Goal: Task Accomplishment & Management: Manage account settings

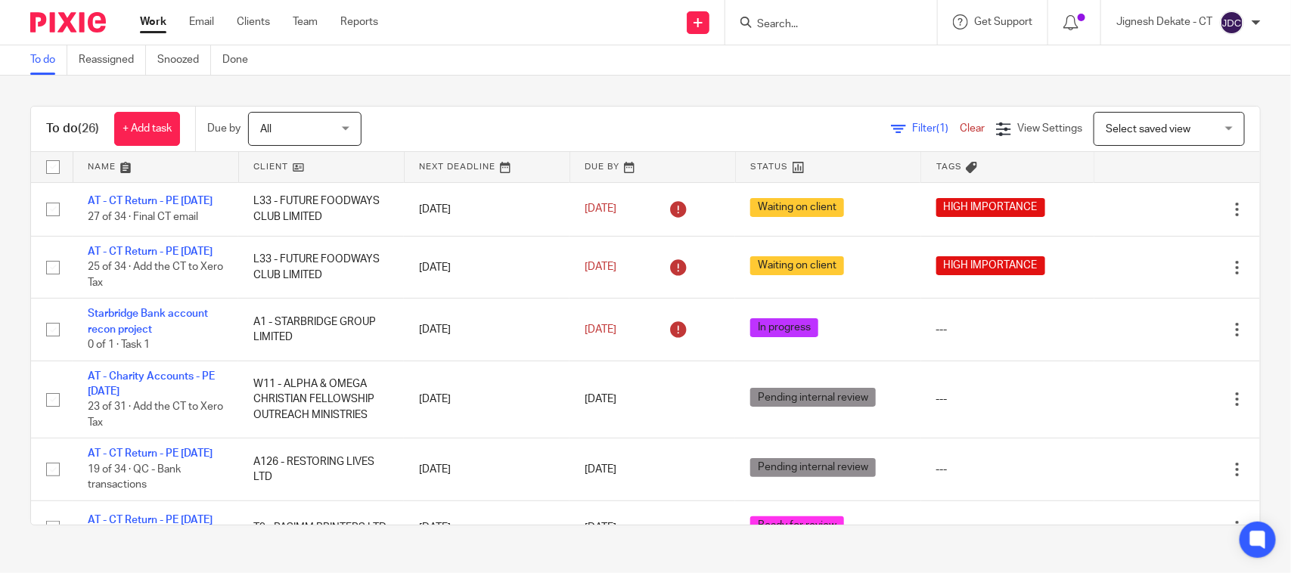
click at [42, 60] on link "To do" at bounding box center [48, 59] width 37 height 29
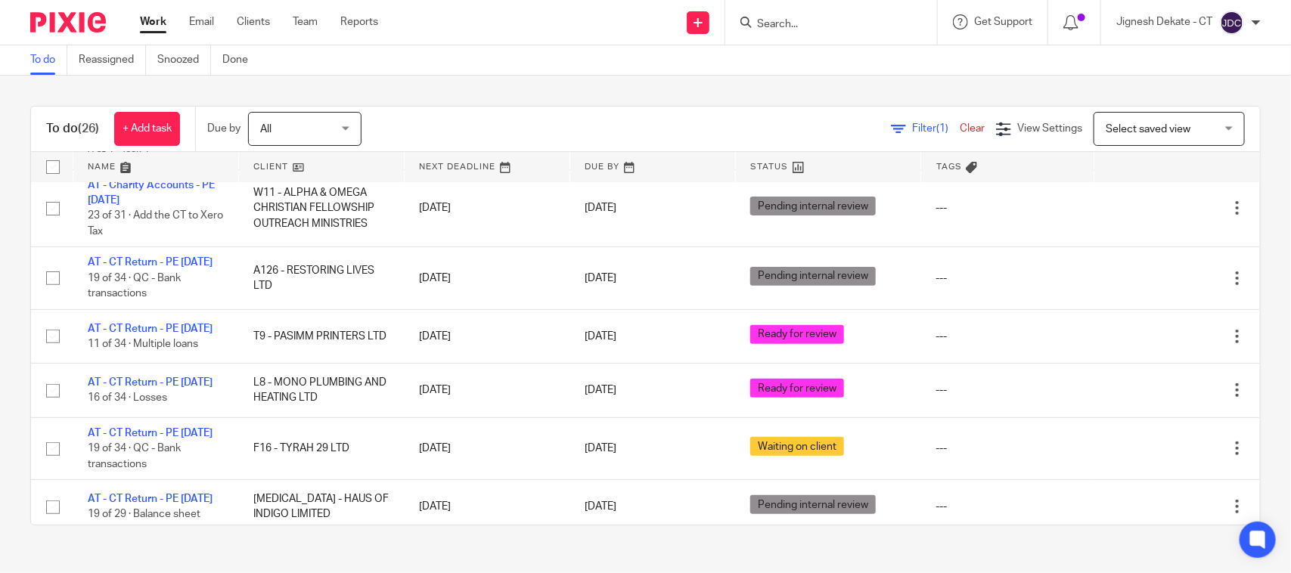
scroll to position [473, 0]
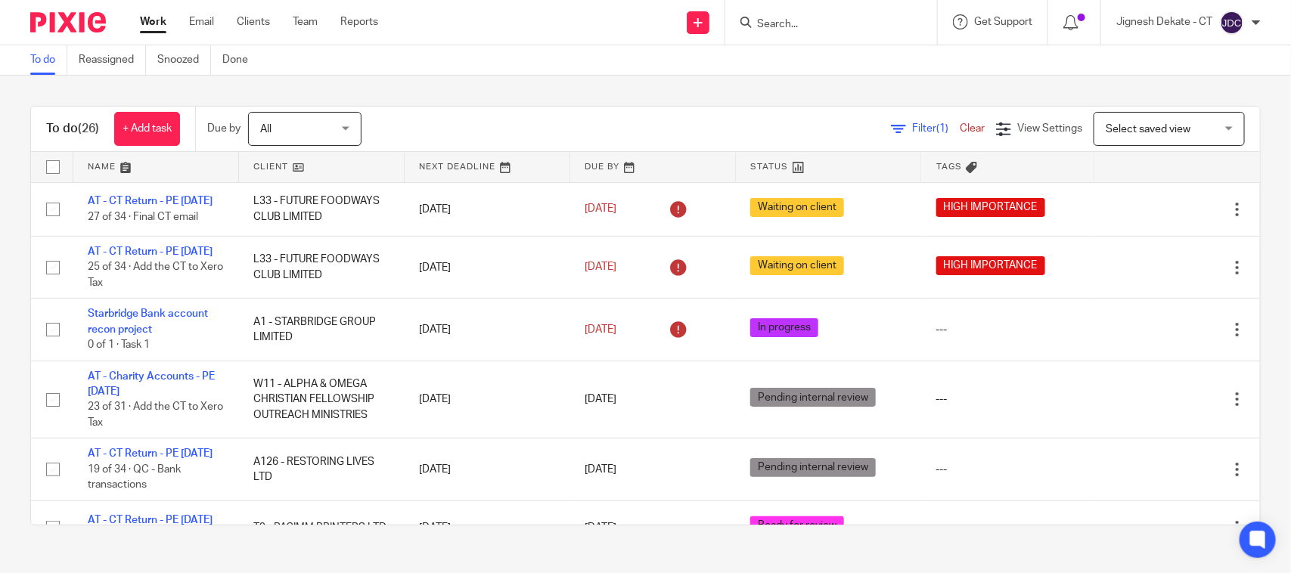
click at [783, 24] on input "Search" at bounding box center [823, 25] width 136 height 14
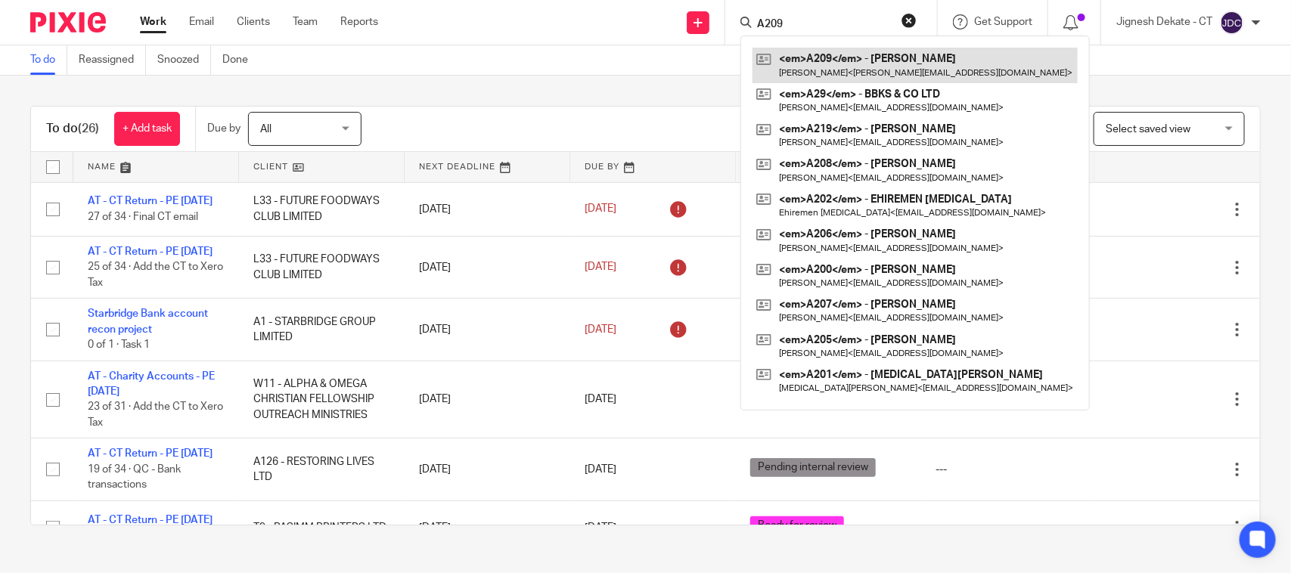
type input "A209"
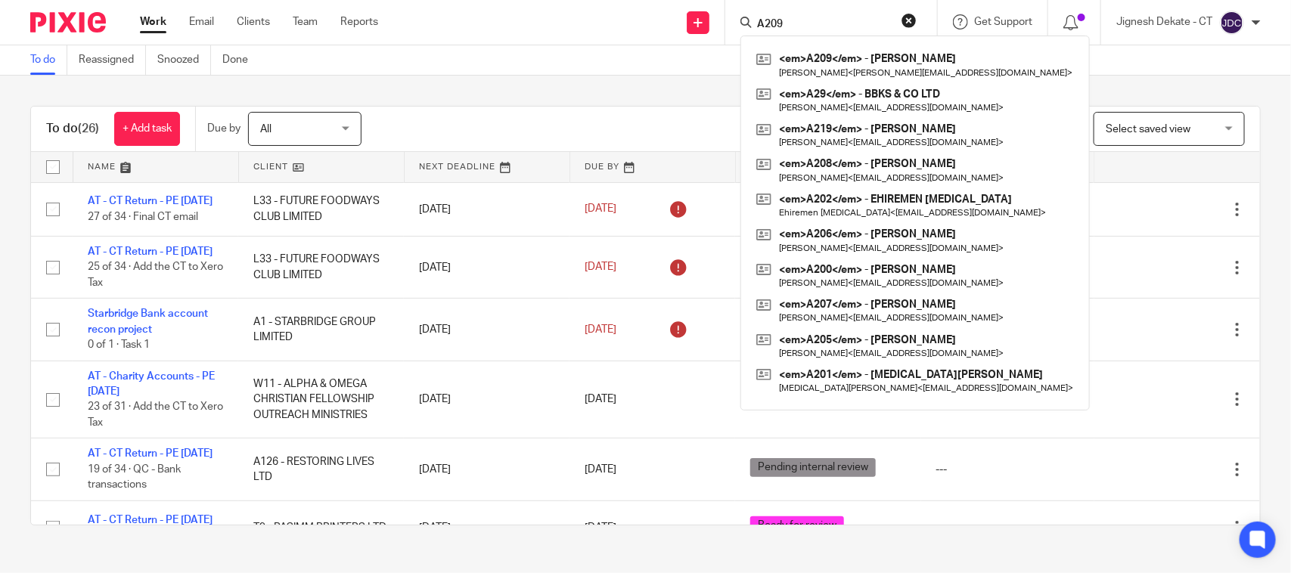
drag, startPoint x: 791, startPoint y: 23, endPoint x: 591, endPoint y: 12, distance: 199.9
click at [594, 20] on div "Send new email Create task Add client Request signature A209 <em>A209</em> - AN…" at bounding box center [846, 22] width 890 height 45
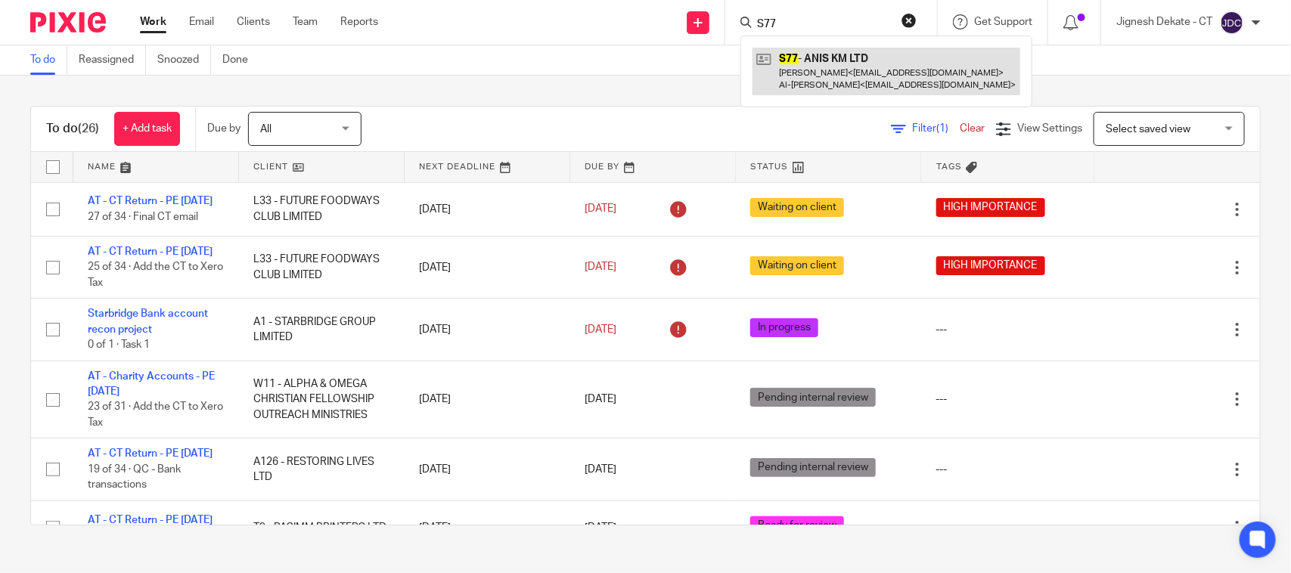
type input "S77"
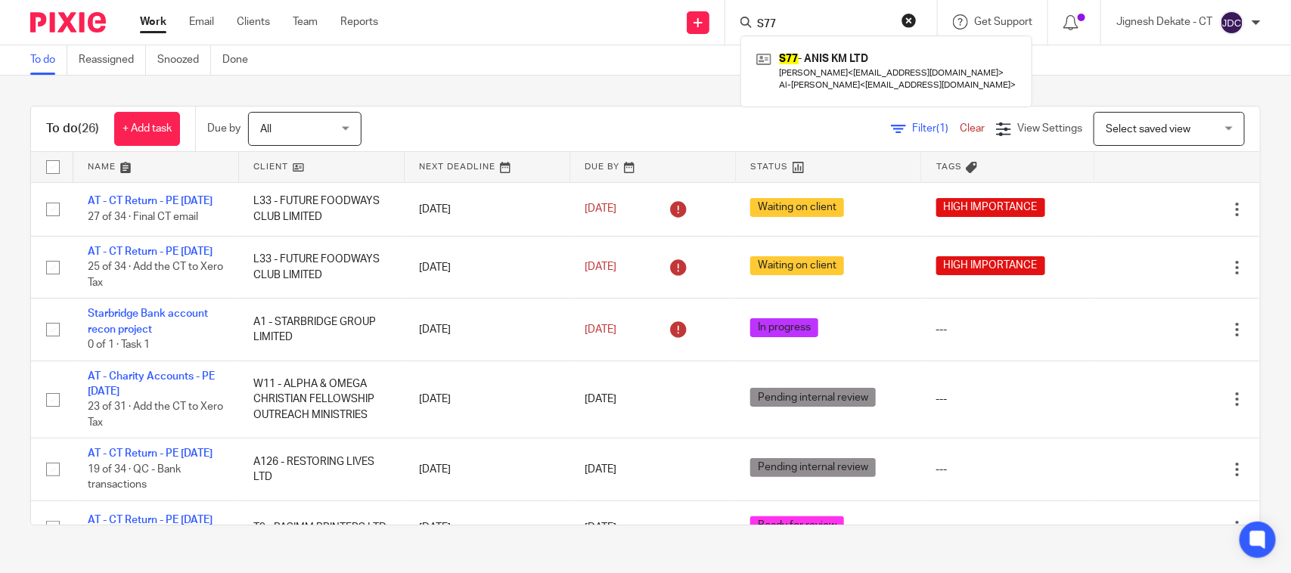
click at [902, 21] on button "reset" at bounding box center [908, 20] width 15 height 15
click at [771, 27] on input "Search" at bounding box center [823, 25] width 136 height 14
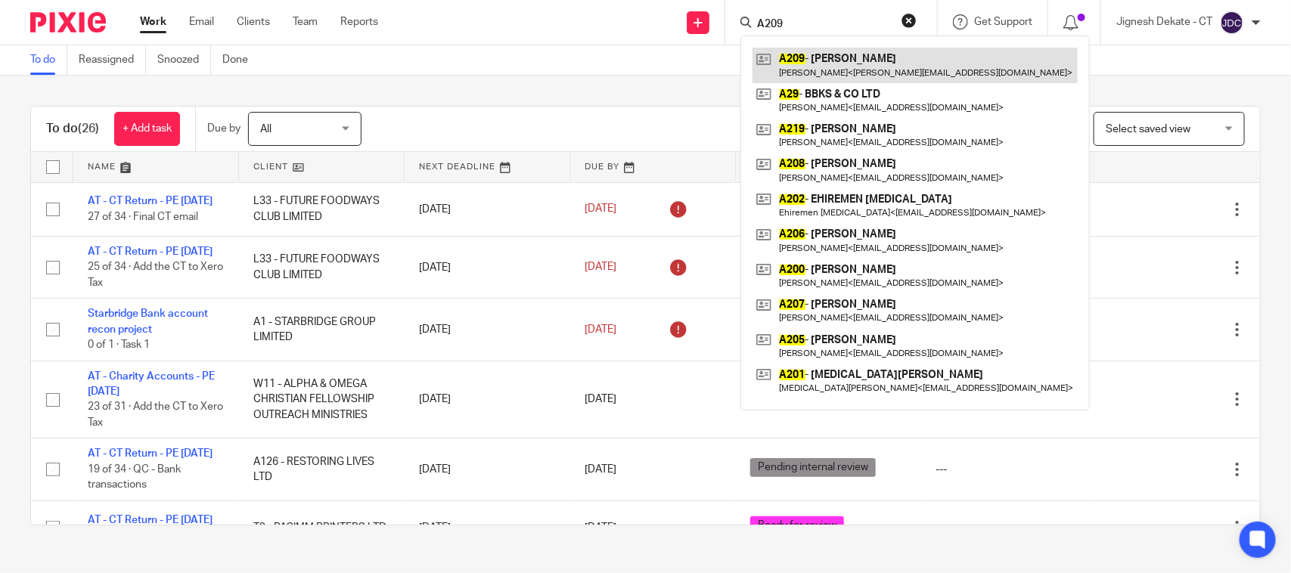
type input "A209"
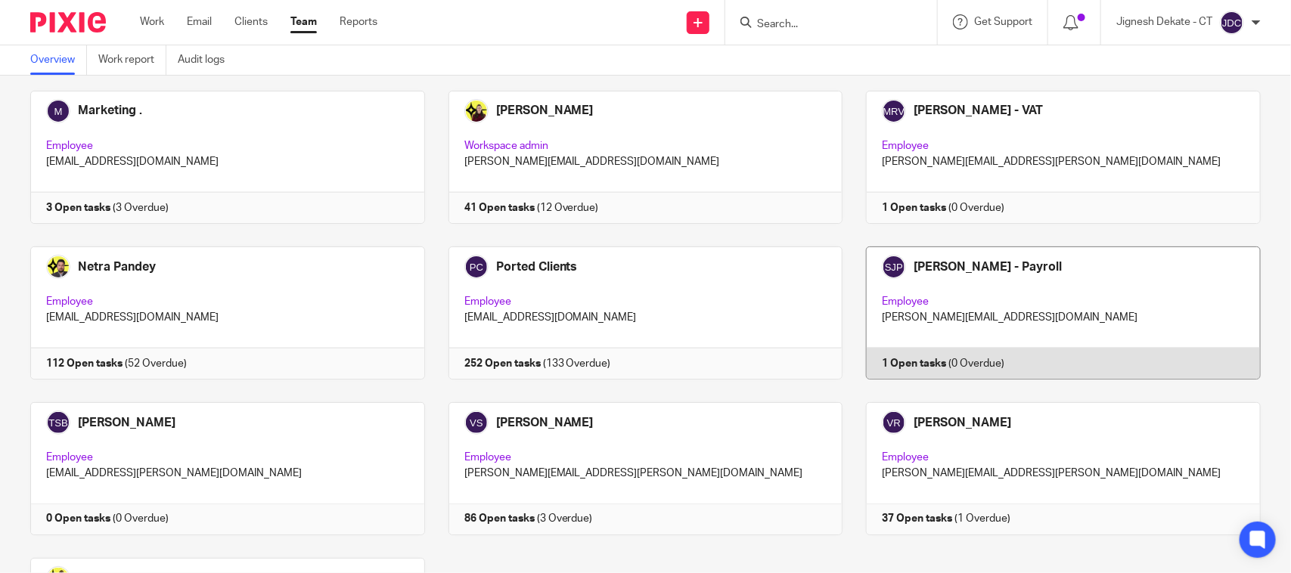
scroll to position [945, 0]
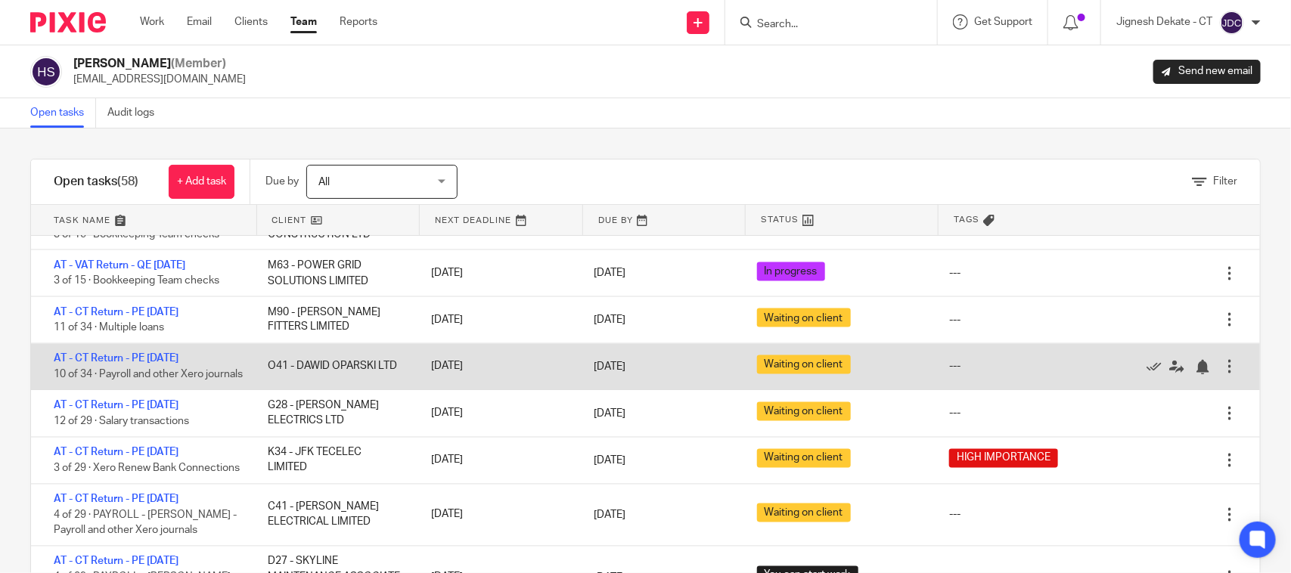
scroll to position [1229, 0]
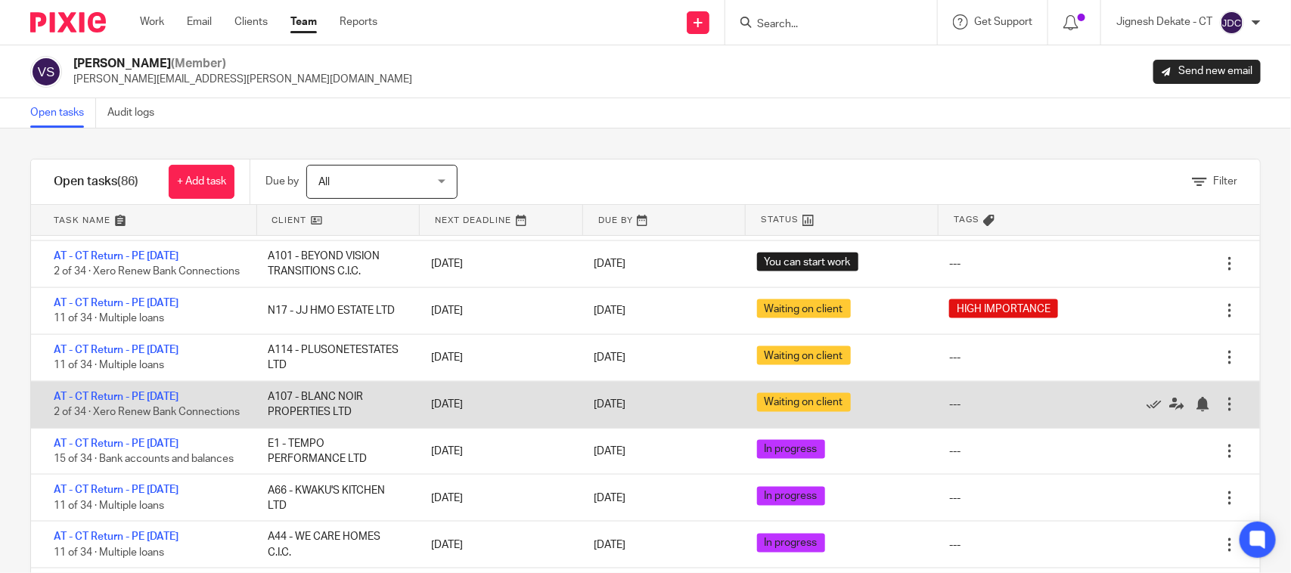
scroll to position [1040, 0]
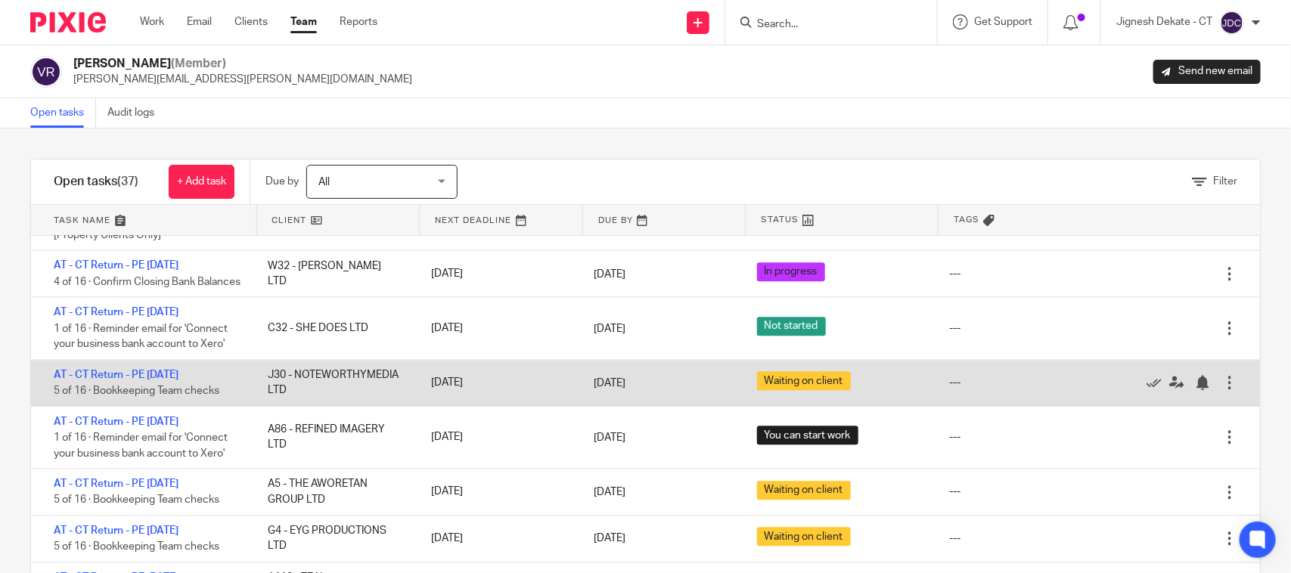
scroll to position [1680, 0]
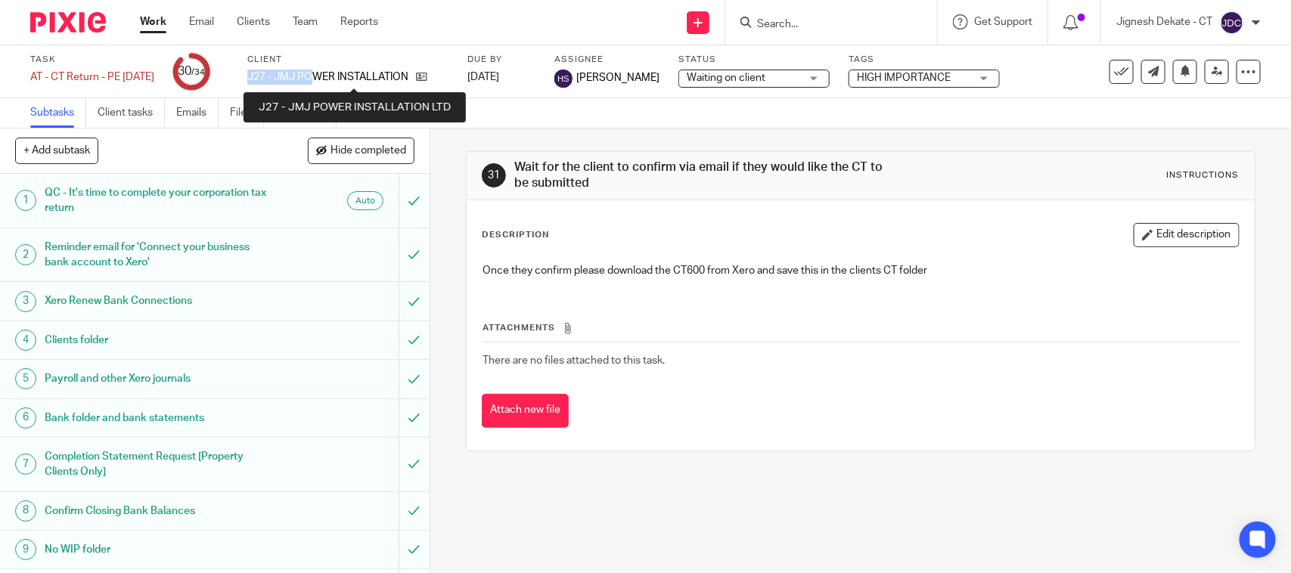
drag, startPoint x: 272, startPoint y: 77, endPoint x: 342, endPoint y: 77, distance: 69.6
click at [338, 77] on div "Task AT - CT Return - PE [DATE] Save AT - [GEOGRAPHIC_DATA] Return - PE [DATE] …" at bounding box center [542, 72] width 1025 height 36
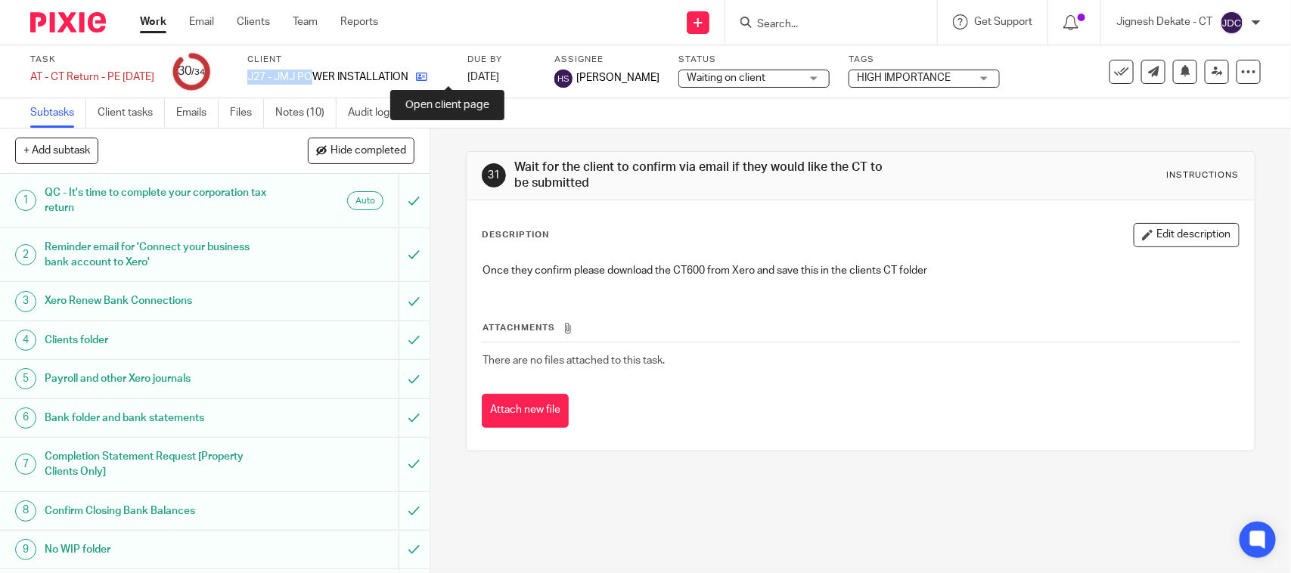
click at [427, 76] on icon at bounding box center [421, 76] width 11 height 11
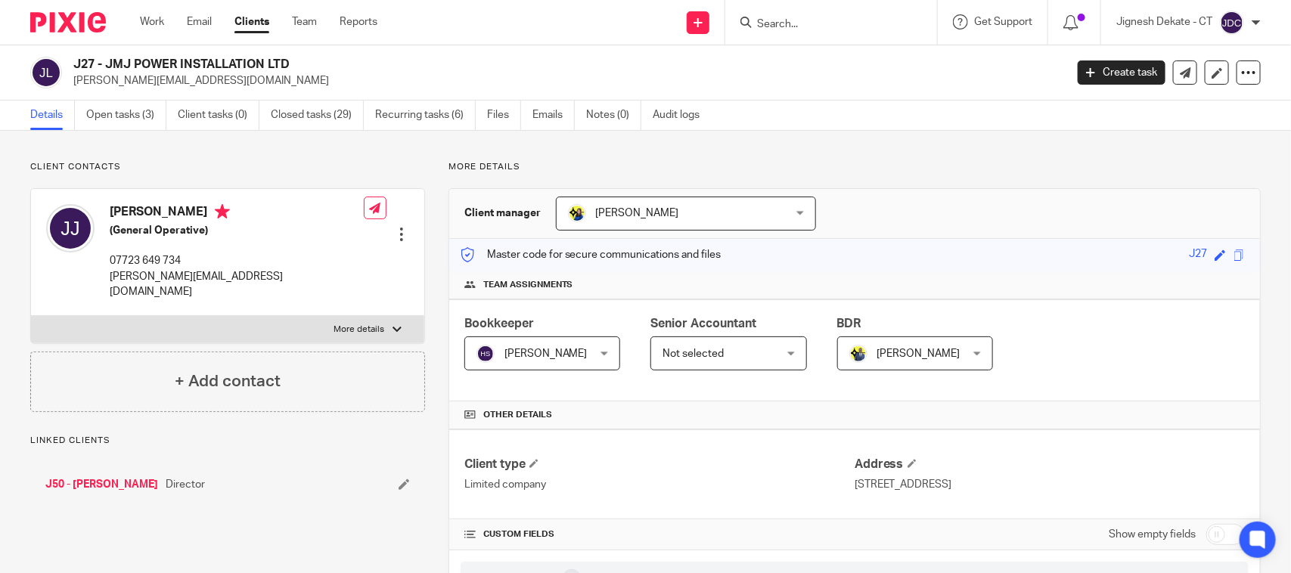
drag, startPoint x: 290, startPoint y: 68, endPoint x: 76, endPoint y: 70, distance: 214.0
click at [76, 70] on h2 "J27 - JMJ POWER INSTALLATION LTD" at bounding box center [465, 65] width 785 height 16
copy h2 "J27 - JMJ POWER INSTALLATION LTD"
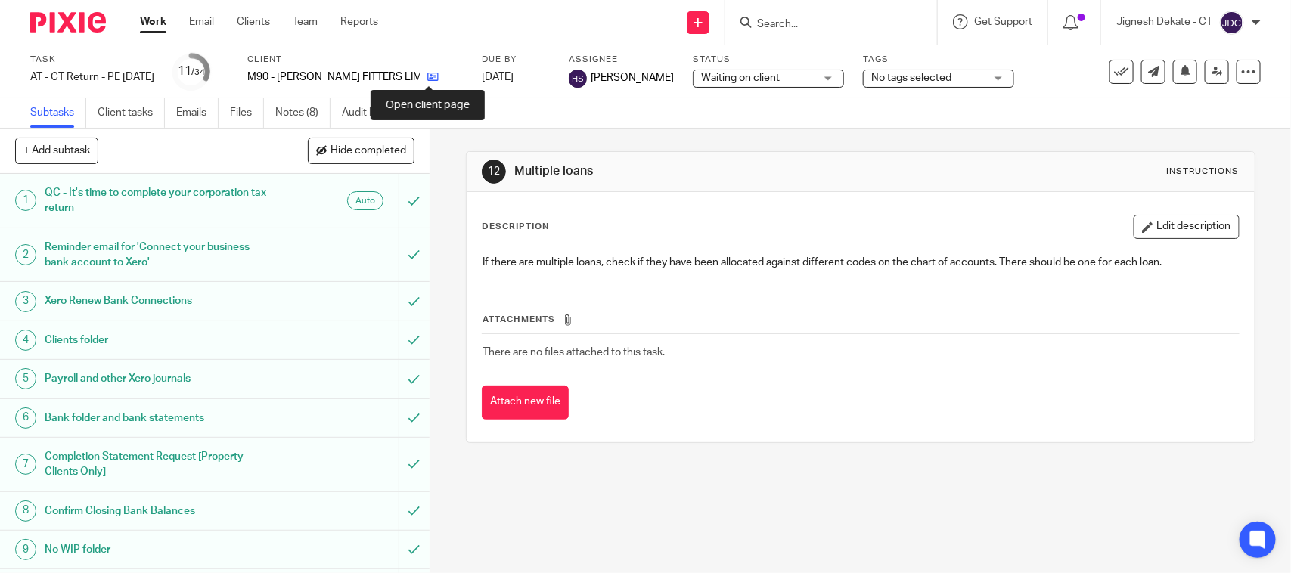
click at [431, 74] on icon at bounding box center [432, 76] width 11 height 11
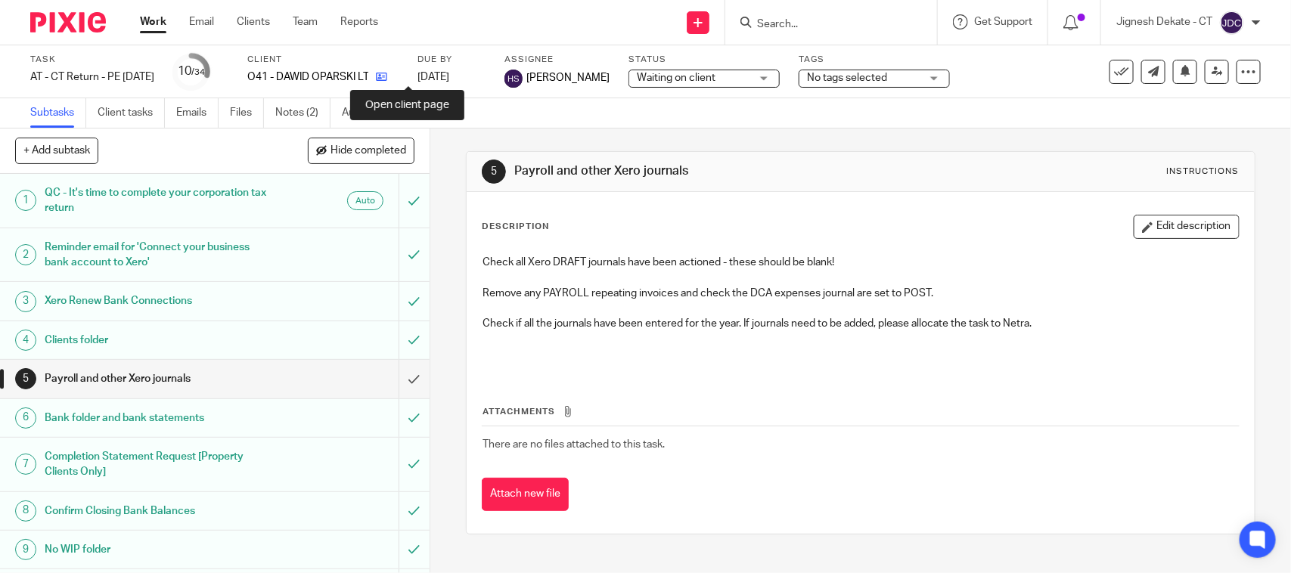
click at [387, 72] on icon at bounding box center [381, 76] width 11 height 11
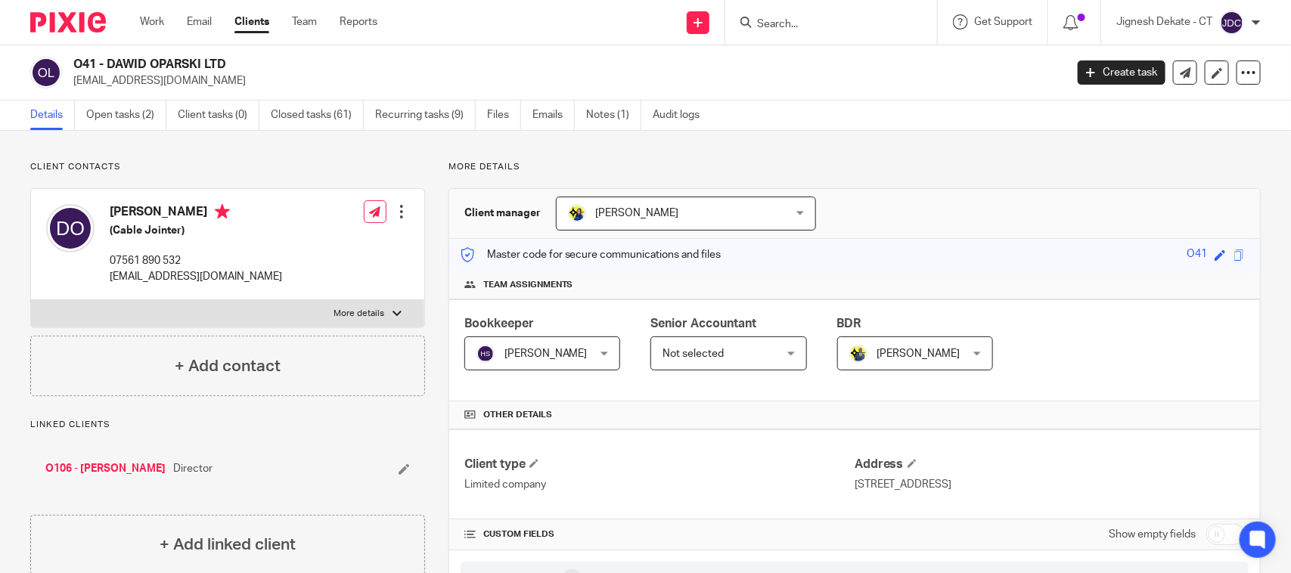
drag, startPoint x: 231, startPoint y: 62, endPoint x: 73, endPoint y: 59, distance: 158.8
click at [73, 59] on h2 "O41 - DAWID OPARSKI LTD" at bounding box center [465, 65] width 785 height 16
copy h2 "O41 - DAWID OPARSKI LTD"
drag, startPoint x: 277, startPoint y: 63, endPoint x: 70, endPoint y: 64, distance: 206.4
click at [70, 64] on div "M90 - [PERSON_NAME] FITTERS LIMITED [EMAIL_ADDRESS][DOMAIN_NAME]" at bounding box center [542, 73] width 1025 height 32
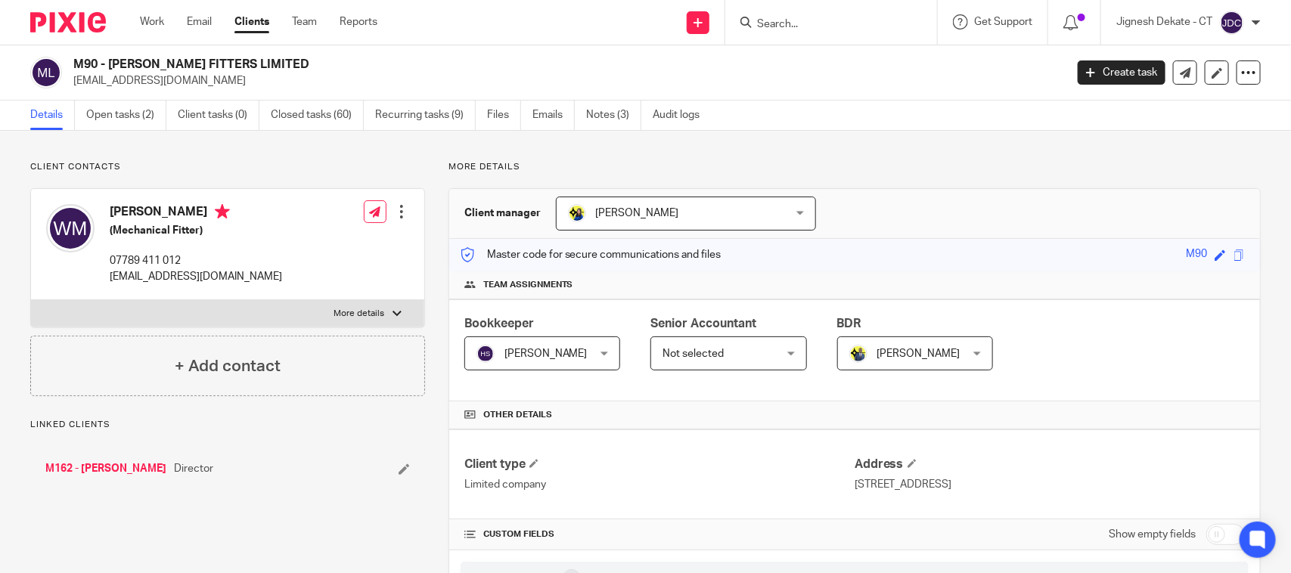
copy h2 "M90 - [PERSON_NAME] FITTERS LIMITED"
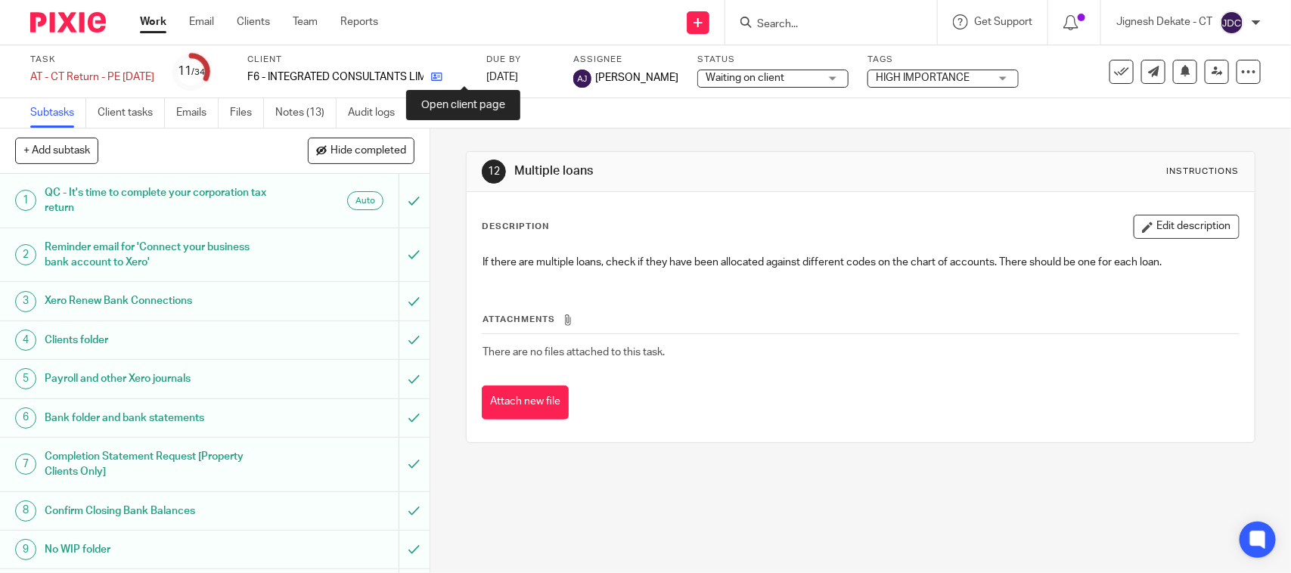
click at [442, 74] on icon at bounding box center [436, 76] width 11 height 11
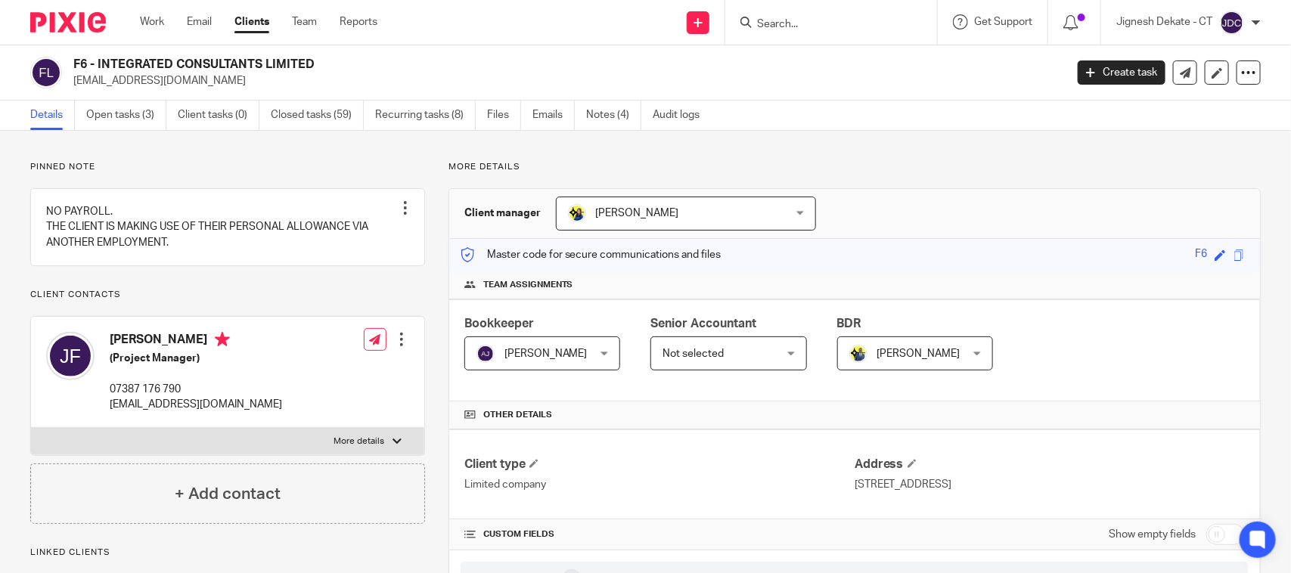
drag, startPoint x: 316, startPoint y: 63, endPoint x: 70, endPoint y: 57, distance: 245.8
click at [70, 57] on div "F6 - INTEGRATED CONSULTANTS LIMITED [EMAIL_ADDRESS][DOMAIN_NAME]" at bounding box center [542, 73] width 1025 height 32
copy h2 "F6 - INTEGRATED CONSULTANTS LIMITED"
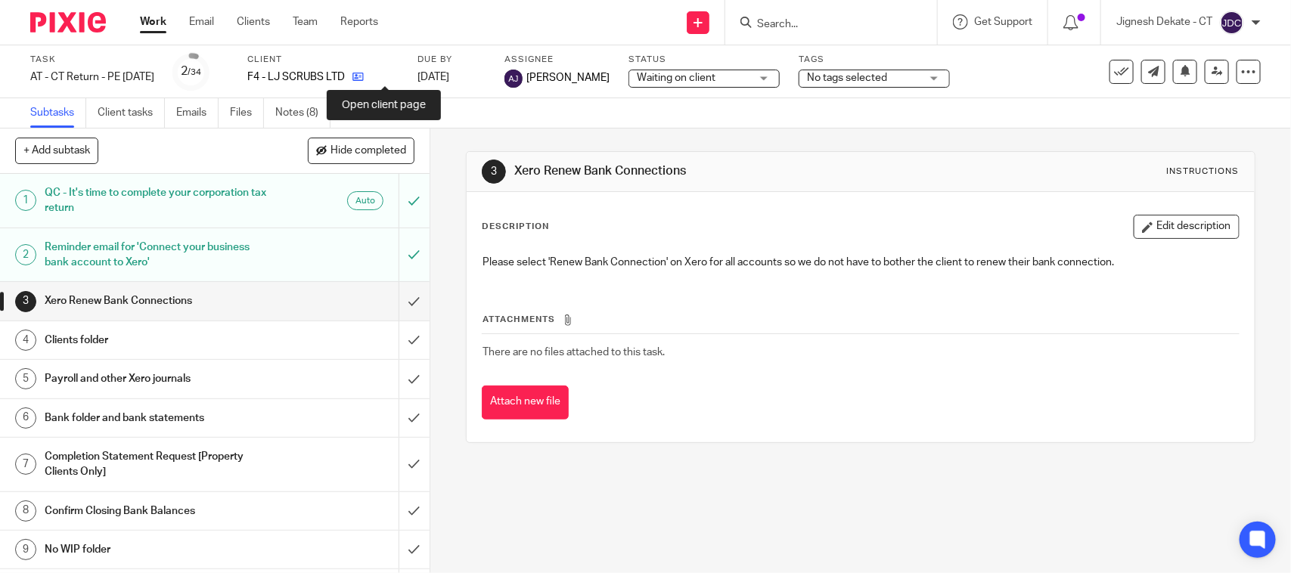
click at [364, 72] on icon at bounding box center [357, 76] width 11 height 11
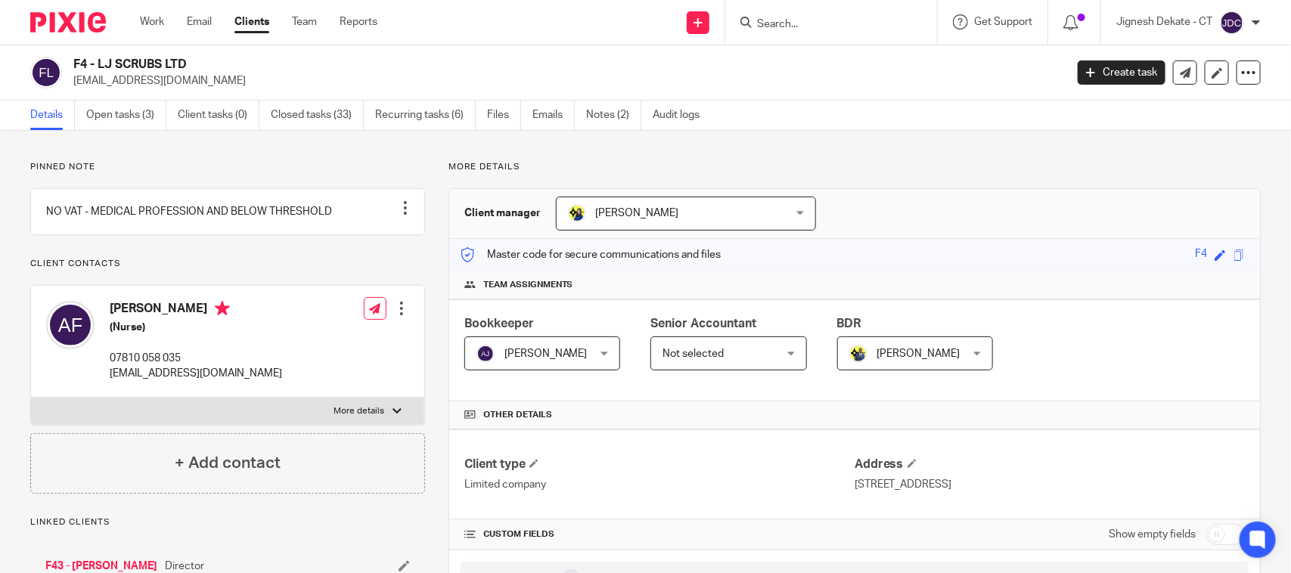
drag, startPoint x: 197, startPoint y: 65, endPoint x: 74, endPoint y: 57, distance: 122.7
click at [74, 57] on h2 "F4 - LJ SCRUBS LTD" at bounding box center [465, 65] width 785 height 16
copy h2 "F4 - LJ SCRUBS LTD"
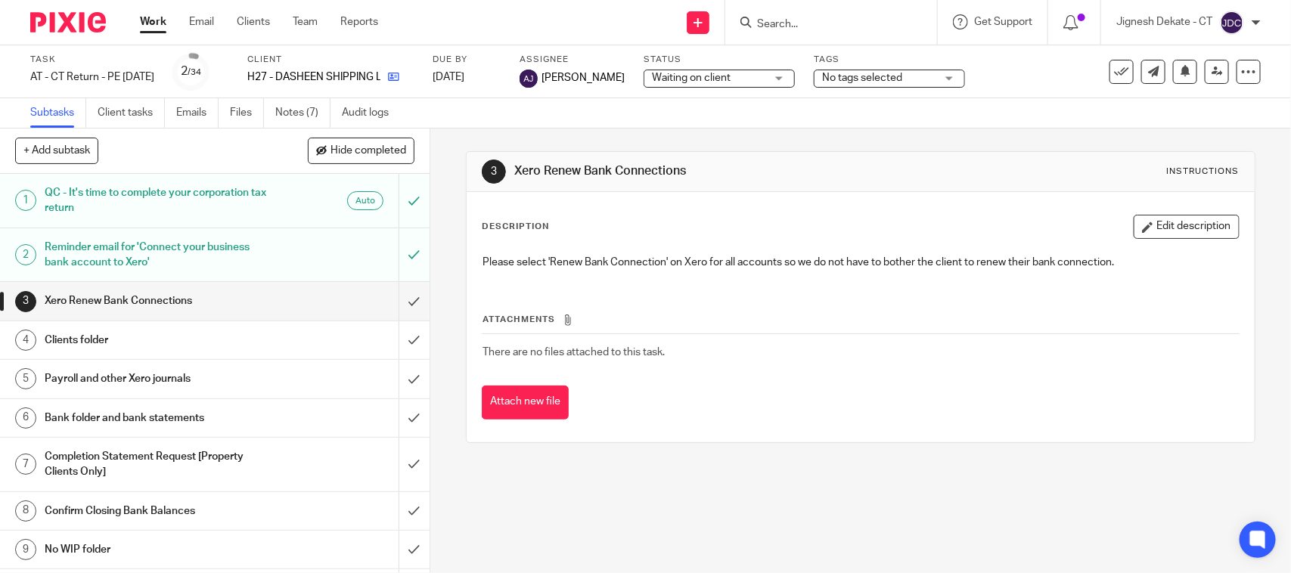
click at [399, 73] on link at bounding box center [389, 77] width 19 height 15
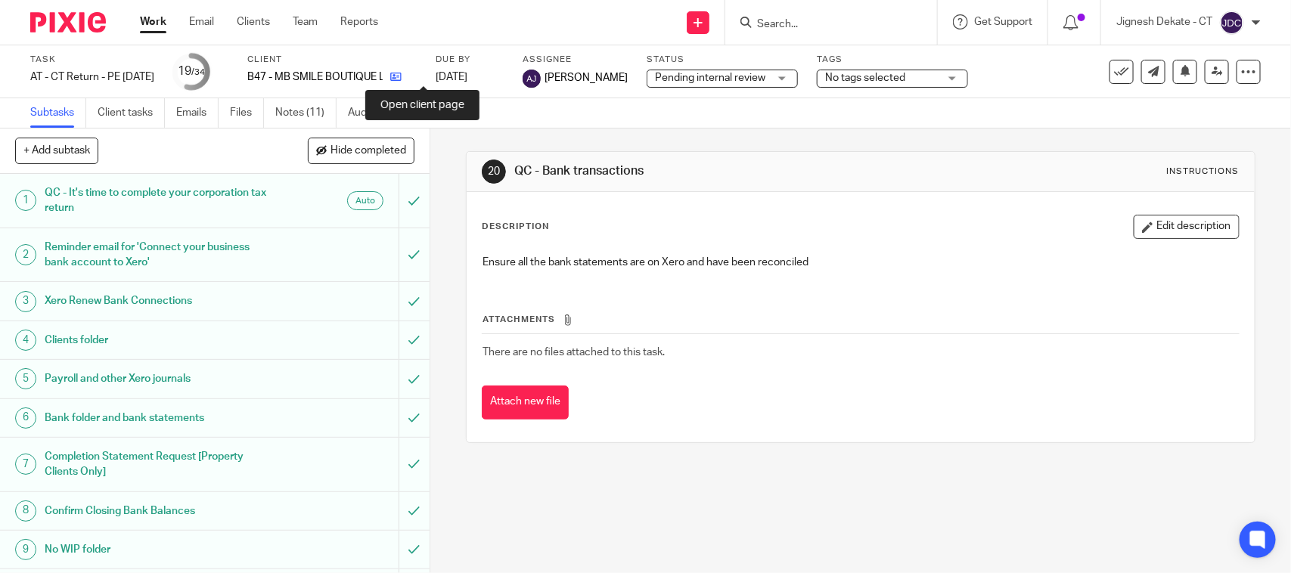
click at [402, 77] on icon at bounding box center [395, 76] width 11 height 11
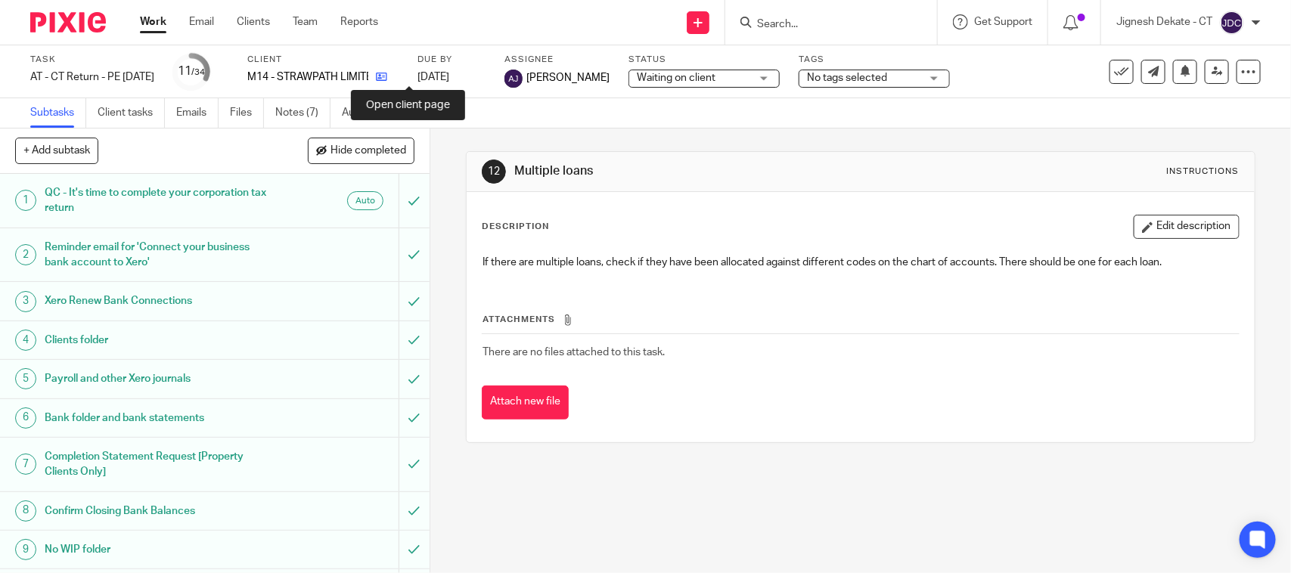
click at [387, 73] on icon at bounding box center [381, 76] width 11 height 11
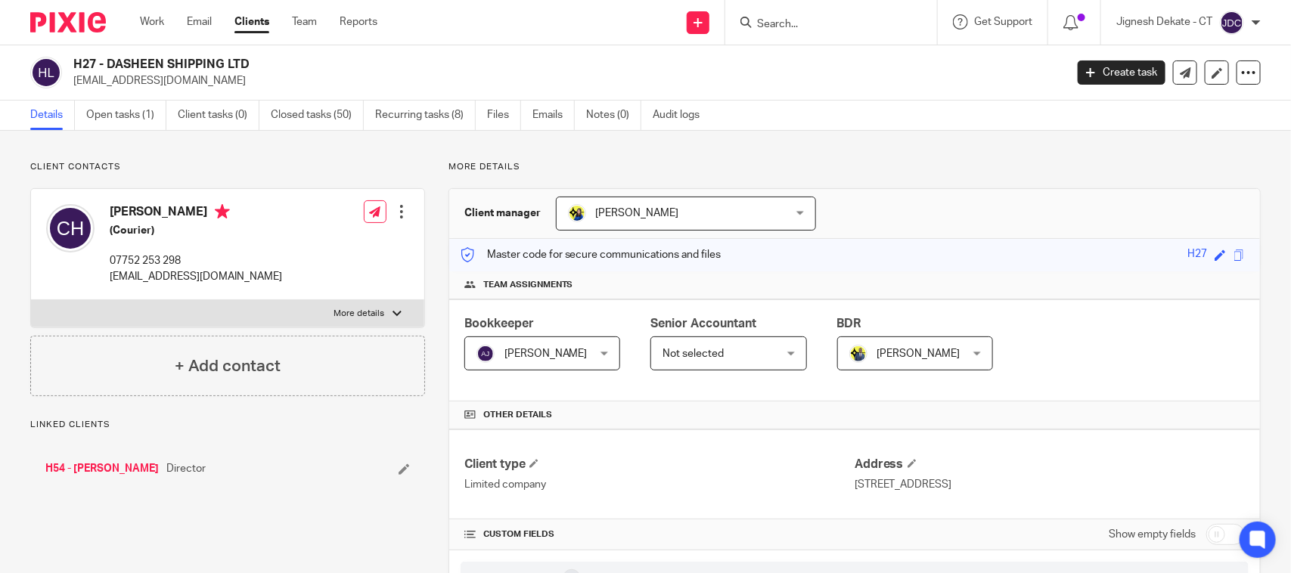
drag, startPoint x: 262, startPoint y: 68, endPoint x: 76, endPoint y: 67, distance: 186.8
click at [76, 67] on h2 "H27 - DASHEEN SHIPPING LTD" at bounding box center [465, 65] width 785 height 16
copy h2 "H27 - DASHEEN SHIPPING LTD"
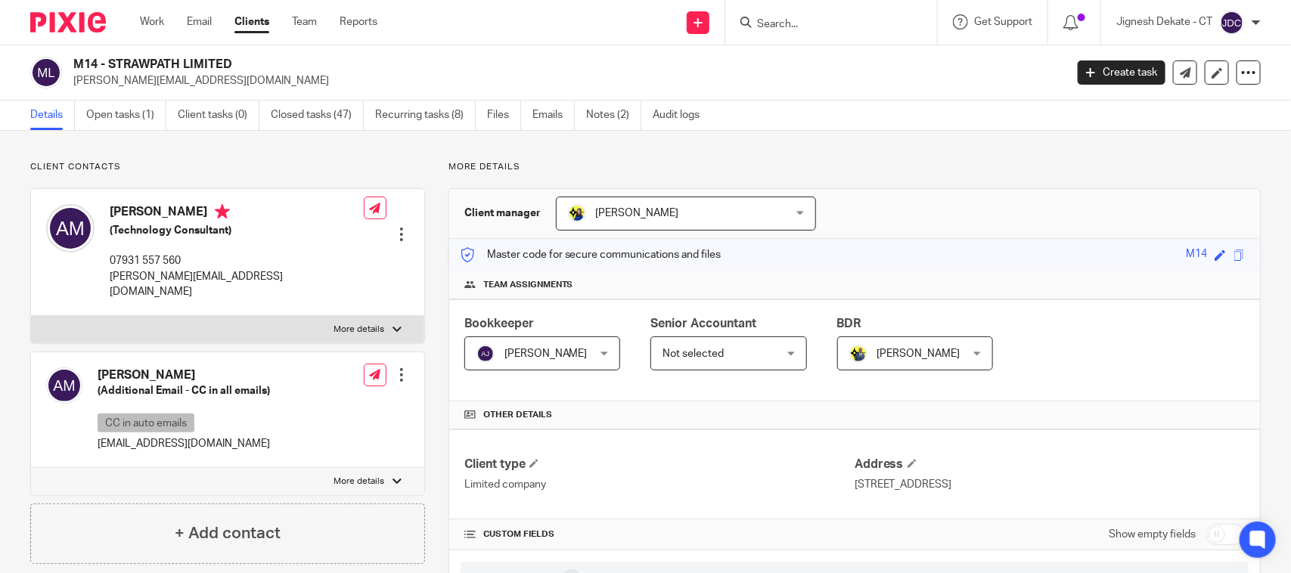
drag, startPoint x: 244, startPoint y: 65, endPoint x: 69, endPoint y: 65, distance: 175.4
click at [69, 65] on div "M14 - STRAWPATH LIMITED [PERSON_NAME][EMAIL_ADDRESS][DOMAIN_NAME]" at bounding box center [542, 73] width 1025 height 32
copy h2 "M14 - STRAWPATH LIMITED"
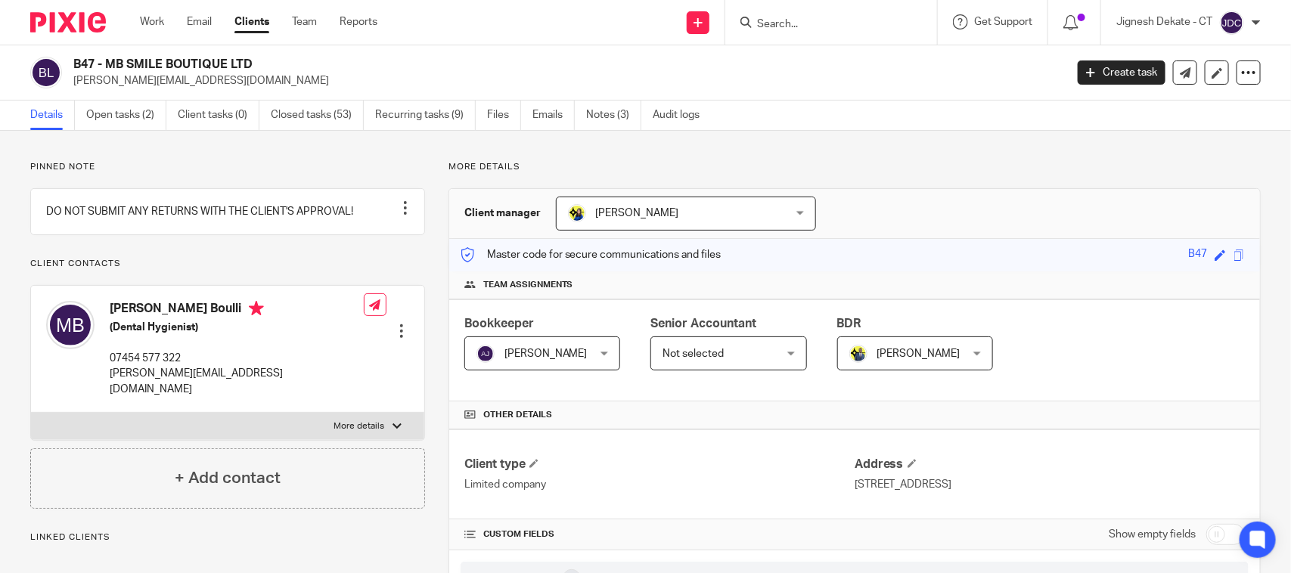
drag, startPoint x: 259, startPoint y: 66, endPoint x: 72, endPoint y: 64, distance: 186.8
click at [72, 64] on div "B47 - MB SMILE BOUTIQUE LTD [PERSON_NAME][EMAIL_ADDRESS][DOMAIN_NAME]" at bounding box center [542, 73] width 1025 height 32
copy h2 "B47 - MB SMILE BOUTIQUE LTD"
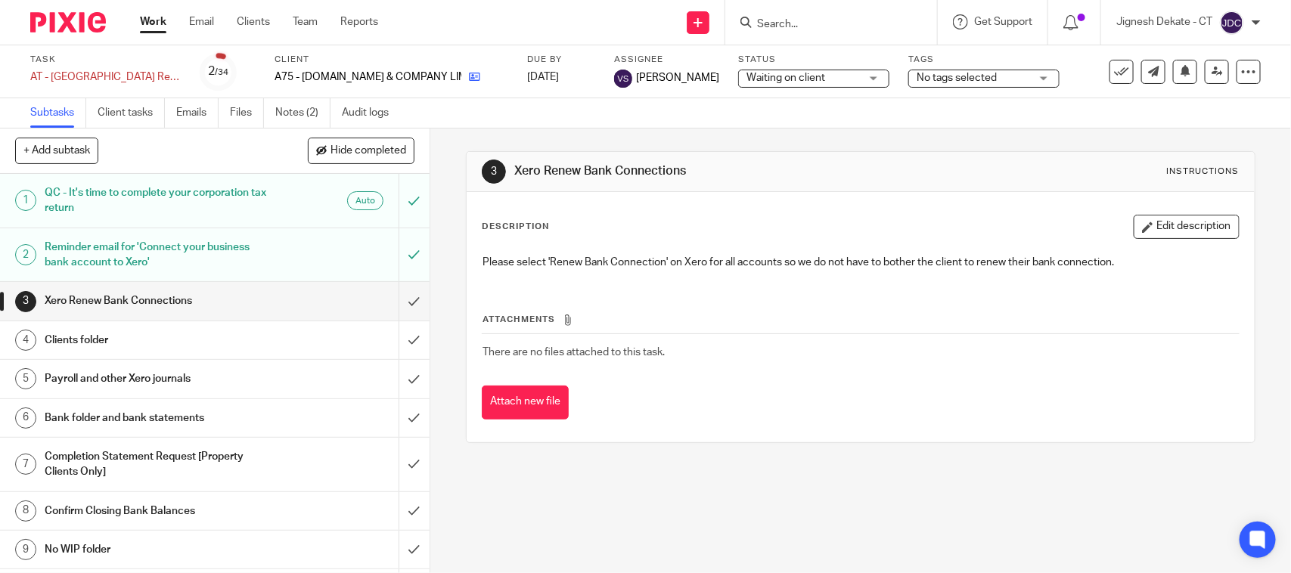
click at [461, 84] on link at bounding box center [470, 77] width 19 height 15
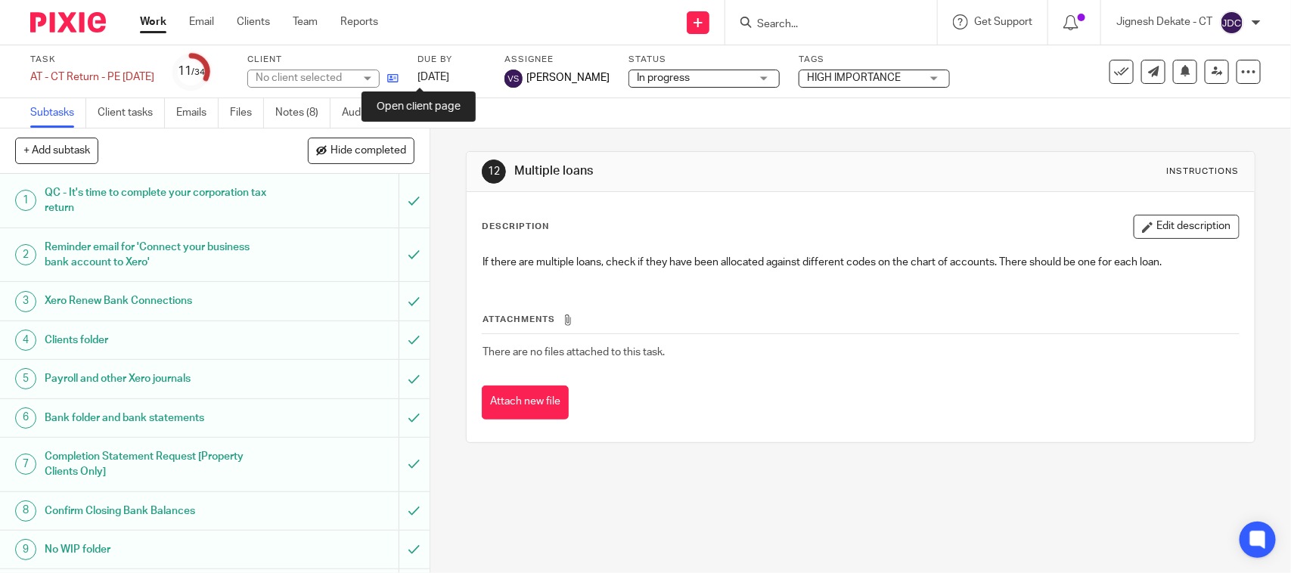
click at [399, 76] on icon at bounding box center [392, 78] width 11 height 11
click at [399, 74] on icon at bounding box center [392, 78] width 11 height 11
click at [399, 79] on icon at bounding box center [392, 78] width 11 height 11
click at [399, 76] on icon at bounding box center [392, 78] width 11 height 11
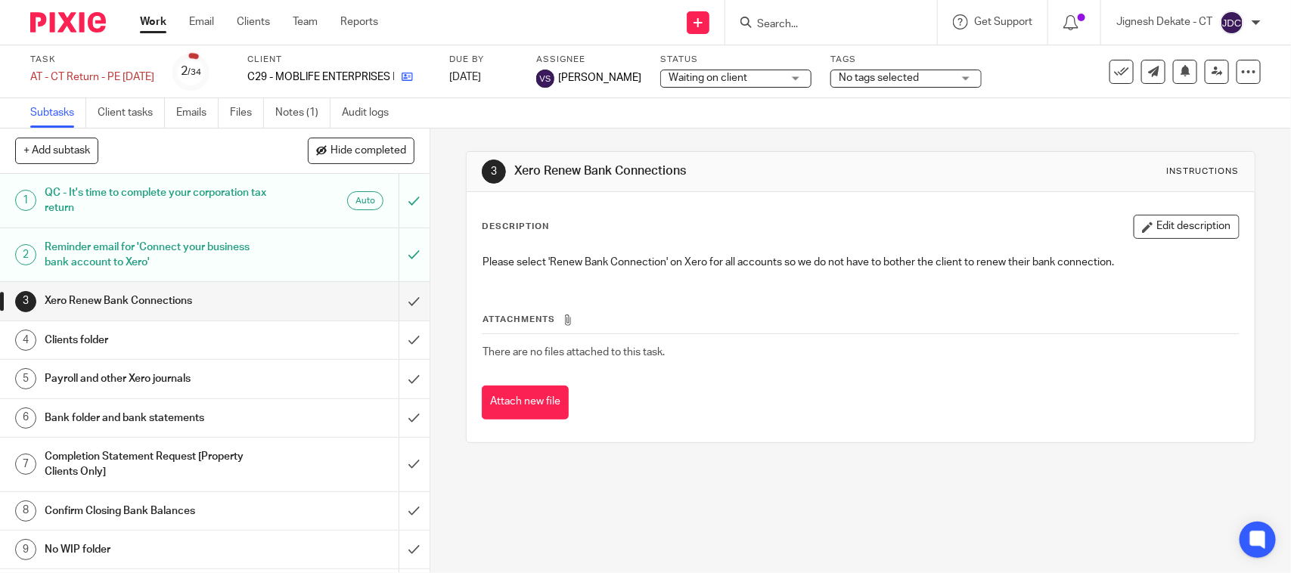
click at [413, 76] on link at bounding box center [403, 77] width 19 height 15
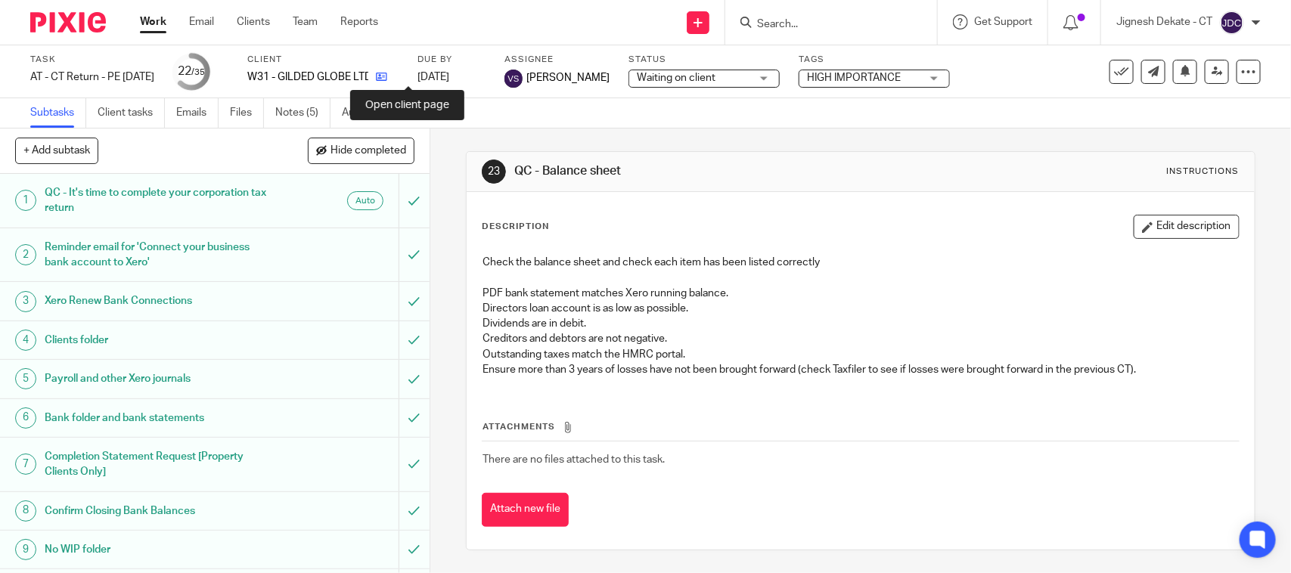
click at [387, 71] on icon at bounding box center [381, 76] width 11 height 11
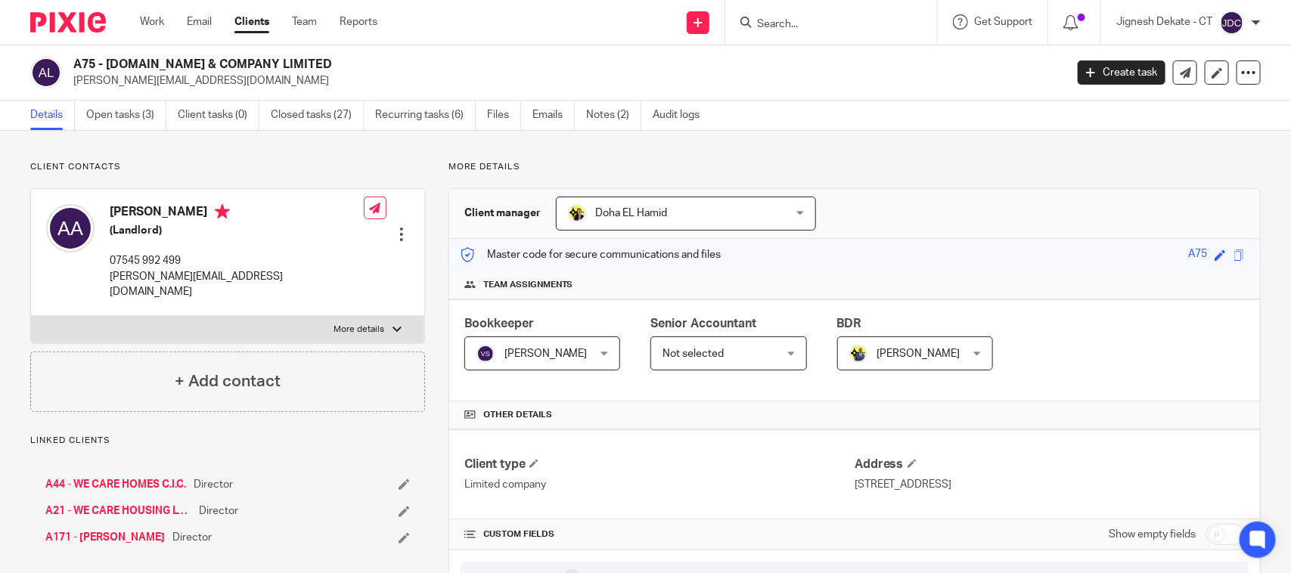
drag, startPoint x: 284, startPoint y: 60, endPoint x: 73, endPoint y: 64, distance: 211.0
click at [73, 64] on h2 "A75 - [DOMAIN_NAME] & COMPANY LIMITED" at bounding box center [465, 65] width 785 height 16
copy h2 "A75 - [DOMAIN_NAME] & COMPANY LIMITED"
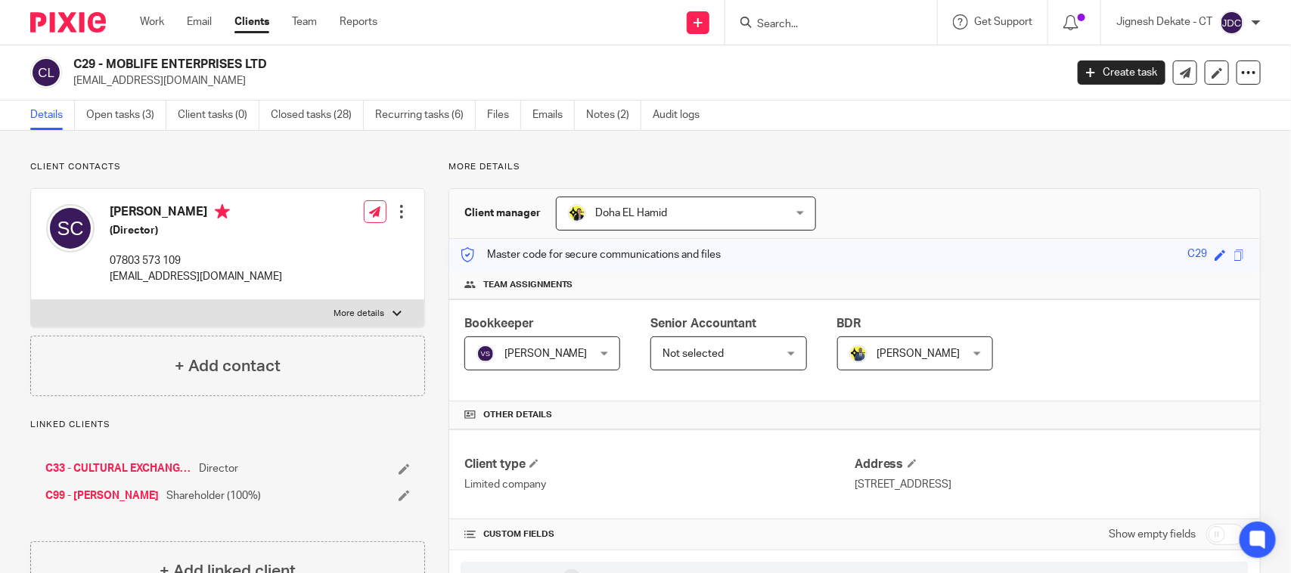
drag, startPoint x: 273, startPoint y: 64, endPoint x: 73, endPoint y: 55, distance: 199.8
click at [73, 55] on div "C29 - MOBLIFE ENTERPRISES LTD [EMAIL_ADDRESS][DOMAIN_NAME] Create task Update f…" at bounding box center [645, 72] width 1291 height 55
copy h2 "C29 - MOBLIFE ENTERPRISES LTD"
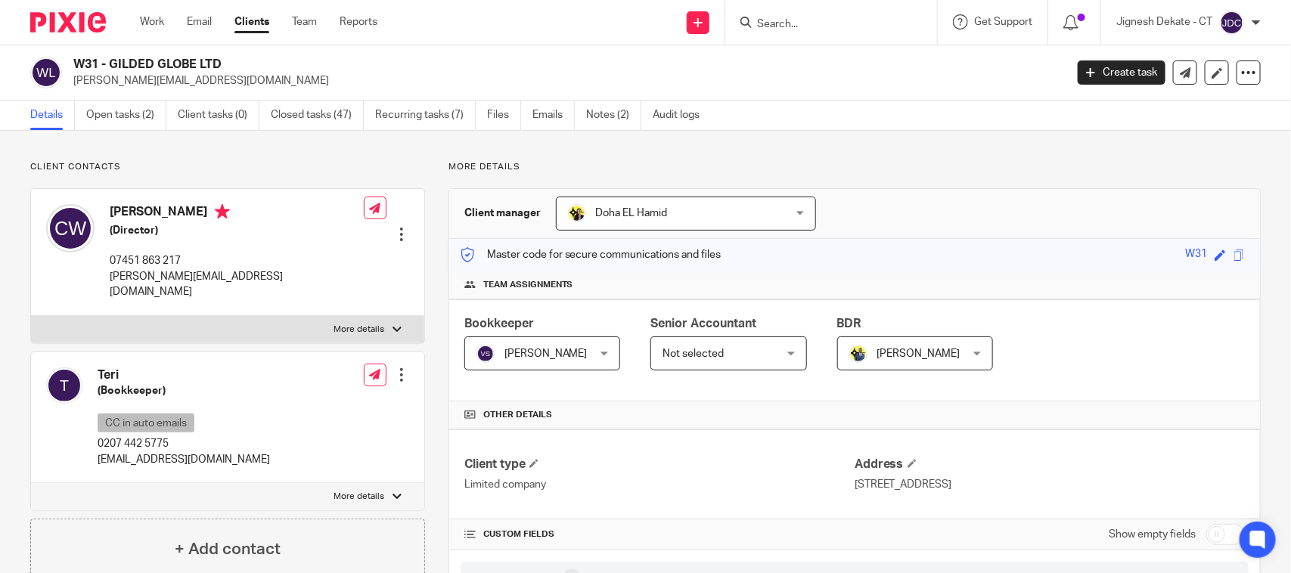
drag, startPoint x: 223, startPoint y: 67, endPoint x: 76, endPoint y: 66, distance: 146.7
click at [76, 66] on h2 "W31 - GILDED GLOBE LTD" at bounding box center [465, 65] width 785 height 16
copy h2 "W31 - GILDED GLOBE LTD"
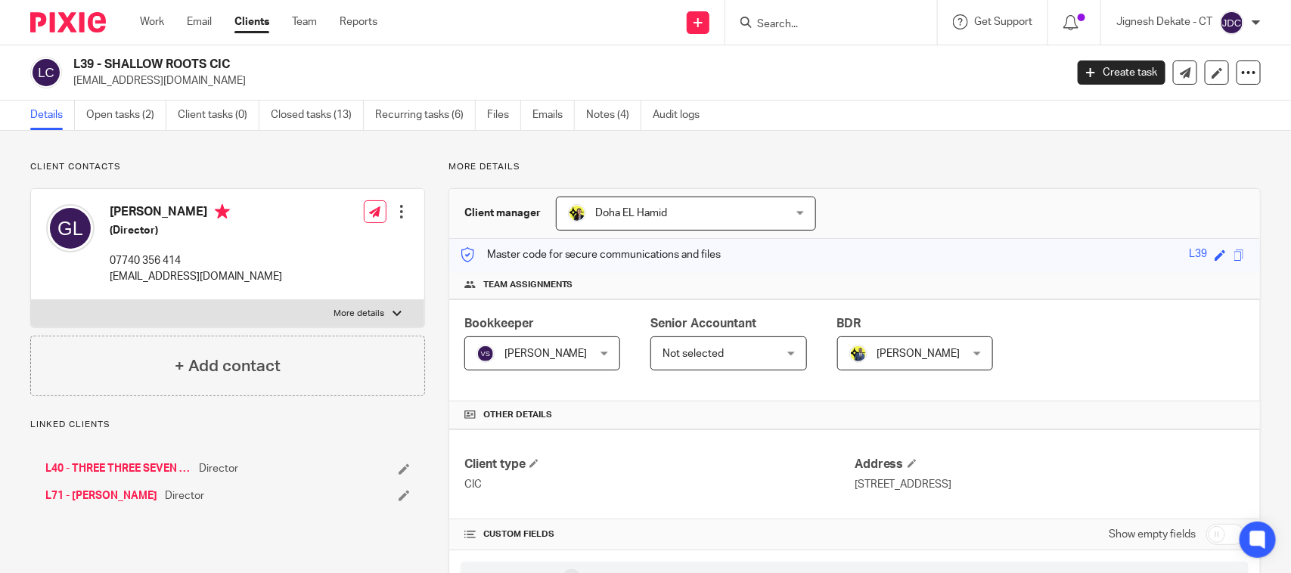
drag, startPoint x: 243, startPoint y: 66, endPoint x: 73, endPoint y: 65, distance: 170.1
click at [73, 65] on h2 "L39 - SHALLOW ROOTS CIC" at bounding box center [465, 65] width 785 height 16
copy h2 "L39 - SHALLOW ROOTS CIC"
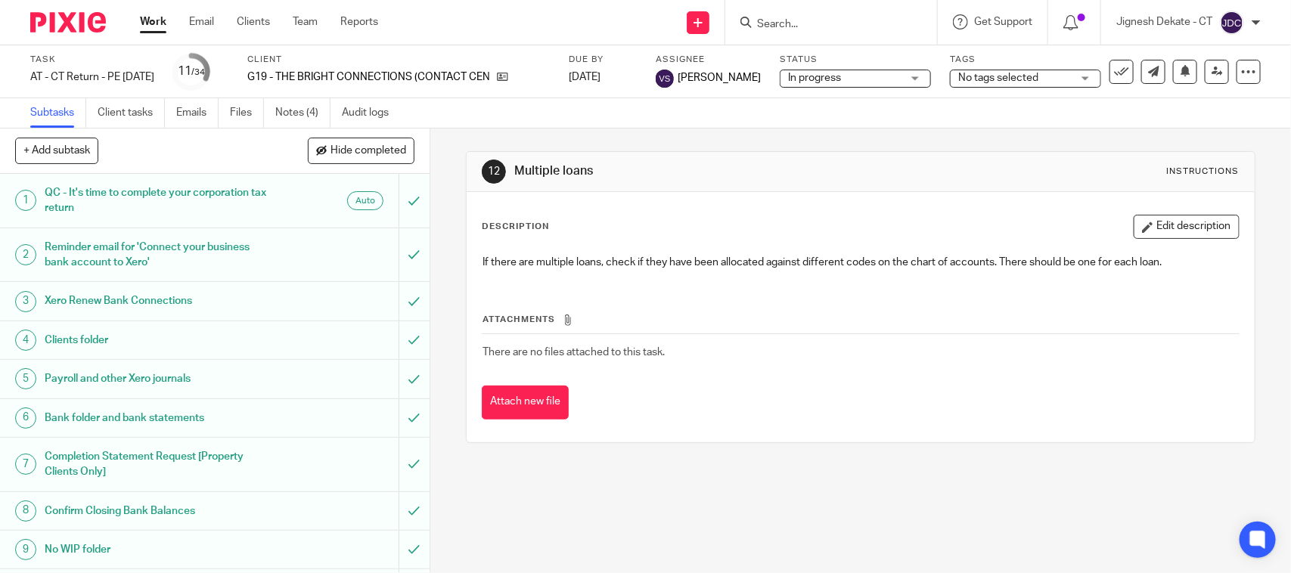
click at [526, 68] on div "Client G19 - THE BRIGHT CONNECTIONS (CONTACT CENTRE) LTD" at bounding box center [398, 72] width 302 height 36
click at [508, 81] on icon at bounding box center [502, 76] width 11 height 11
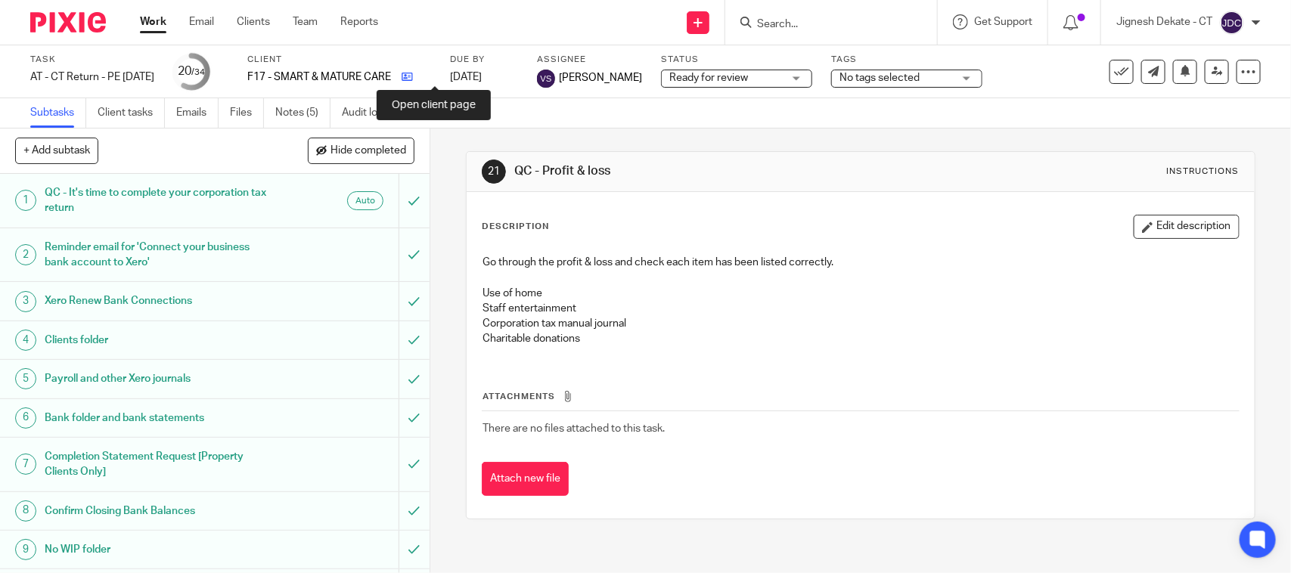
click at [413, 80] on icon at bounding box center [407, 76] width 11 height 11
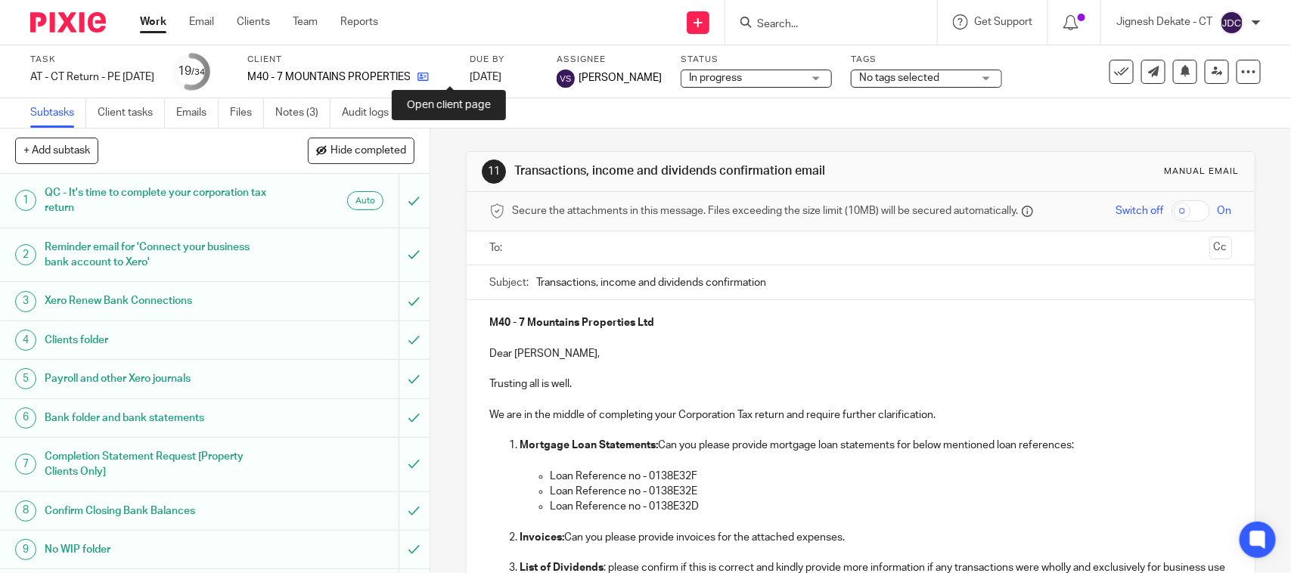
click at [429, 76] on icon at bounding box center [422, 76] width 11 height 11
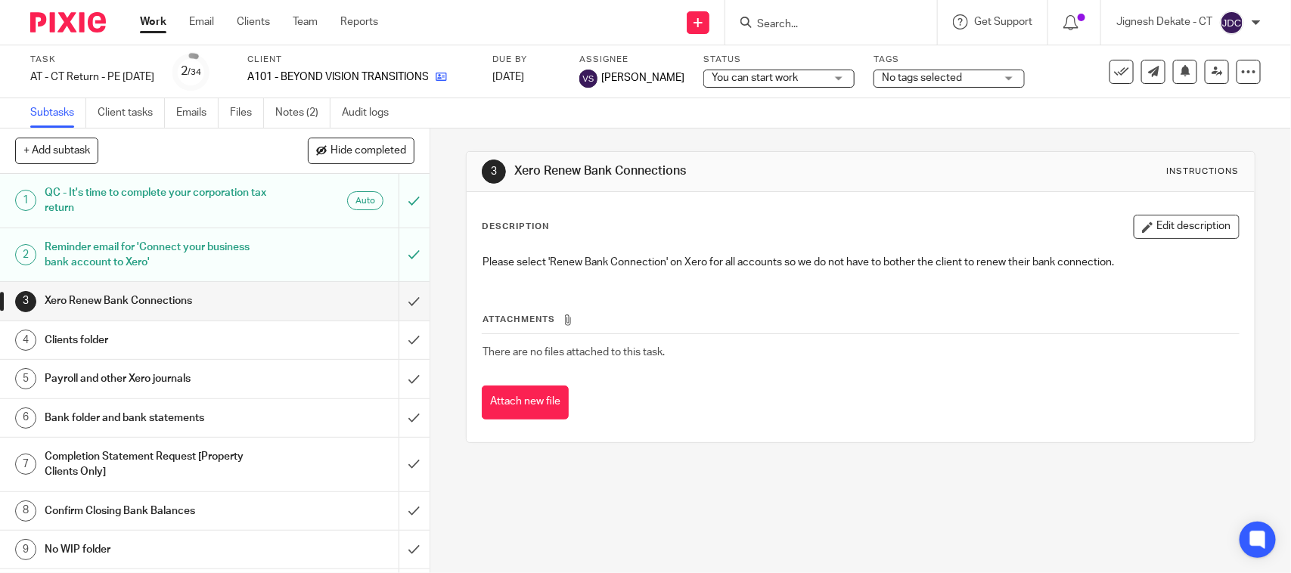
click at [447, 77] on link at bounding box center [437, 77] width 19 height 15
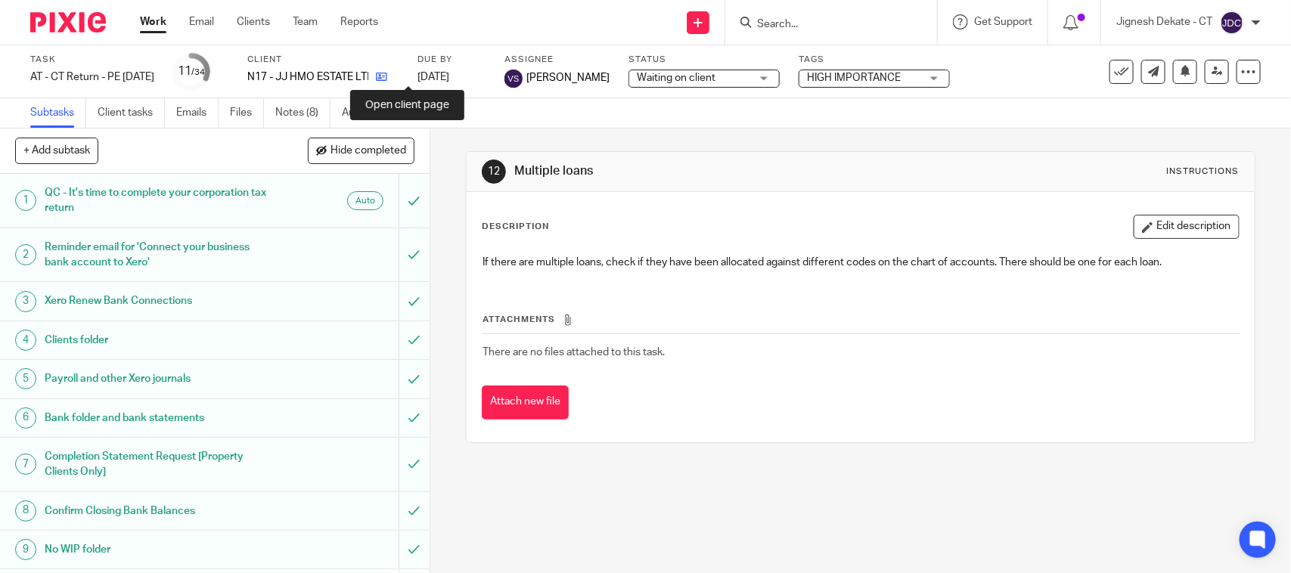
click at [387, 71] on icon at bounding box center [381, 76] width 11 height 11
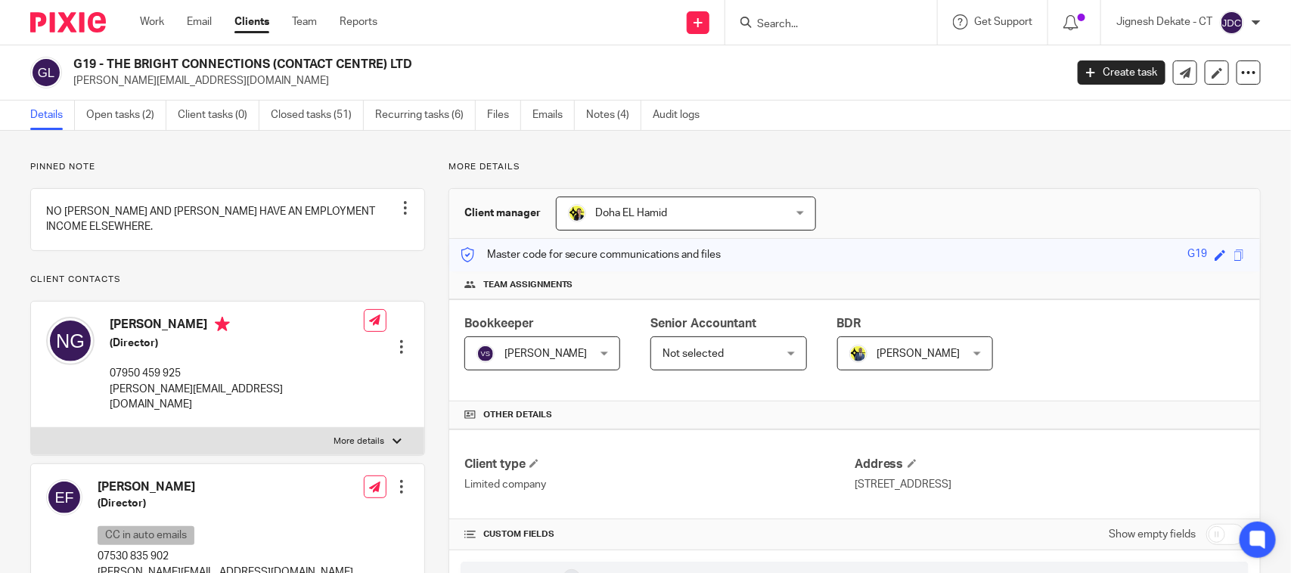
drag, startPoint x: 412, startPoint y: 66, endPoint x: 65, endPoint y: 69, distance: 347.1
click at [65, 69] on div "G19 - THE BRIGHT CONNECTIONS (CONTACT CENTRE) LTD natasha@thebrightconnections.…" at bounding box center [542, 73] width 1025 height 32
copy div "G19 - THE BRIGHT CONNECTIONS (CONTACT CENTRE) LTD"
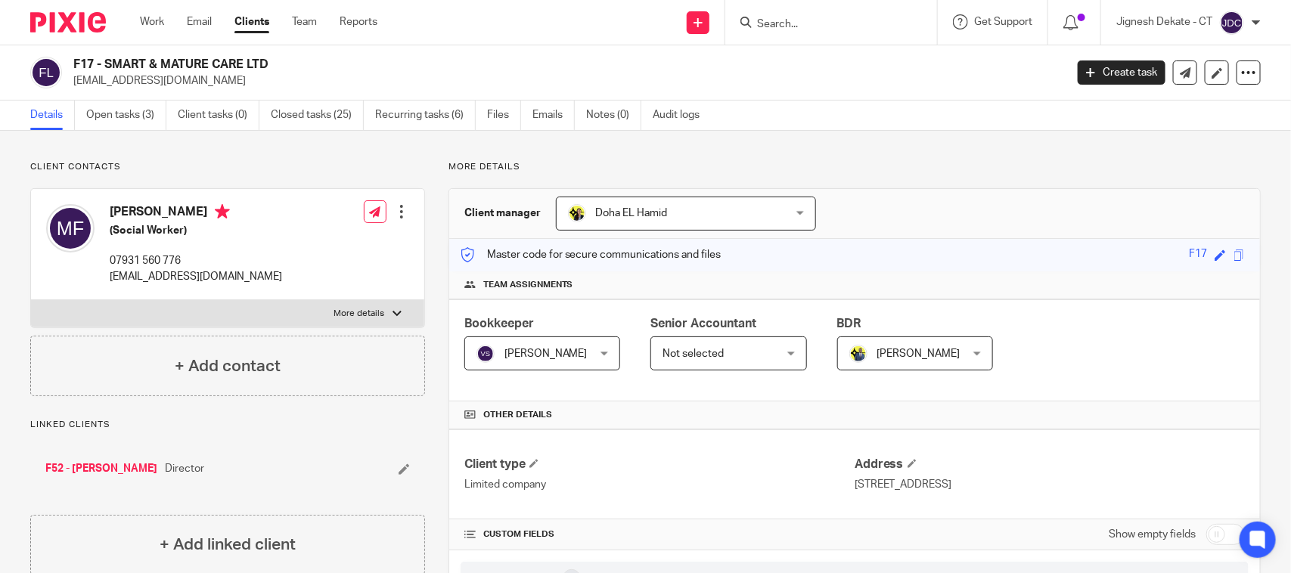
drag, startPoint x: 284, startPoint y: 61, endPoint x: 72, endPoint y: 63, distance: 211.7
click at [72, 63] on div "F17 - SMART & MATURE CARE LTD [EMAIL_ADDRESS][DOMAIN_NAME]" at bounding box center [542, 73] width 1025 height 32
copy h2 "F17 - SMART & MATURE CARE LTD"
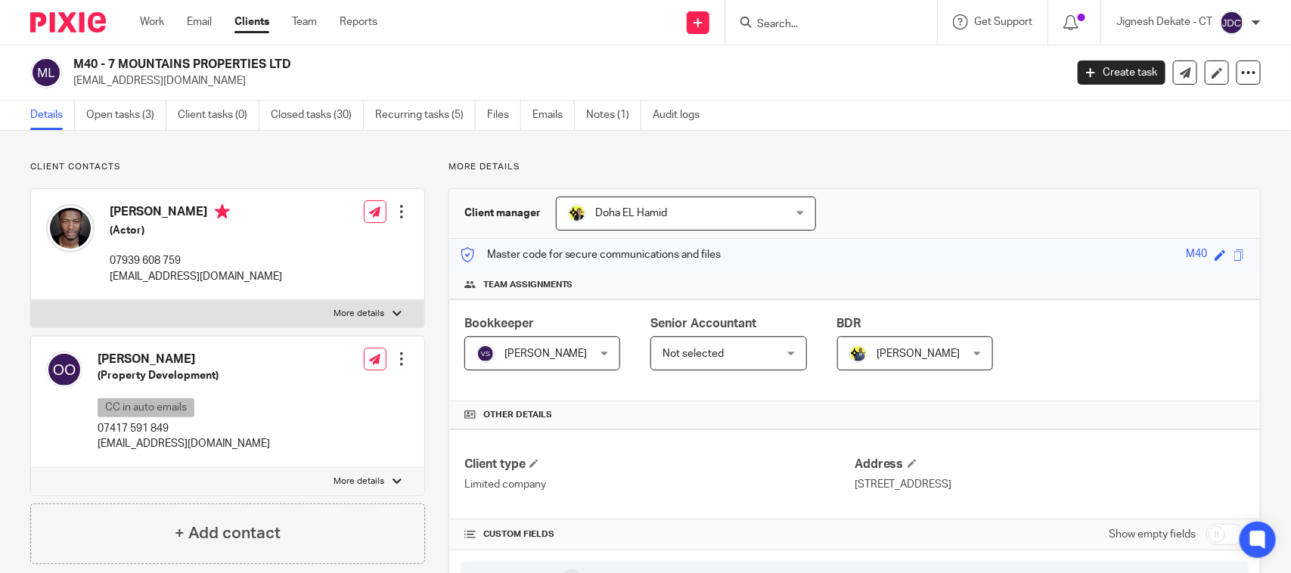
drag, startPoint x: 292, startPoint y: 63, endPoint x: 73, endPoint y: 66, distance: 218.6
click at [73, 66] on h2 "M40 - 7 MOUNTAINS PROPERTIES LTD" at bounding box center [465, 65] width 785 height 16
copy h2 "M40 - 7 MOUNTAINS PROPERTIES LTD"
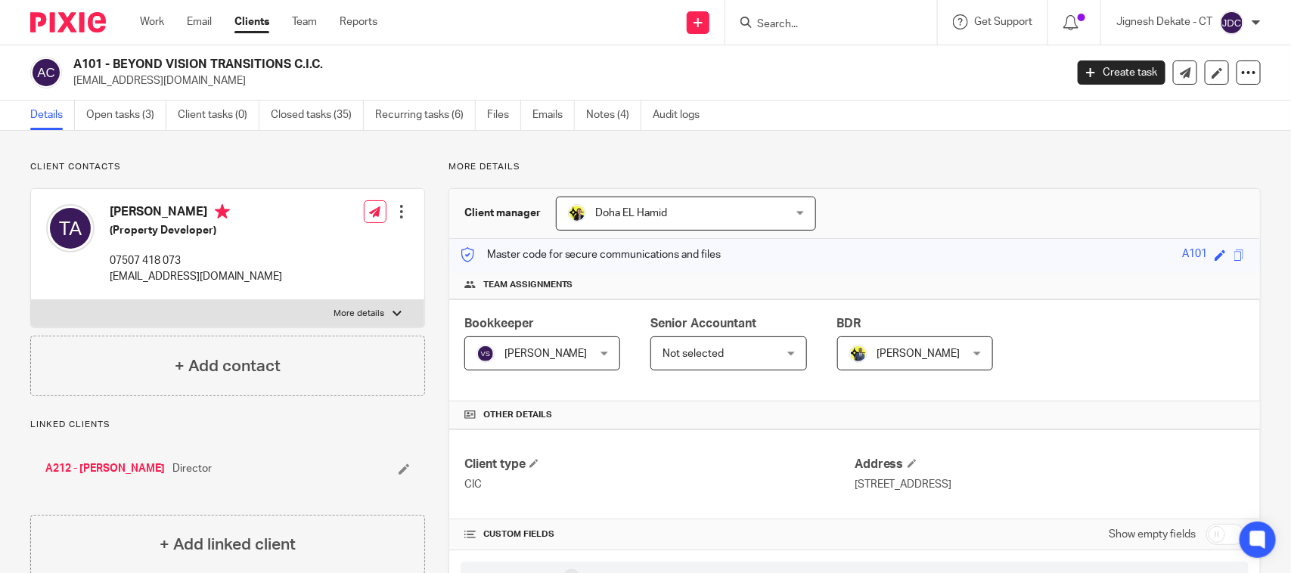
drag, startPoint x: 337, startPoint y: 67, endPoint x: 163, endPoint y: 57, distance: 174.2
click at [70, 58] on div "A101 - BEYOND VISION TRANSITIONS C.I.C. [EMAIL_ADDRESS][DOMAIN_NAME]" at bounding box center [542, 73] width 1025 height 32
copy h2 "A101 - BEYOND VISION TRANSITIONS C.I.C."
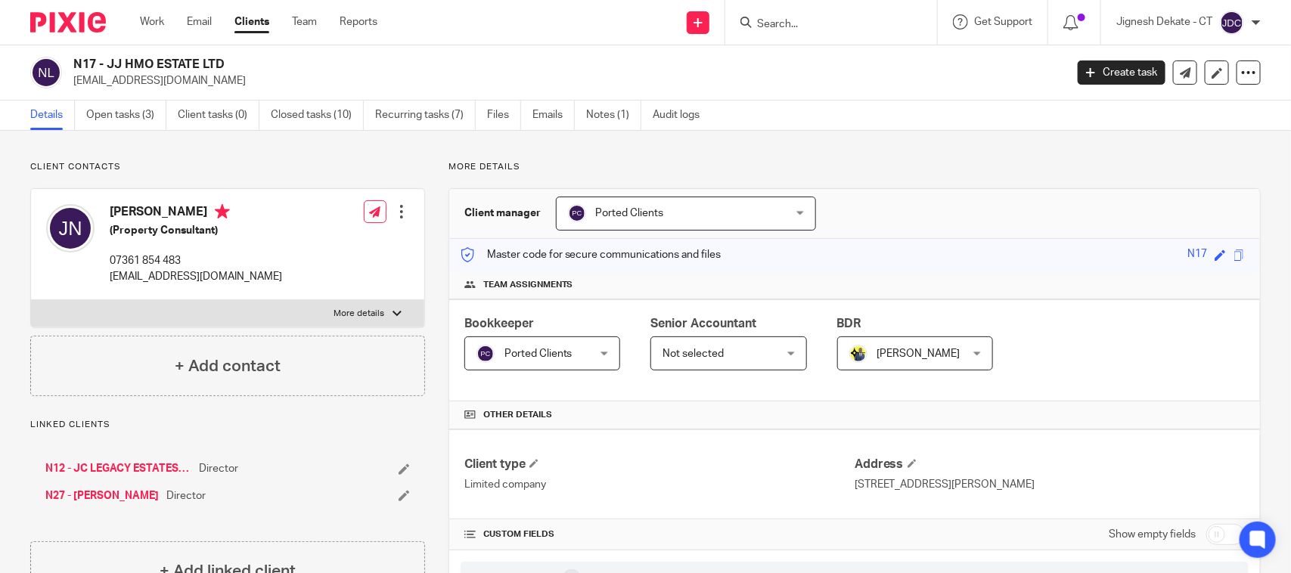
drag, startPoint x: 232, startPoint y: 61, endPoint x: 76, endPoint y: 66, distance: 156.6
click at [76, 66] on h2 "N17 - JJ HMO ESTATE LTD" at bounding box center [465, 65] width 785 height 16
copy h2 "N17 - JJ HMO ESTATE LTD"
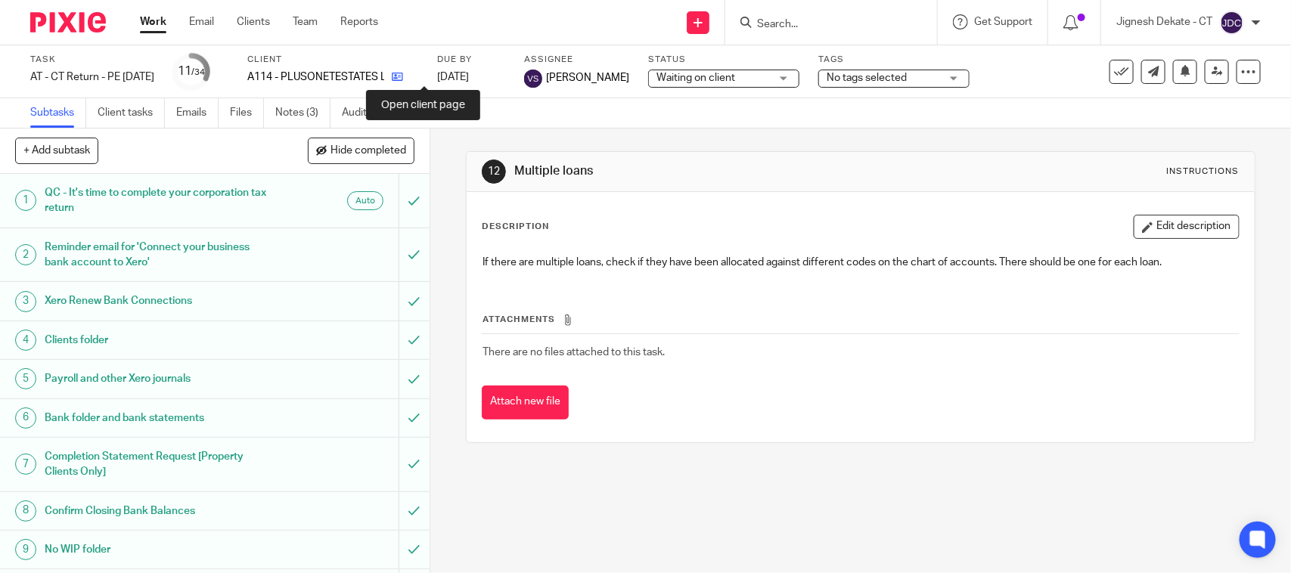
click at [403, 79] on icon at bounding box center [397, 76] width 11 height 11
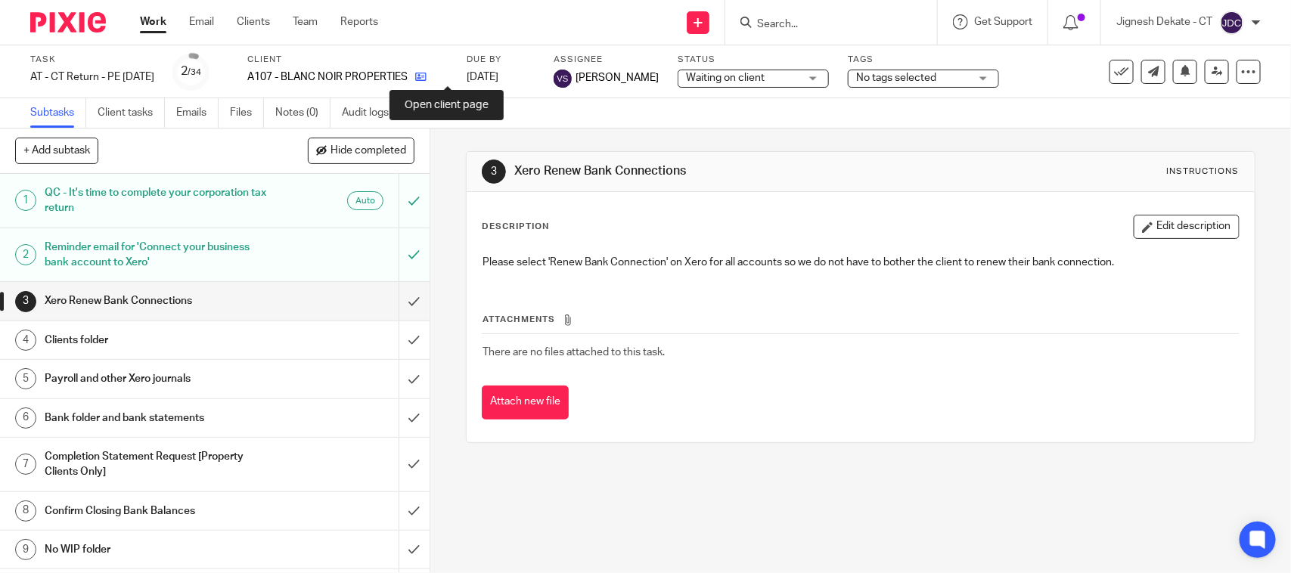
click at [426, 71] on icon at bounding box center [420, 76] width 11 height 11
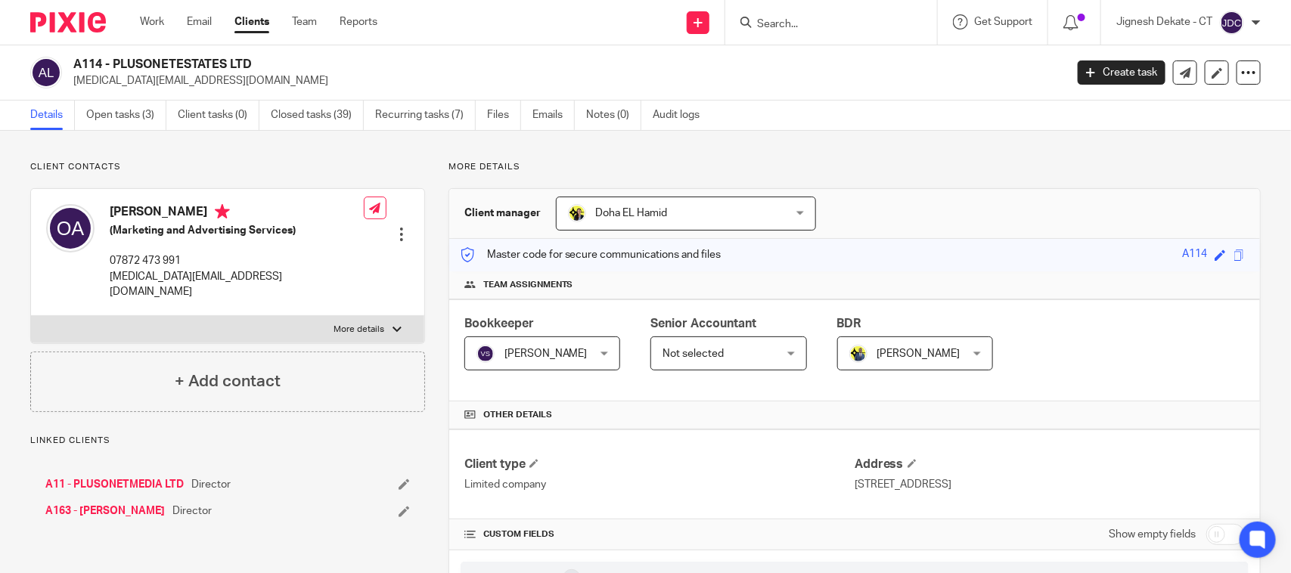
drag, startPoint x: 262, startPoint y: 65, endPoint x: 112, endPoint y: 62, distance: 149.8
click at [74, 64] on h2 "A114 - PLUSONETESTATES LTD" at bounding box center [465, 65] width 785 height 16
copy h2 "A114 - PLUSONETESTATES LTD"
drag, startPoint x: 290, startPoint y: 67, endPoint x: 70, endPoint y: 68, distance: 219.3
click at [70, 68] on div "A107 - BLANC NOIR PROPERTIES LTD [PERSON_NAME][EMAIL_ADDRESS][DOMAIN_NAME]" at bounding box center [542, 73] width 1025 height 32
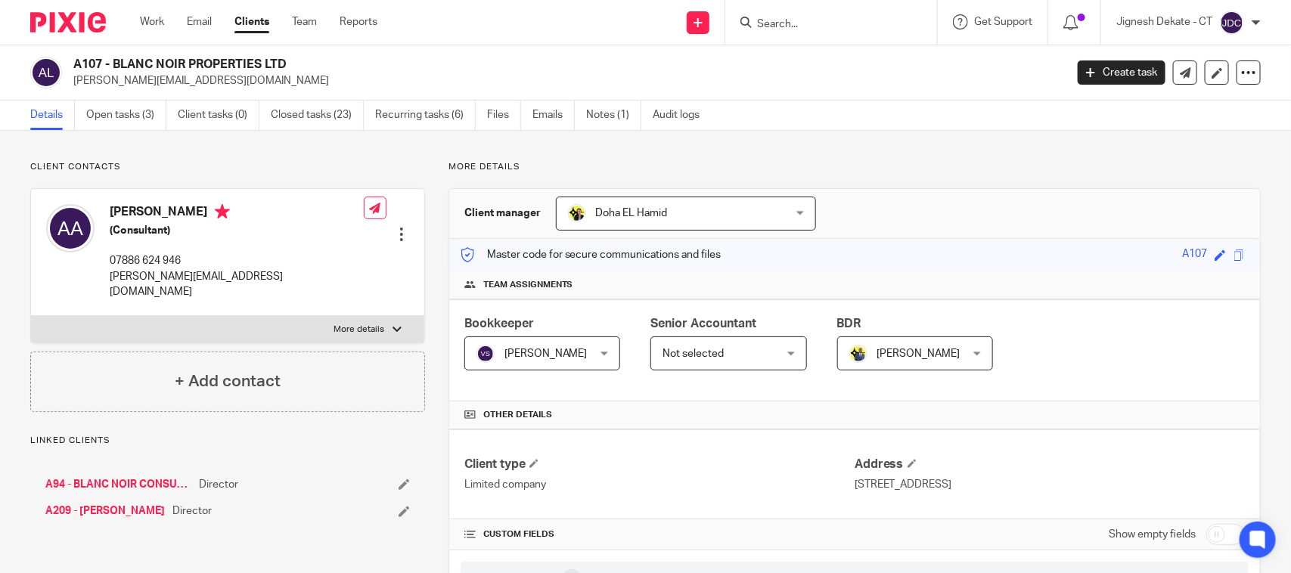
copy h2 "A107 - BLANC NOIR PROPERTIES LTD"
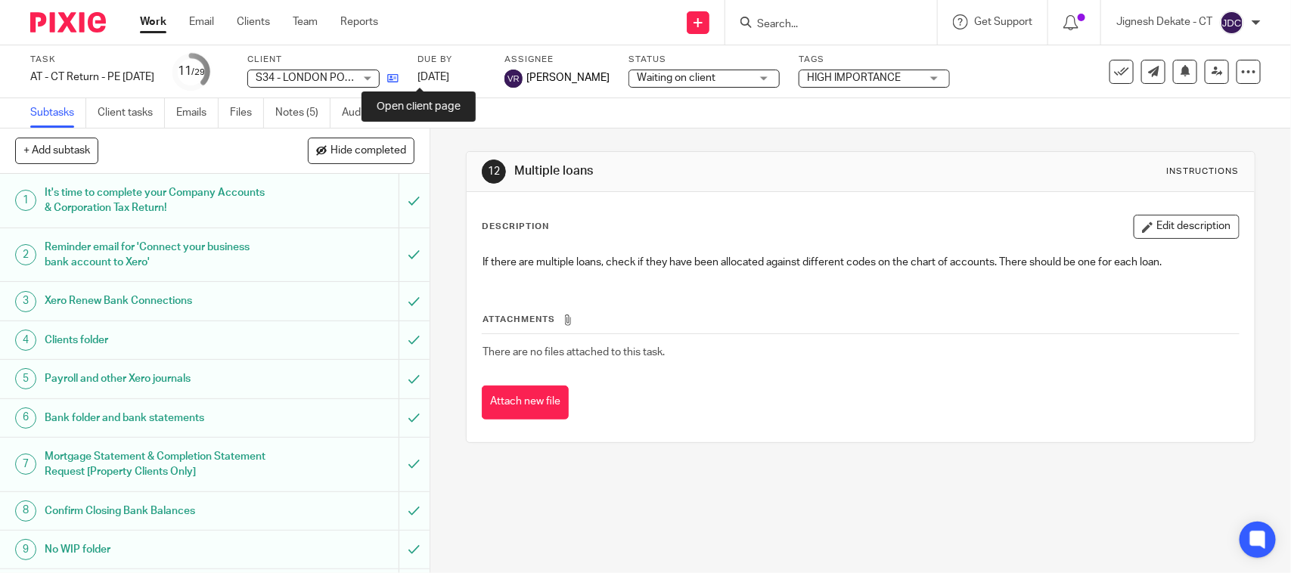
click at [399, 76] on icon at bounding box center [392, 78] width 11 height 11
click at [399, 73] on icon at bounding box center [392, 78] width 11 height 11
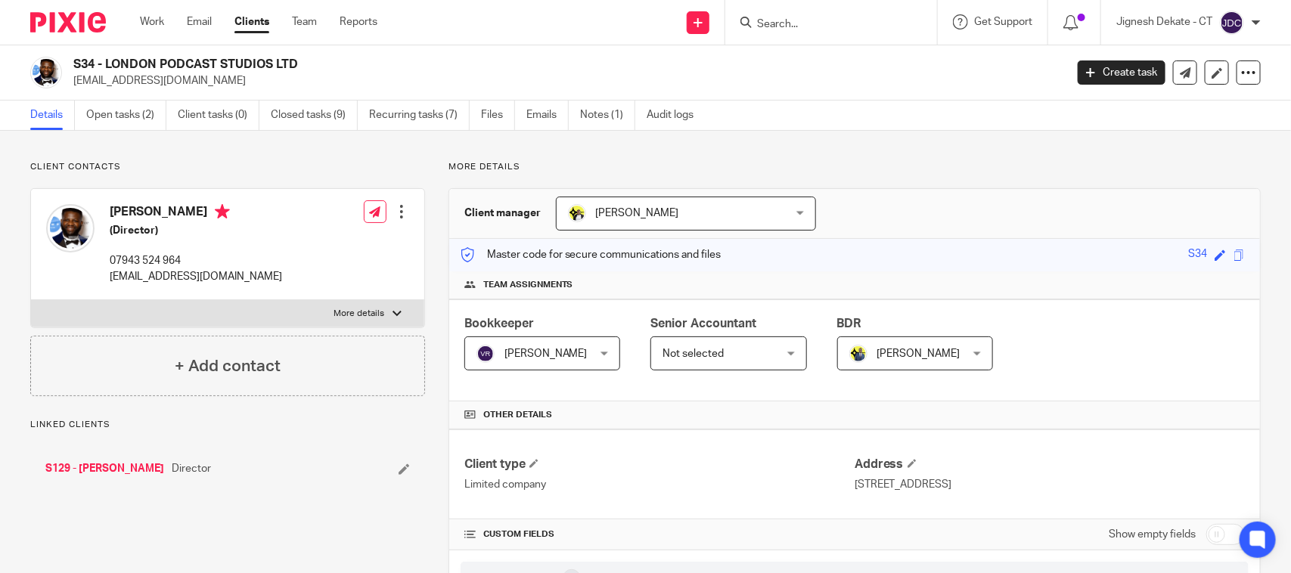
drag, startPoint x: 308, startPoint y: 62, endPoint x: 64, endPoint y: 65, distance: 243.5
click at [64, 65] on div "S34 - LONDON PODCAST STUDIOS LTD finance@sukamistudios.com" at bounding box center [542, 73] width 1025 height 32
copy div "S34 - LONDON PODCAST STUDIOS LTD"
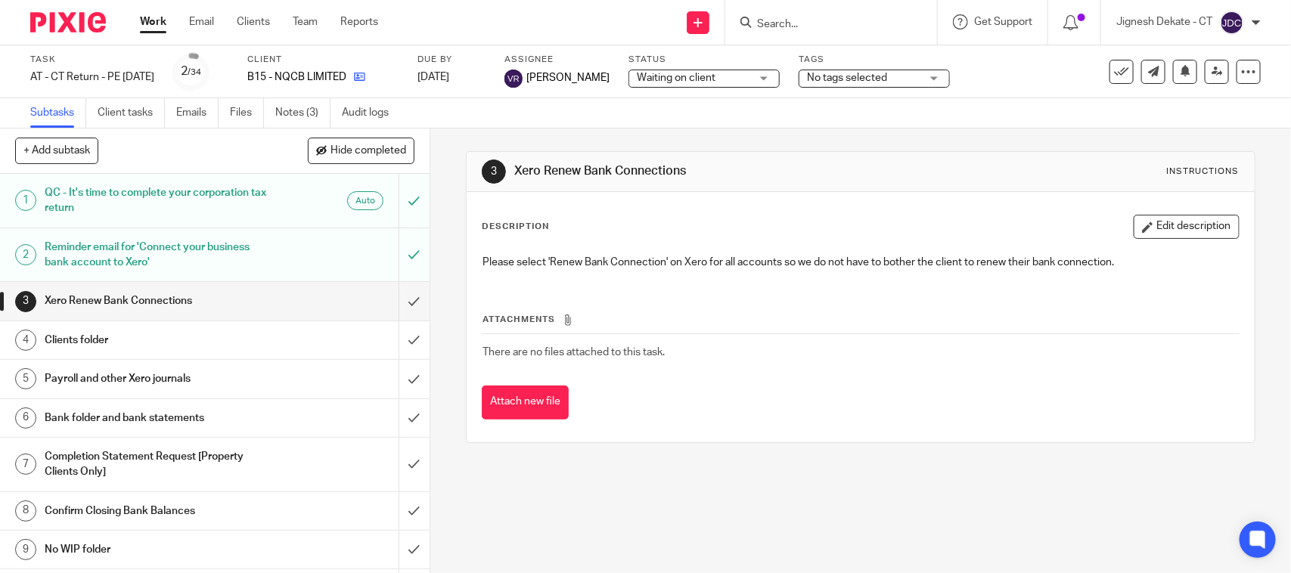
click at [365, 78] on icon at bounding box center [359, 76] width 11 height 11
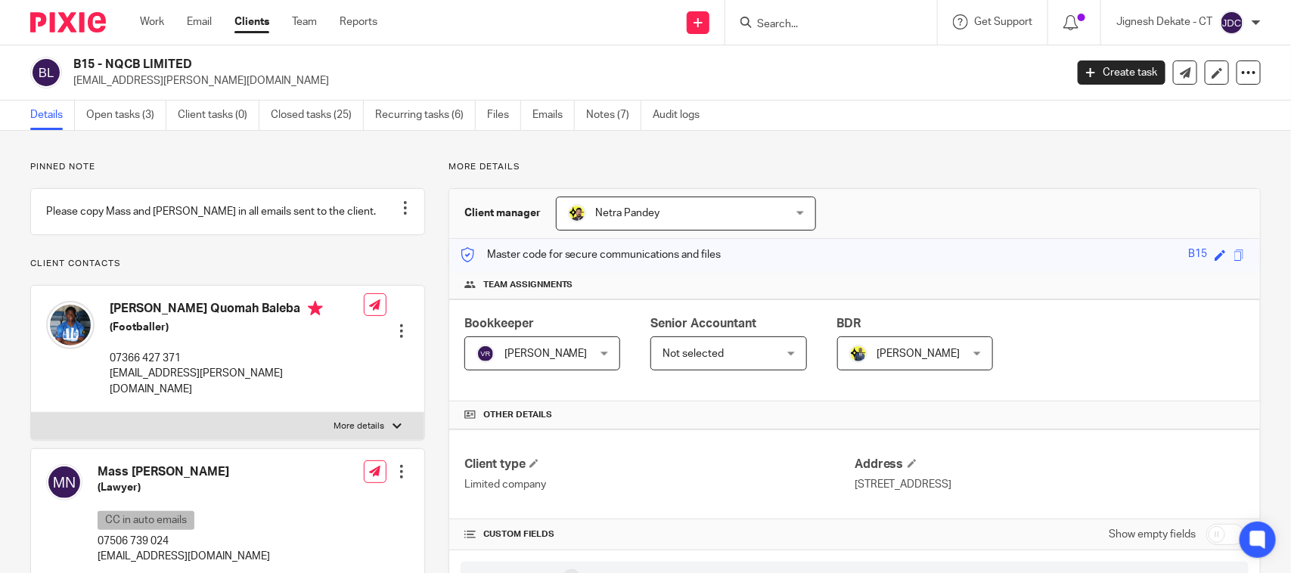
drag, startPoint x: 212, startPoint y: 66, endPoint x: 70, endPoint y: 69, distance: 142.9
click at [70, 69] on div "B15 - NQCB LIMITED noom.carlos@outlook.fr" at bounding box center [542, 73] width 1025 height 32
copy h2 "B15 - NQCB LIMITED"
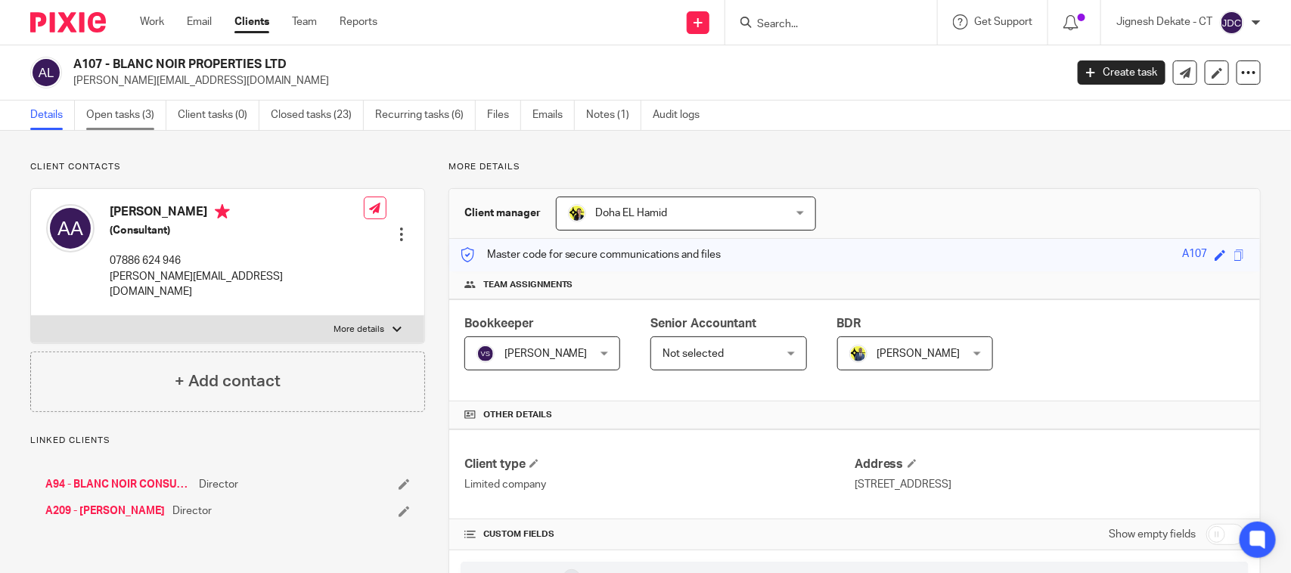
click at [141, 115] on link "Open tasks (3)" at bounding box center [126, 115] width 80 height 29
click at [101, 111] on link "Open tasks (3)" at bounding box center [126, 115] width 80 height 29
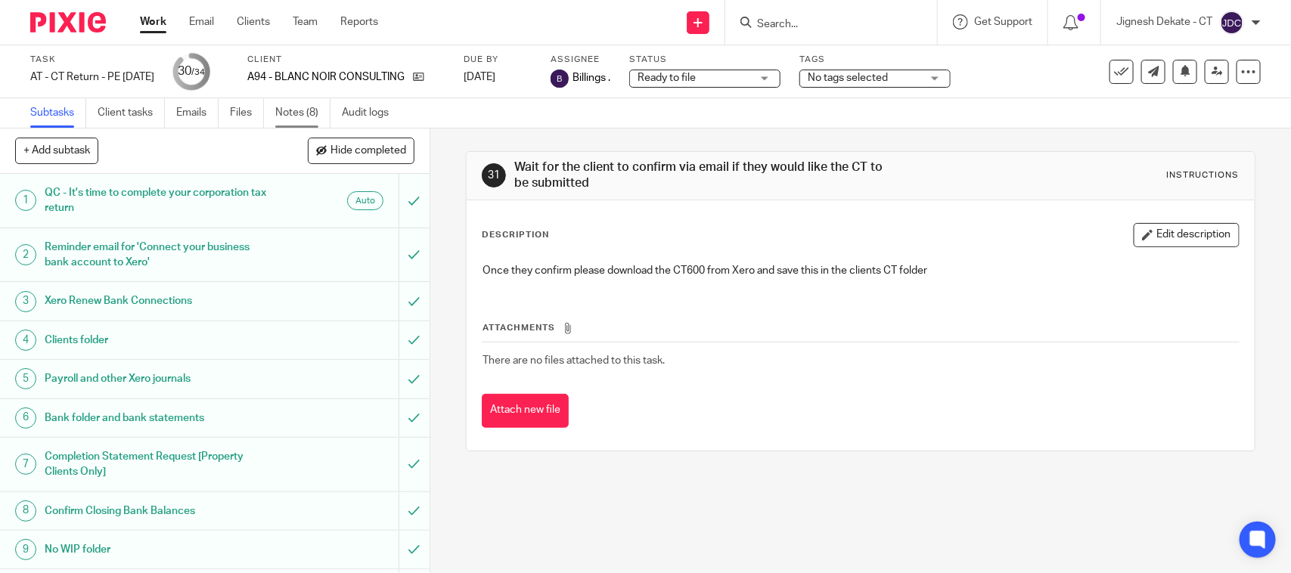
click at [293, 110] on link "Notes (8)" at bounding box center [302, 112] width 55 height 29
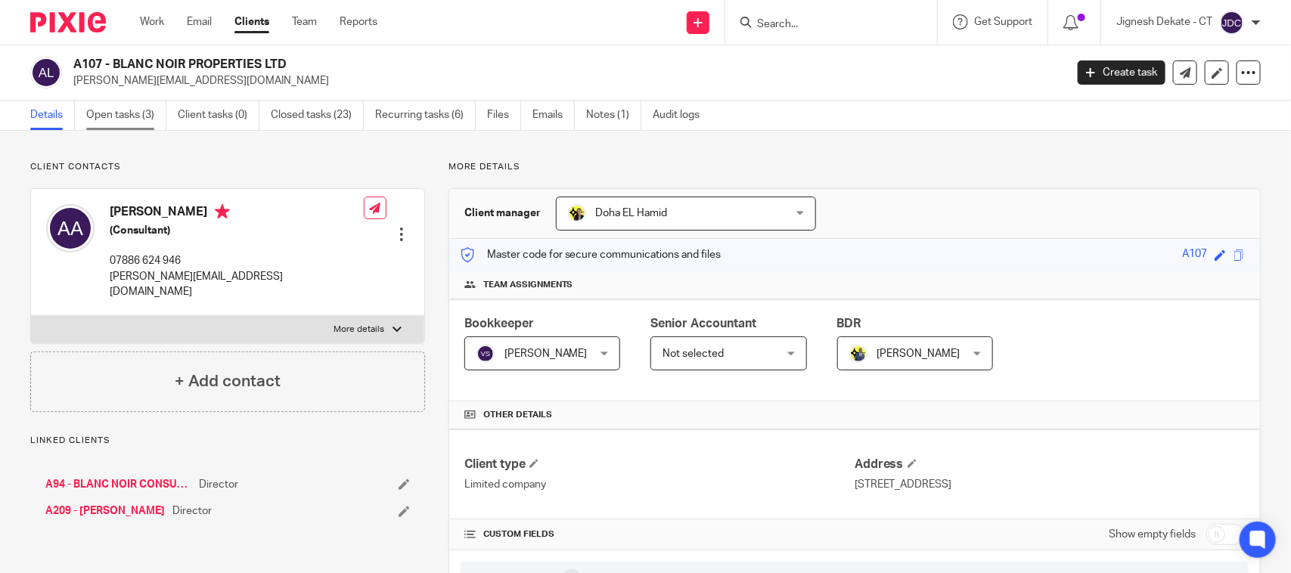
click at [134, 113] on link "Open tasks (3)" at bounding box center [126, 115] width 80 height 29
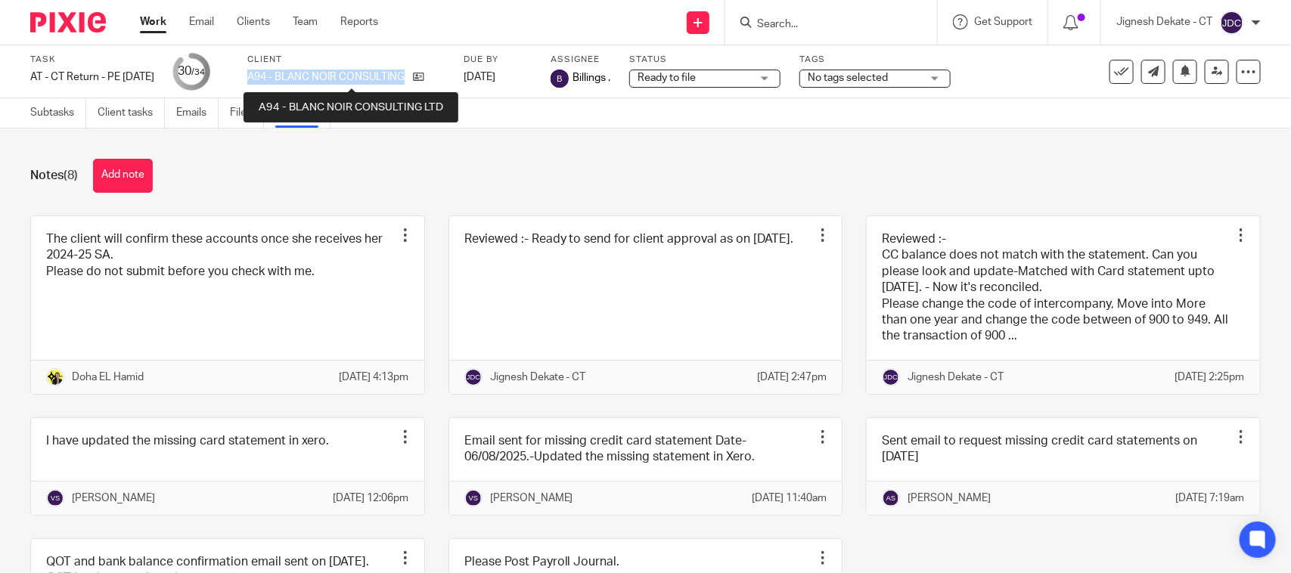
drag, startPoint x: 271, startPoint y: 76, endPoint x: 429, endPoint y: 72, distance: 158.1
click at [429, 72] on div "Task AT - CT Return - PE 28-02-2025 Save AT - CT Return - PE 28-02-2025 30 /34 …" at bounding box center [542, 72] width 1025 height 36
copy p "A94 - BLANC NOIR CONSULTING"
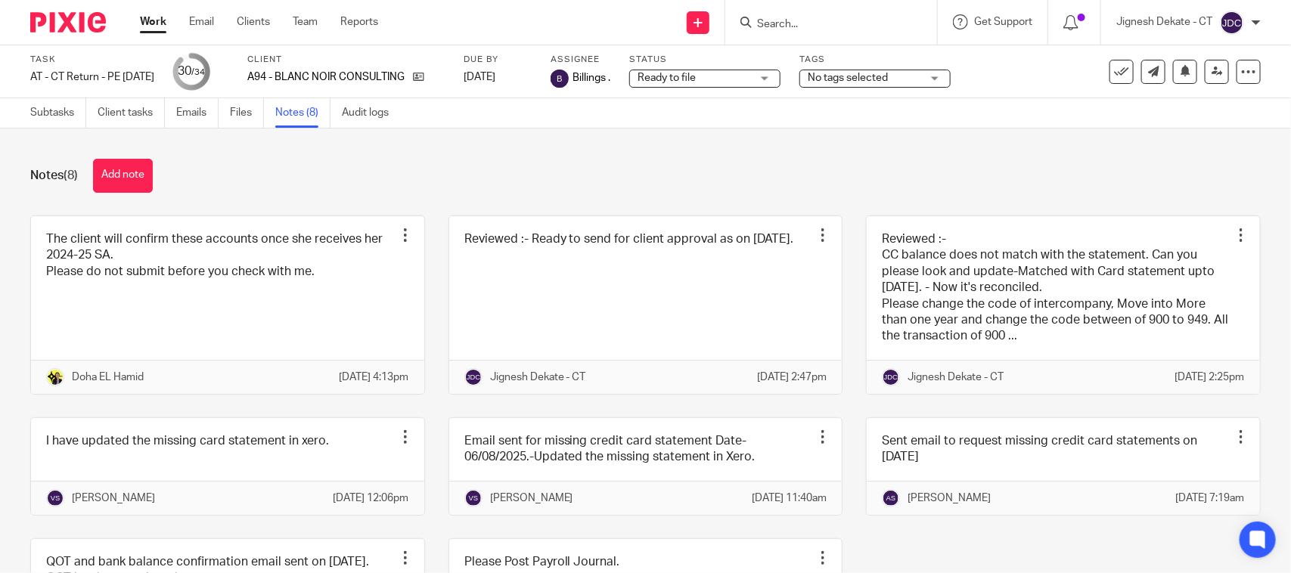
click at [810, 23] on input "Search" at bounding box center [823, 25] width 136 height 14
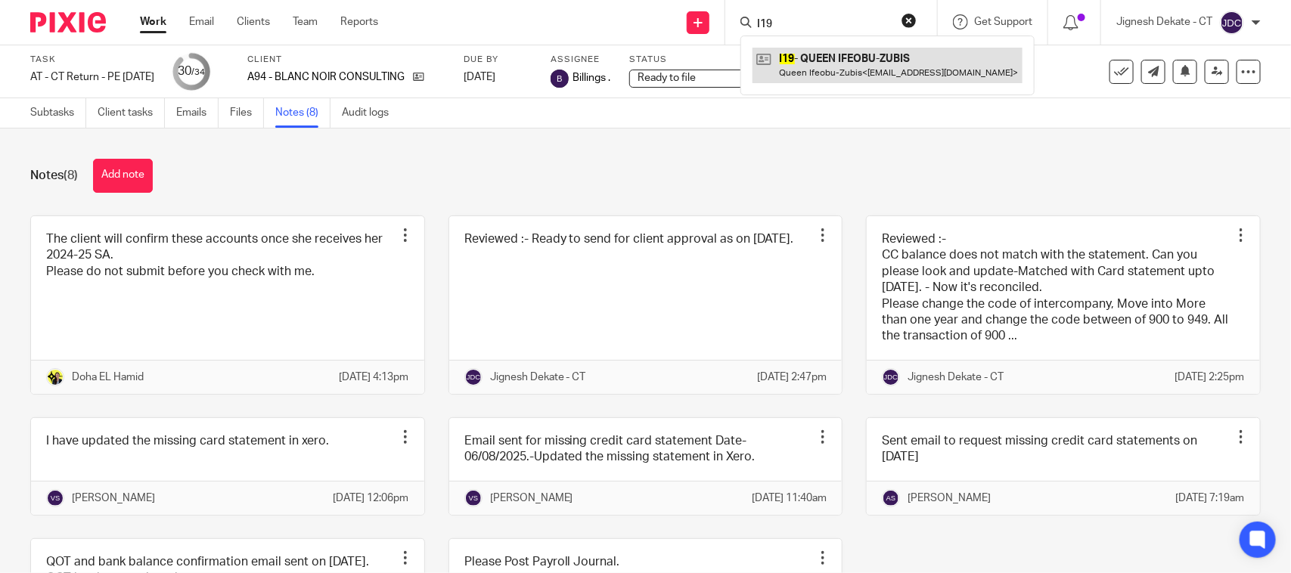
type input "I19"
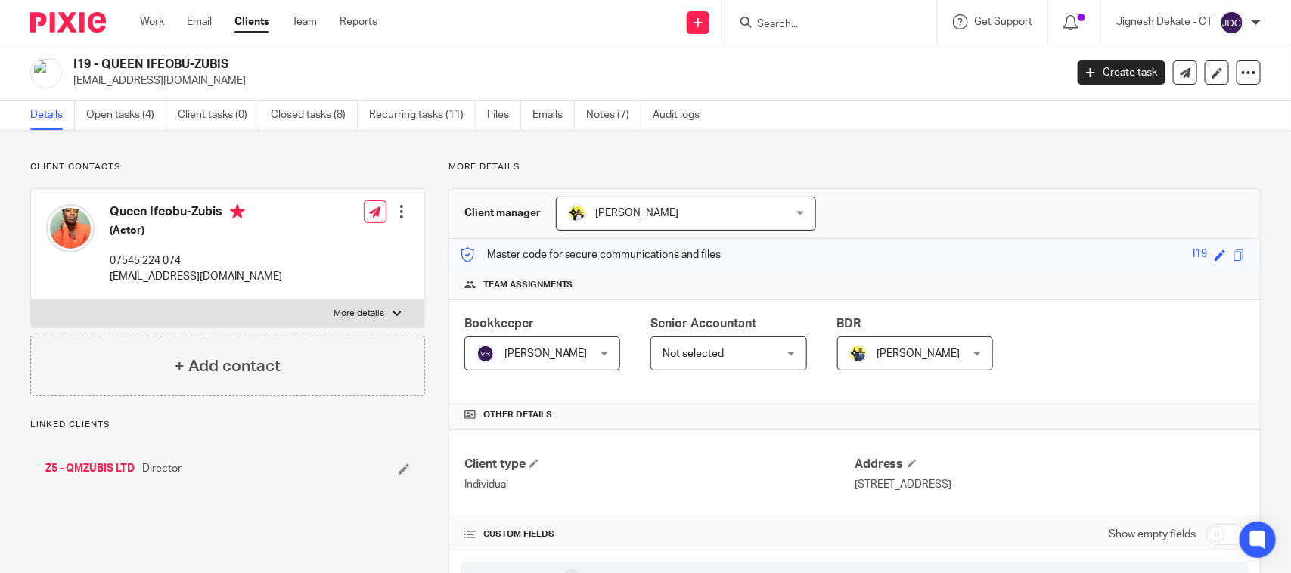
drag, startPoint x: 110, startPoint y: 208, endPoint x: 223, endPoint y: 217, distance: 113.8
click at [223, 217] on h4 "Queen Ifeobu-Zubis" at bounding box center [196, 213] width 172 height 19
copy h4 "Queen Ifeobu-Zubis"
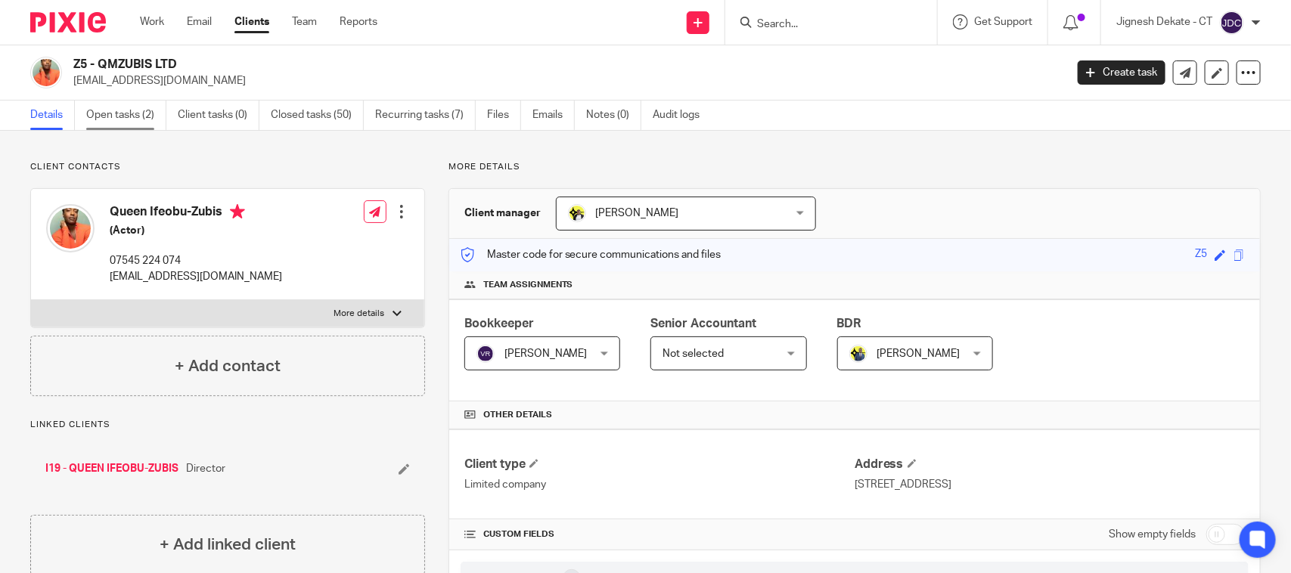
click at [123, 115] on link "Open tasks (2)" at bounding box center [126, 115] width 80 height 29
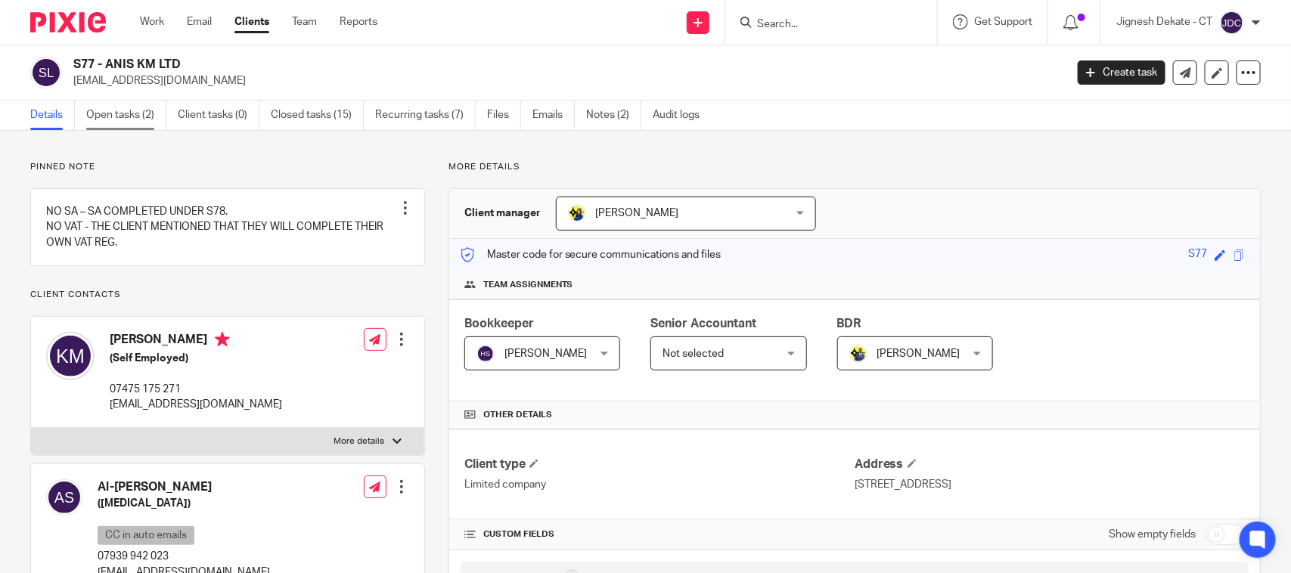
click at [125, 117] on link "Open tasks (2)" at bounding box center [126, 115] width 80 height 29
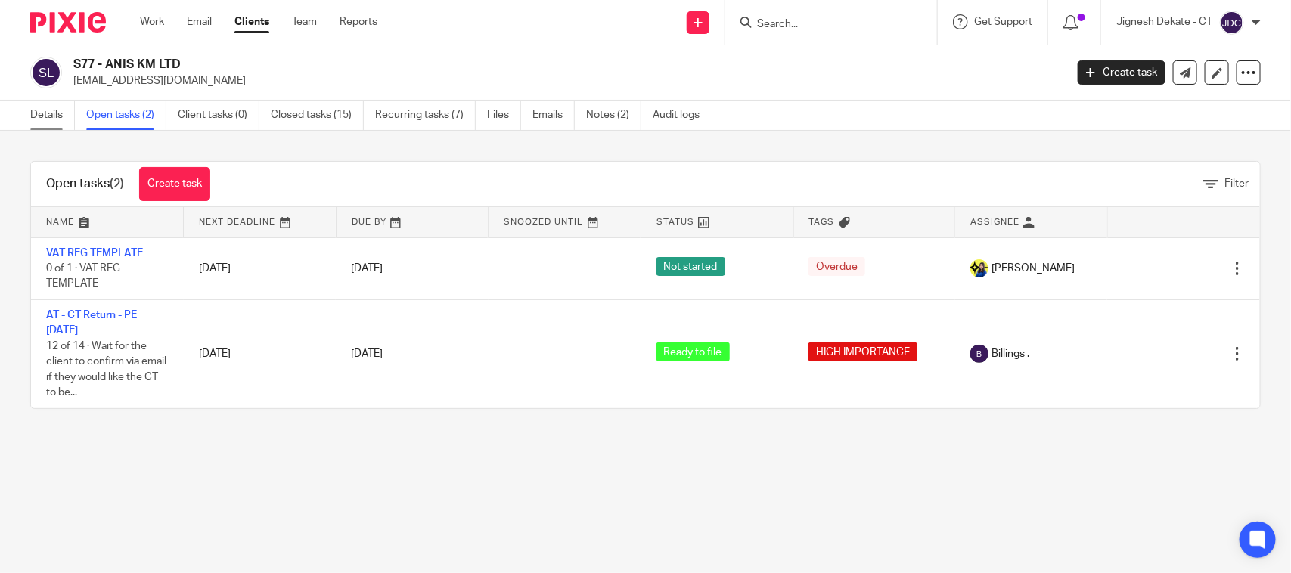
click at [31, 101] on link "Details" at bounding box center [52, 115] width 45 height 29
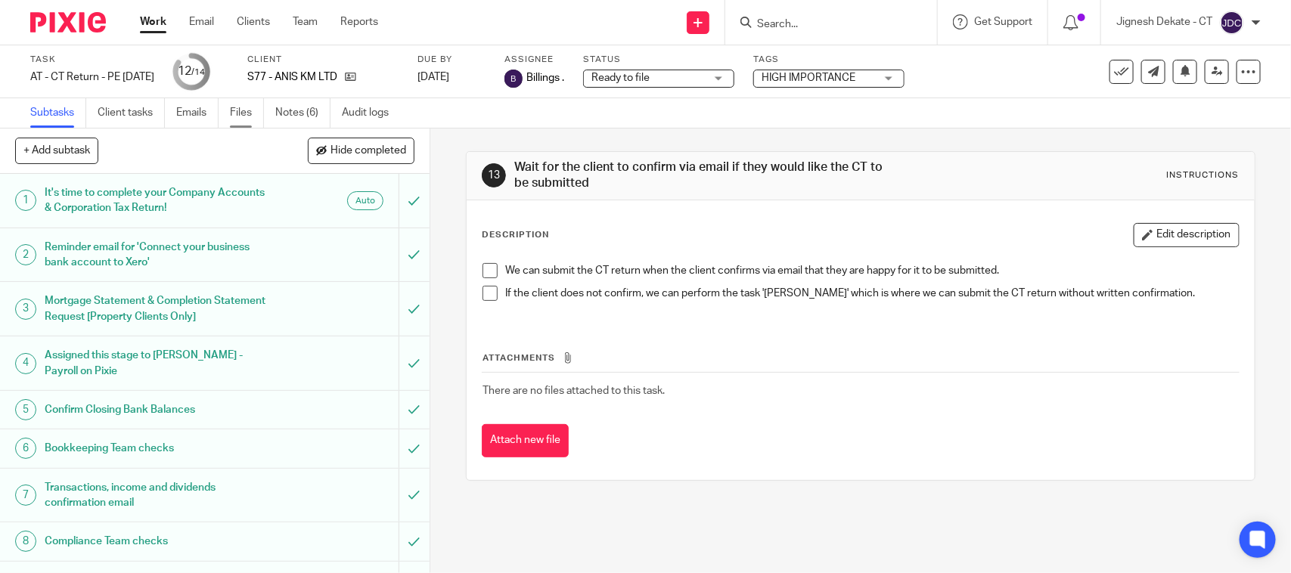
click at [250, 110] on link "Files" at bounding box center [247, 112] width 34 height 29
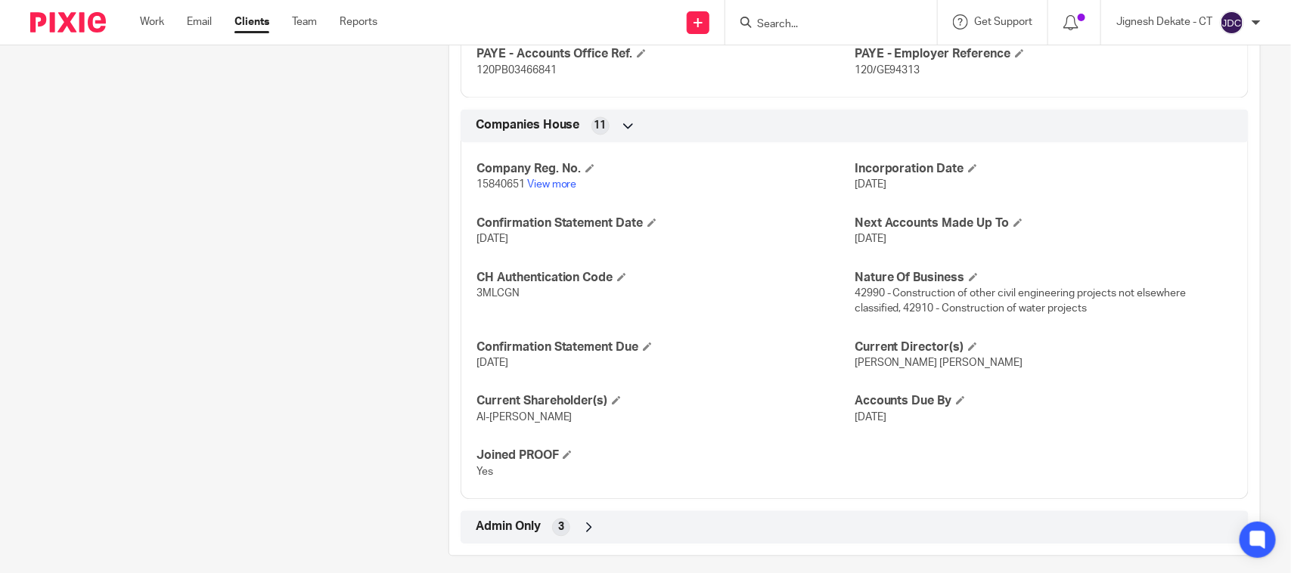
scroll to position [1301, 0]
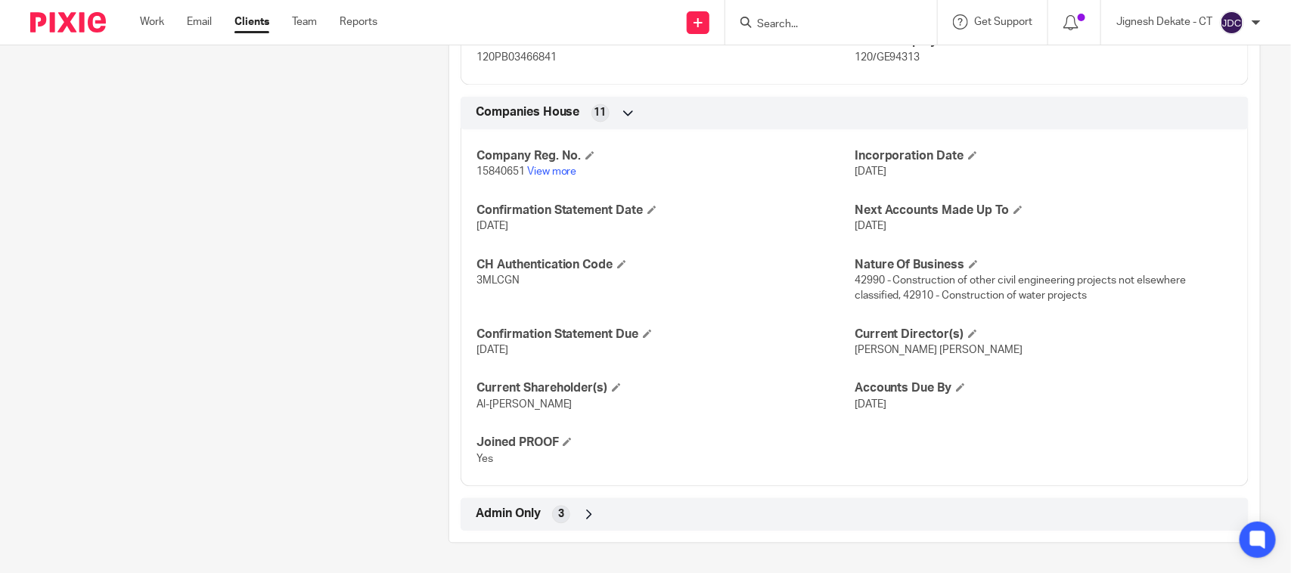
click at [490, 282] on span "3MLCGN" at bounding box center [497, 280] width 43 height 11
click at [490, 281] on span "3MLCGN" at bounding box center [497, 280] width 43 height 11
copy span "3MLCGN"
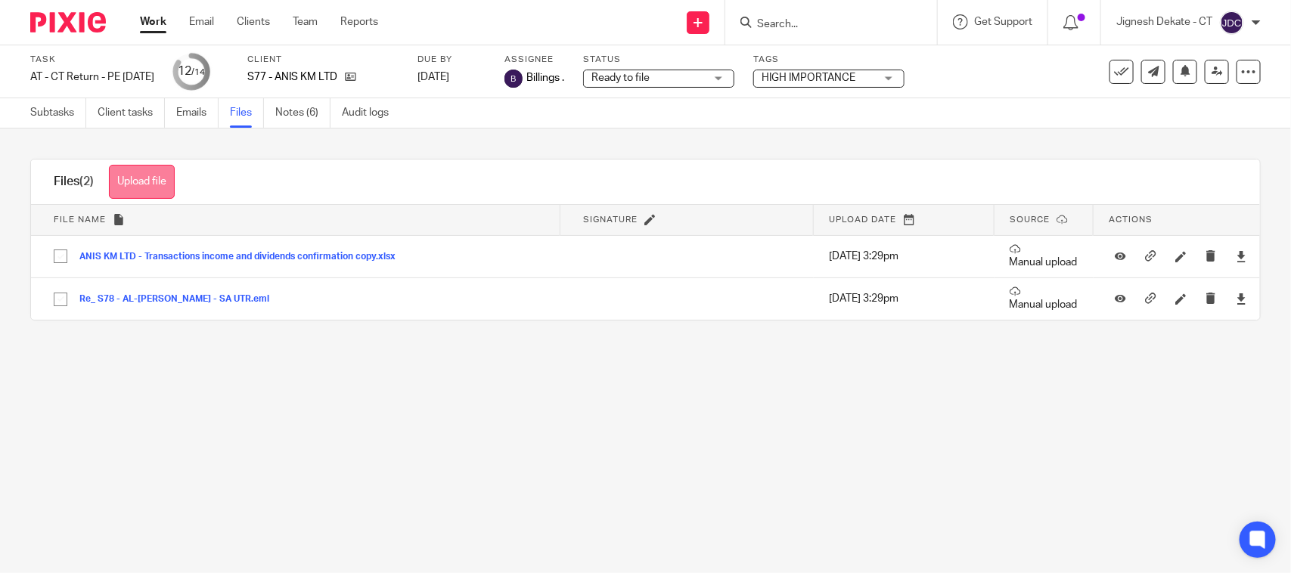
click at [160, 179] on button "Upload file" at bounding box center [142, 182] width 66 height 34
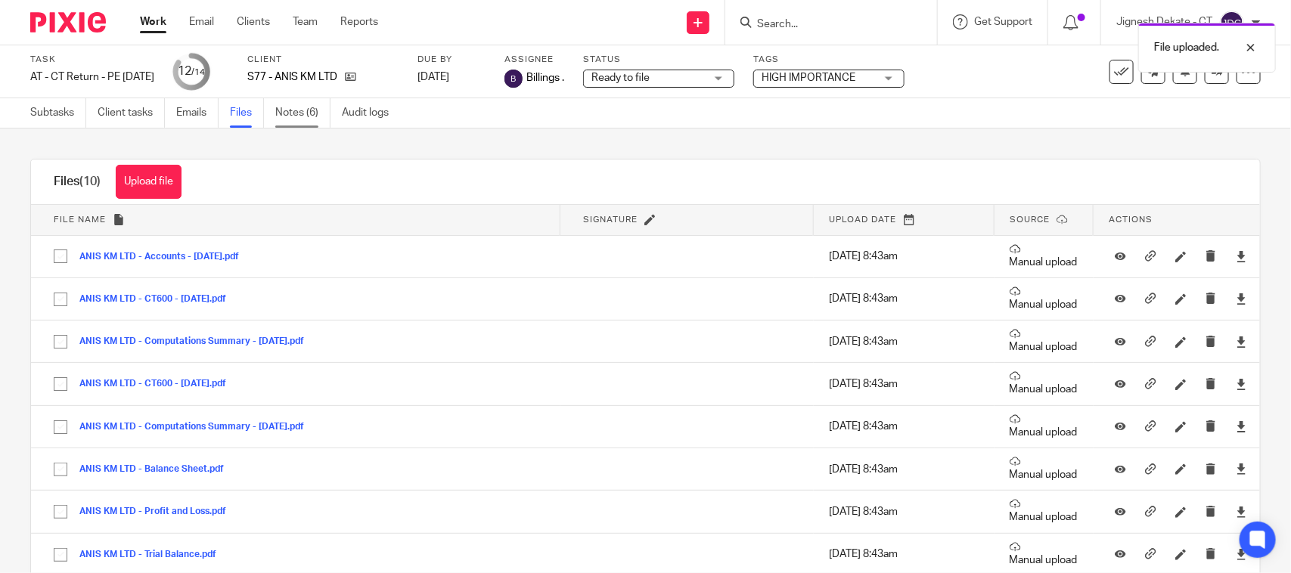
click at [287, 107] on link "Notes (6)" at bounding box center [302, 112] width 55 height 29
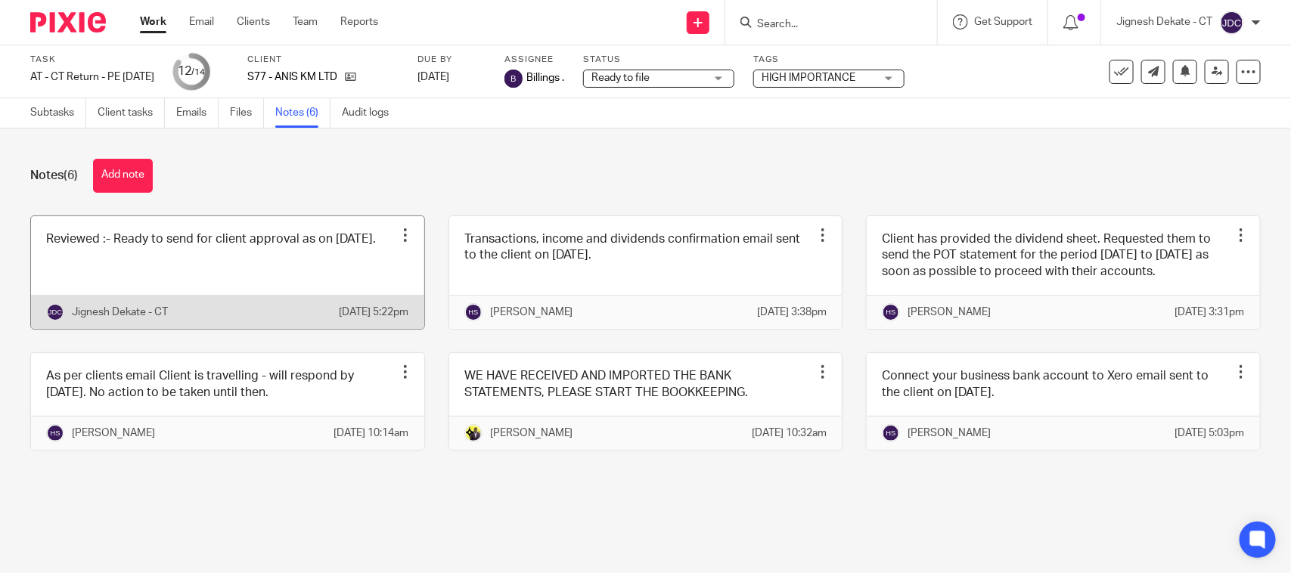
click at [205, 270] on link at bounding box center [227, 272] width 393 height 113
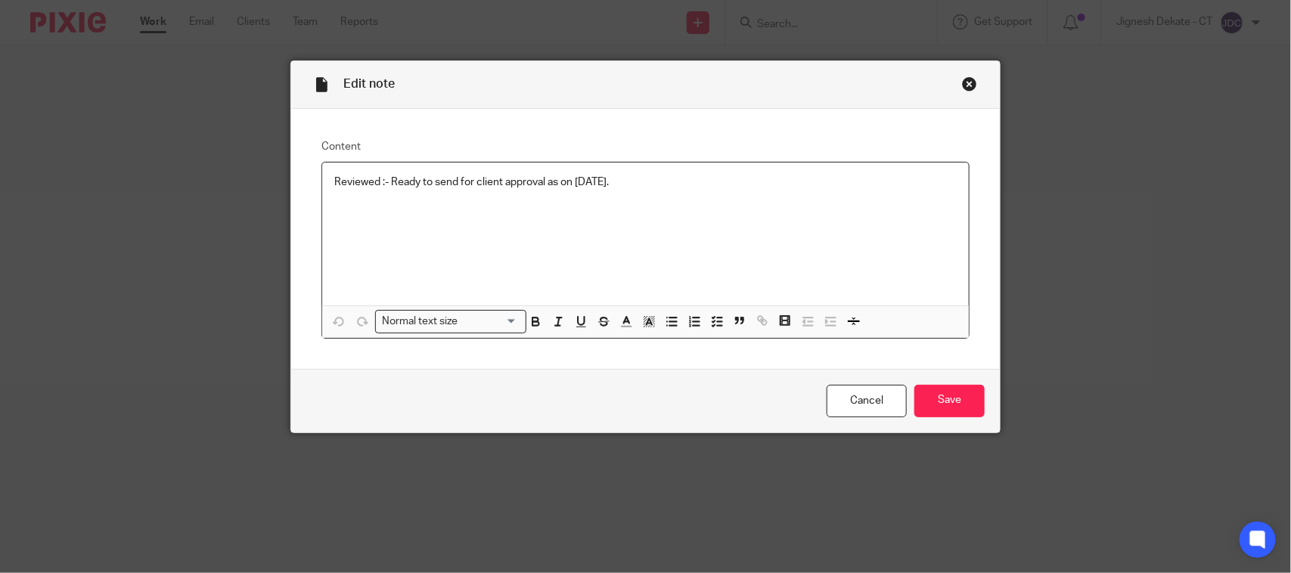
click at [650, 180] on p "Reviewed :- Ready to send for client approval as on [DATE]." at bounding box center [645, 182] width 622 height 15
click at [739, 212] on p "Account and CT has been submitted as on 22/09/2025 after client confirmation as…" at bounding box center [645, 212] width 622 height 15
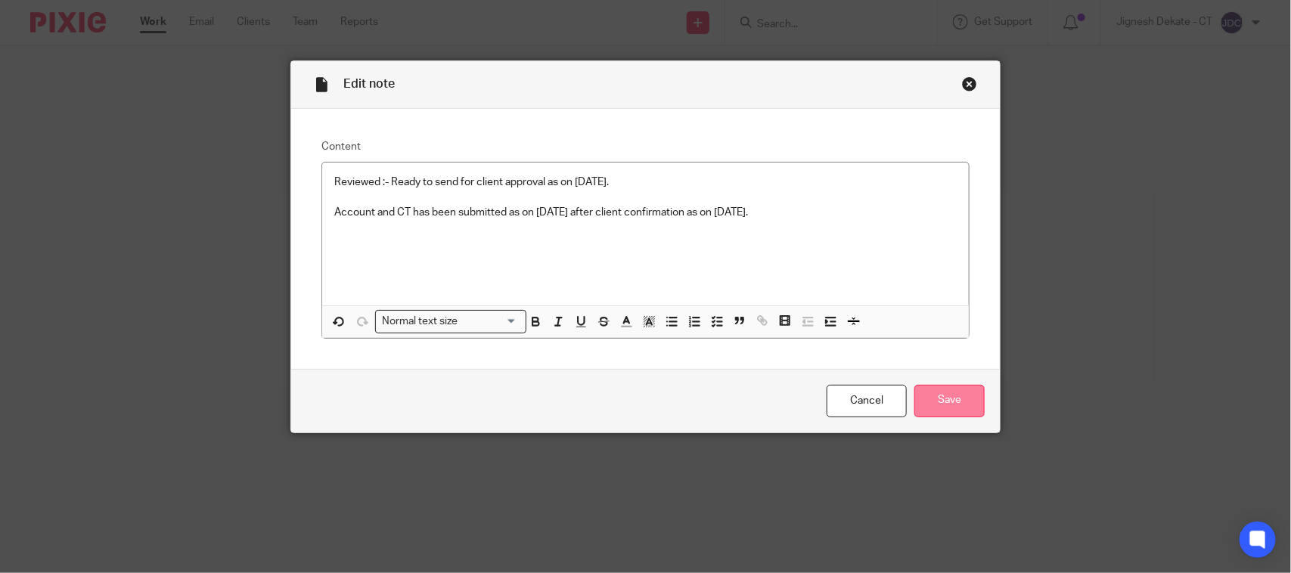
click at [930, 395] on input "Save" at bounding box center [949, 401] width 70 height 33
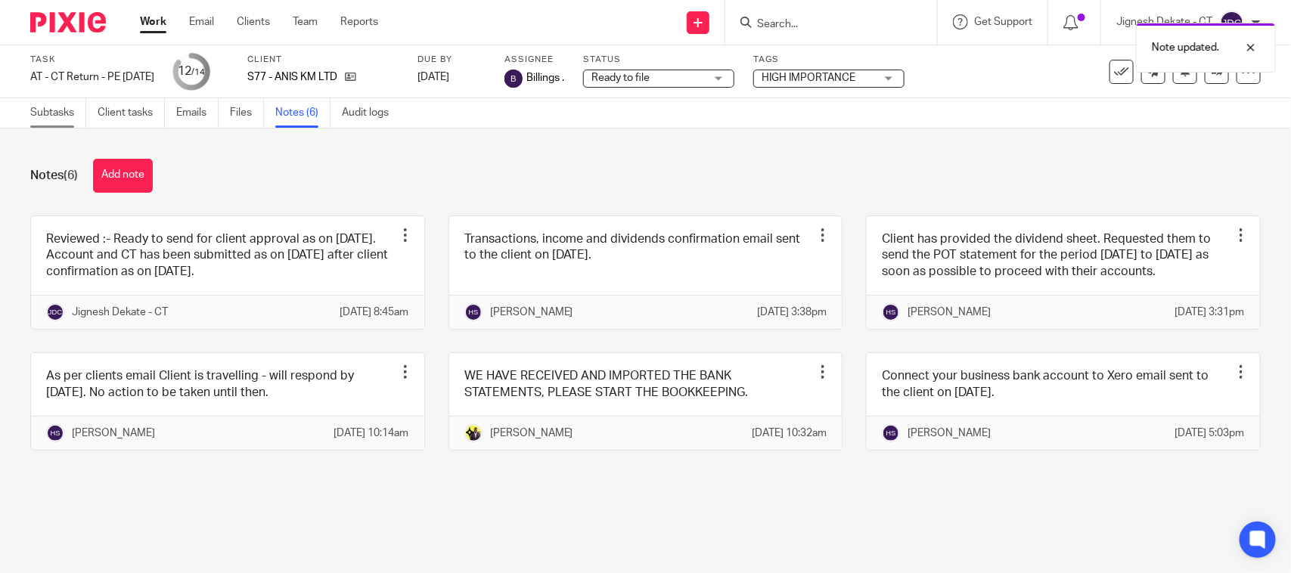
click at [50, 123] on link "Subtasks" at bounding box center [58, 112] width 56 height 29
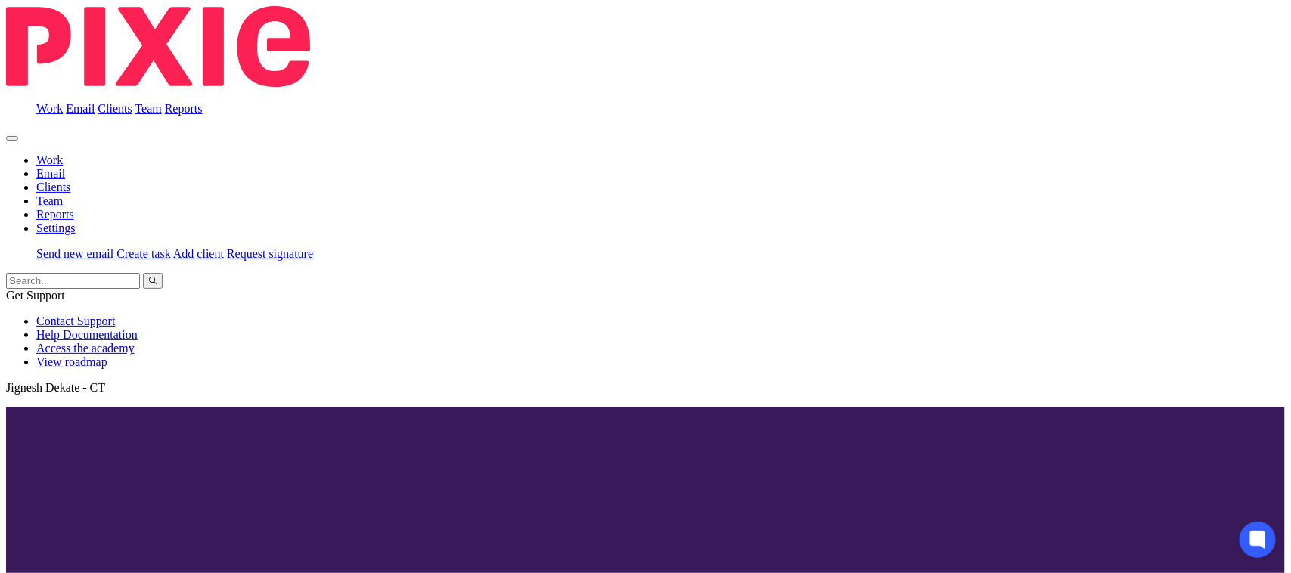
scroll to position [285, 0]
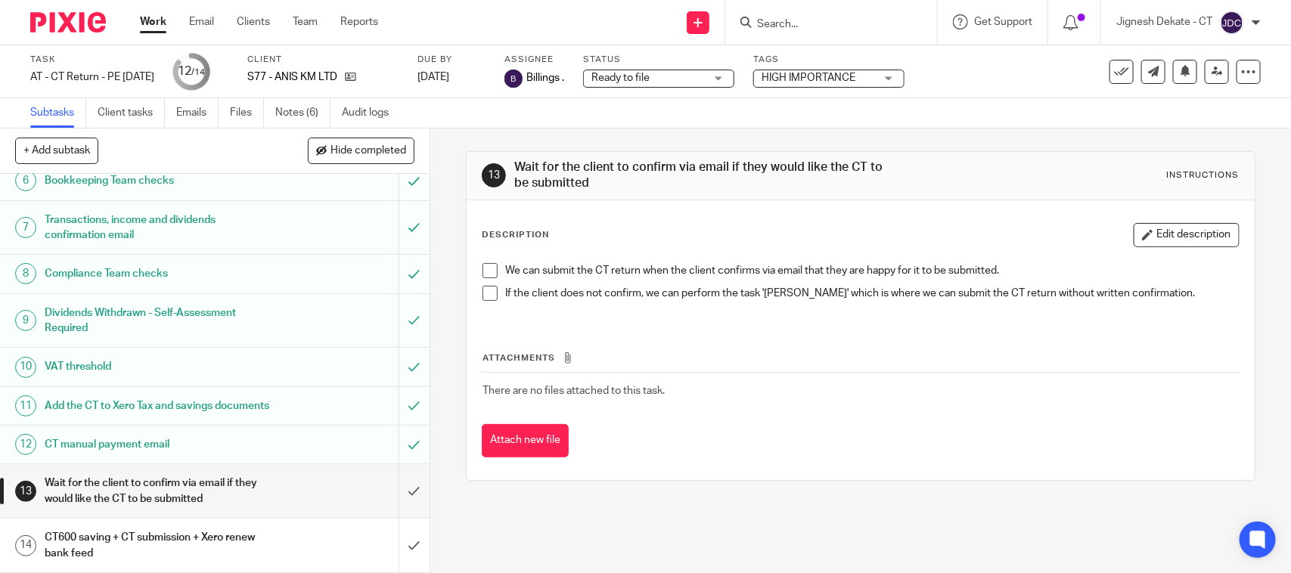
click at [485, 273] on span at bounding box center [489, 270] width 15 height 15
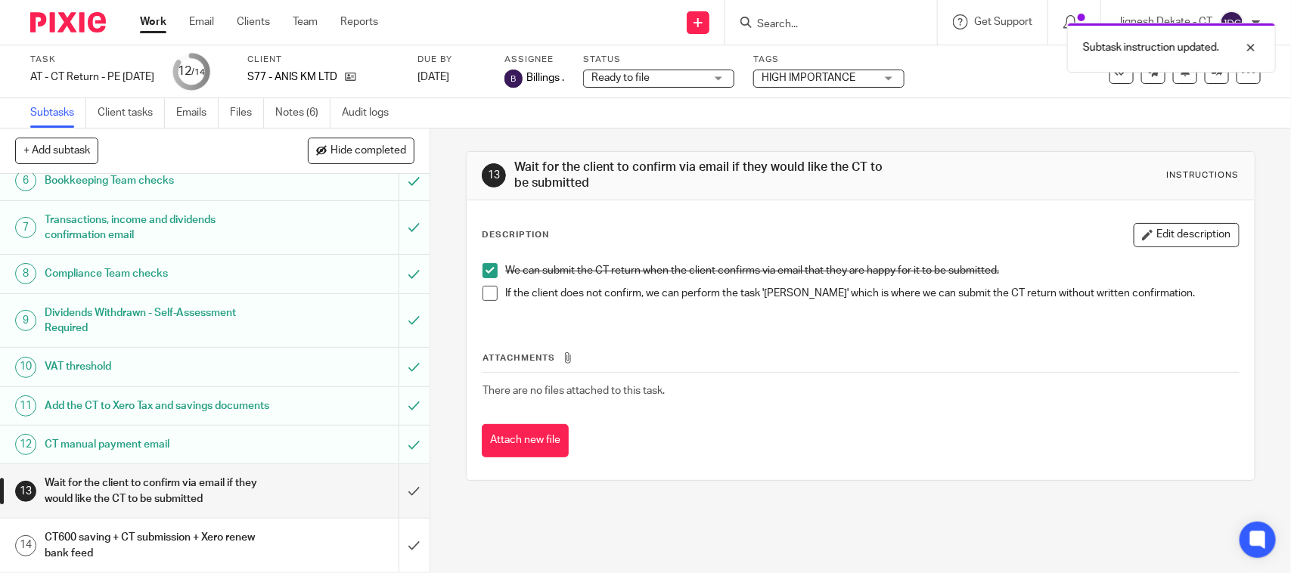
click at [484, 299] on span at bounding box center [489, 293] width 15 height 15
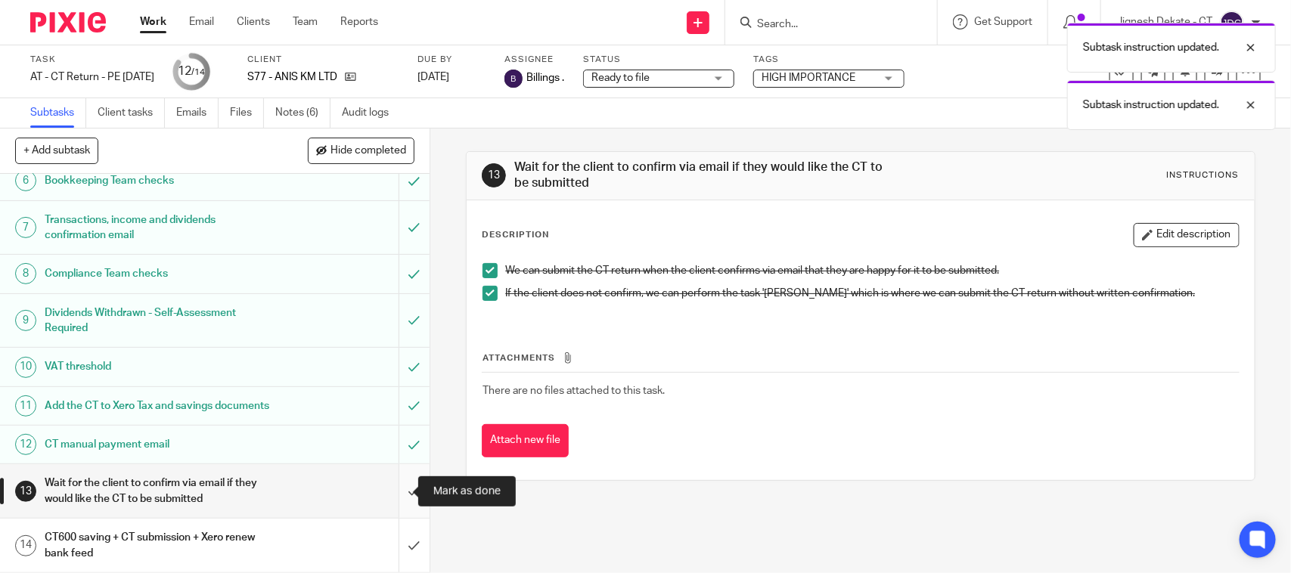
click at [394, 492] on input "submit" at bounding box center [215, 491] width 430 height 54
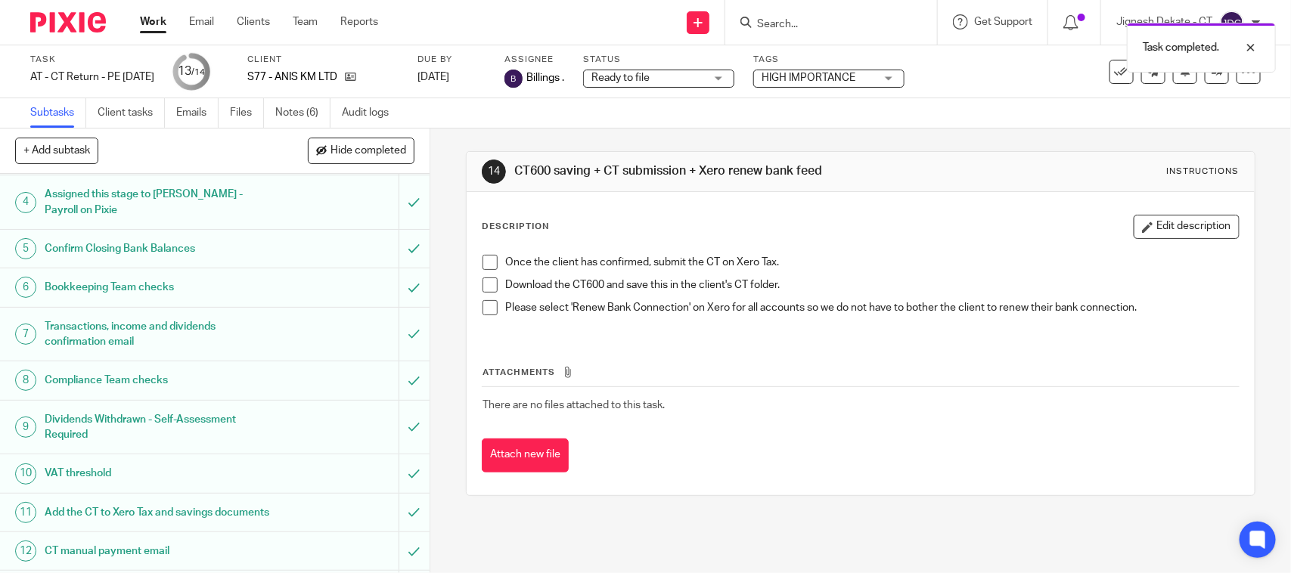
scroll to position [285, 0]
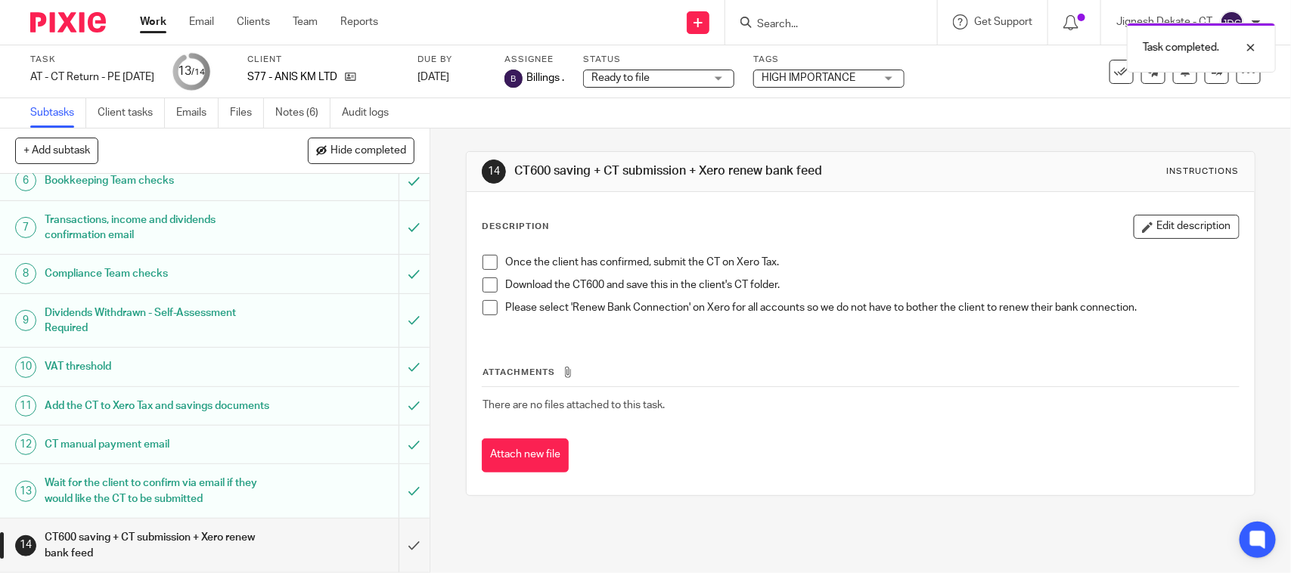
click at [482, 263] on span at bounding box center [489, 262] width 15 height 15
click at [484, 286] on span at bounding box center [489, 285] width 15 height 15
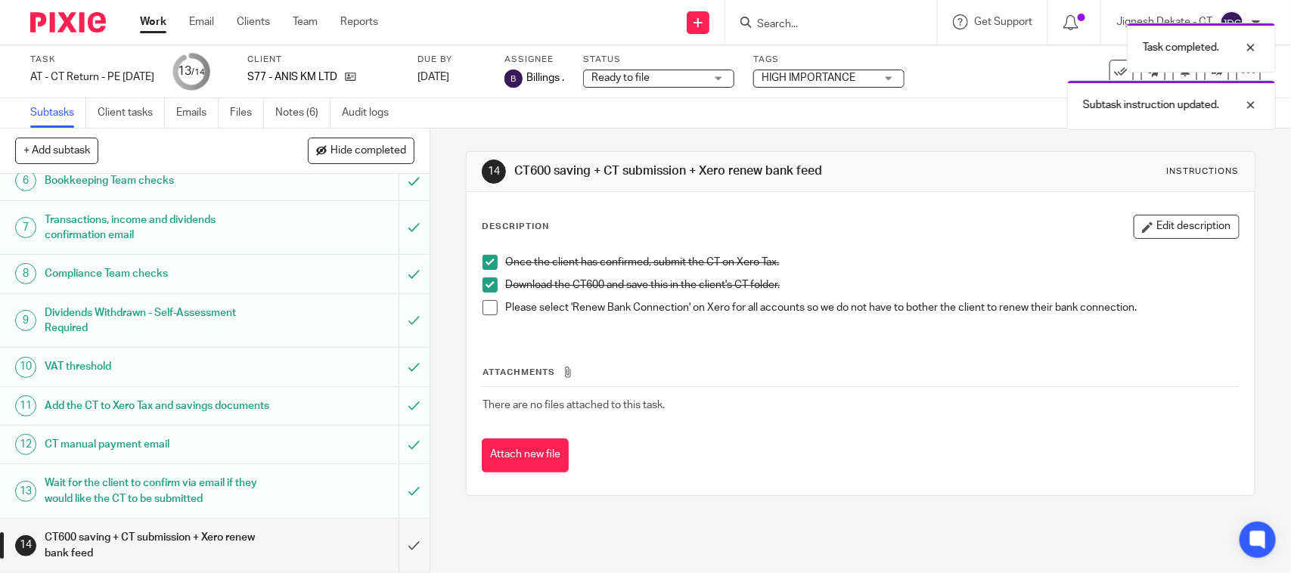
click at [482, 315] on span at bounding box center [489, 307] width 15 height 15
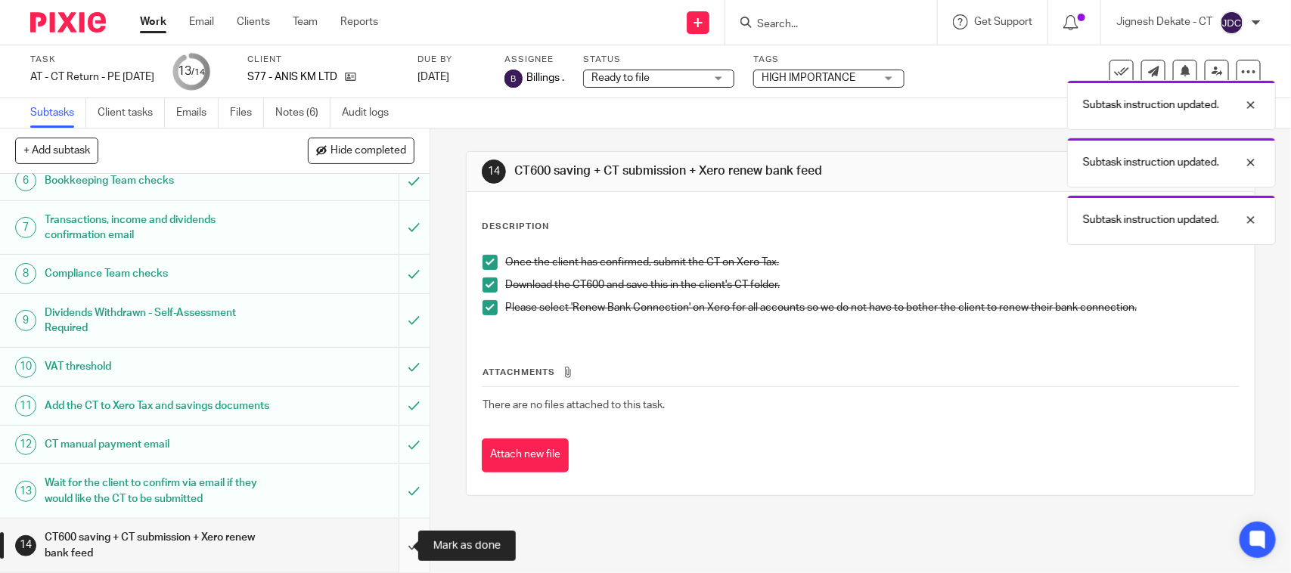
click at [398, 546] on input "submit" at bounding box center [215, 546] width 430 height 54
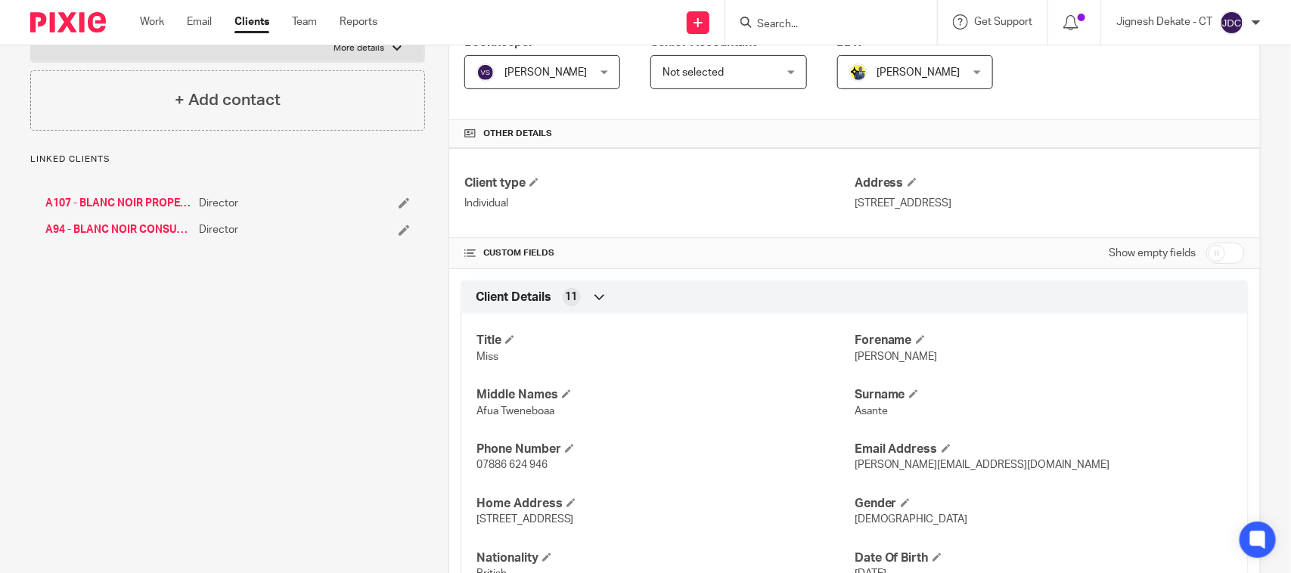
scroll to position [284, 0]
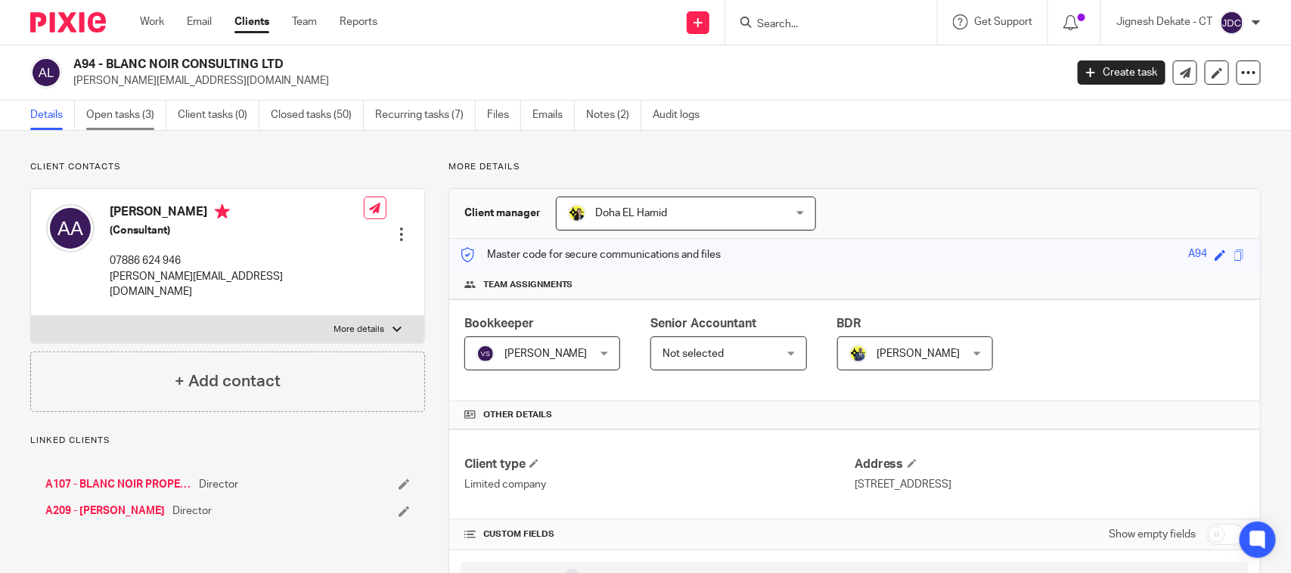
click at [146, 107] on link "Open tasks (3)" at bounding box center [126, 115] width 80 height 29
click at [112, 110] on link "Open tasks (3)" at bounding box center [126, 115] width 80 height 29
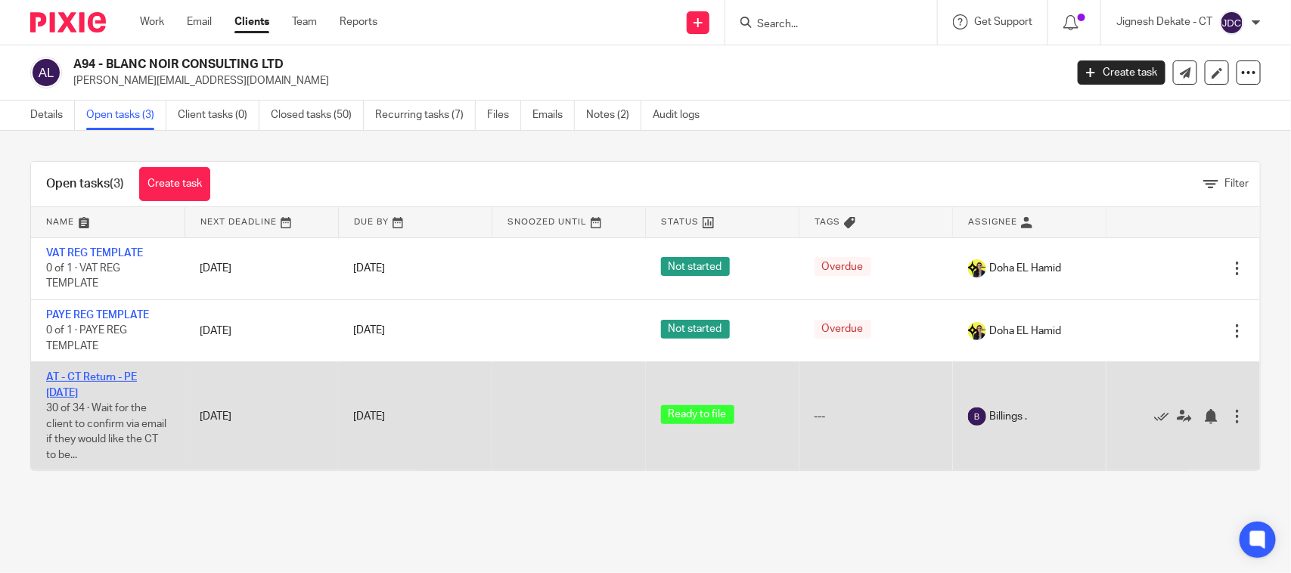
click at [92, 376] on link "AT - CT Return - PE [DATE]" at bounding box center [91, 385] width 91 height 26
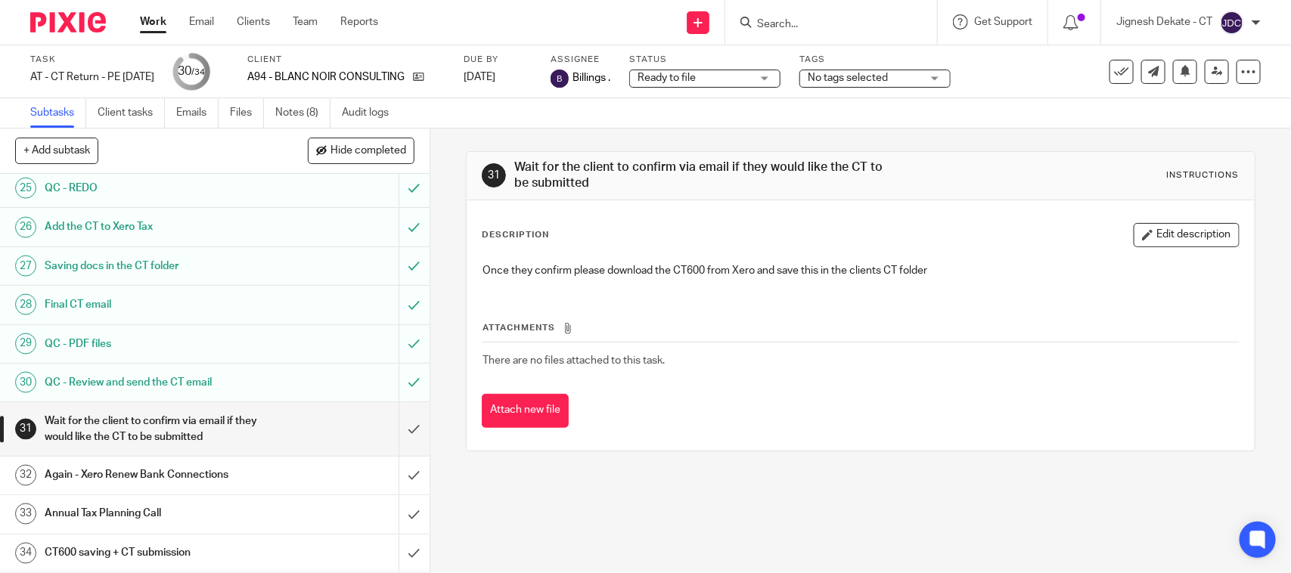
scroll to position [1019, 0]
click at [243, 112] on link "Files" at bounding box center [247, 112] width 34 height 29
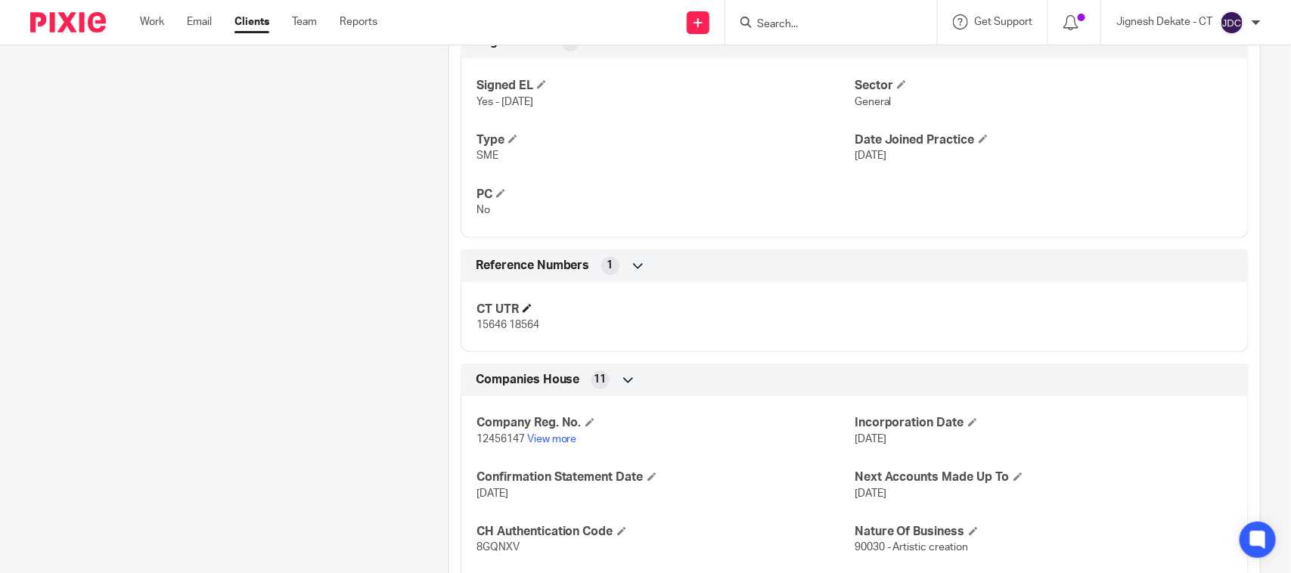
scroll to position [1040, 0]
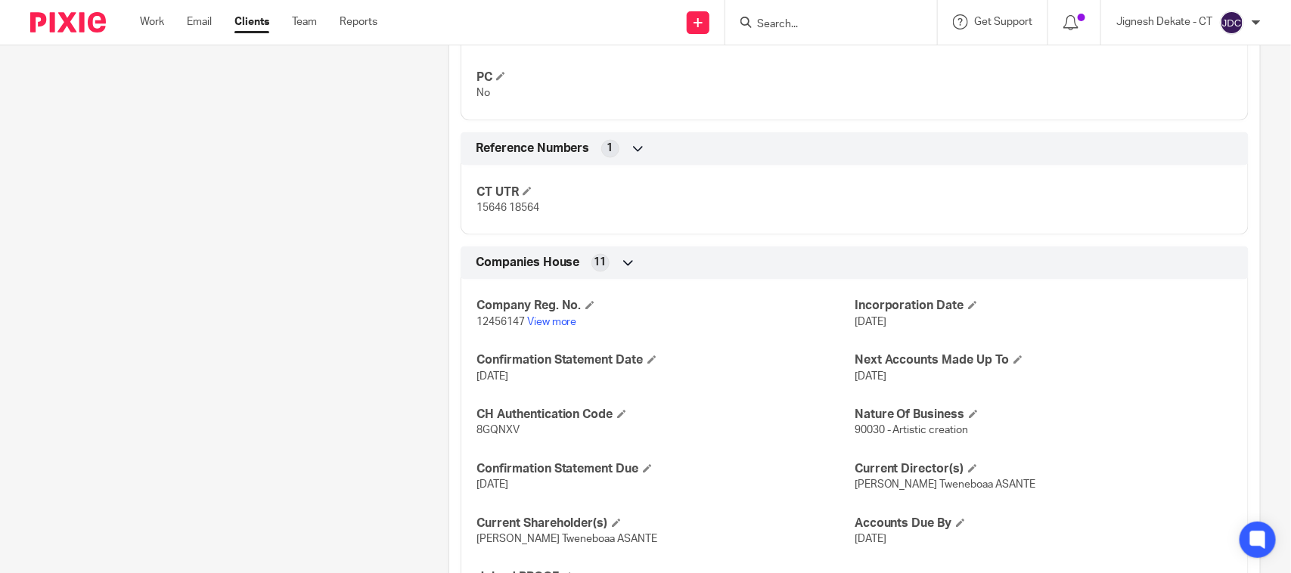
click at [504, 430] on span "8GQNXV" at bounding box center [497, 431] width 43 height 11
copy span "8GQNXV"
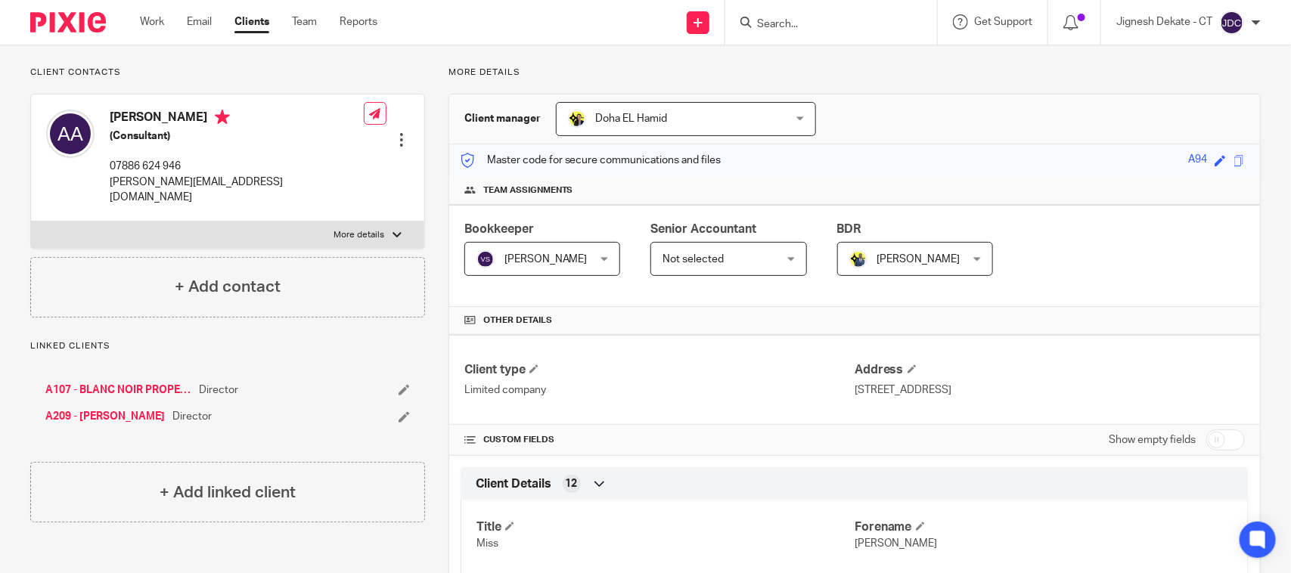
scroll to position [0, 0]
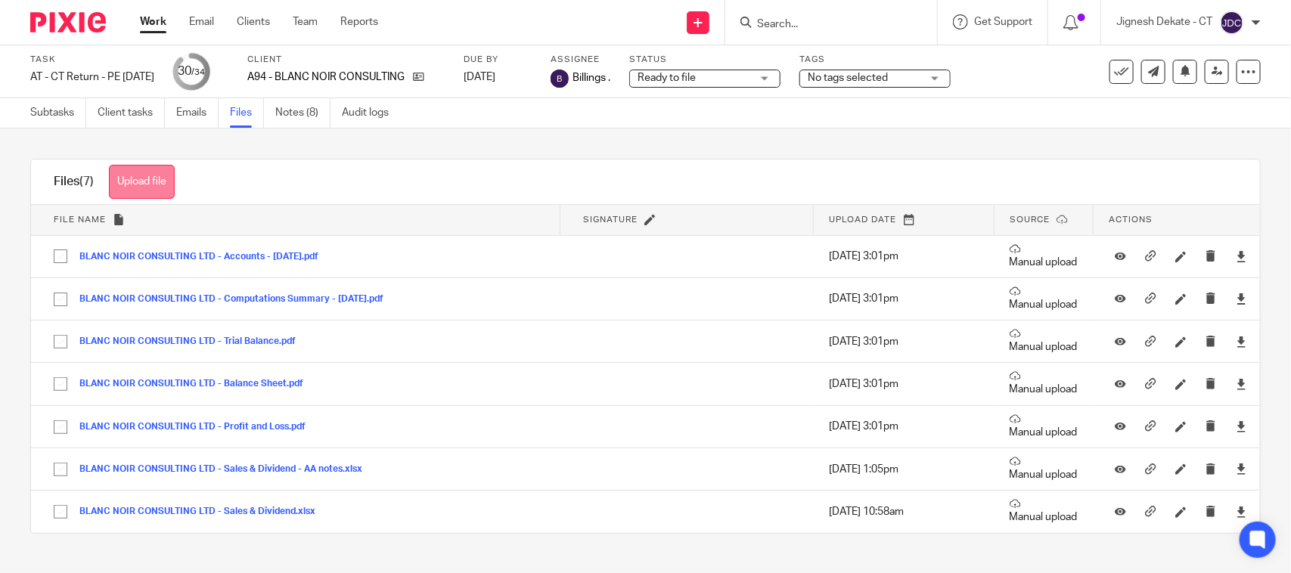
click at [152, 178] on button "Upload file" at bounding box center [142, 182] width 66 height 34
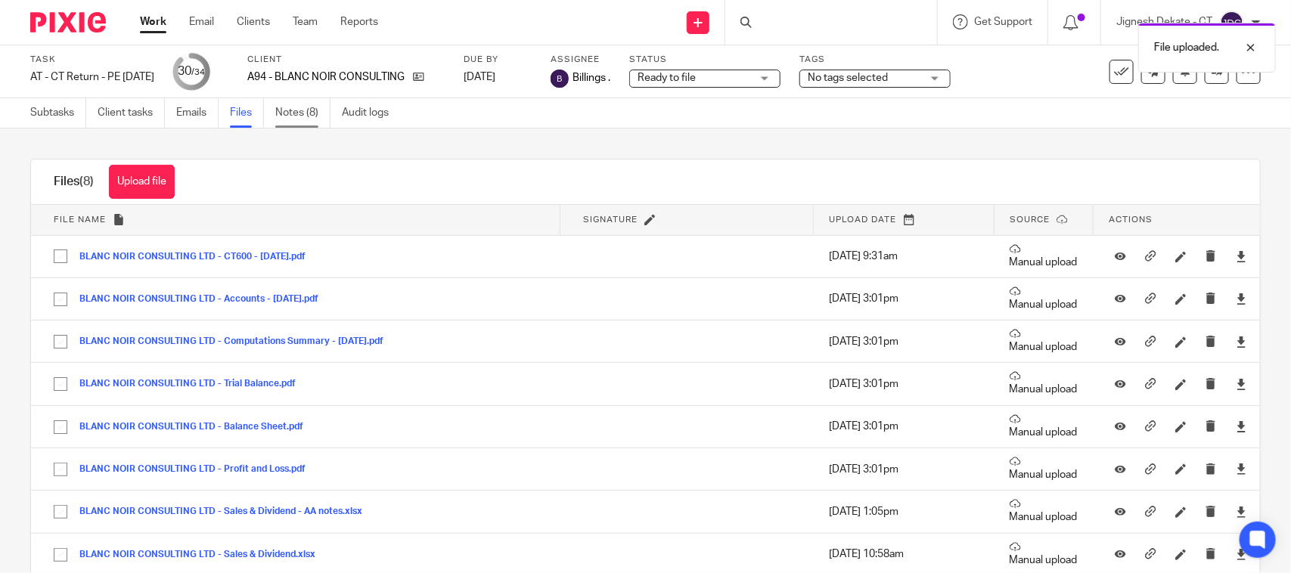
click at [293, 100] on link "Notes (8)" at bounding box center [302, 112] width 55 height 29
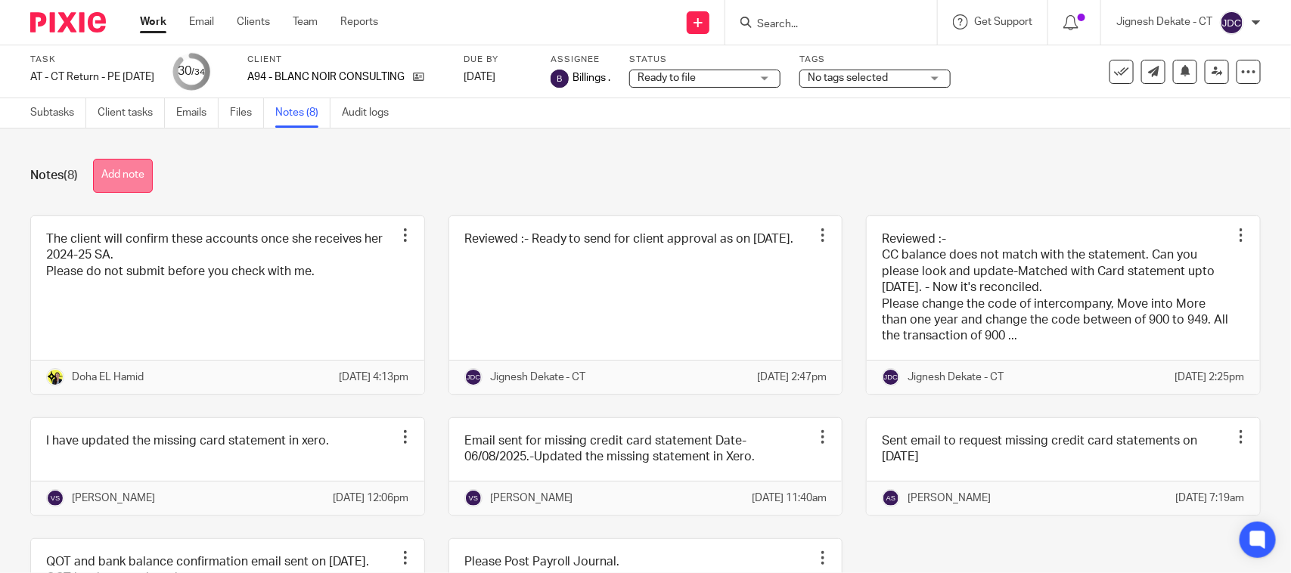
click at [134, 166] on button "Add note" at bounding box center [123, 176] width 60 height 34
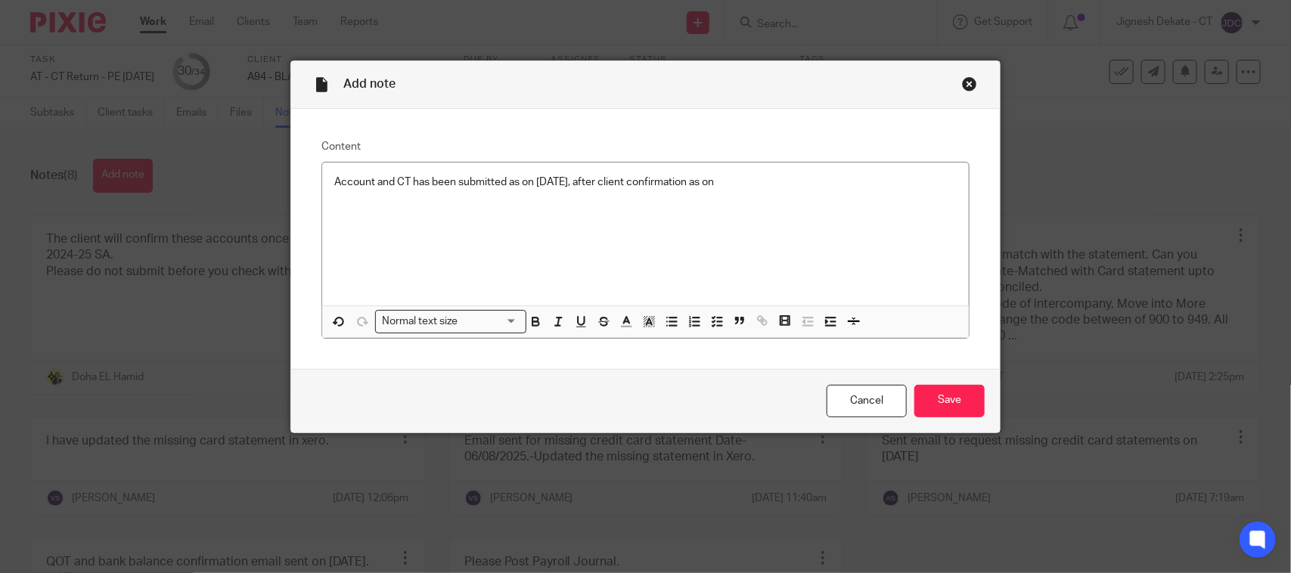
click at [770, 184] on p "Account and CT has been submitted as on 22/09/2025, after client confirmation a…" at bounding box center [645, 182] width 622 height 15
click at [949, 402] on input "Save" at bounding box center [949, 401] width 70 height 33
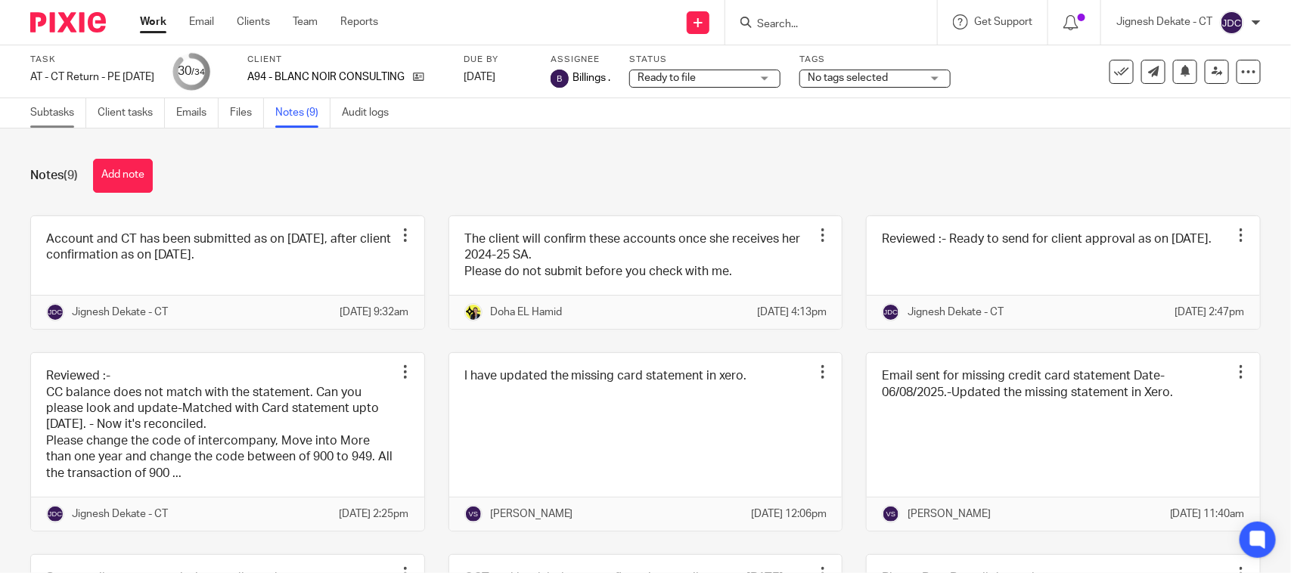
click at [55, 110] on link "Subtasks" at bounding box center [58, 112] width 56 height 29
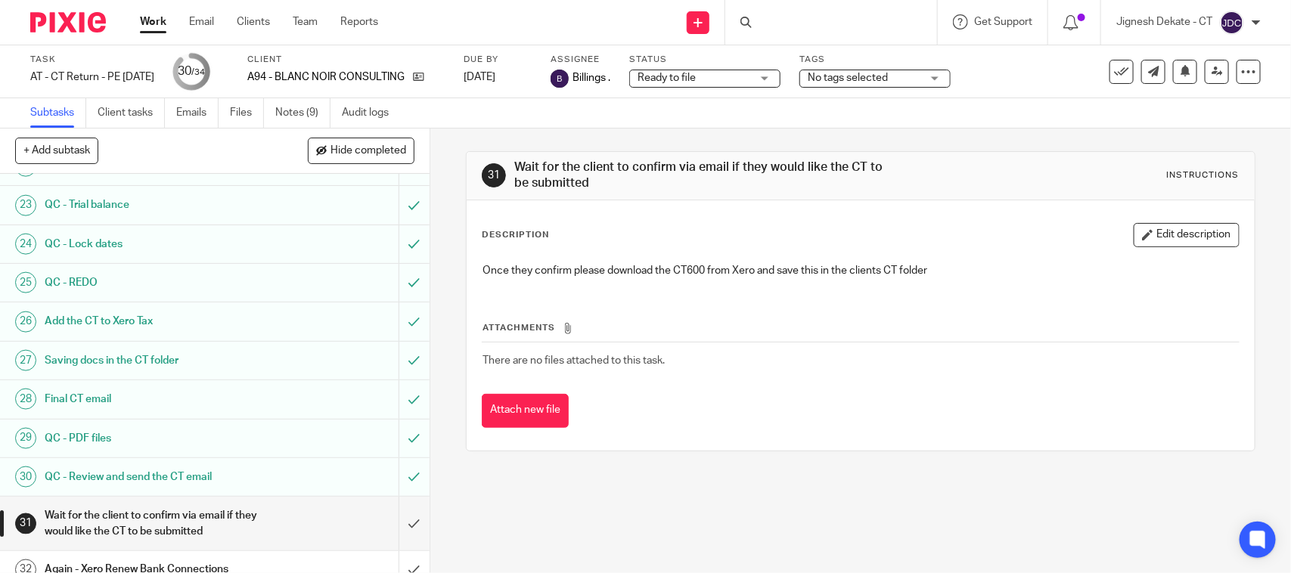
scroll to position [1019, 0]
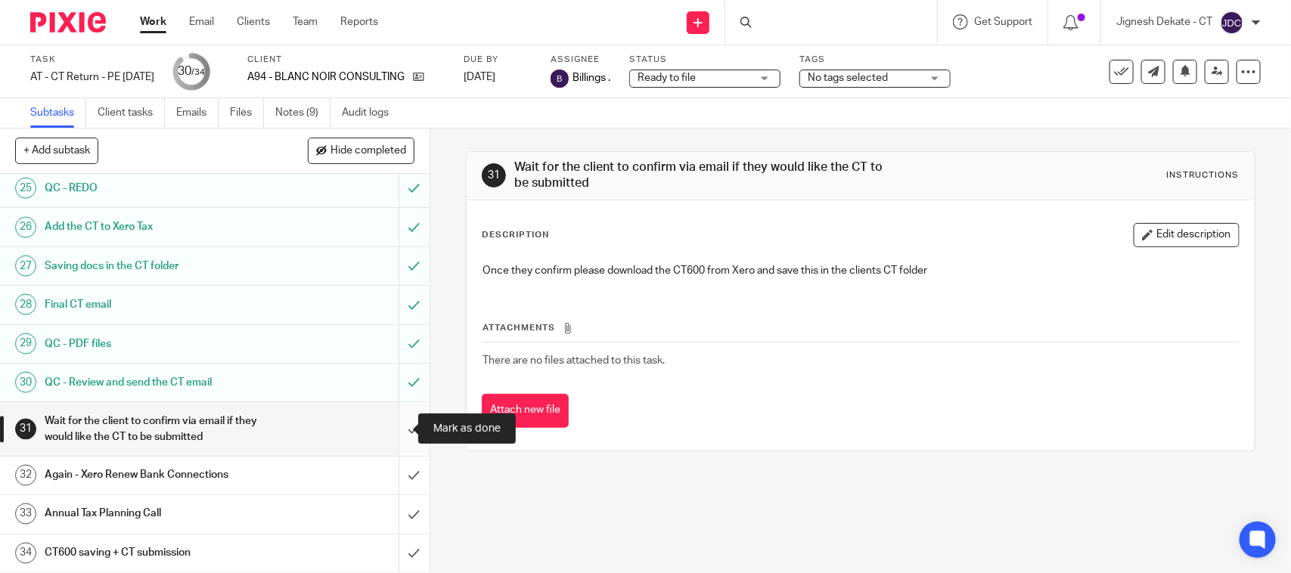
click at [392, 432] on input "submit" at bounding box center [215, 429] width 430 height 54
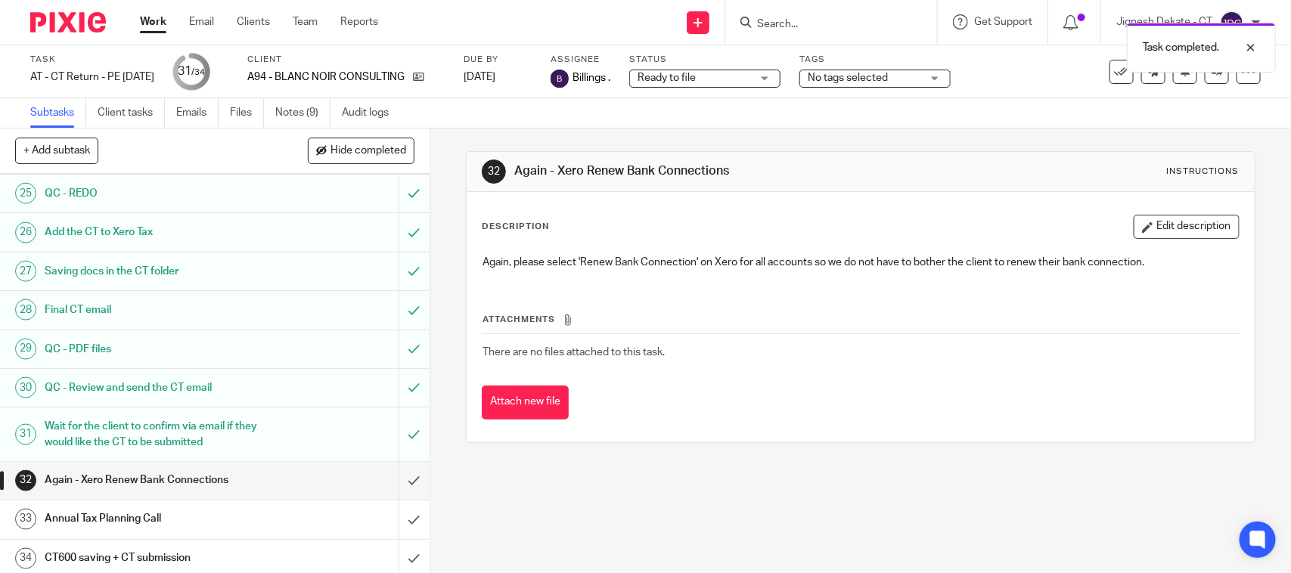
scroll to position [1019, 0]
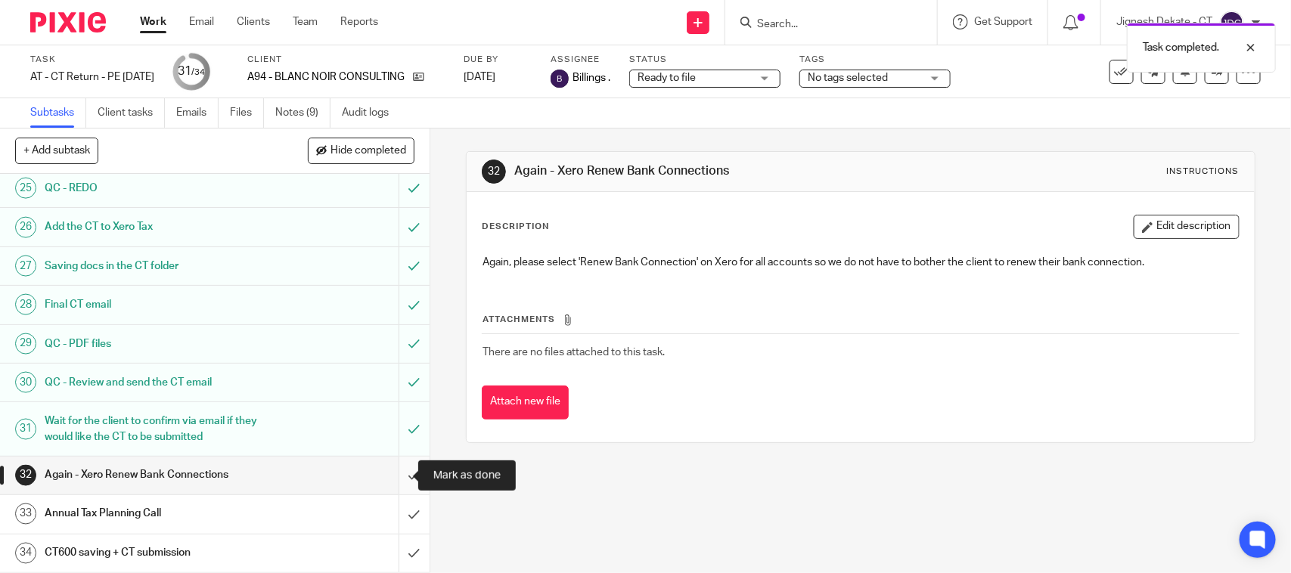
click at [395, 474] on input "submit" at bounding box center [215, 476] width 430 height 38
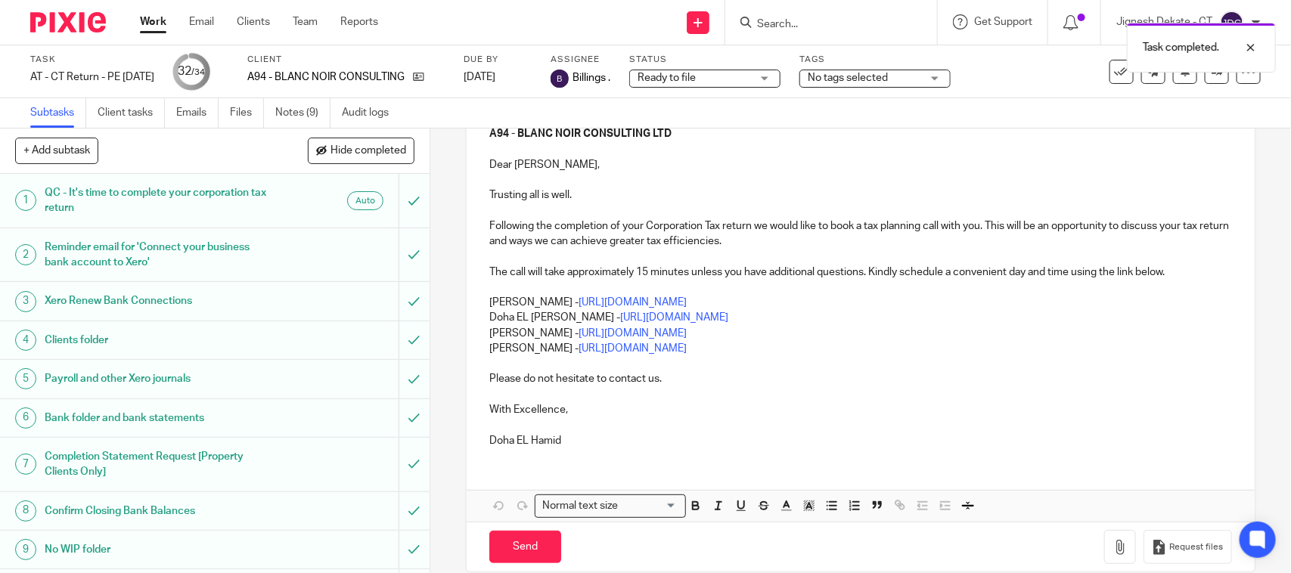
scroll to position [95, 0]
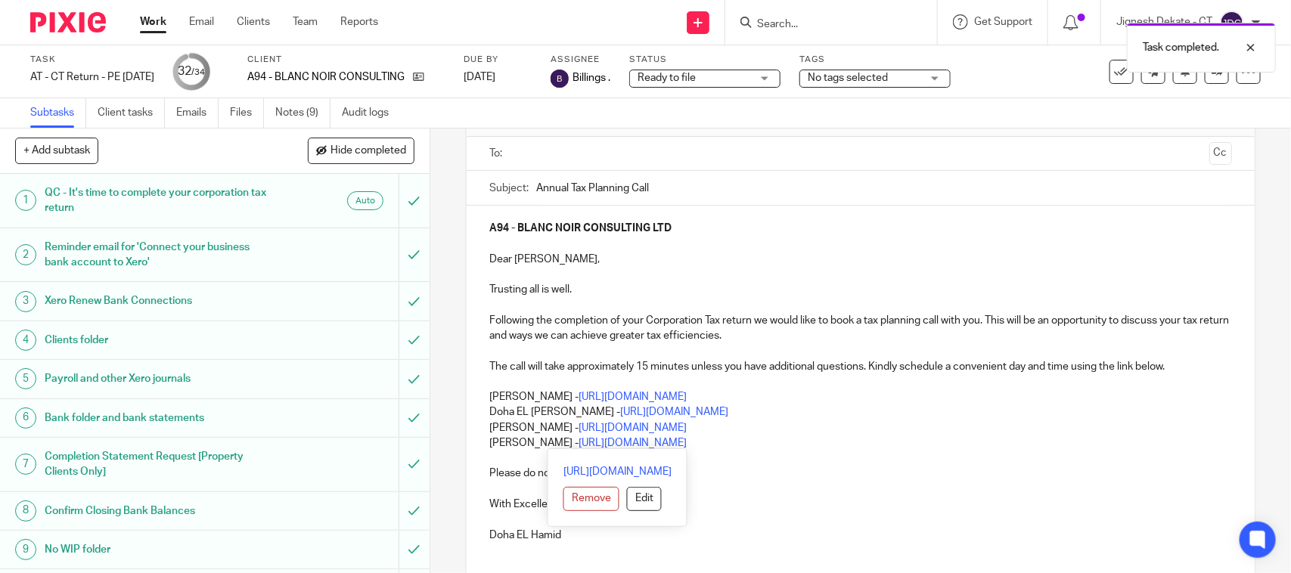
drag, startPoint x: 749, startPoint y: 445, endPoint x: 482, endPoint y: 433, distance: 266.4
click at [482, 433] on div "A94 - BLANC NOIR CONSULTING LTD Dear [PERSON_NAME], Trusting all is well. Follo…" at bounding box center [860, 380] width 787 height 349
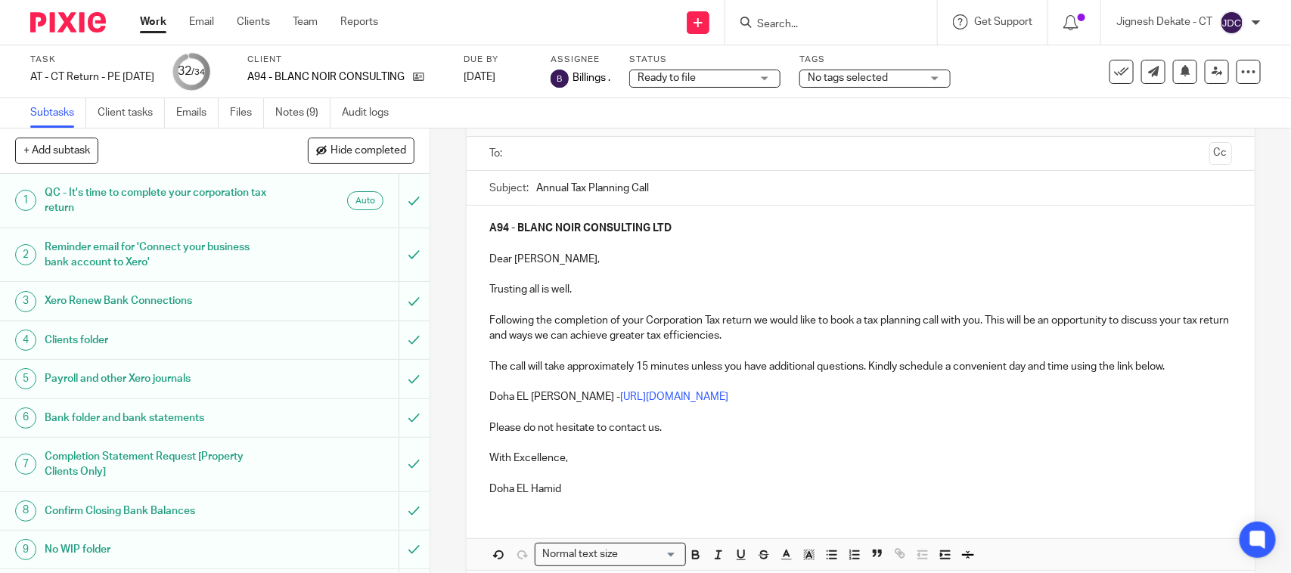
scroll to position [0, 0]
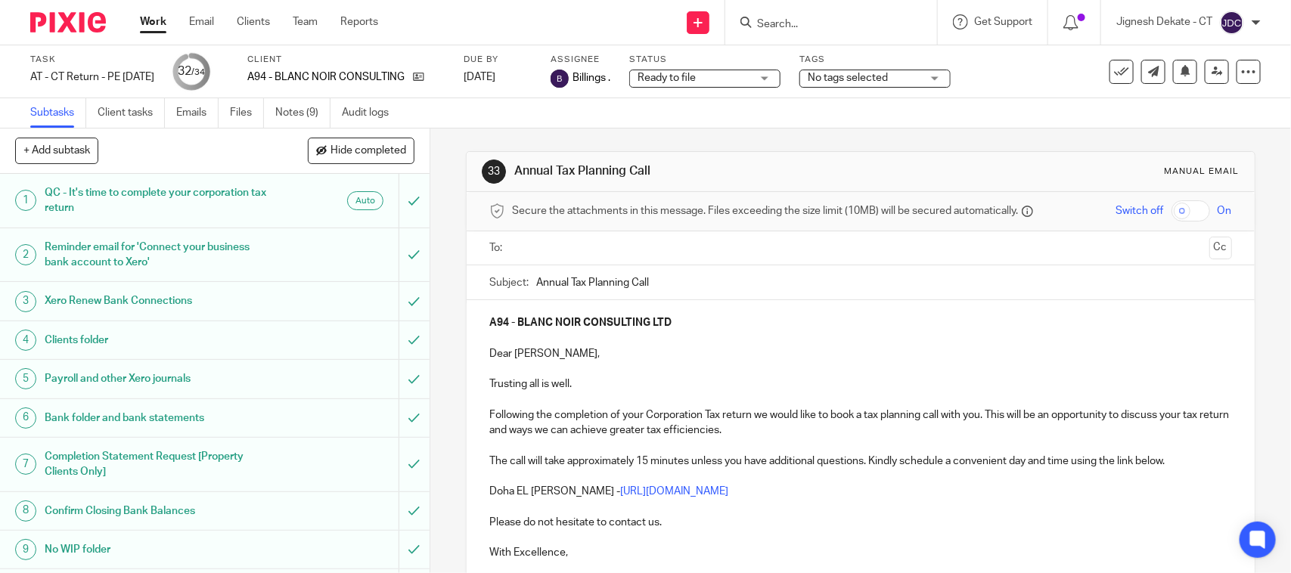
click at [557, 250] on input "text" at bounding box center [859, 248] width 685 height 17
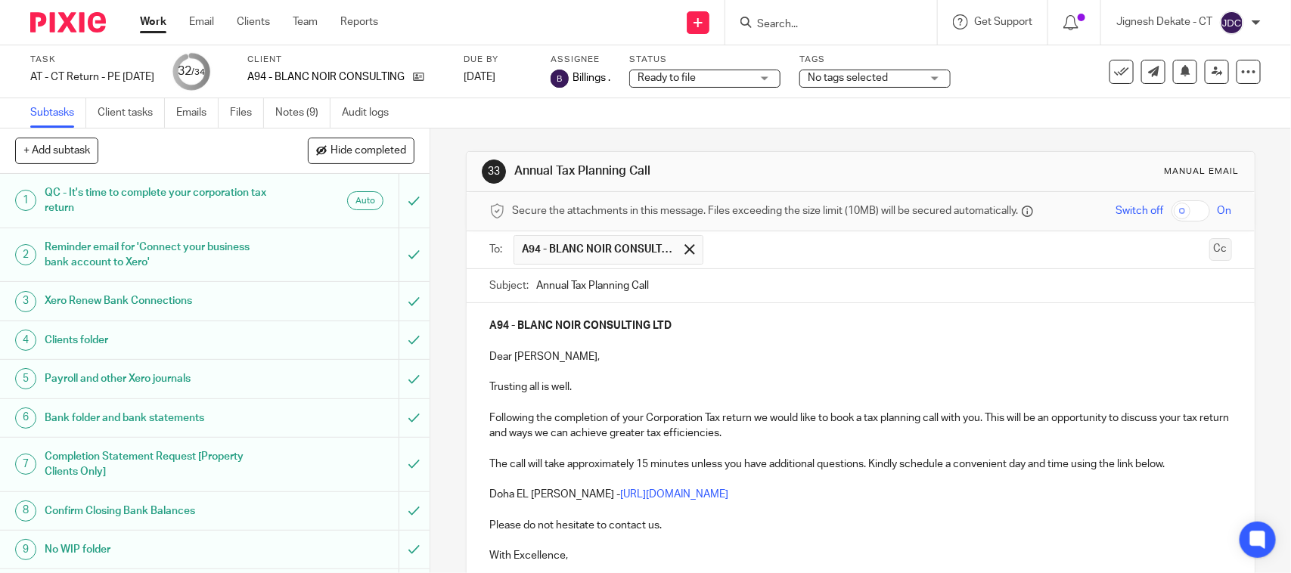
click at [1209, 250] on button "Cc" at bounding box center [1220, 249] width 23 height 23
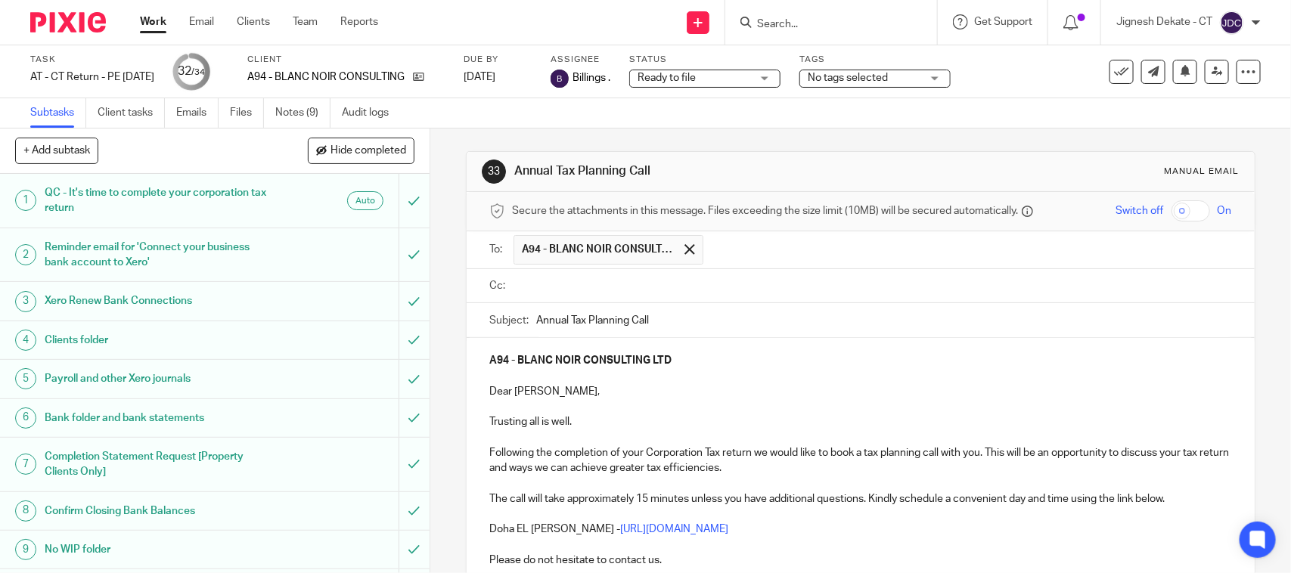
click at [617, 414] on p at bounding box center [860, 406] width 742 height 15
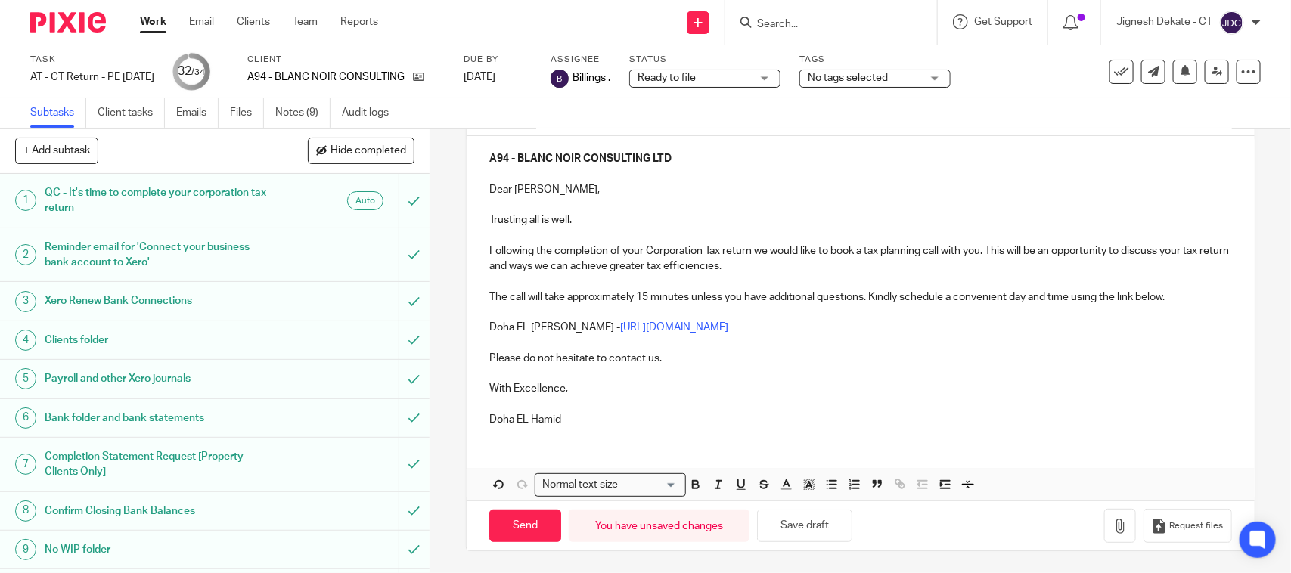
scroll to position [206, 0]
click at [514, 524] on input "Send" at bounding box center [525, 525] width 72 height 33
type input "Sent"
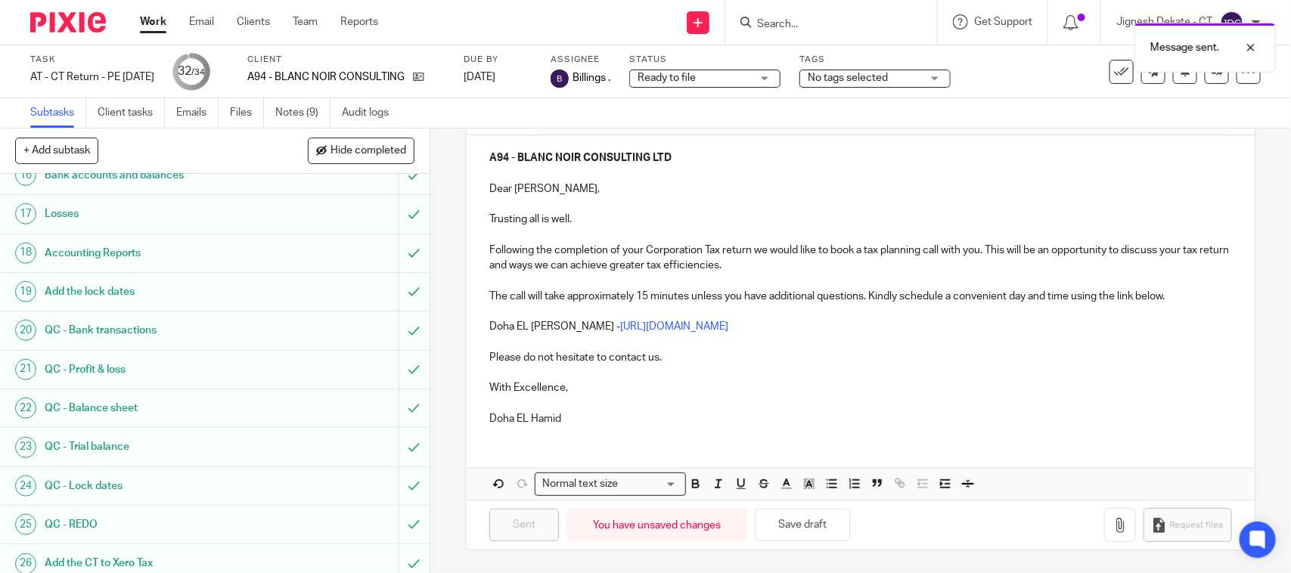
scroll to position [1019, 0]
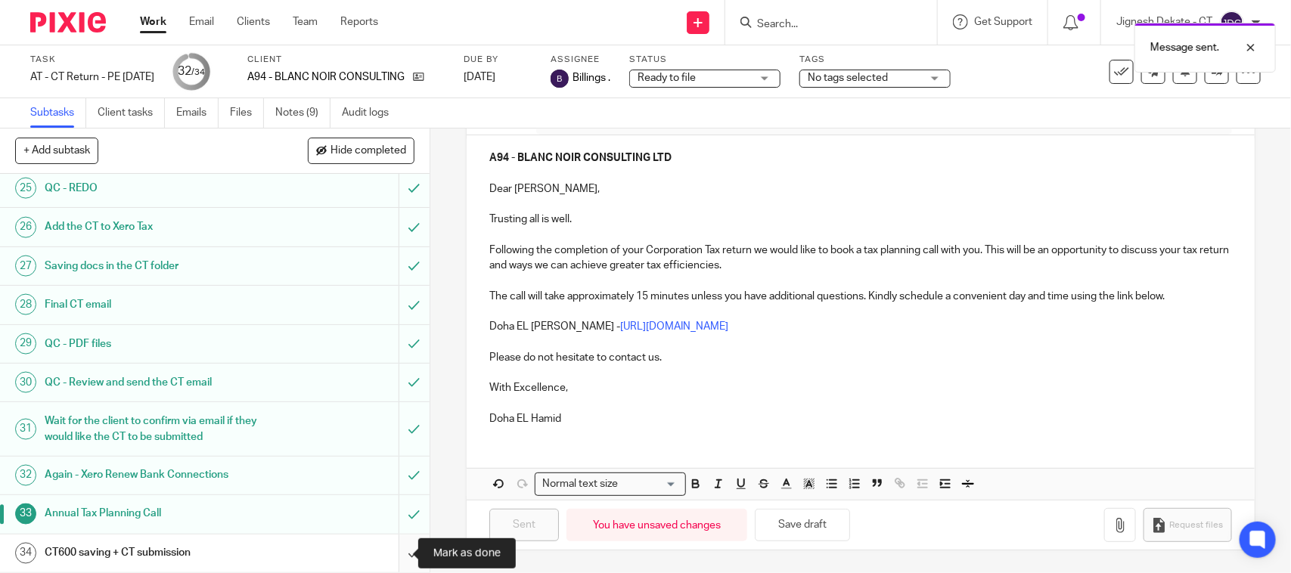
click at [390, 554] on input "submit" at bounding box center [215, 554] width 430 height 38
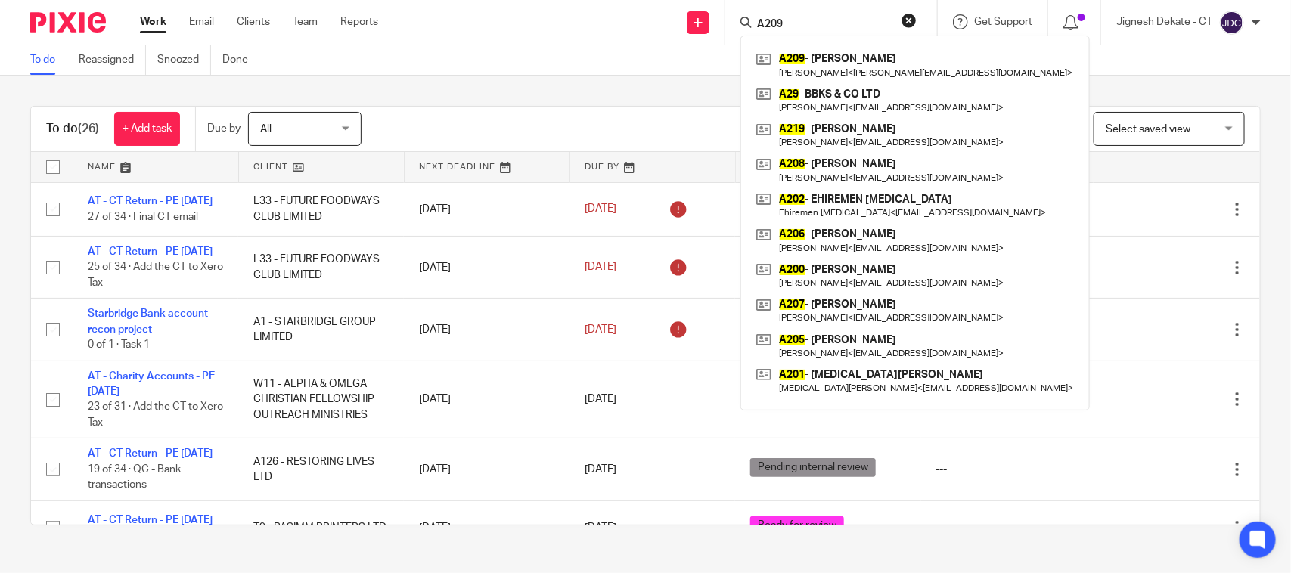
click at [485, 83] on div "To do (26) + Add task Due by All All Today Tomorrow This week Next week This mo…" at bounding box center [645, 316] width 1291 height 480
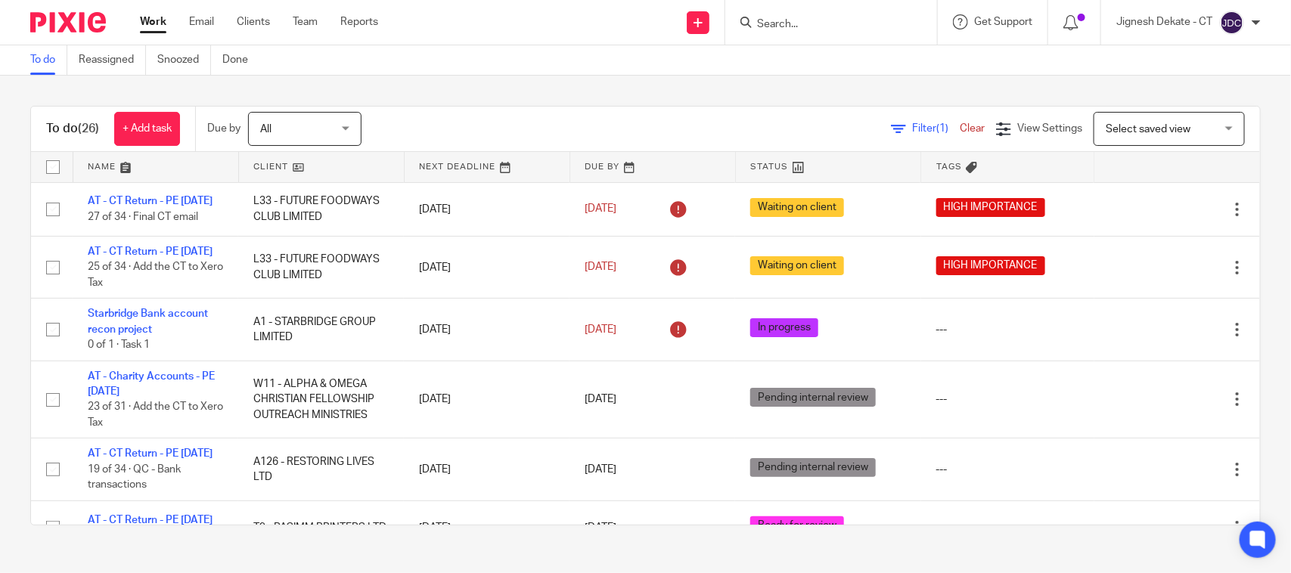
click at [31, 64] on link "To do" at bounding box center [48, 59] width 37 height 29
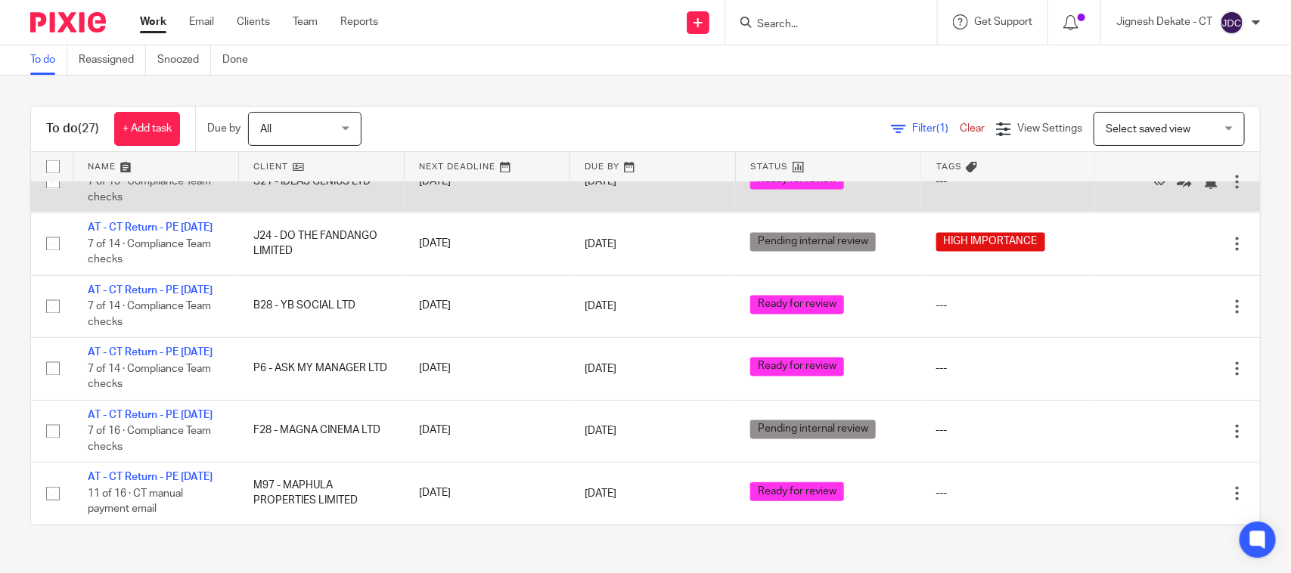
scroll to position [1612, 0]
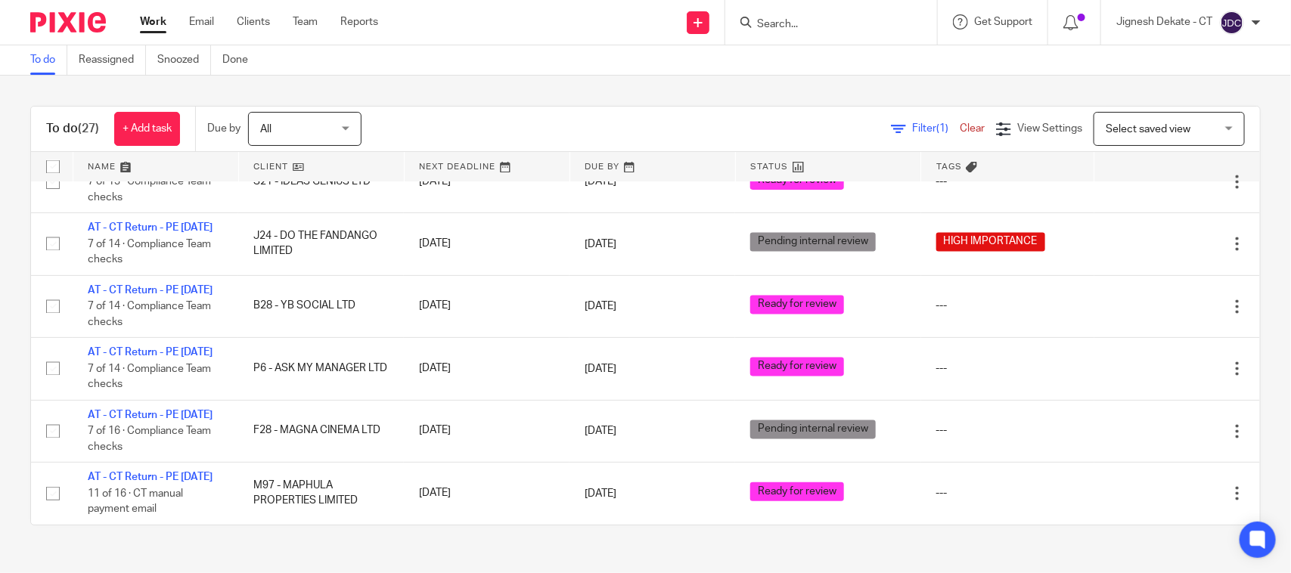
click at [802, 15] on form at bounding box center [835, 22] width 161 height 19
click at [779, 24] on input "Search" at bounding box center [823, 25] width 136 height 14
type input "M"
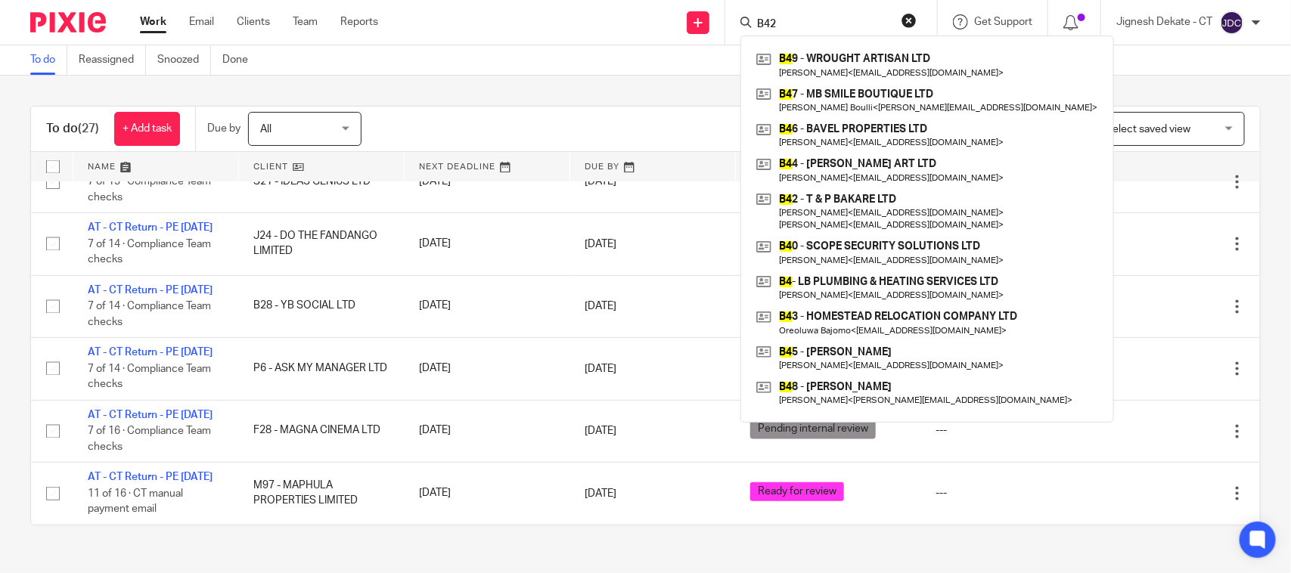
type input "B42"
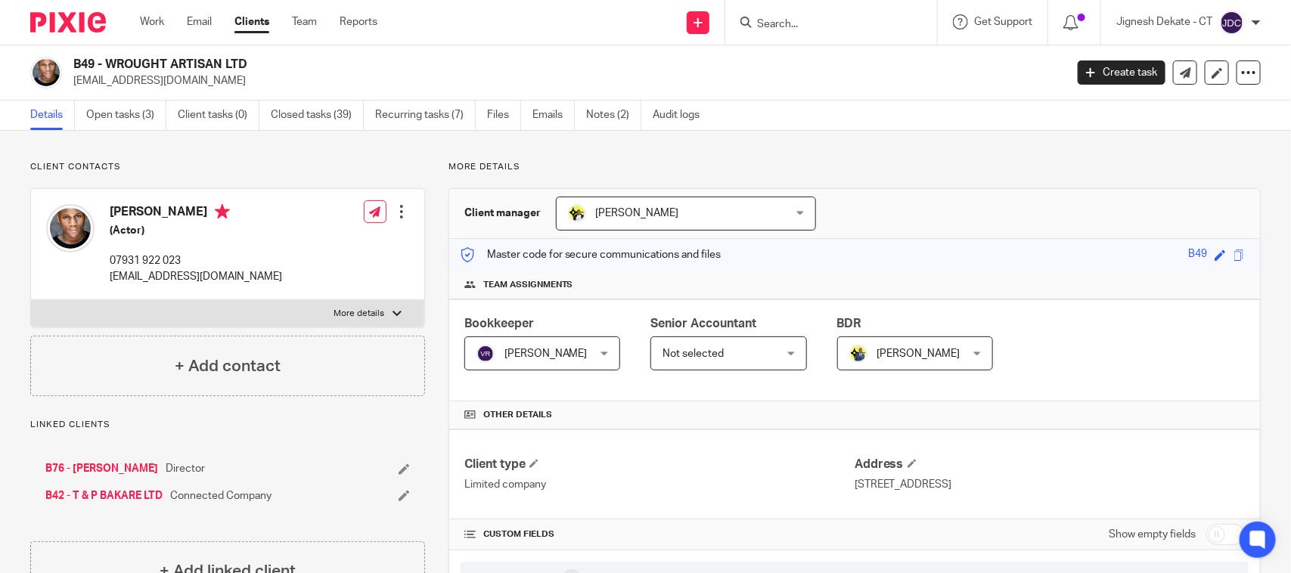
click at [769, 26] on input "Search" at bounding box center [823, 25] width 136 height 14
type input "Ross Aa"
drag, startPoint x: 799, startPoint y: 21, endPoint x: 671, endPoint y: 12, distance: 127.4
click at [671, 12] on div "Send new email Create task Add client Request signature Ross Aa No results foun…" at bounding box center [845, 22] width 891 height 45
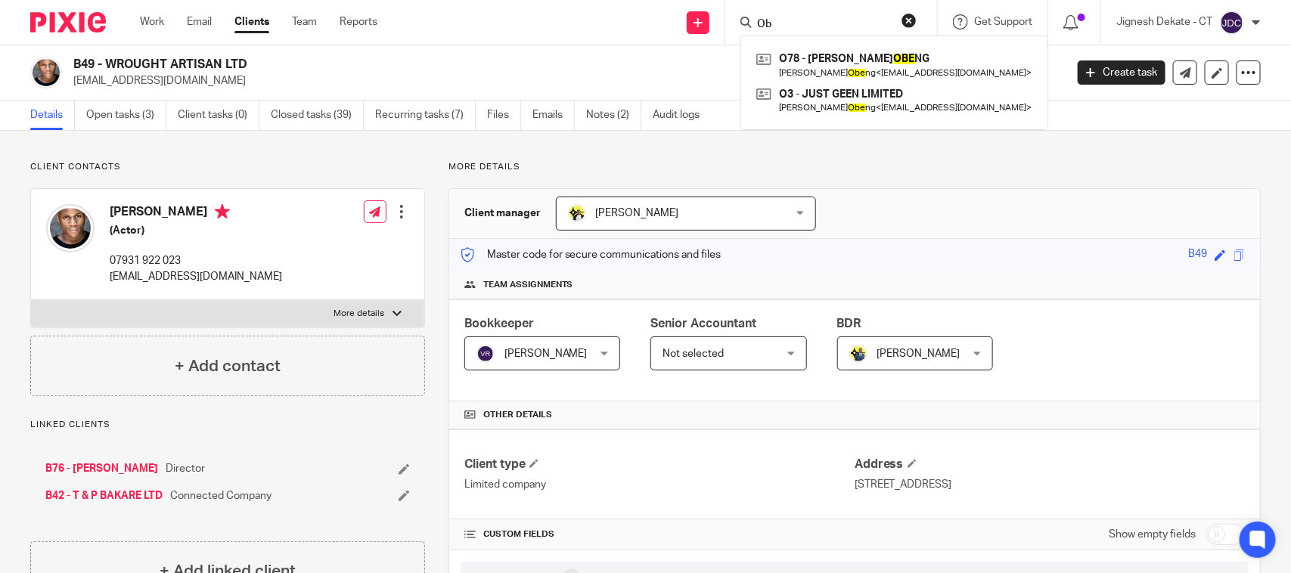
type input "O"
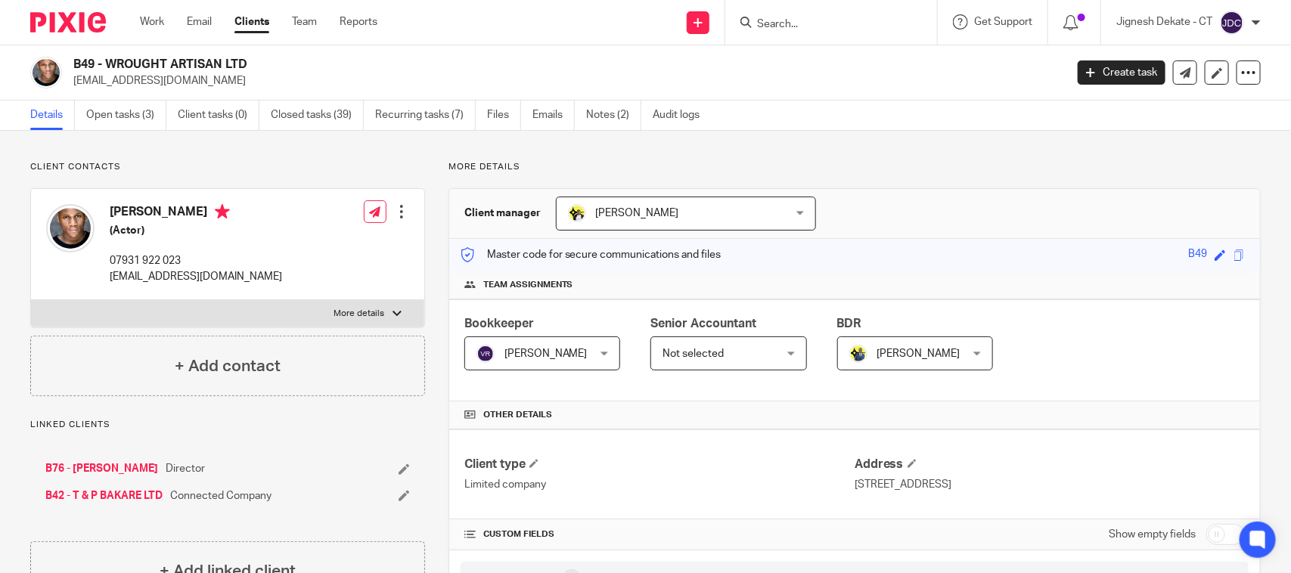
click at [783, 27] on input "Search" at bounding box center [823, 25] width 136 height 14
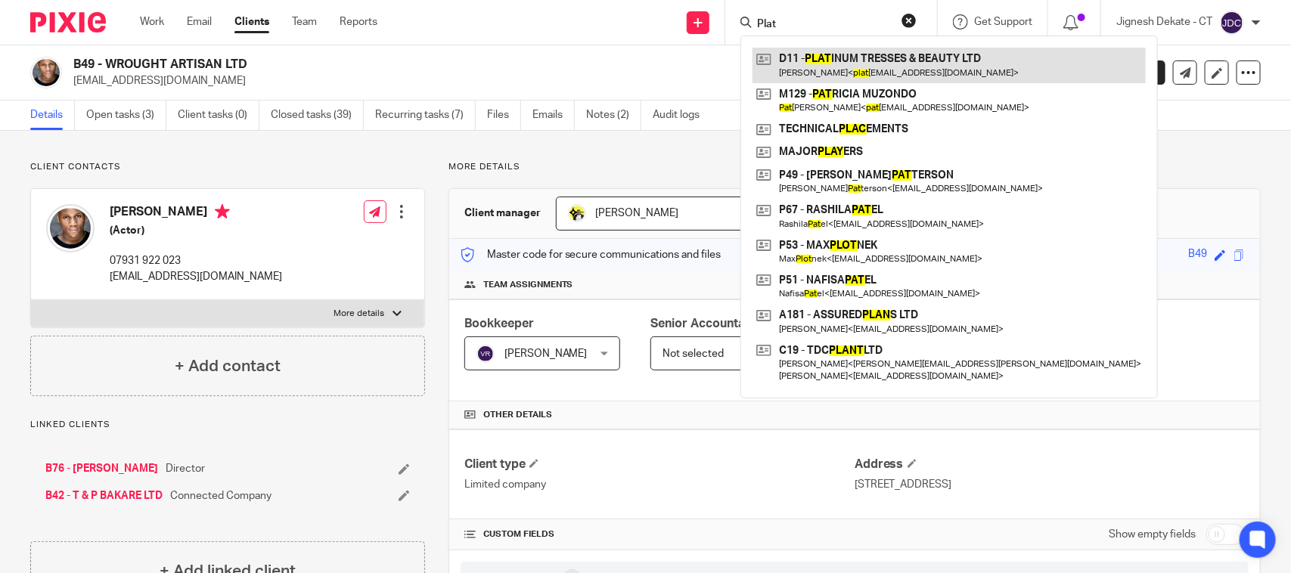
type input "Plat"
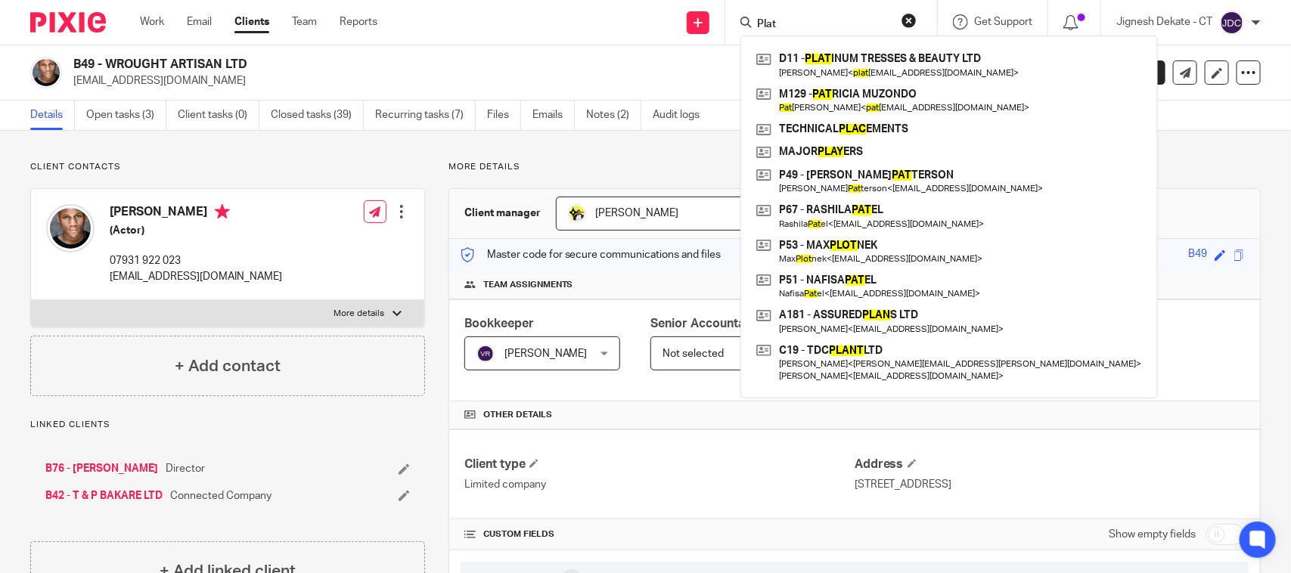
click at [811, 18] on input "Plat" at bounding box center [823, 25] width 136 height 14
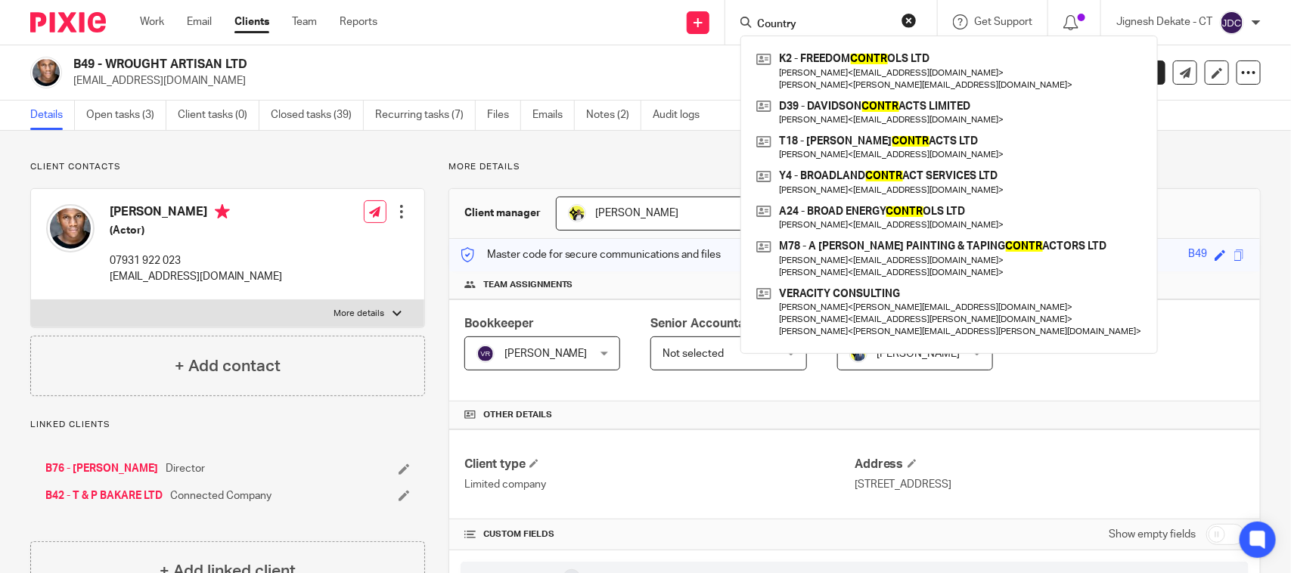
type input "Countryw"
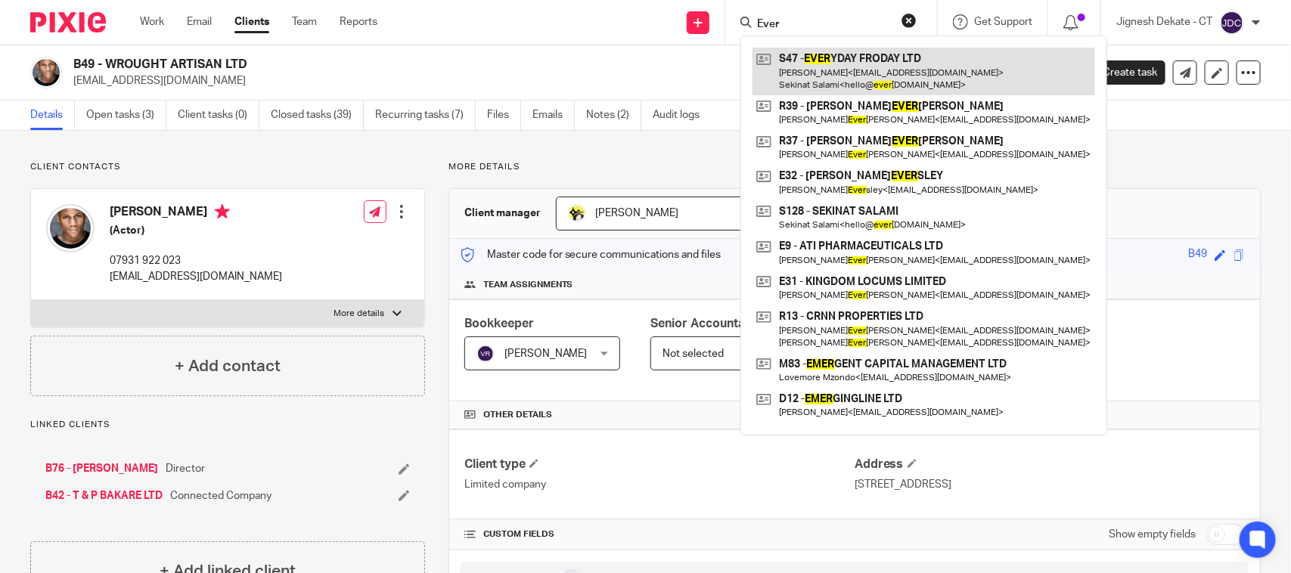
type input "Ever"
click at [849, 76] on link at bounding box center [923, 71] width 343 height 47
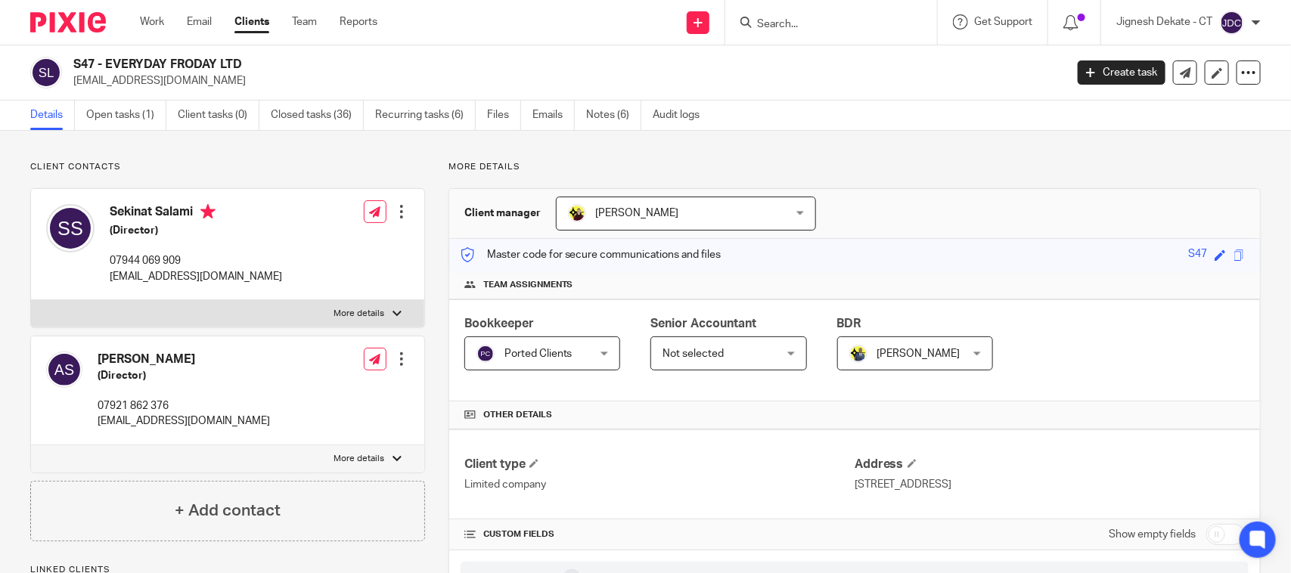
drag, startPoint x: 749, startPoint y: 26, endPoint x: 758, endPoint y: 23, distance: 9.6
click at [749, 26] on icon at bounding box center [745, 22] width 11 height 11
click at [761, 23] on input "Search" at bounding box center [823, 25] width 136 height 14
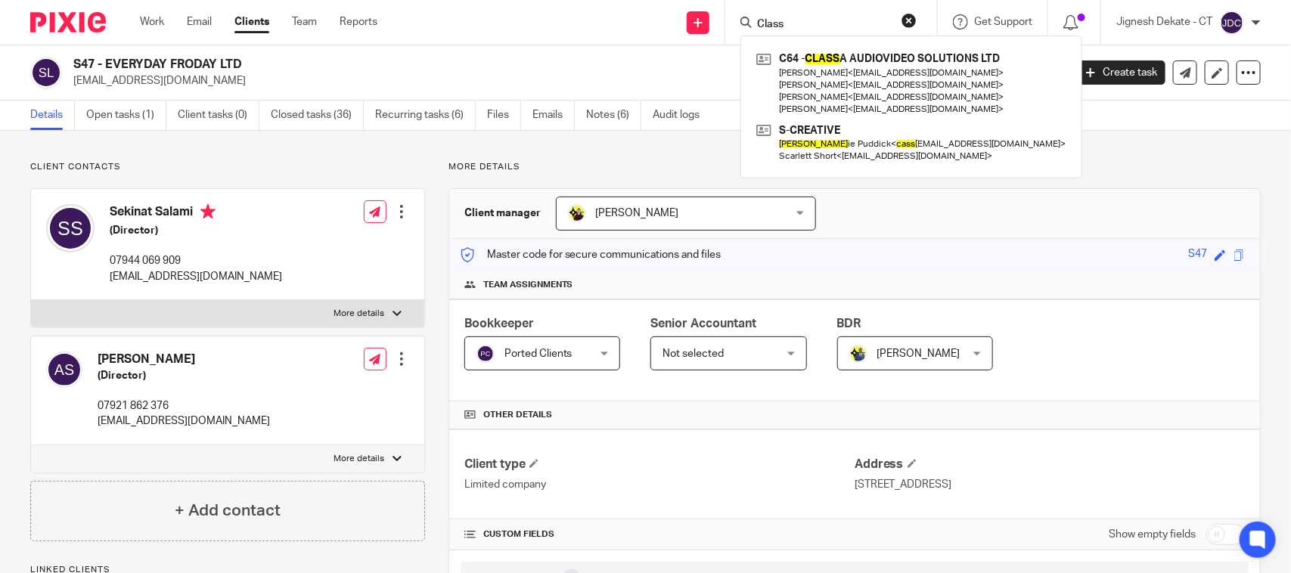
type input "Class"
drag, startPoint x: 814, startPoint y: 21, endPoint x: 541, endPoint y: 9, distance: 273.2
click at [541, 9] on div "Send new email Create task Add client Request signature Class C64 - CLASS A AUD…" at bounding box center [845, 22] width 891 height 45
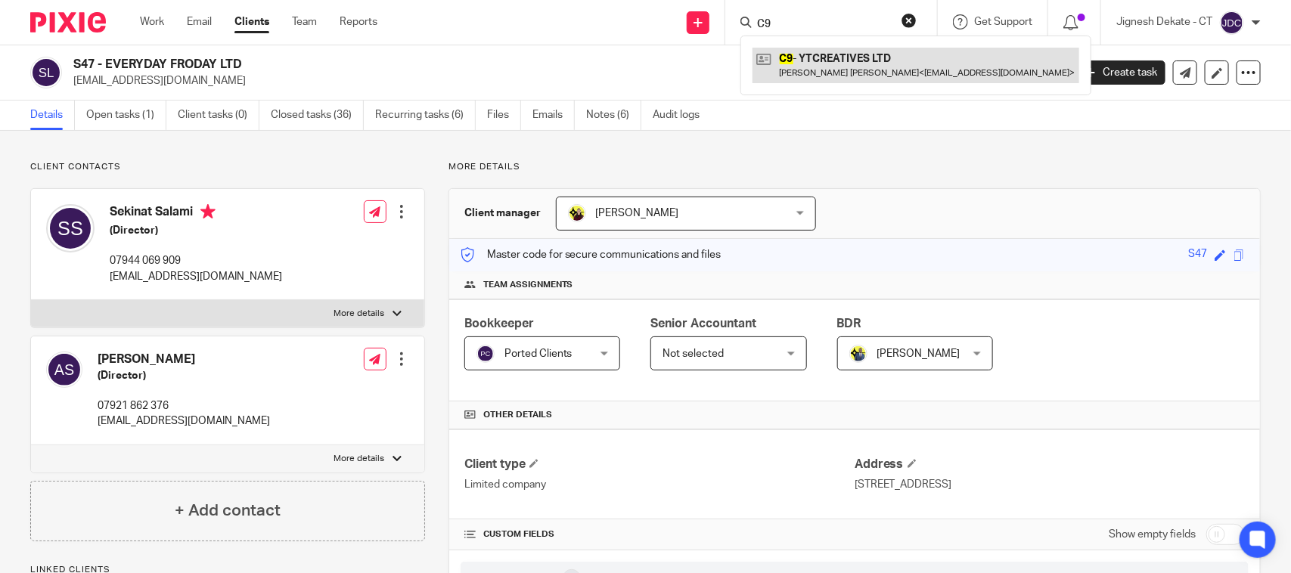
type input "C9"
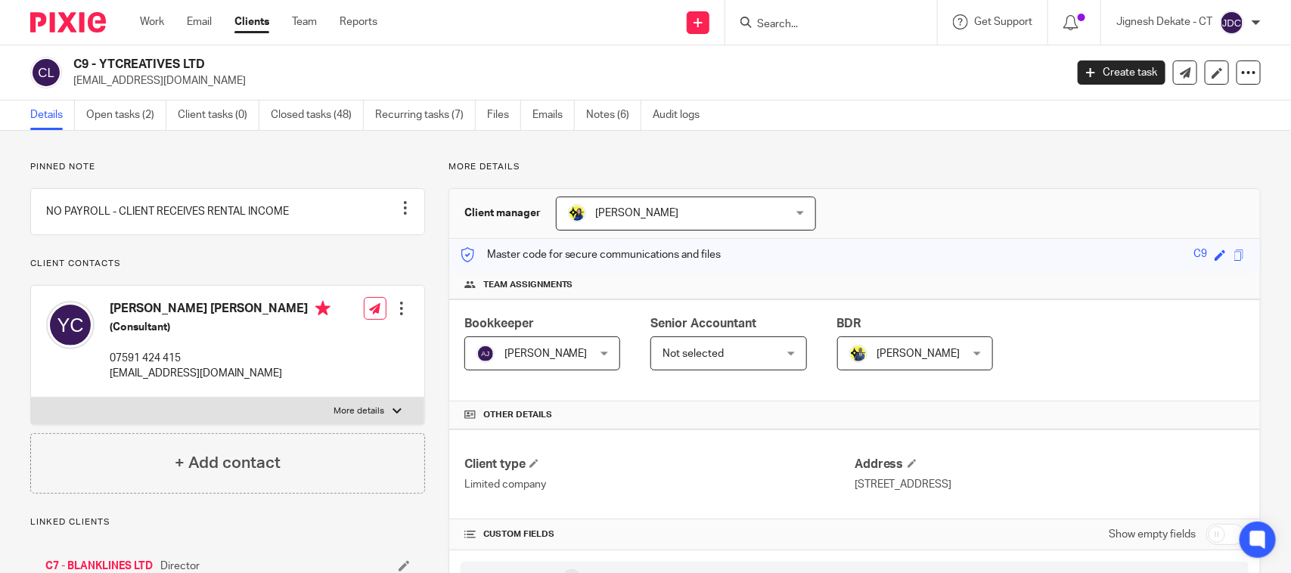
click at [315, 163] on p "Pinned note" at bounding box center [227, 167] width 395 height 12
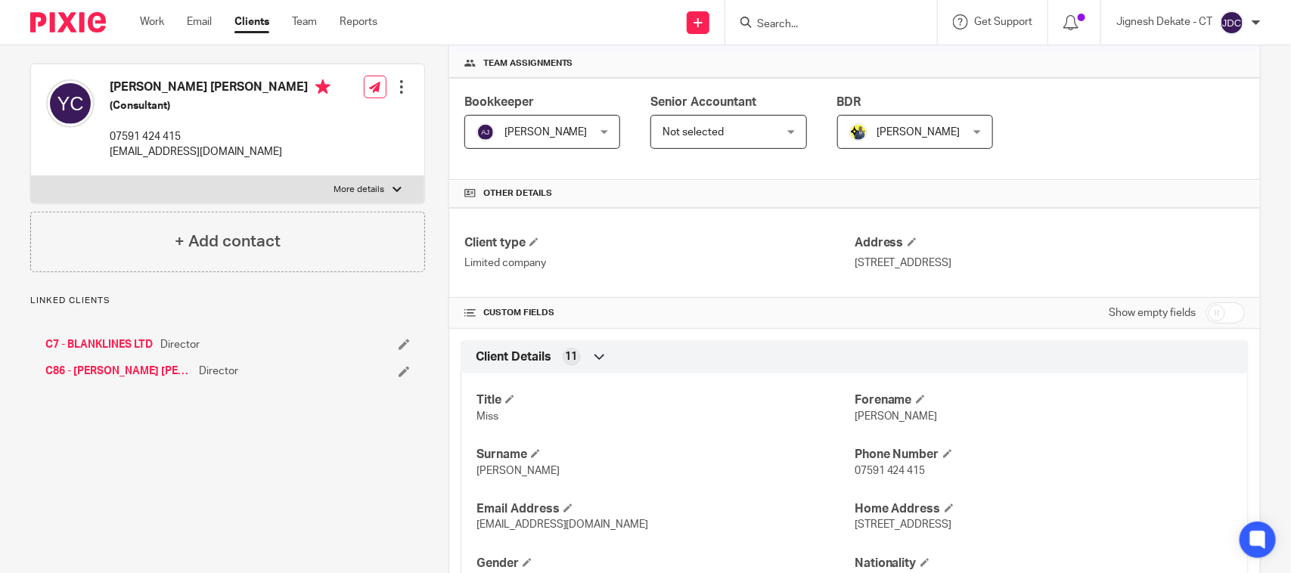
scroll to position [189, 0]
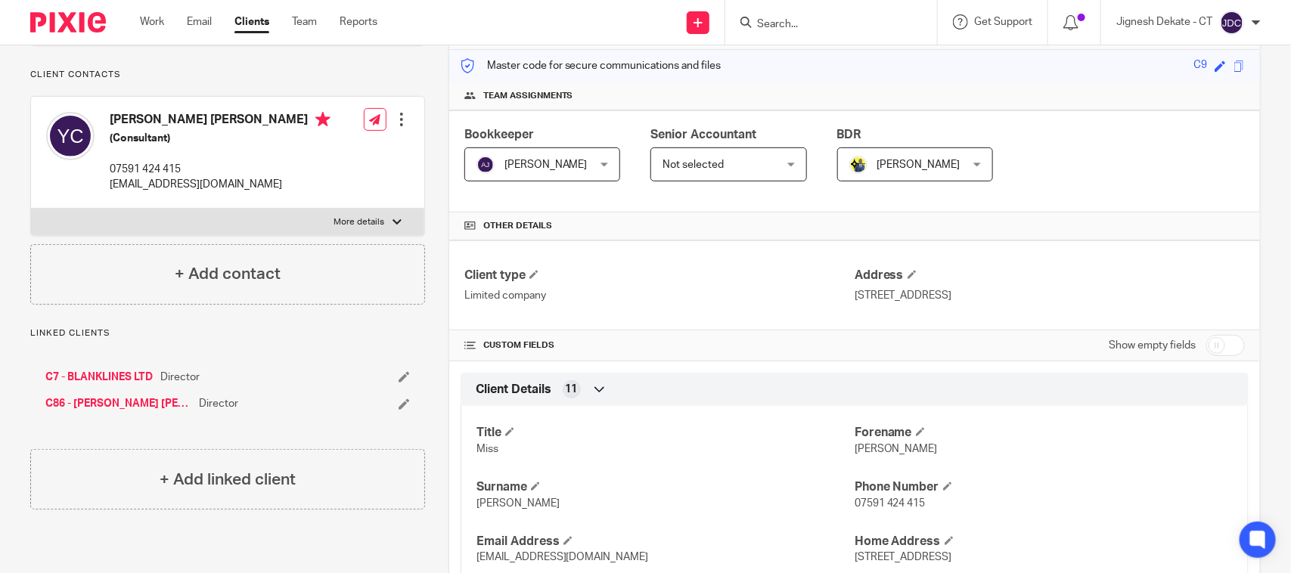
click at [792, 8] on div at bounding box center [831, 22] width 212 height 45
click at [783, 25] on input "Search" at bounding box center [823, 25] width 136 height 14
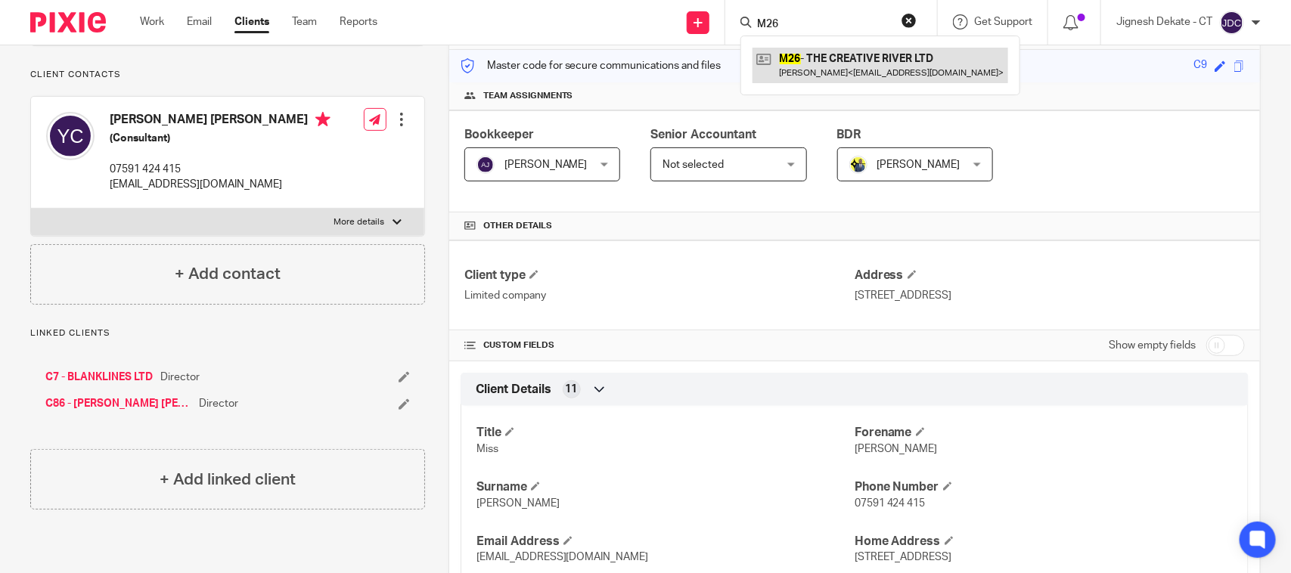
type input "M26"
click at [820, 65] on link at bounding box center [880, 65] width 256 height 35
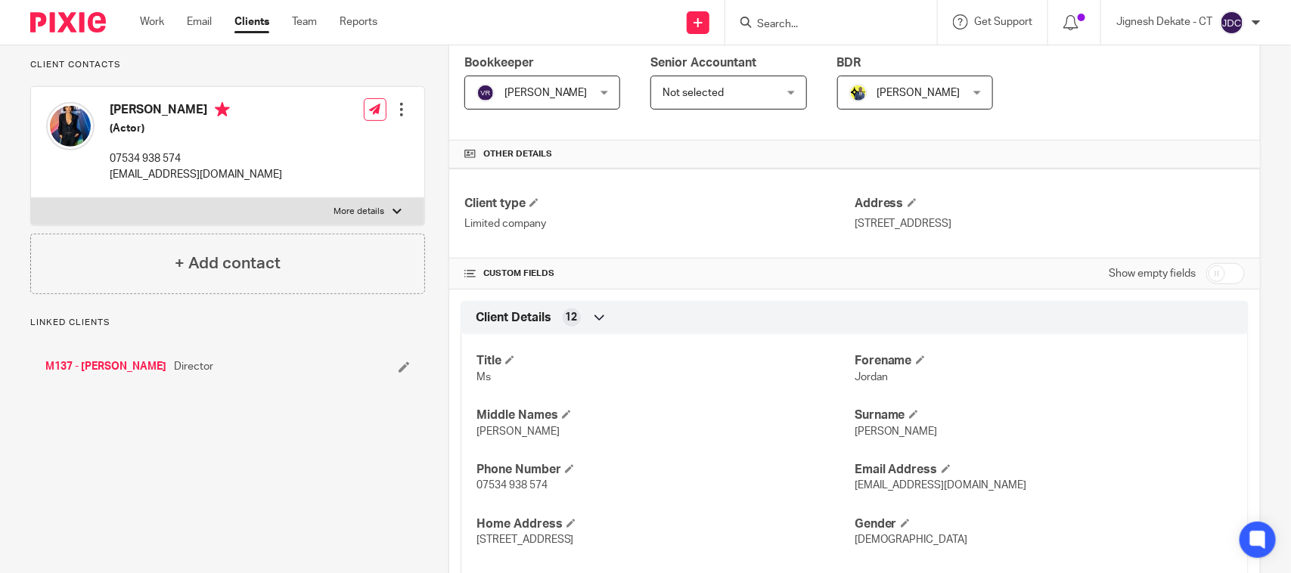
scroll to position [284, 0]
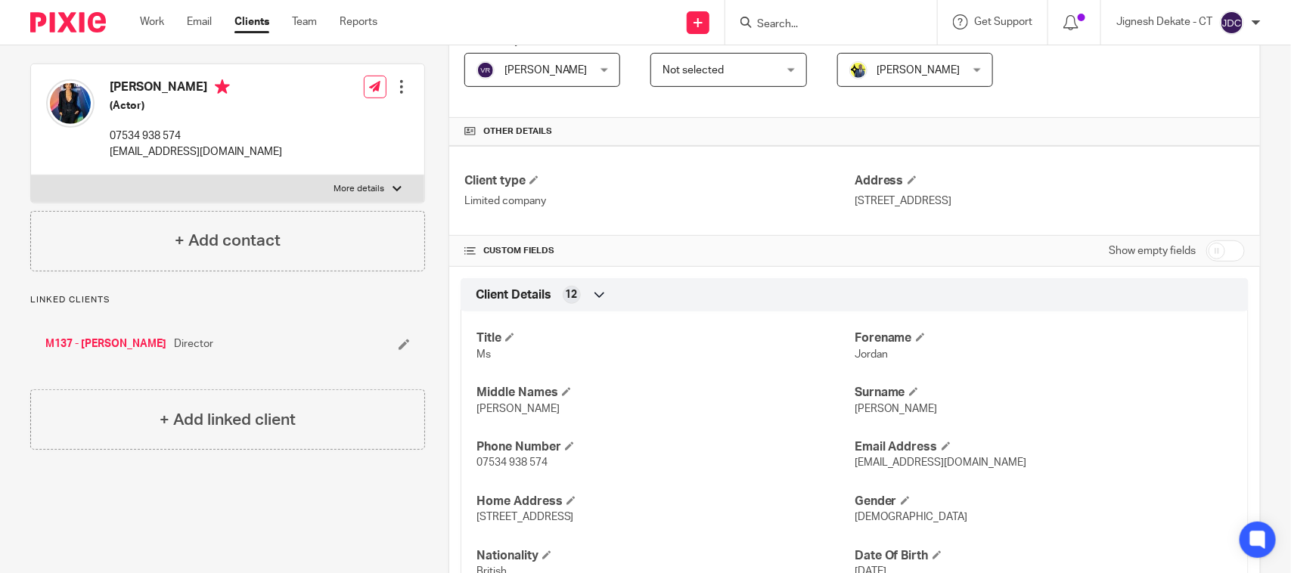
click at [807, 23] on input "Search" at bounding box center [823, 25] width 136 height 14
type input "A"
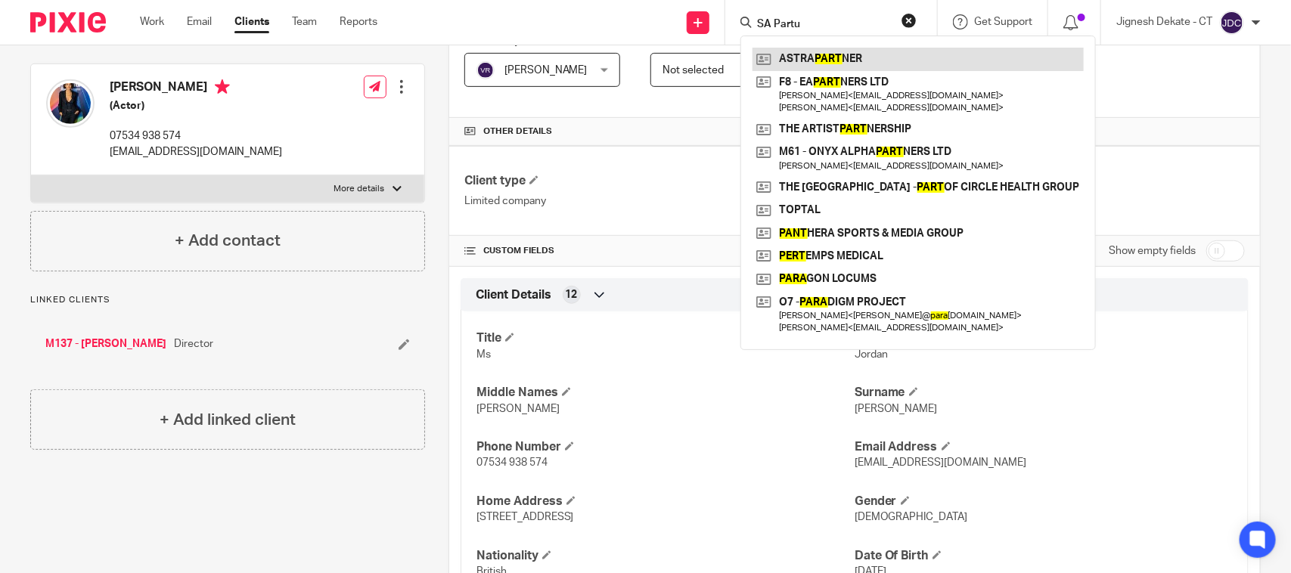
type input "SA Partum"
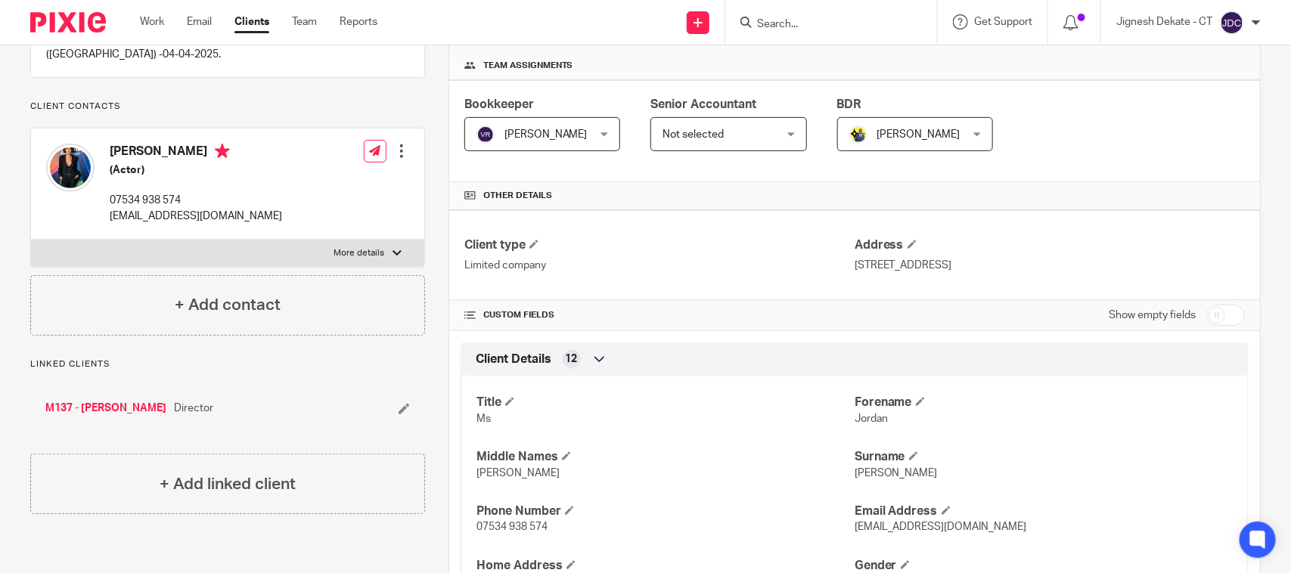
scroll to position [95, 0]
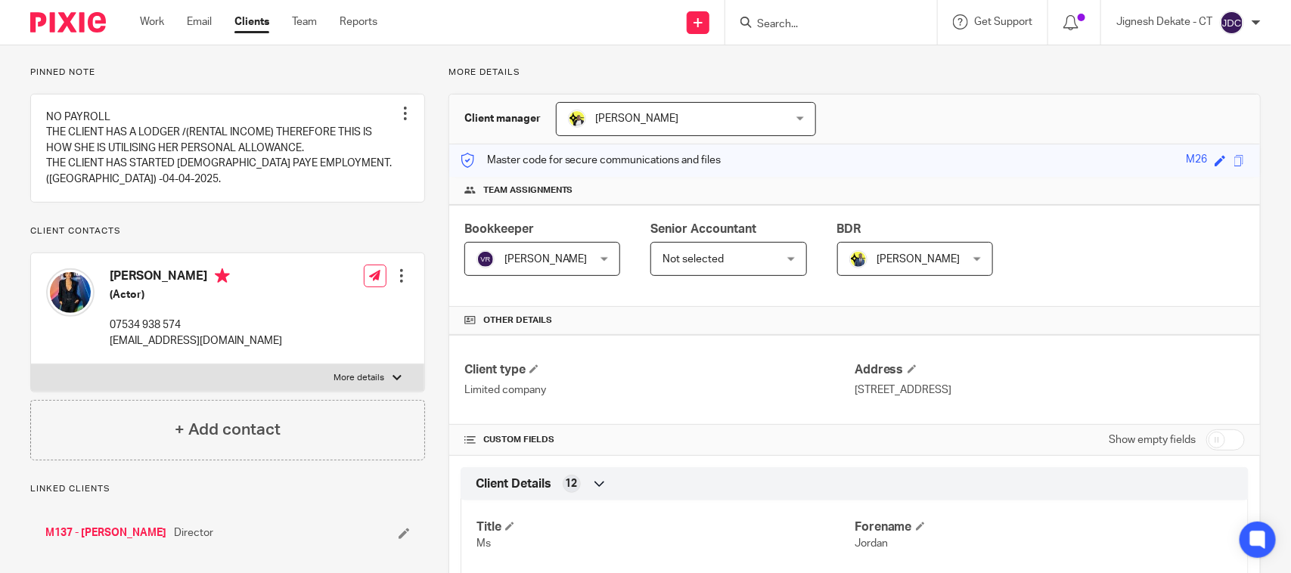
click at [807, 31] on form at bounding box center [835, 22] width 161 height 19
click at [802, 20] on input "Search" at bounding box center [823, 25] width 136 height 14
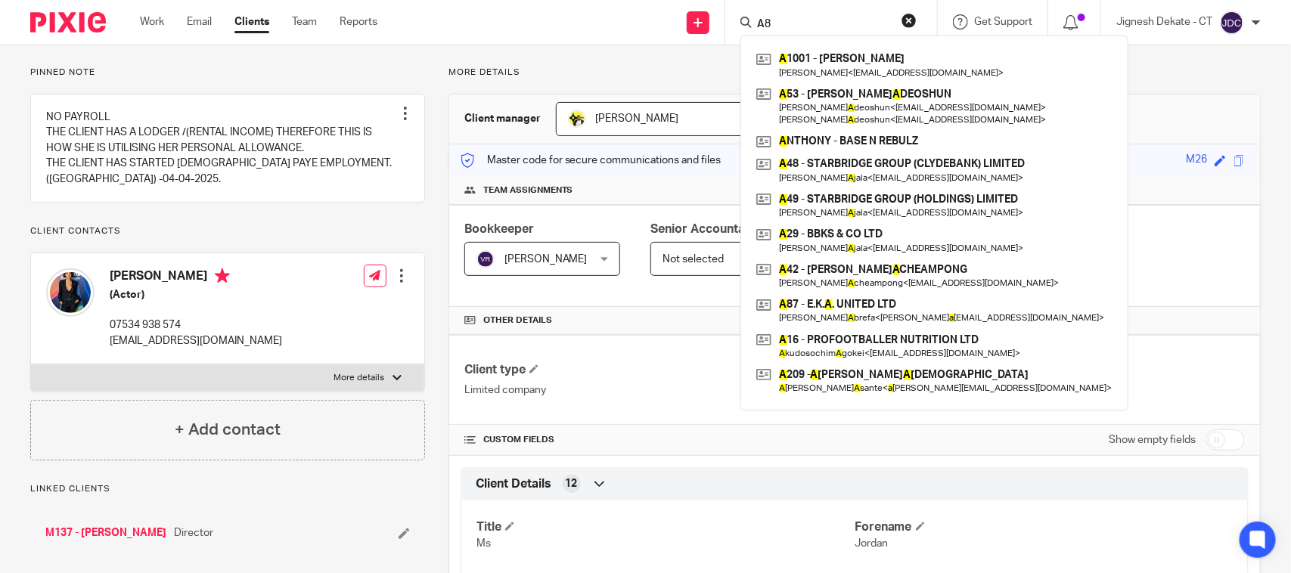
type input "A83"
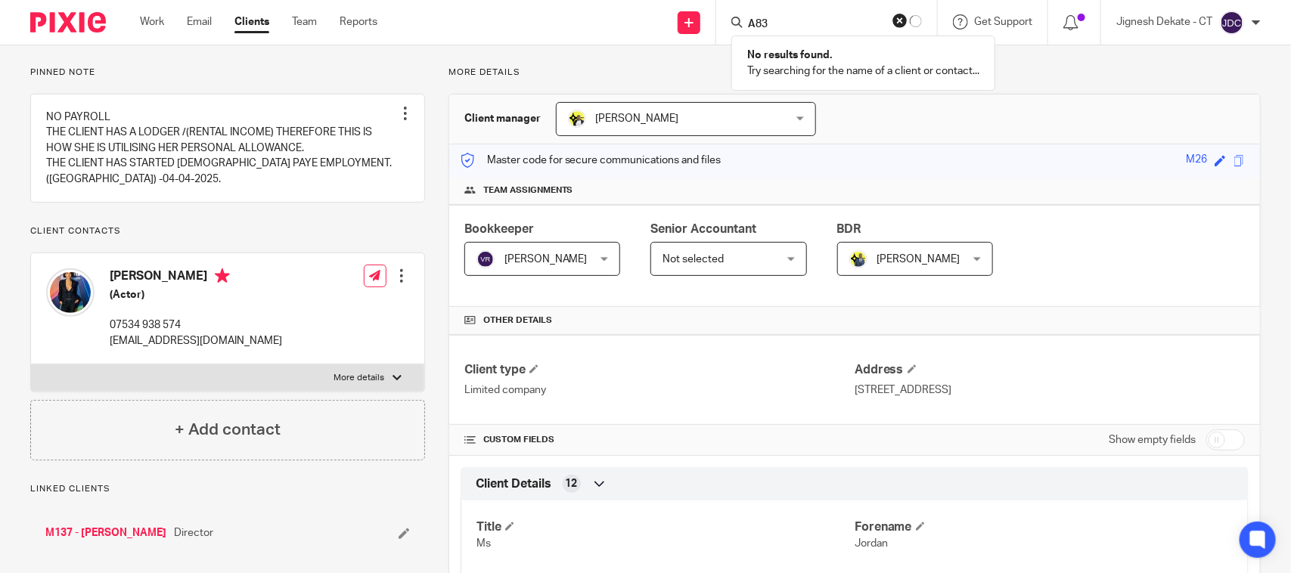
drag, startPoint x: 783, startPoint y: 17, endPoint x: 655, endPoint y: 19, distance: 127.8
click at [655, 19] on div "Send new email Create task Add client Request signature A83 No results found. T…" at bounding box center [845, 22] width 891 height 45
click at [765, 23] on input "Search" at bounding box center [823, 25] width 136 height 14
type input "ODP"
click at [781, 18] on input "Search" at bounding box center [823, 25] width 136 height 14
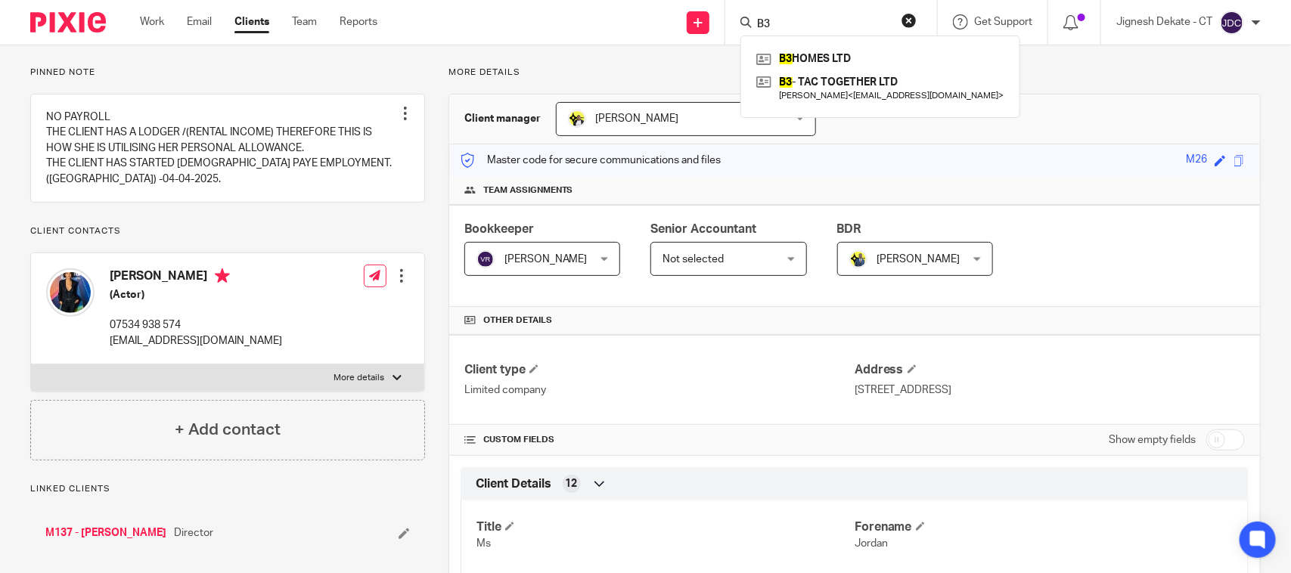
type input "B3"
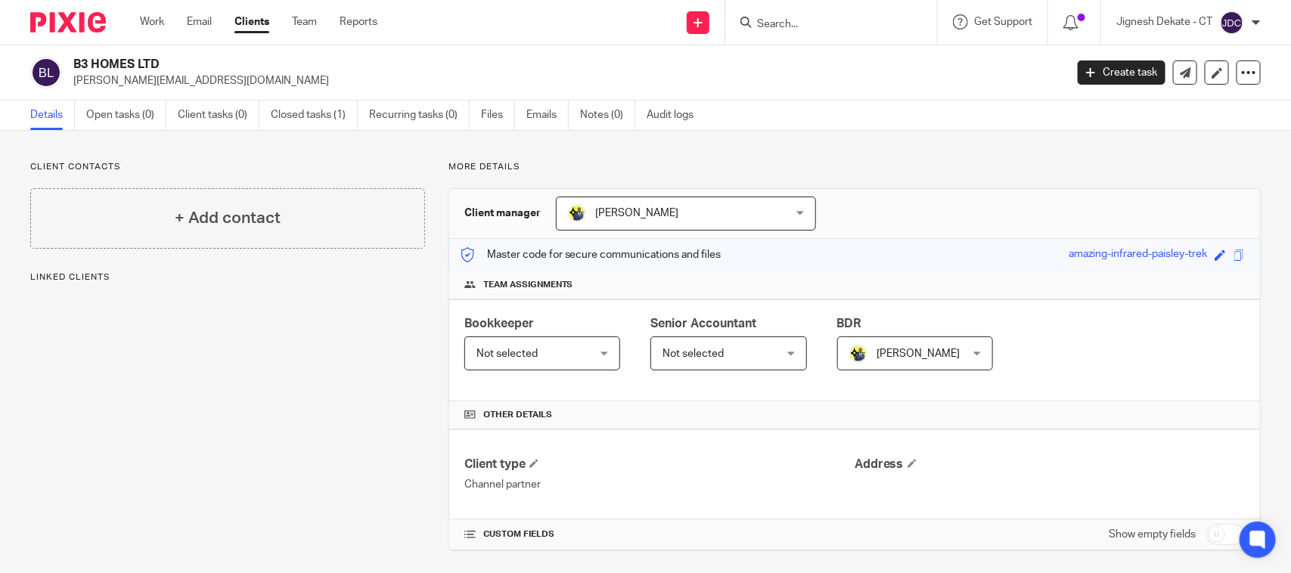
click at [216, 350] on div "Client contacts + Add contact Linked clients" at bounding box center [216, 356] width 418 height 390
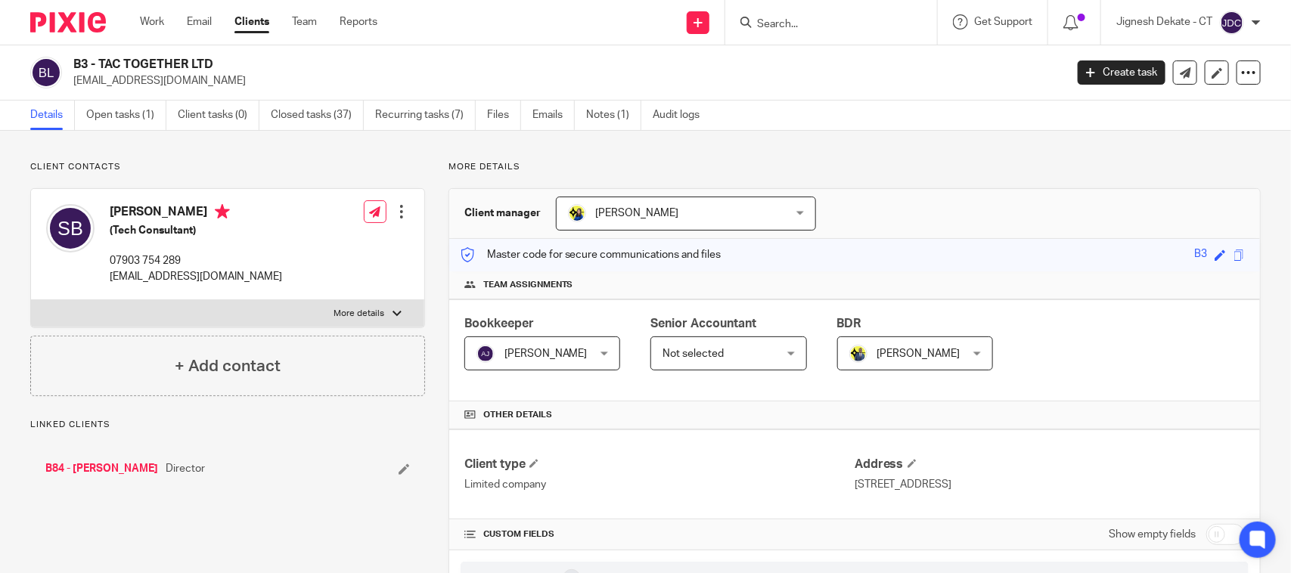
click at [103, 471] on link "B84 - SIOBHAN BAKER" at bounding box center [101, 468] width 113 height 15
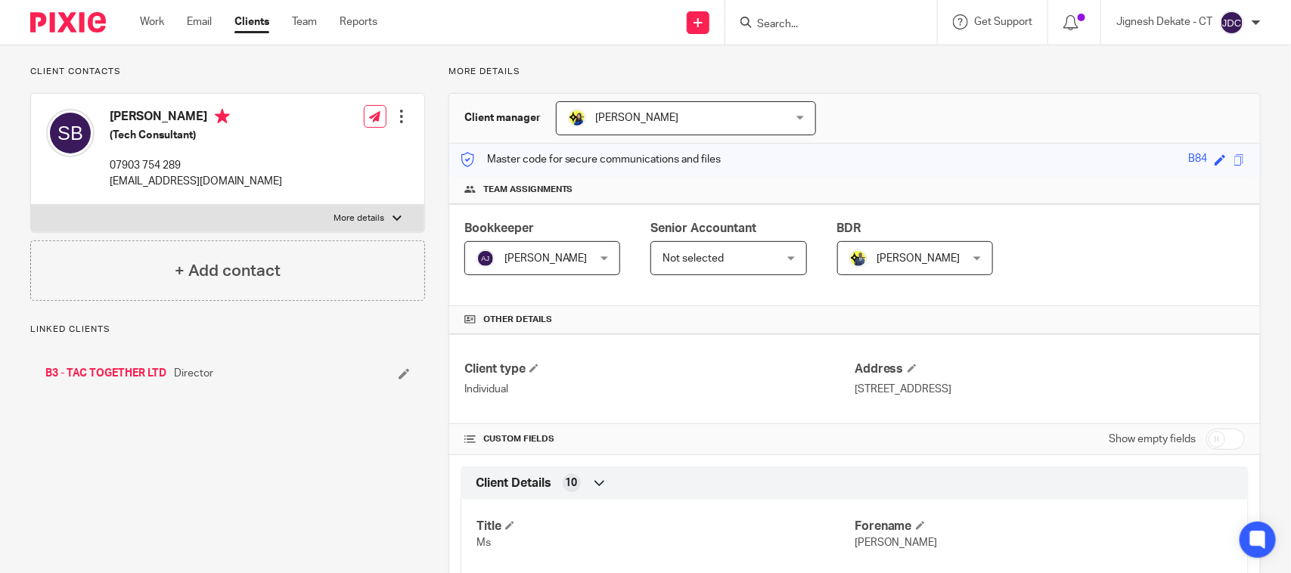
scroll to position [95, 0]
click at [785, 28] on input "Search" at bounding box center [823, 25] width 136 height 14
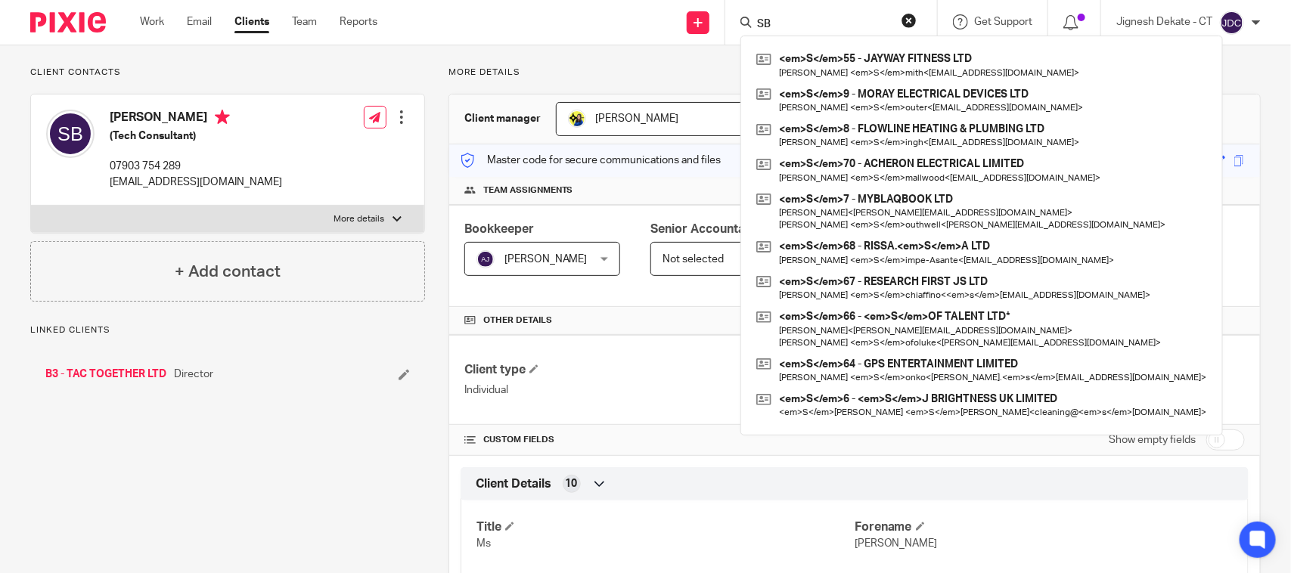
type input "SBM"
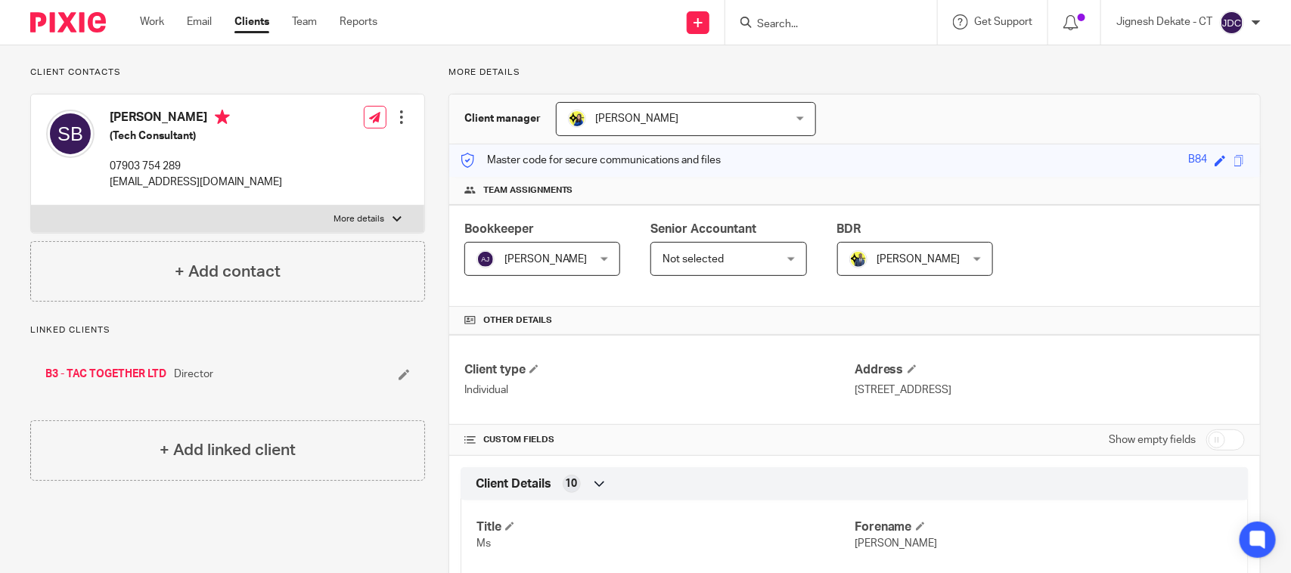
click at [785, 21] on input "Search" at bounding box center [823, 25] width 136 height 14
type input "C49"
click at [809, 66] on link at bounding box center [880, 65] width 256 height 35
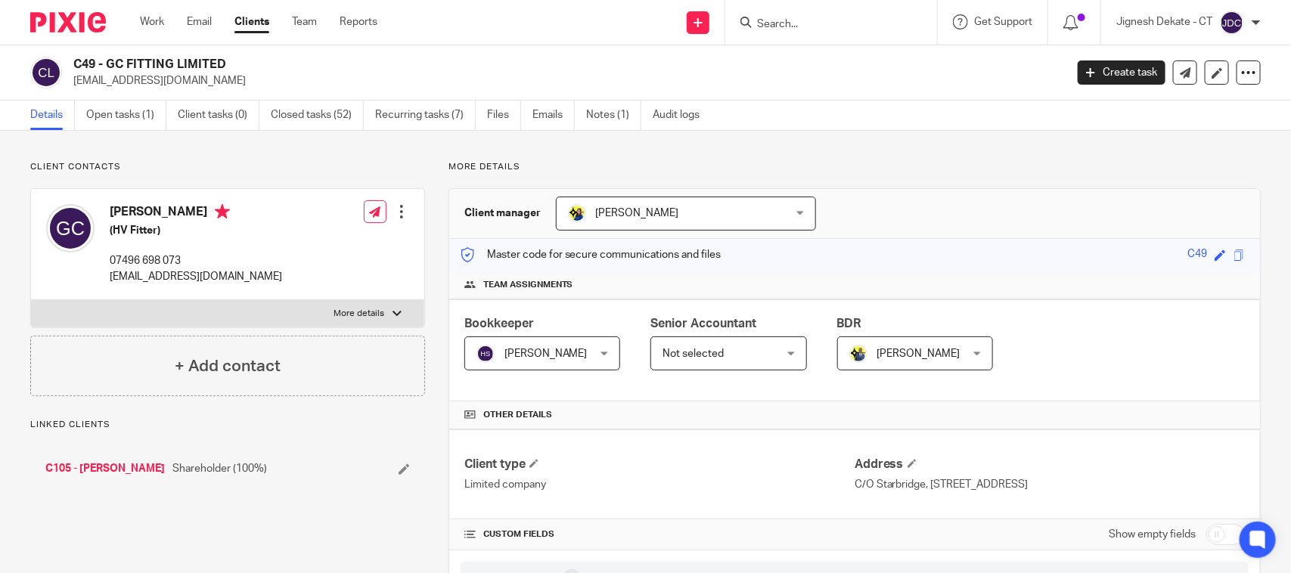
click at [112, 470] on link "C105 - [PERSON_NAME]" at bounding box center [104, 468] width 119 height 15
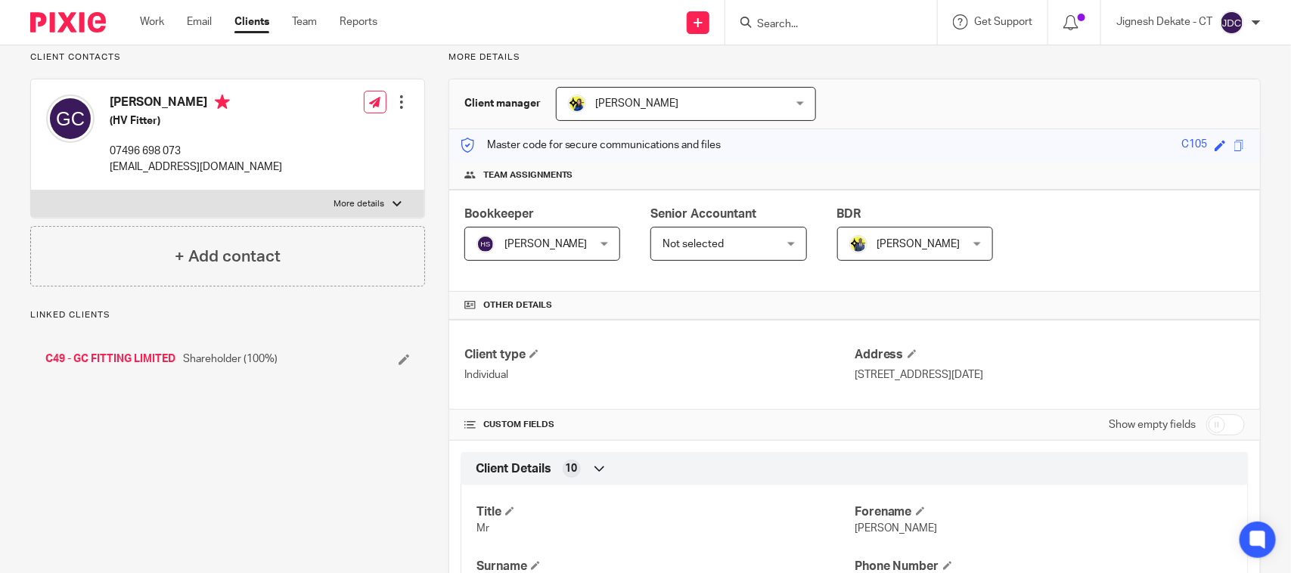
scroll to position [95, 0]
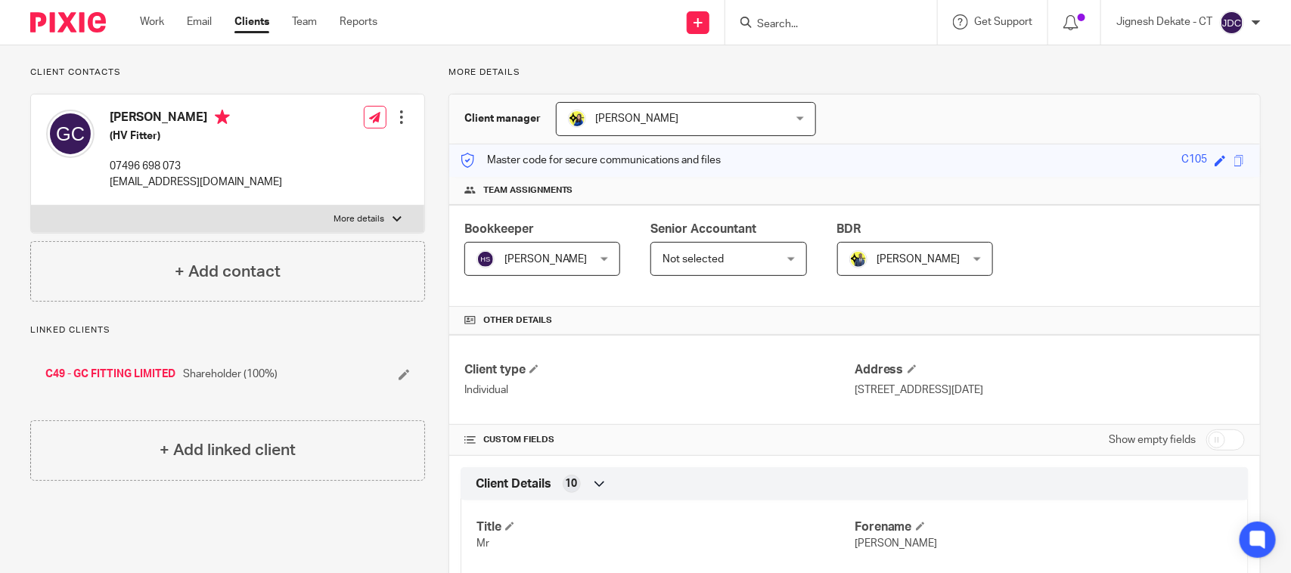
click at [776, 24] on input "Search" at bounding box center [823, 25] width 136 height 14
type input "C28"
click at [820, 58] on link at bounding box center [885, 65] width 266 height 35
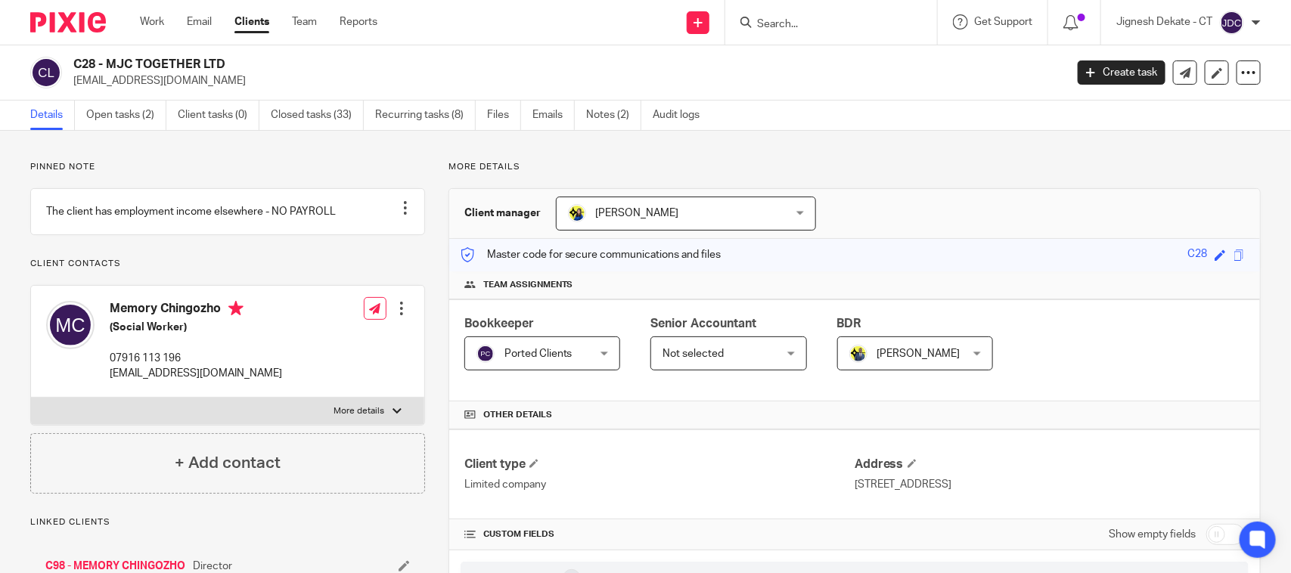
click at [225, 163] on p "Pinned note" at bounding box center [227, 167] width 395 height 12
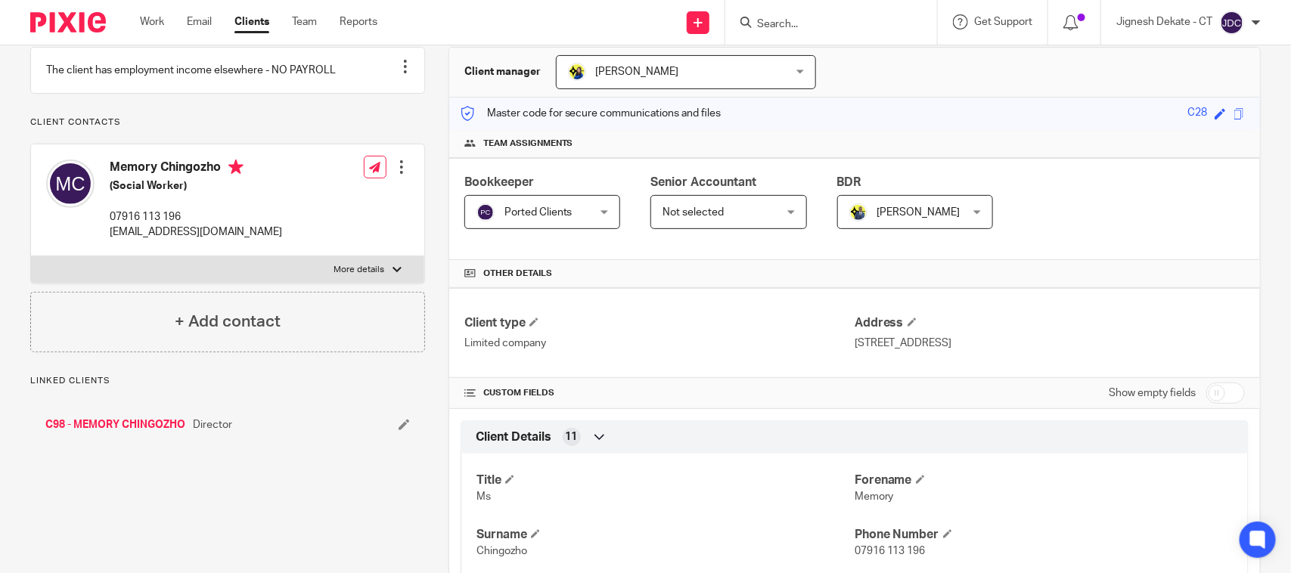
scroll to position [284, 0]
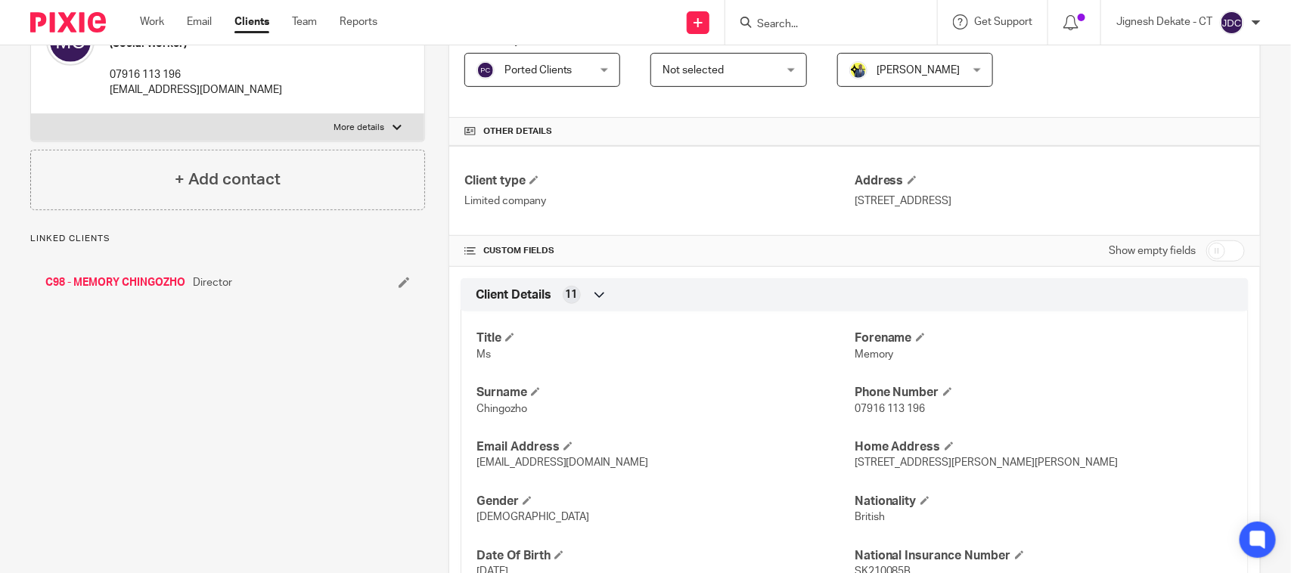
click at [115, 290] on link "C98 - MEMORY CHINGOZHO" at bounding box center [115, 282] width 140 height 15
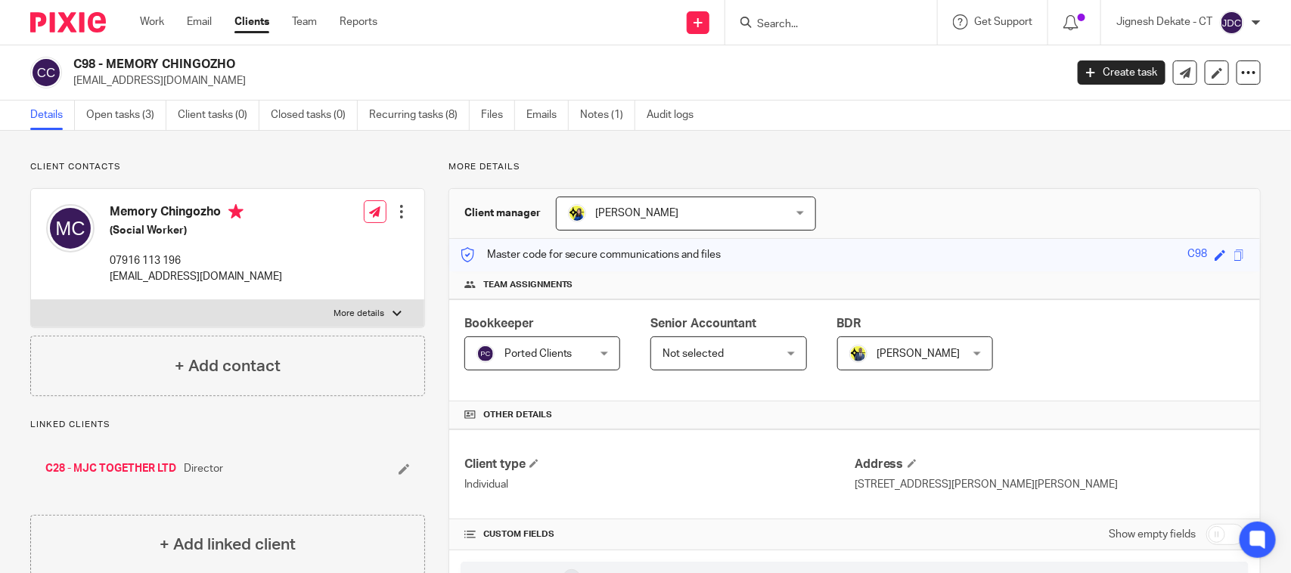
click at [783, 25] on input "Search" at bounding box center [823, 25] width 136 height 14
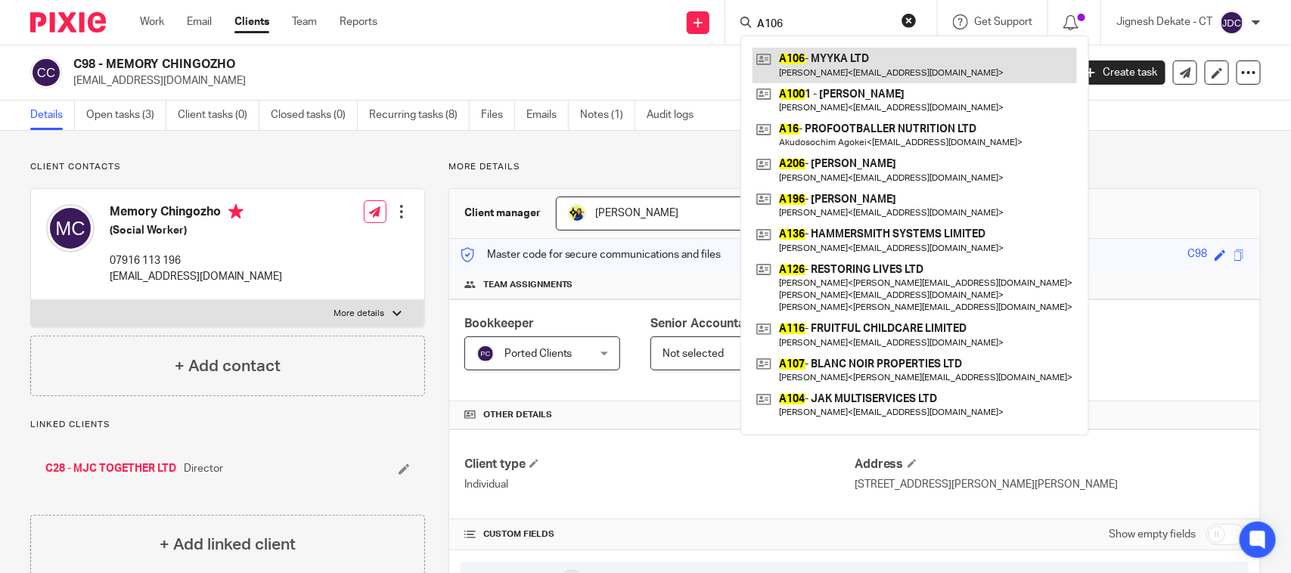
type input "A106"
click at [811, 66] on link at bounding box center [914, 65] width 324 height 35
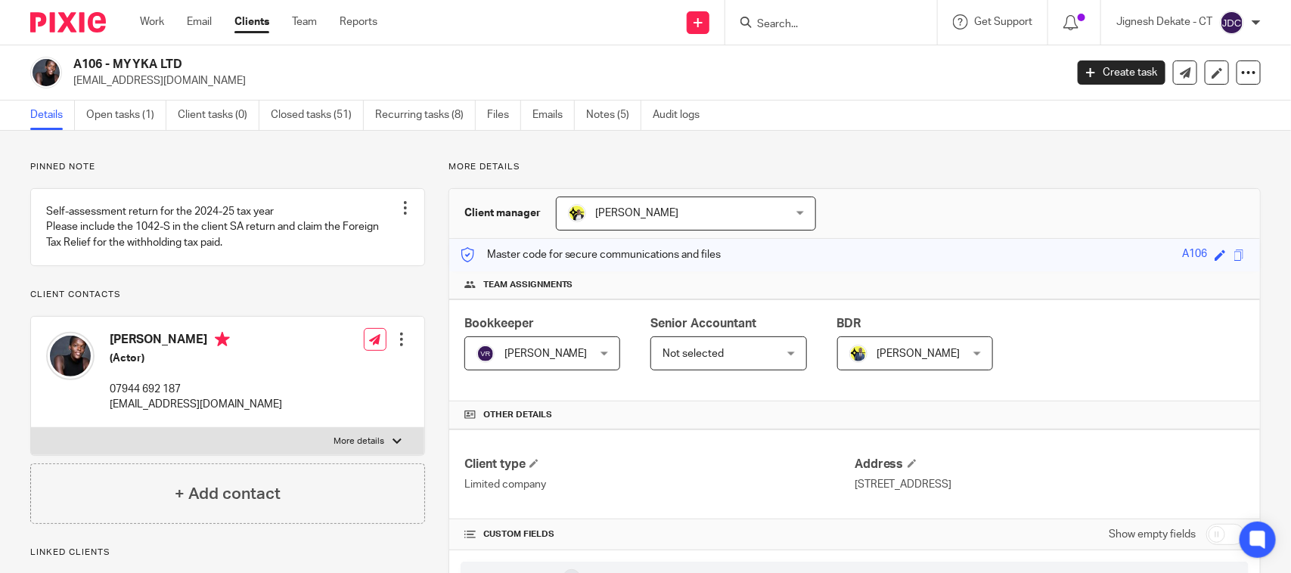
click at [259, 170] on p "Pinned note" at bounding box center [227, 167] width 395 height 12
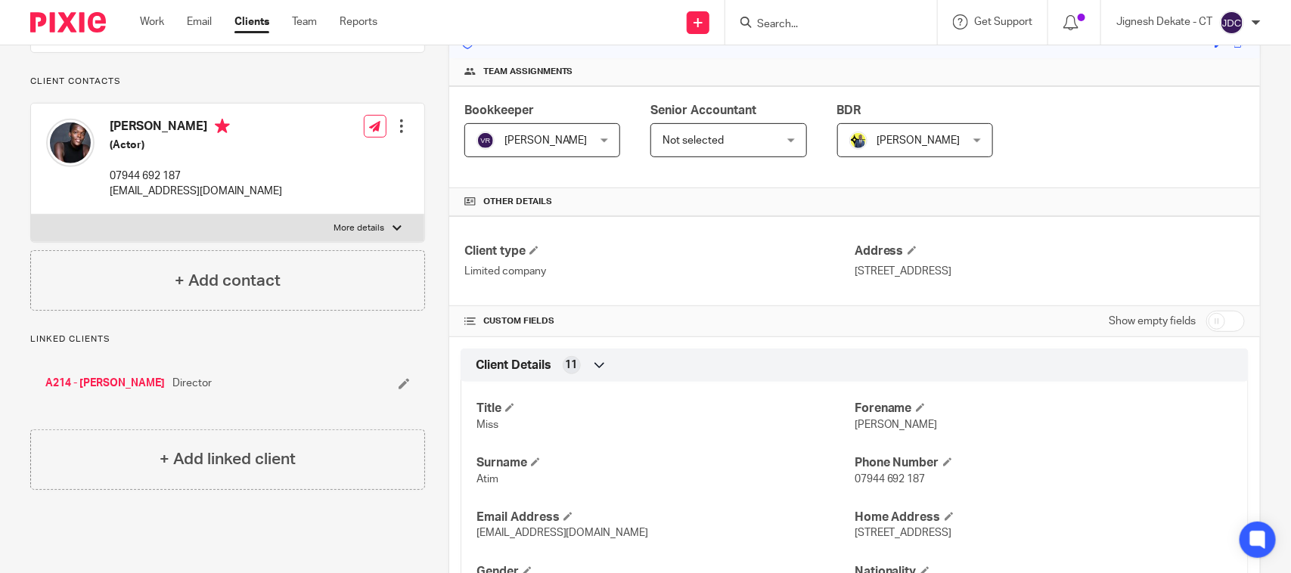
scroll to position [378, 0]
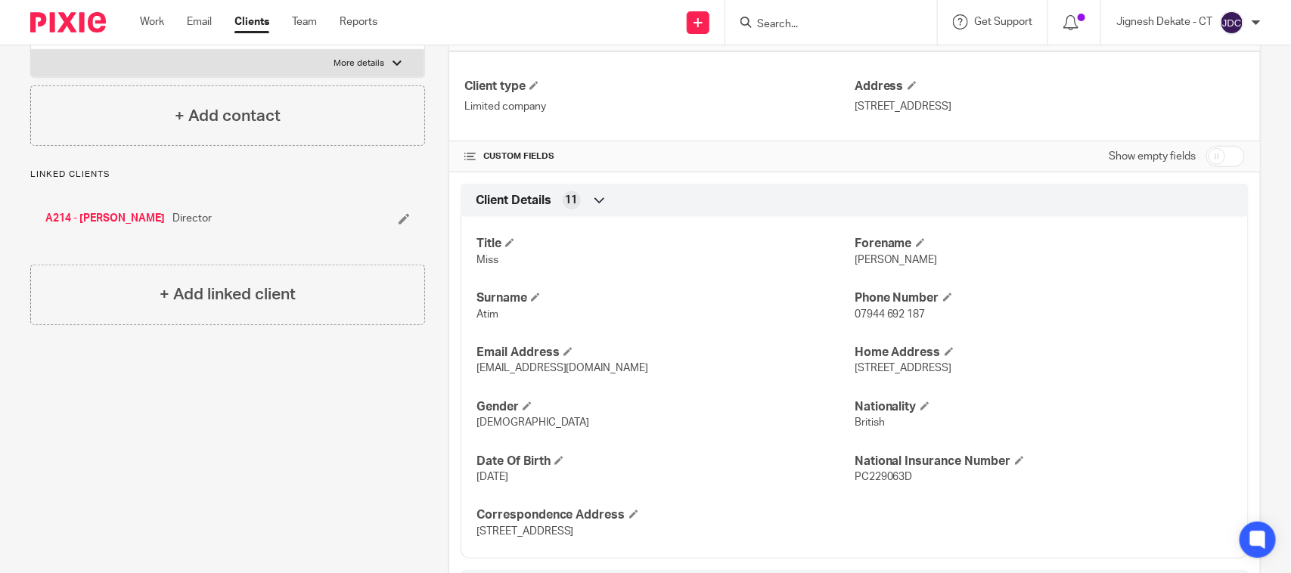
click at [95, 226] on link "A214 - SHEILA ATIM" at bounding box center [104, 218] width 119 height 15
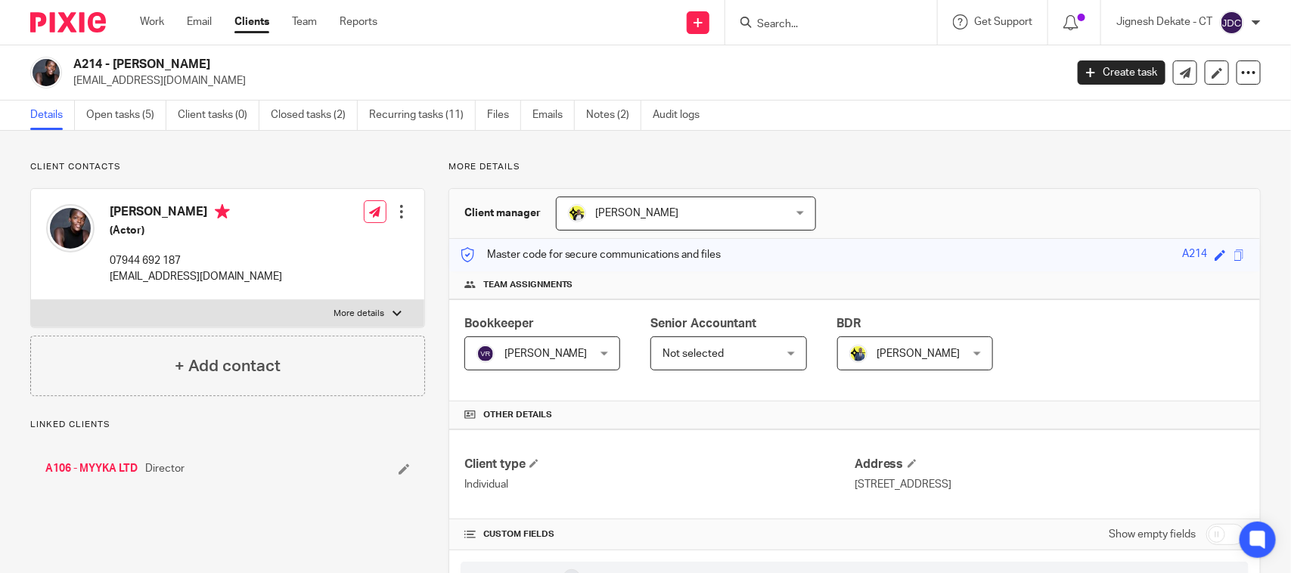
click at [826, 29] on input "Search" at bounding box center [823, 25] width 136 height 14
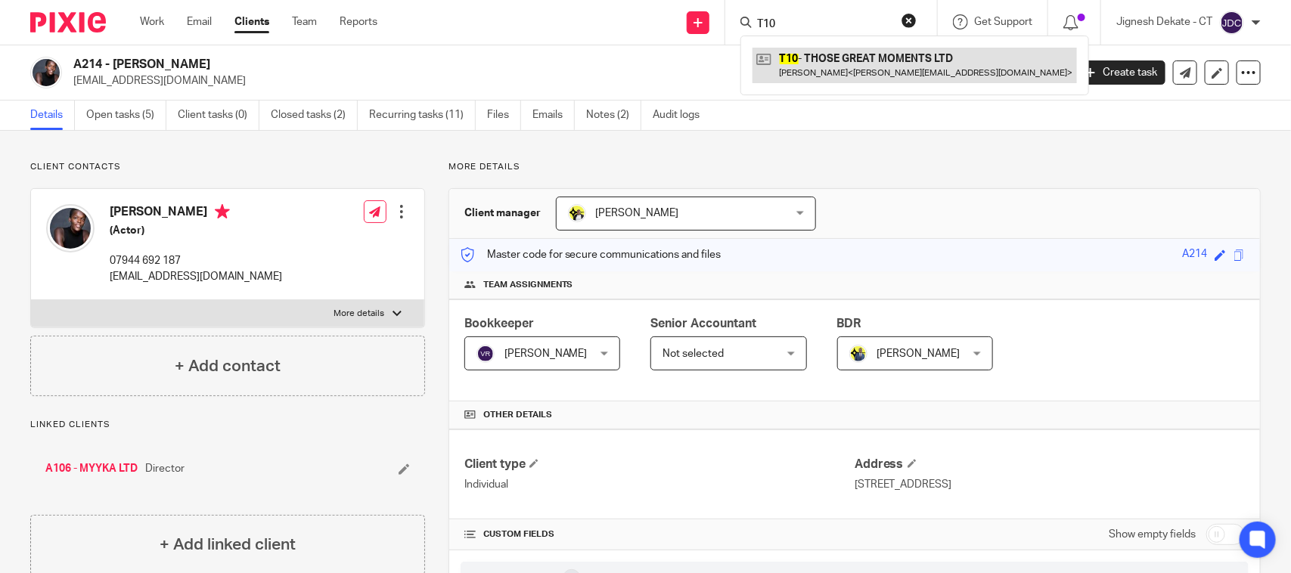
type input "T10"
click at [844, 61] on link at bounding box center [914, 65] width 324 height 35
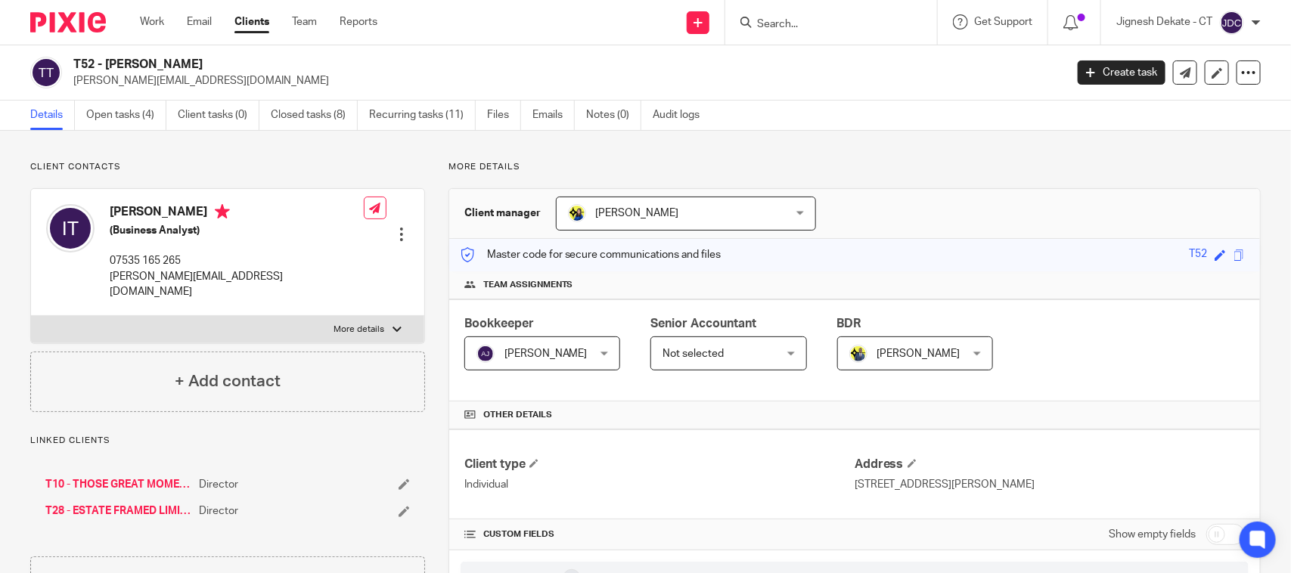
click at [758, 19] on input "Search" at bounding box center [823, 25] width 136 height 14
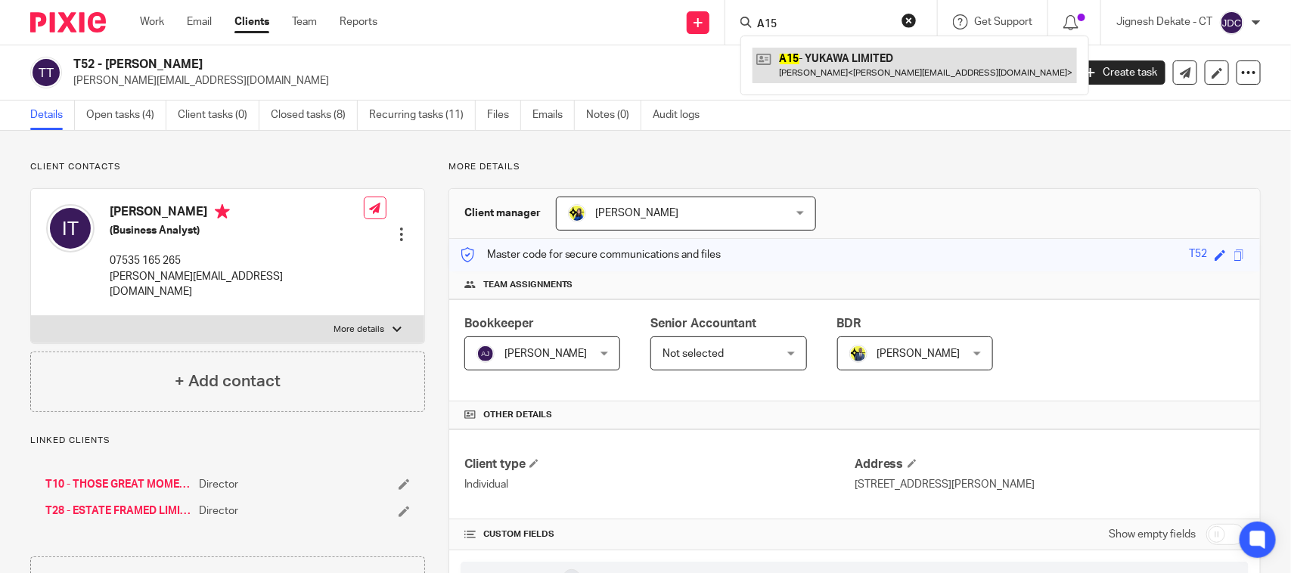
type input "A15"
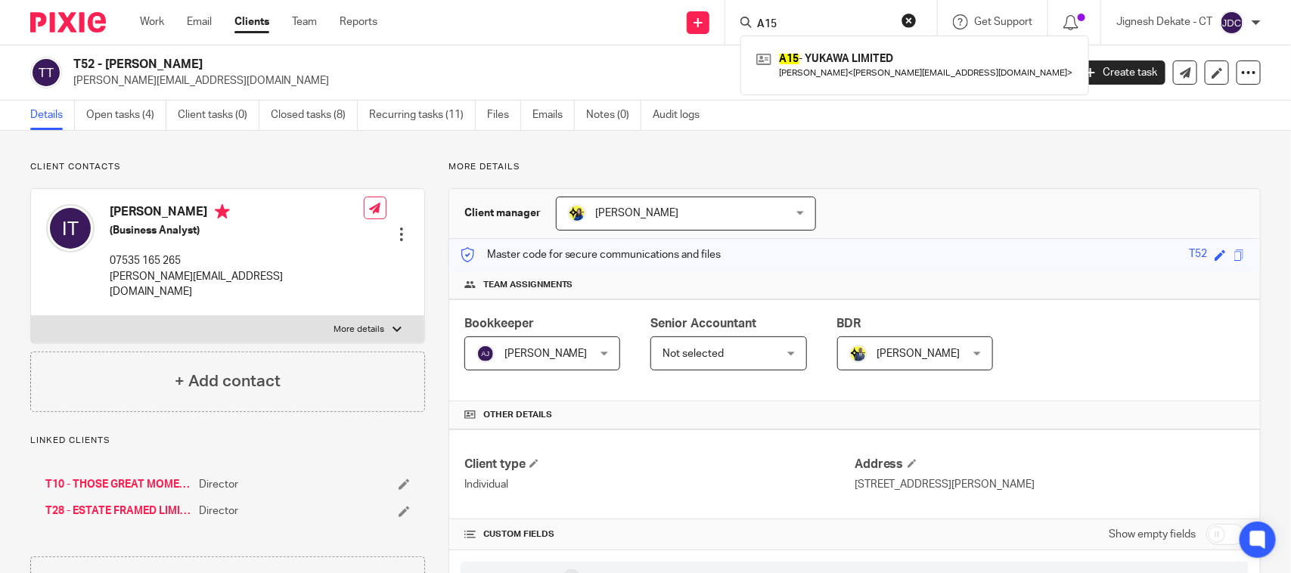
drag, startPoint x: 798, startPoint y: 23, endPoint x: 742, endPoint y: 23, distance: 56.0
click at [742, 23] on div "A15" at bounding box center [828, 22] width 176 height 19
click at [824, 24] on input "A15" at bounding box center [823, 25] width 136 height 14
drag, startPoint x: 813, startPoint y: 28, endPoint x: 668, endPoint y: 29, distance: 145.2
click at [668, 29] on div "Send new email Create task Add client Request signature A15 A15 - YUKAWA LIMITE…" at bounding box center [845, 22] width 891 height 45
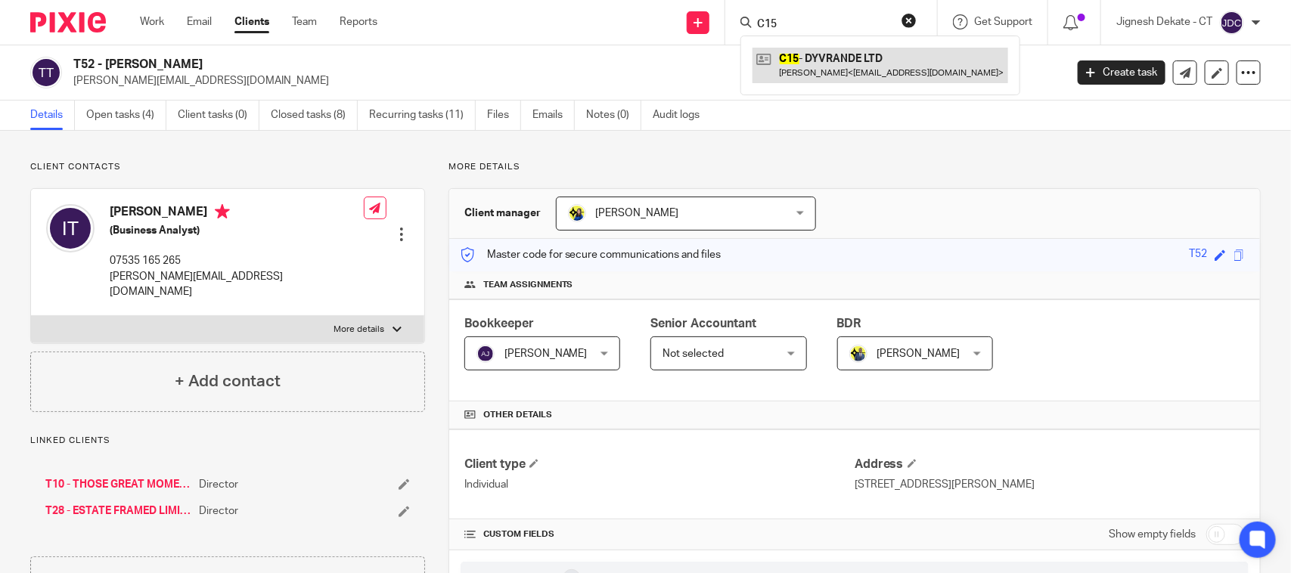
type input "C15"
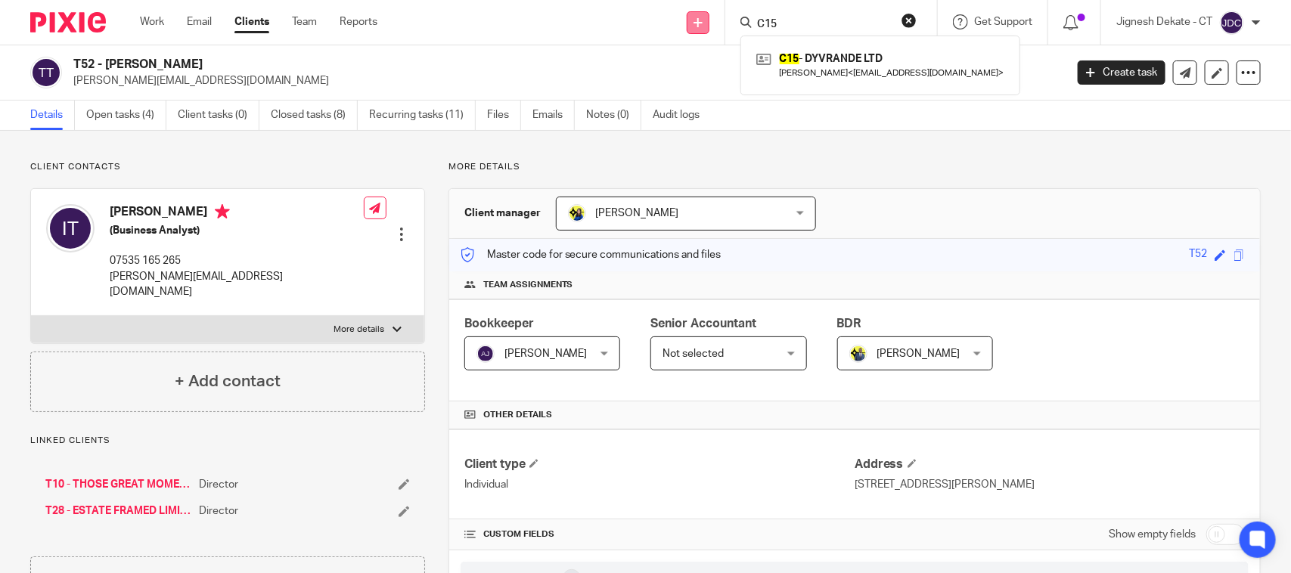
drag, startPoint x: 786, startPoint y: 21, endPoint x: 693, endPoint y: 14, distance: 94.1
click at [693, 14] on div "Send new email Create task Add client Request signature C15 C15 - DYVRANDE LTD …" at bounding box center [845, 22] width 891 height 45
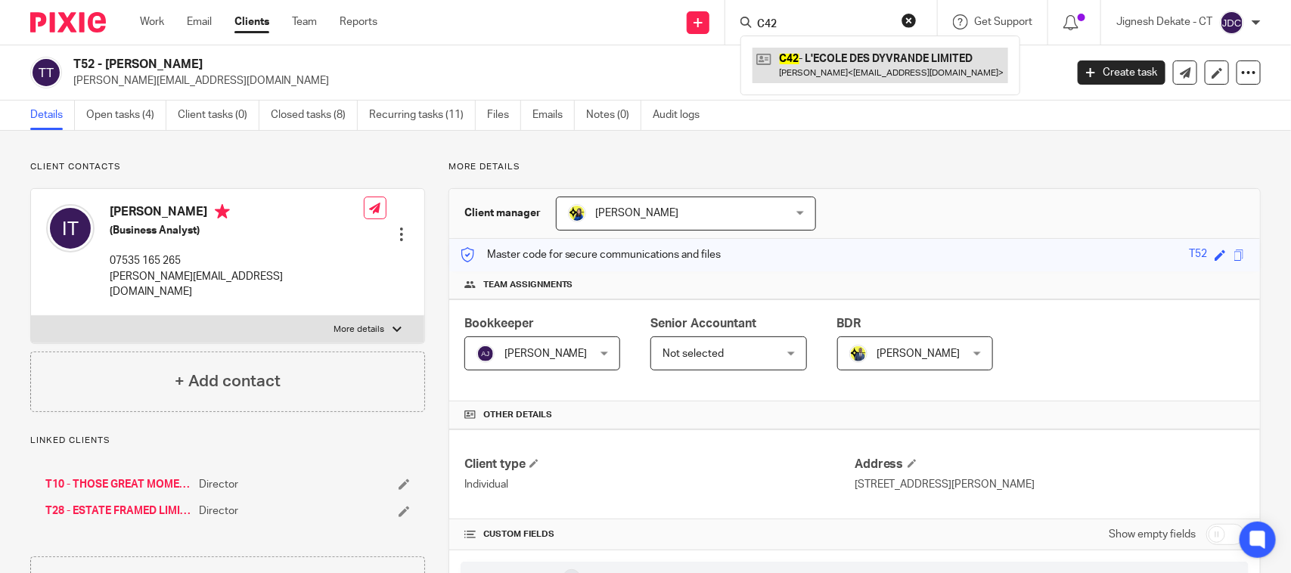
type input "C42"
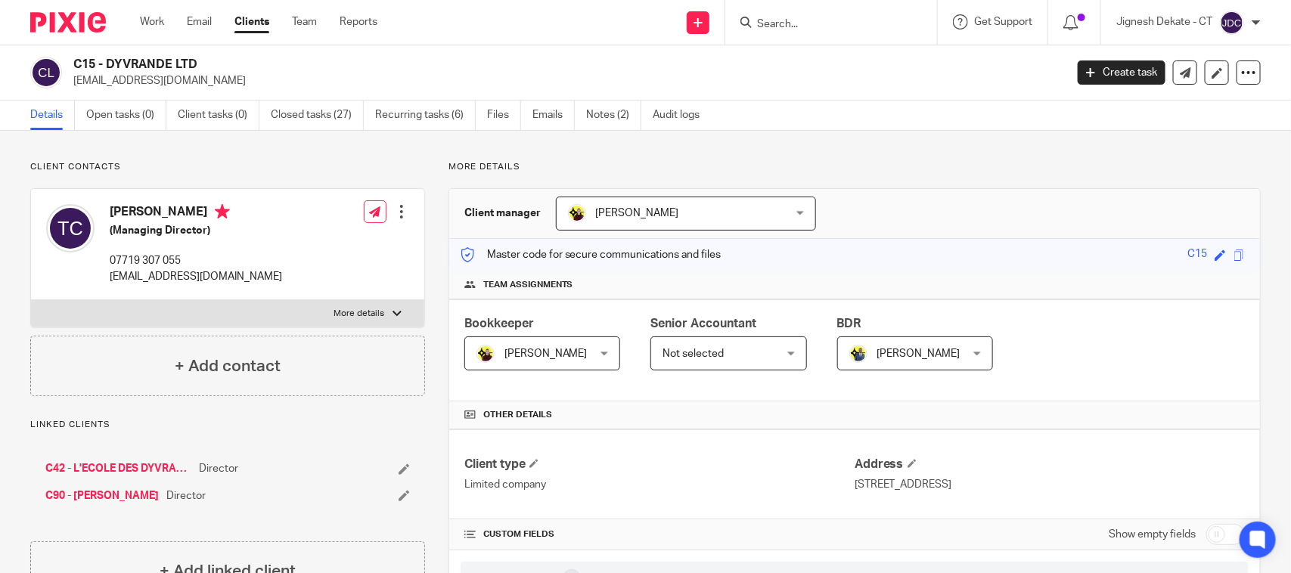
click at [806, 28] on input "Search" at bounding box center [823, 25] width 136 height 14
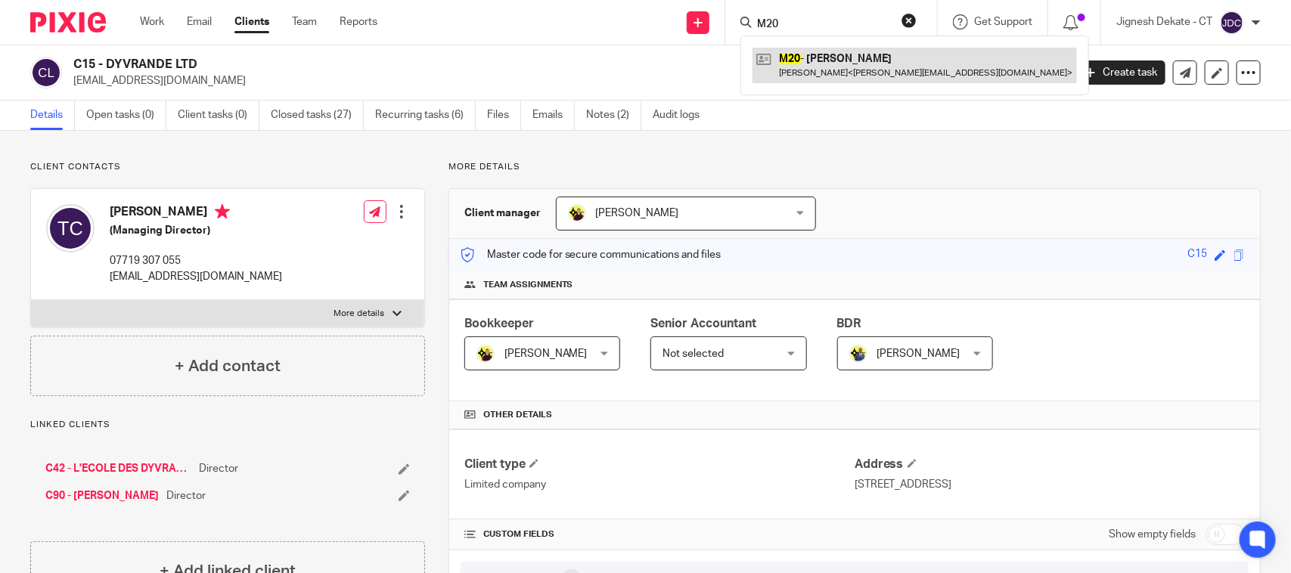
type input "M20"
click at [817, 73] on link at bounding box center [914, 65] width 324 height 35
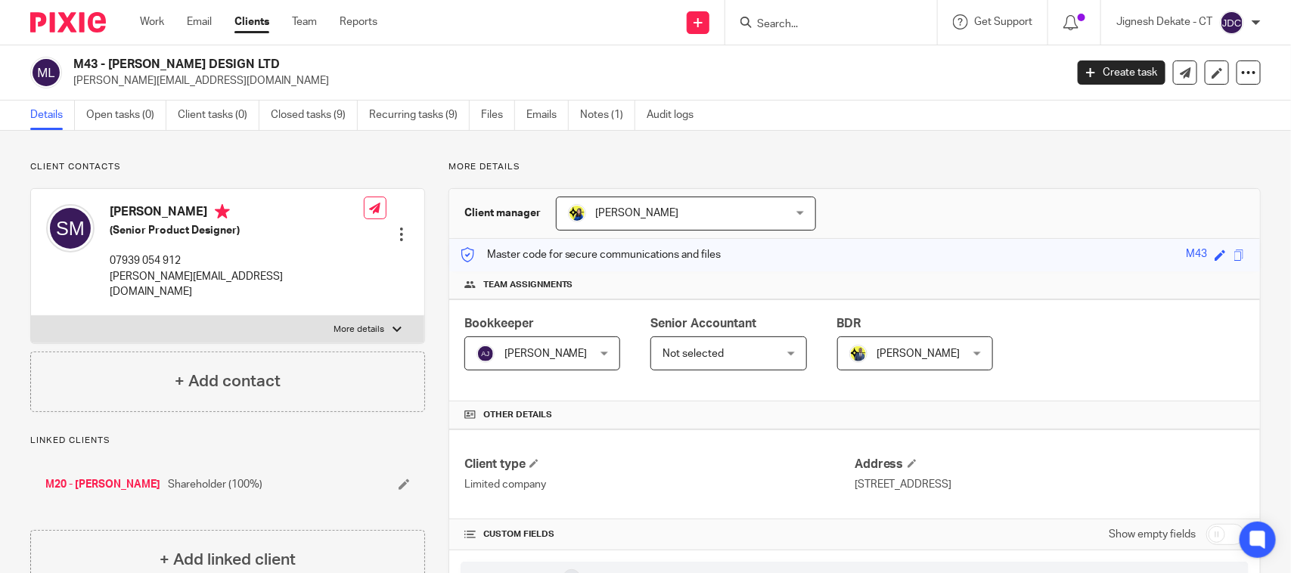
click at [762, 20] on input "Search" at bounding box center [823, 25] width 136 height 14
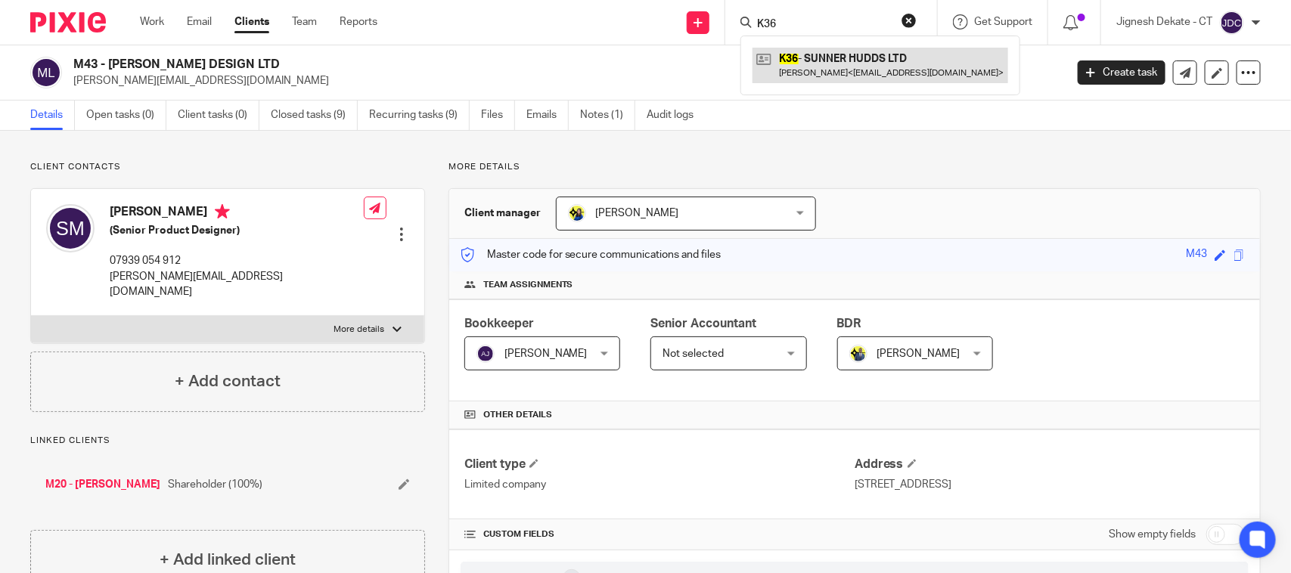
type input "K36"
click at [848, 65] on link at bounding box center [880, 65] width 256 height 35
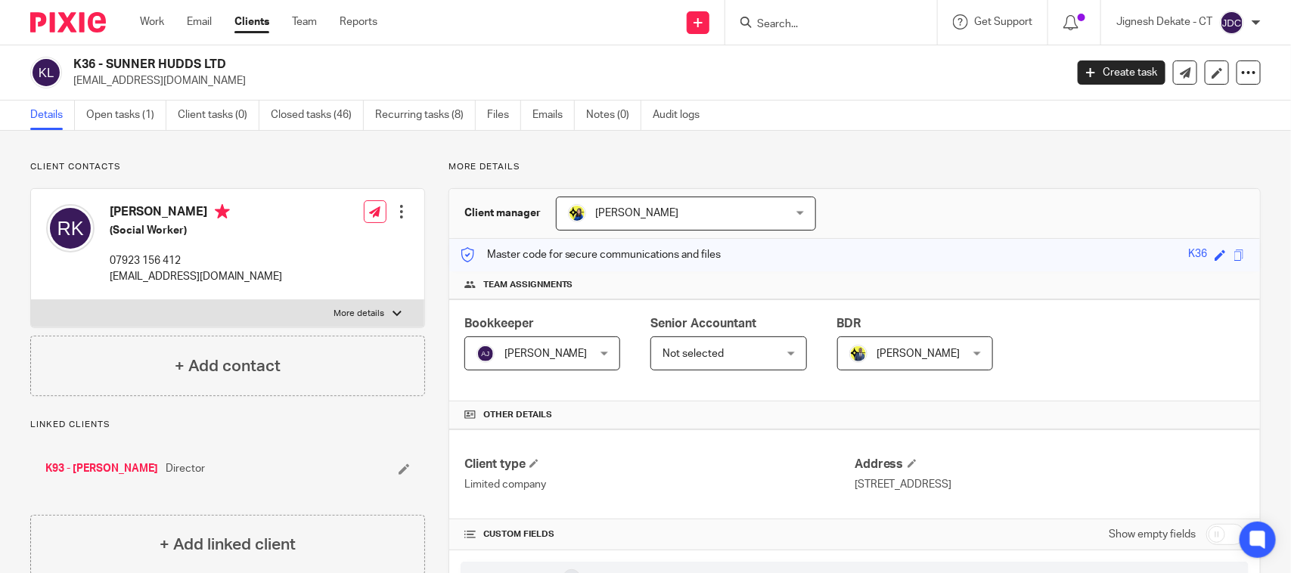
click at [795, 23] on input "Search" at bounding box center [823, 25] width 136 height 14
type input "PAQ"
click at [810, 25] on input "PAQ" at bounding box center [823, 25] width 136 height 14
drag, startPoint x: 821, startPoint y: 20, endPoint x: 662, endPoint y: 24, distance: 158.9
click at [662, 24] on div "Send new email Create task Add client Request signature PAQ No results found. T…" at bounding box center [845, 22] width 891 height 45
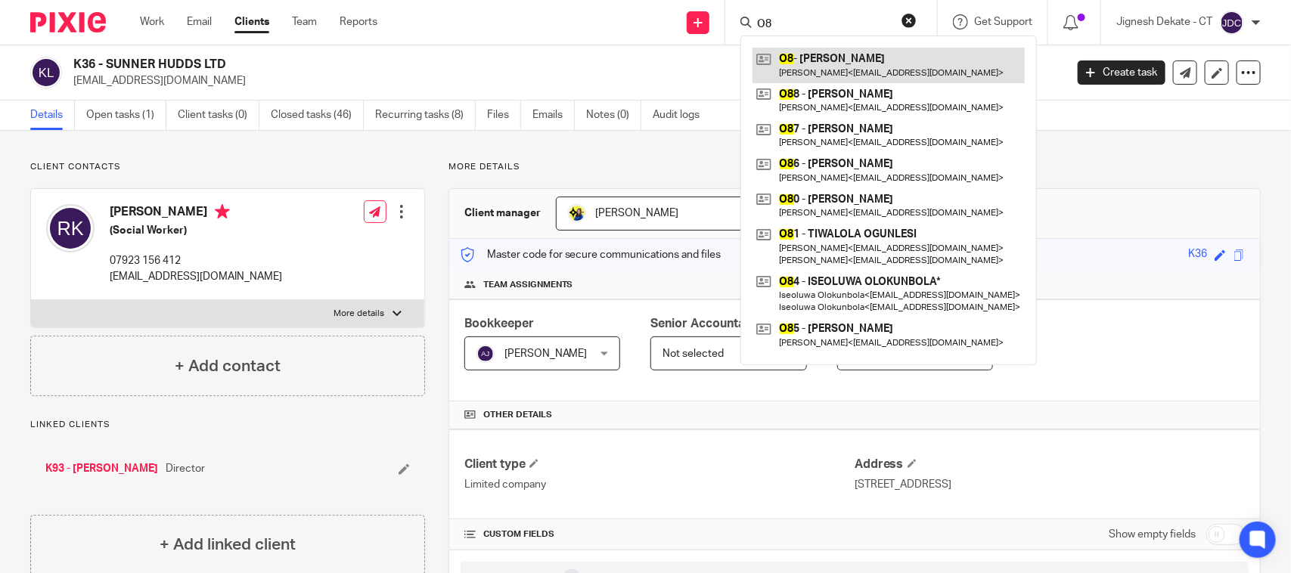
type input "O8"
click at [815, 66] on link at bounding box center [888, 65] width 272 height 35
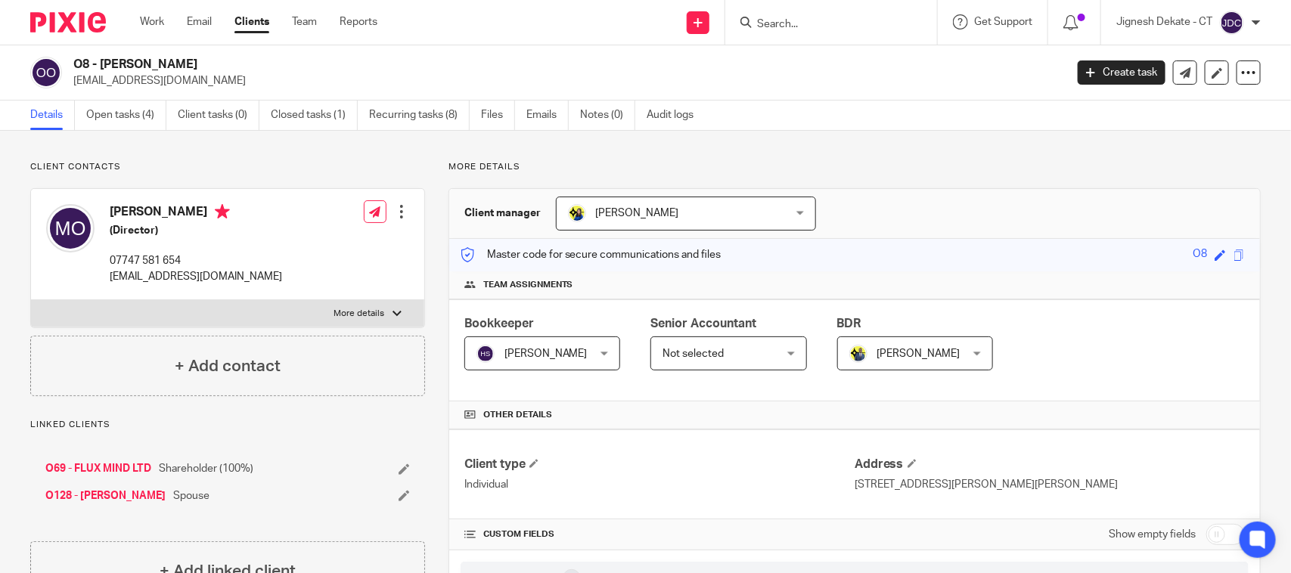
click at [795, 19] on input "Search" at bounding box center [823, 25] width 136 height 14
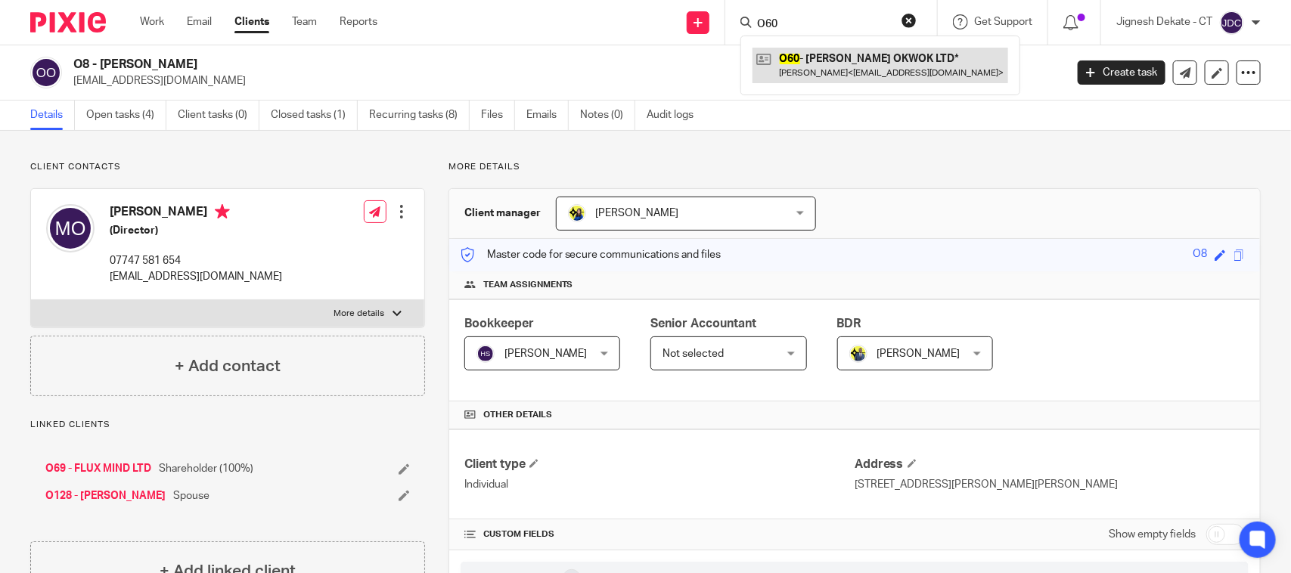
type input "O60"
click at [823, 69] on link at bounding box center [880, 65] width 256 height 35
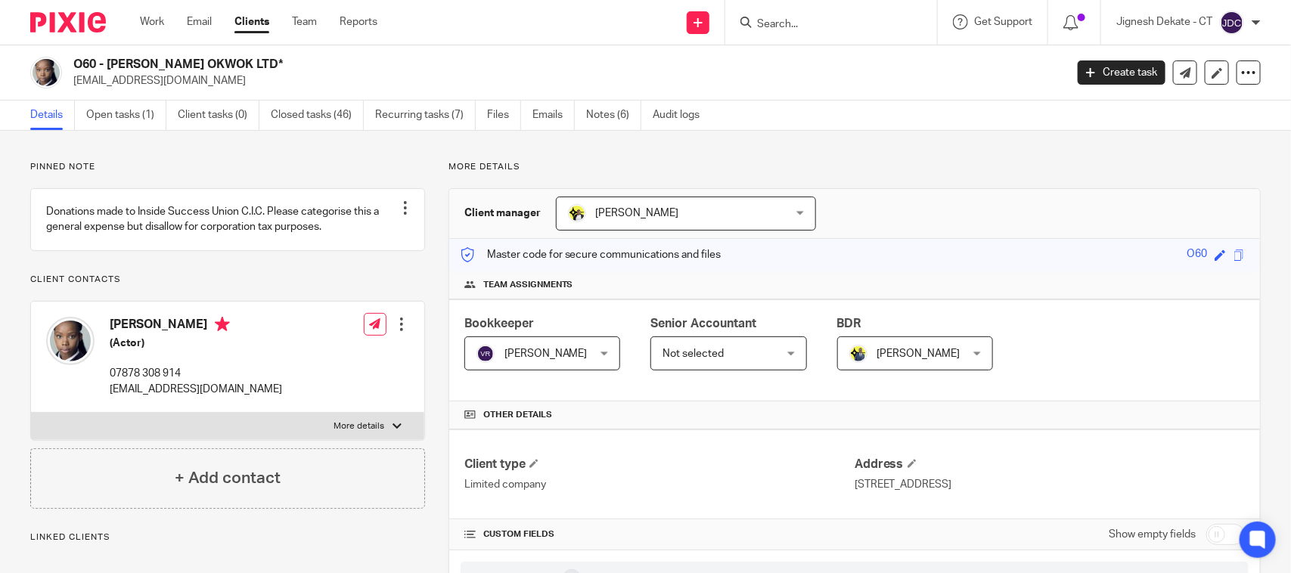
click at [343, 169] on p "Pinned note" at bounding box center [227, 167] width 395 height 12
click at [787, 24] on input "Search" at bounding box center [823, 25] width 136 height 14
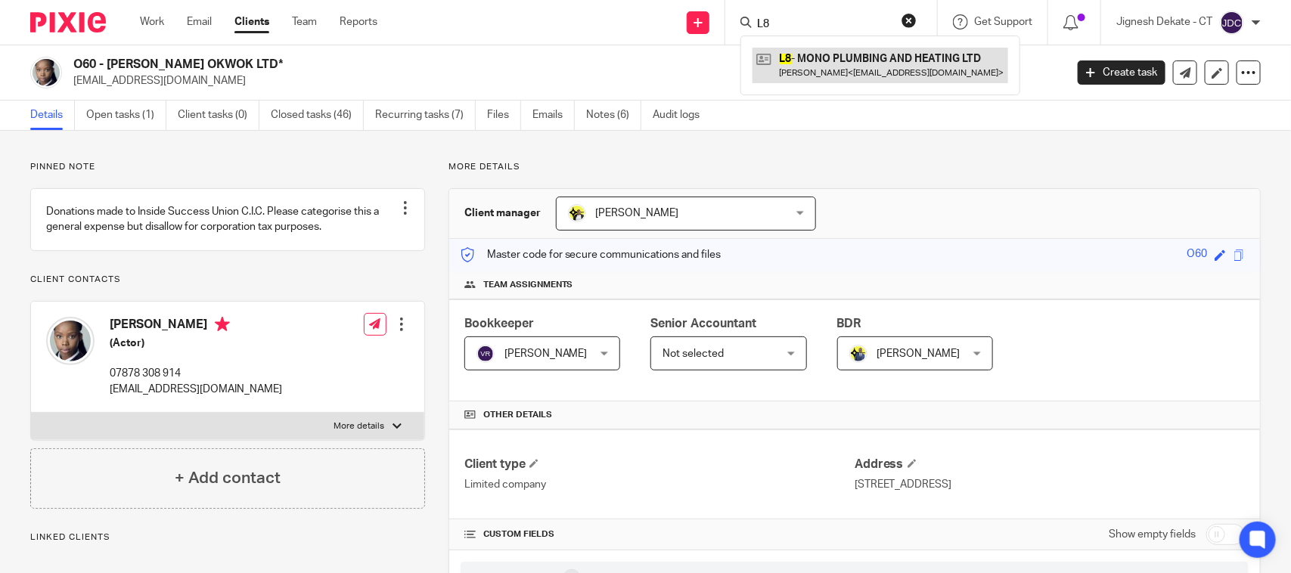
type input "L8"
click at [811, 62] on link at bounding box center [880, 65] width 256 height 35
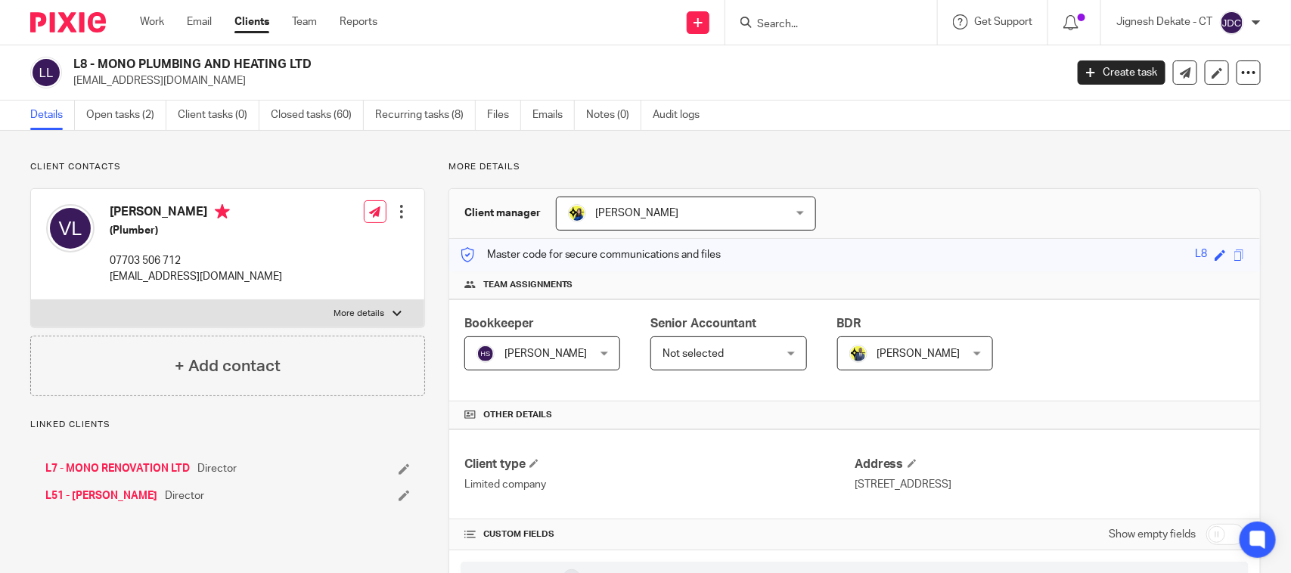
click at [82, 498] on link "L51 - VIET LE" at bounding box center [101, 495] width 112 height 15
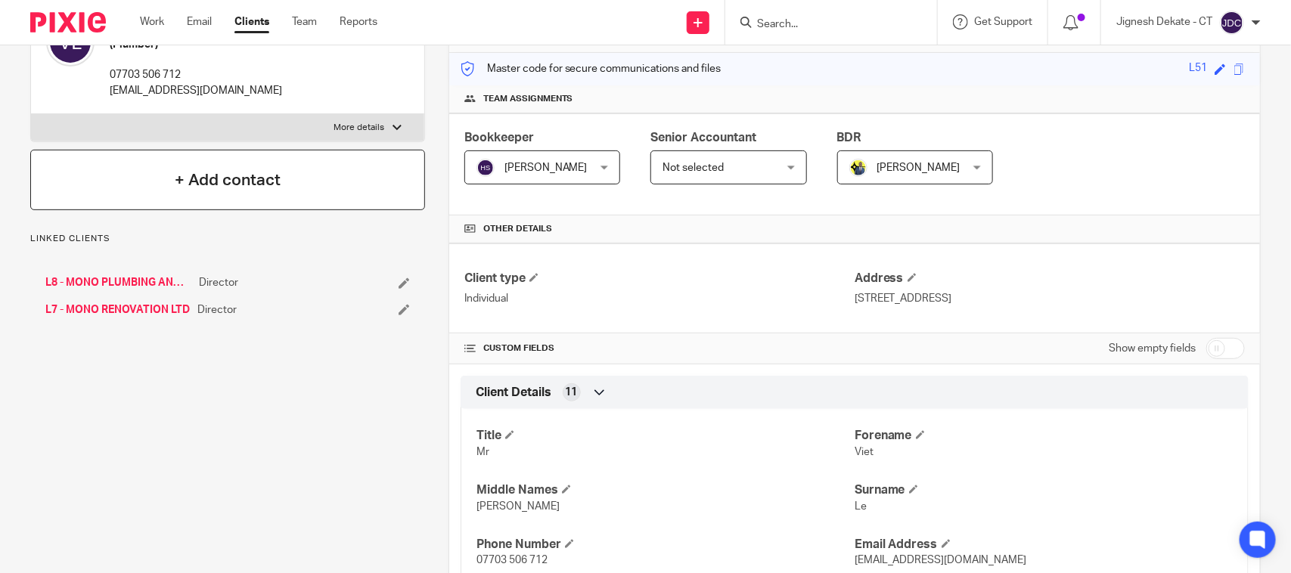
scroll to position [95, 0]
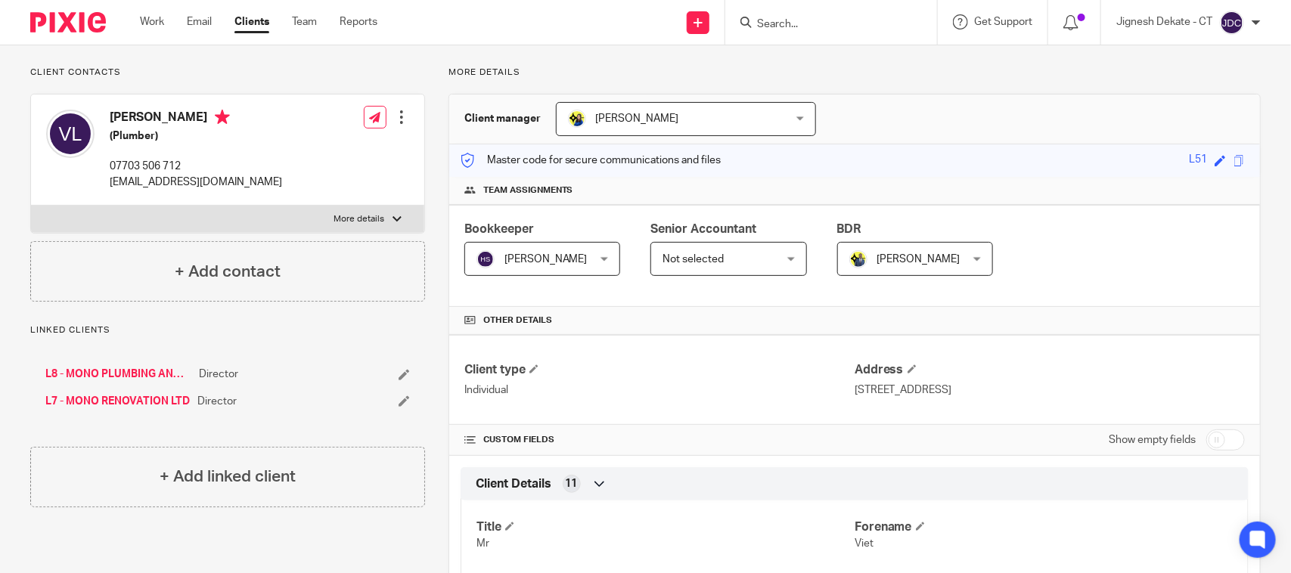
click at [768, 23] on input "Search" at bounding box center [823, 25] width 136 height 14
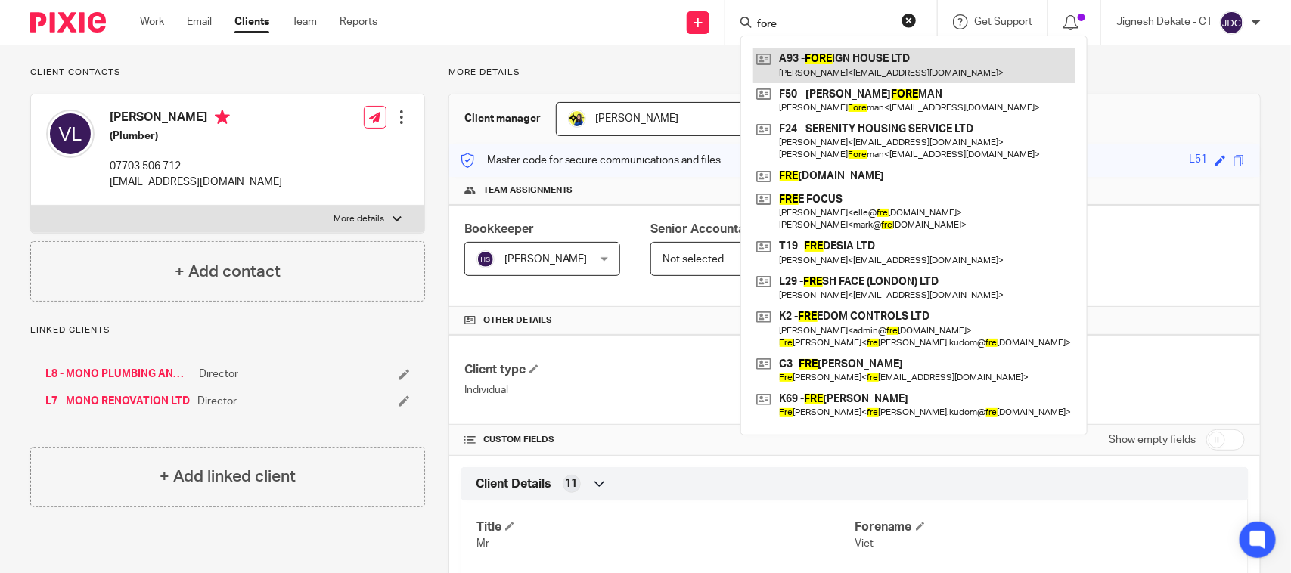
type input "fore"
click at [826, 62] on link at bounding box center [913, 65] width 323 height 35
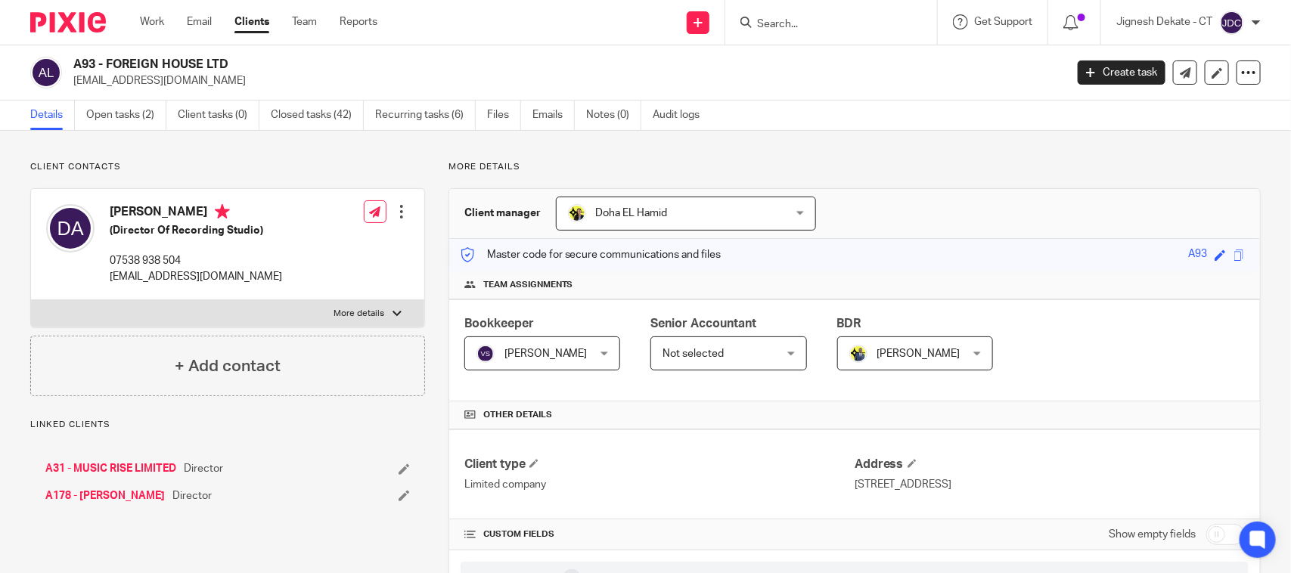
click at [89, 497] on link "A178 - DAVID AGYAPONG" at bounding box center [104, 495] width 119 height 15
click at [783, 23] on input "Search" at bounding box center [823, 25] width 136 height 14
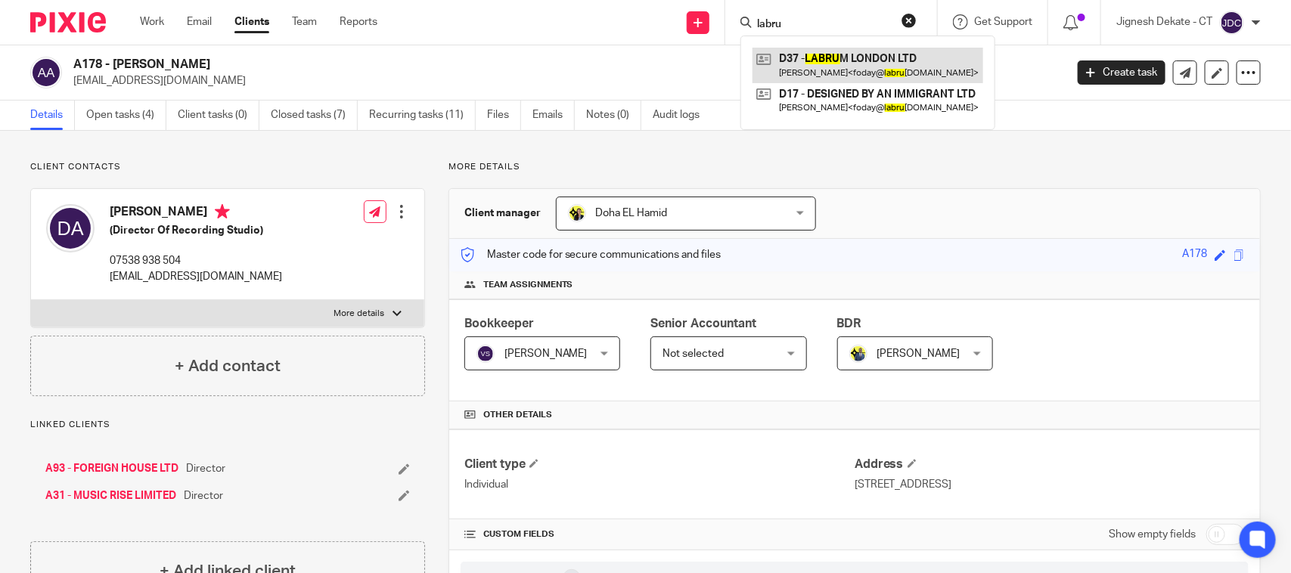
type input "labru"
click at [860, 63] on link at bounding box center [867, 65] width 231 height 35
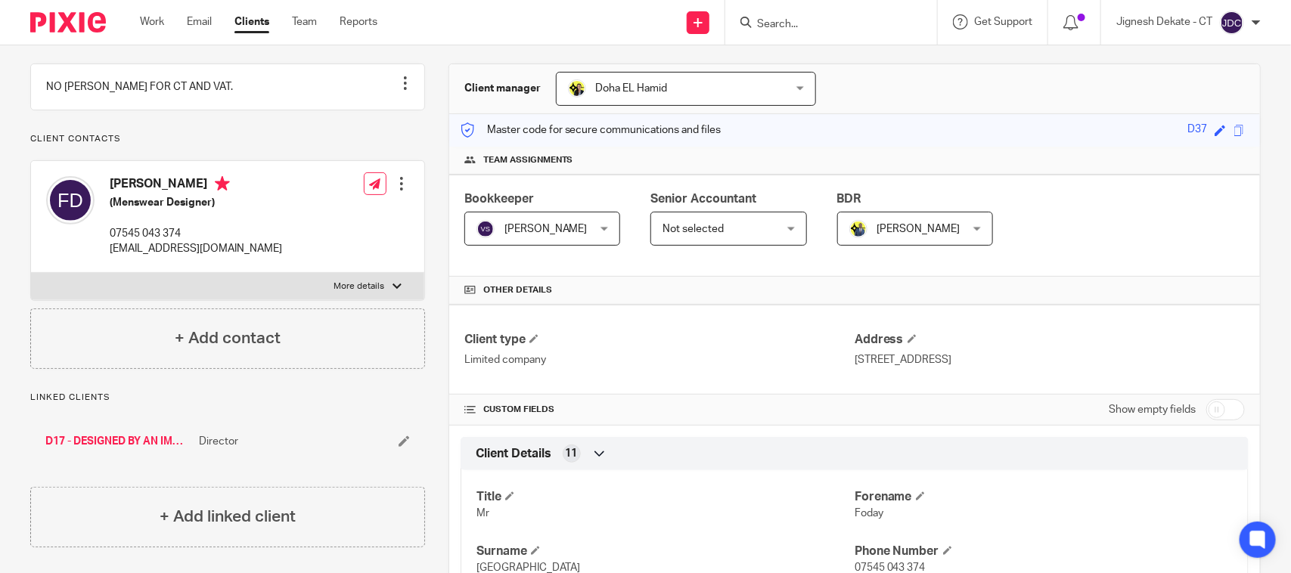
scroll to position [189, 0]
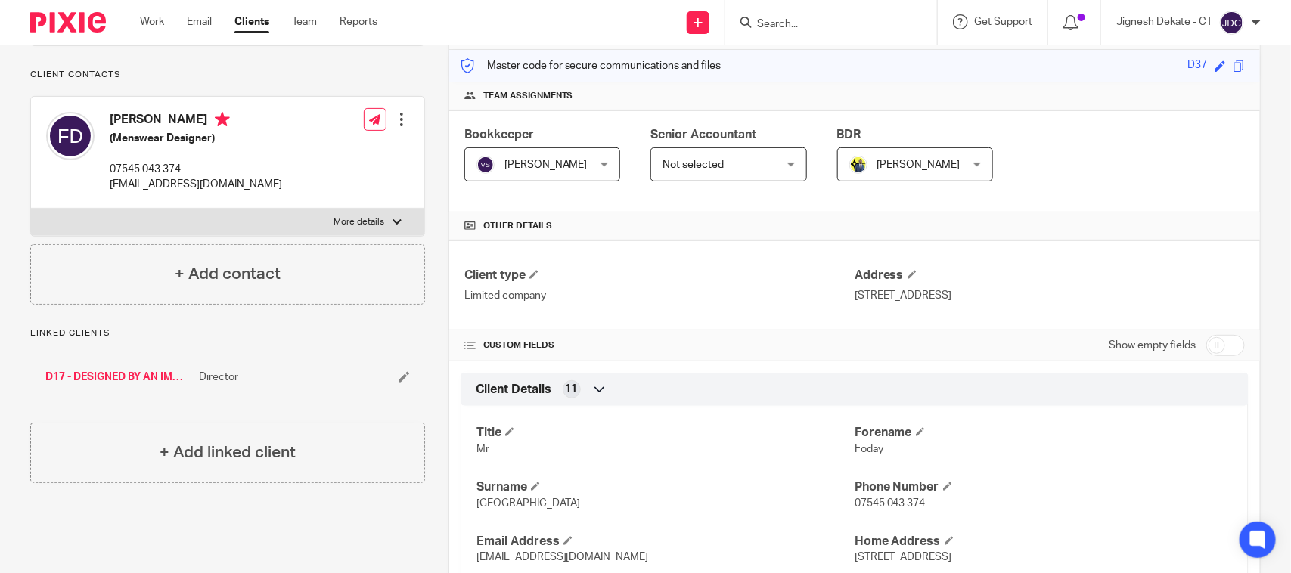
click at [817, 23] on input "Search" at bounding box center [823, 25] width 136 height 14
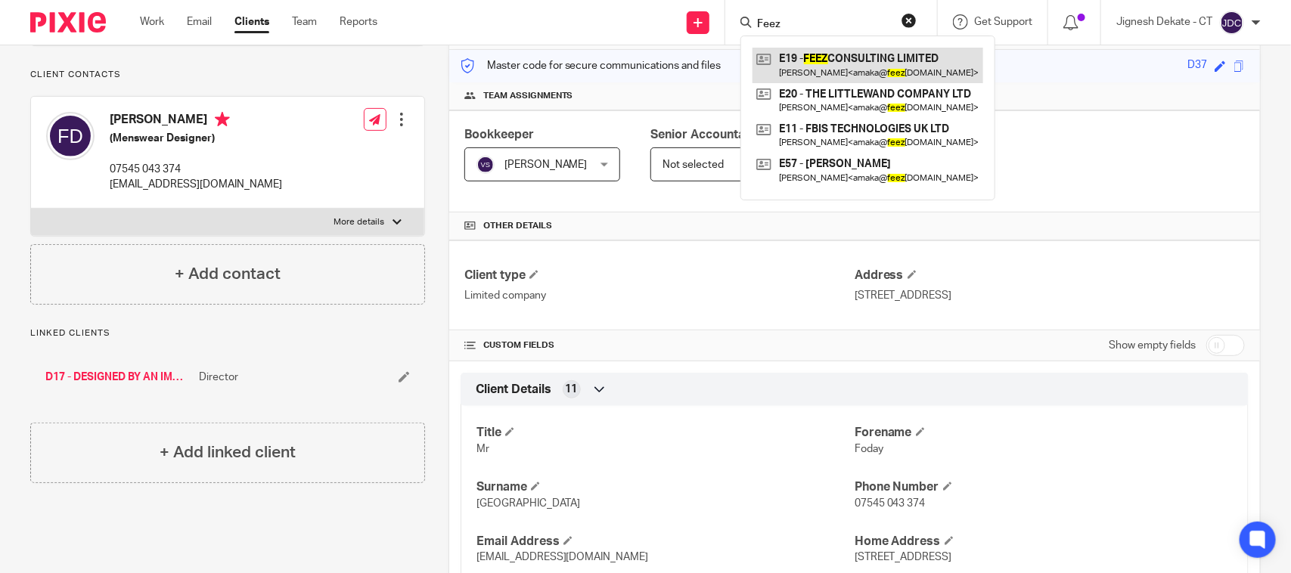
type input "Feez"
click at [832, 59] on link at bounding box center [867, 65] width 231 height 35
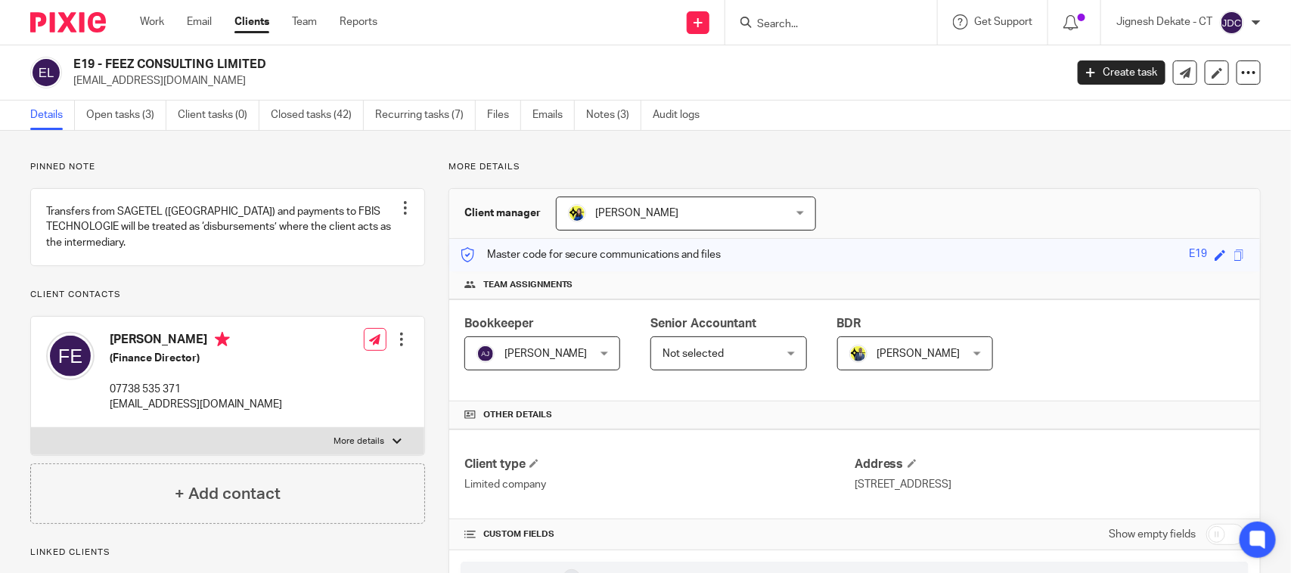
click at [380, 165] on p "Pinned note" at bounding box center [227, 167] width 395 height 12
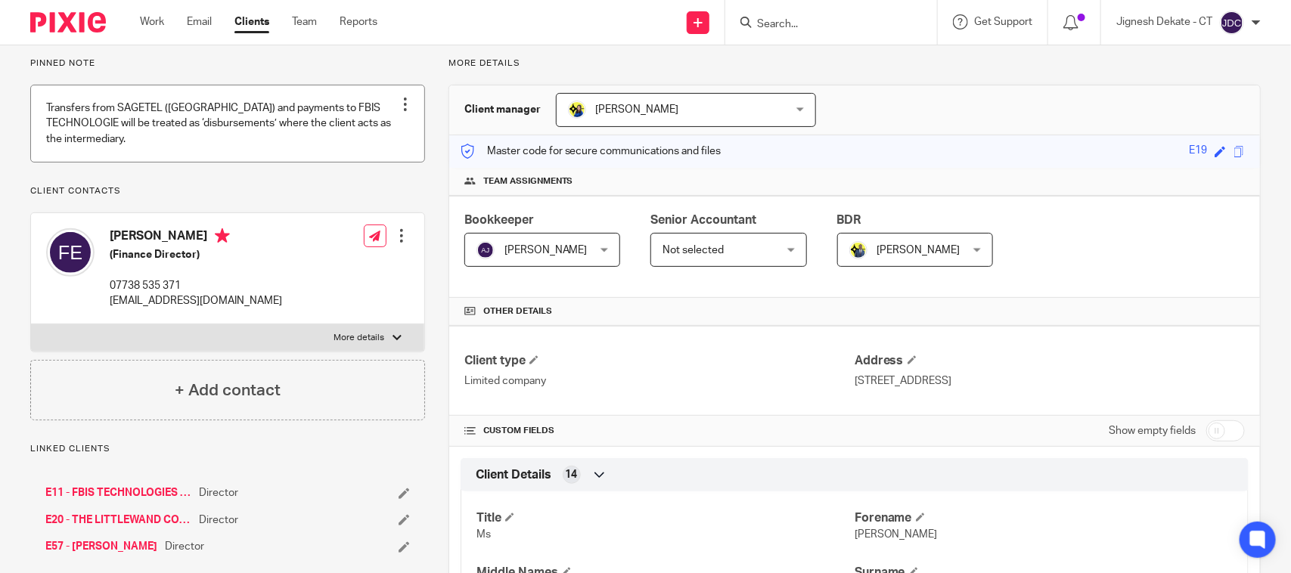
scroll to position [284, 0]
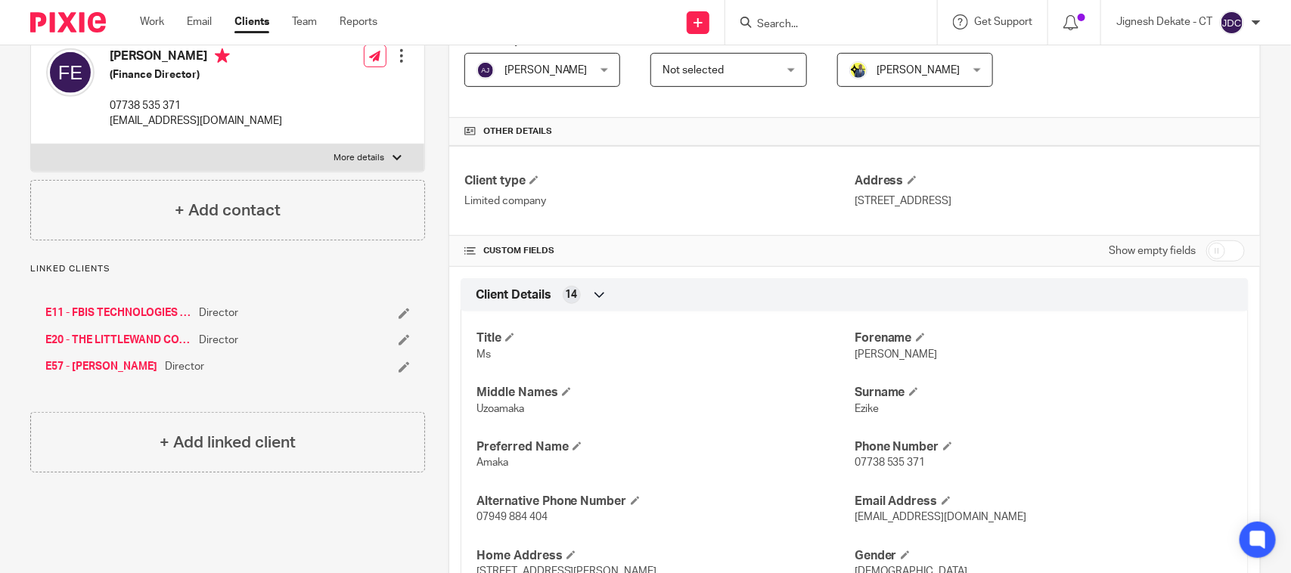
click at [749, 21] on icon at bounding box center [745, 22] width 11 height 11
click at [758, 21] on input "Search" at bounding box center [823, 25] width 136 height 14
type input "B33"
click at [820, 50] on link at bounding box center [880, 65] width 256 height 35
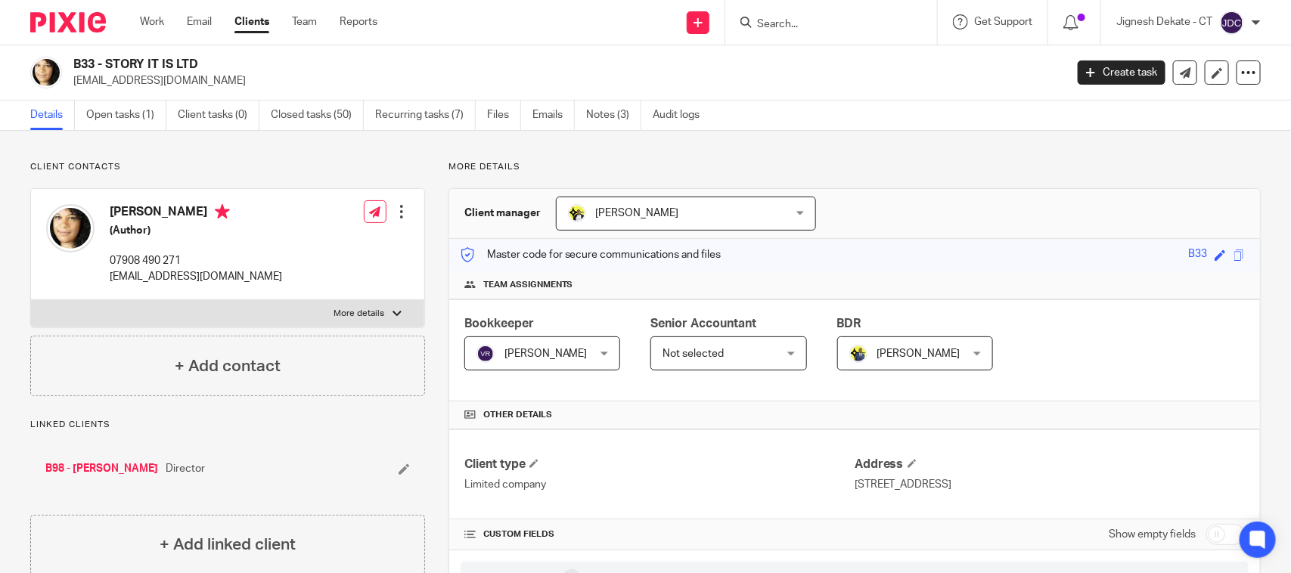
click at [802, 27] on input "Search" at bounding box center [823, 25] width 136 height 14
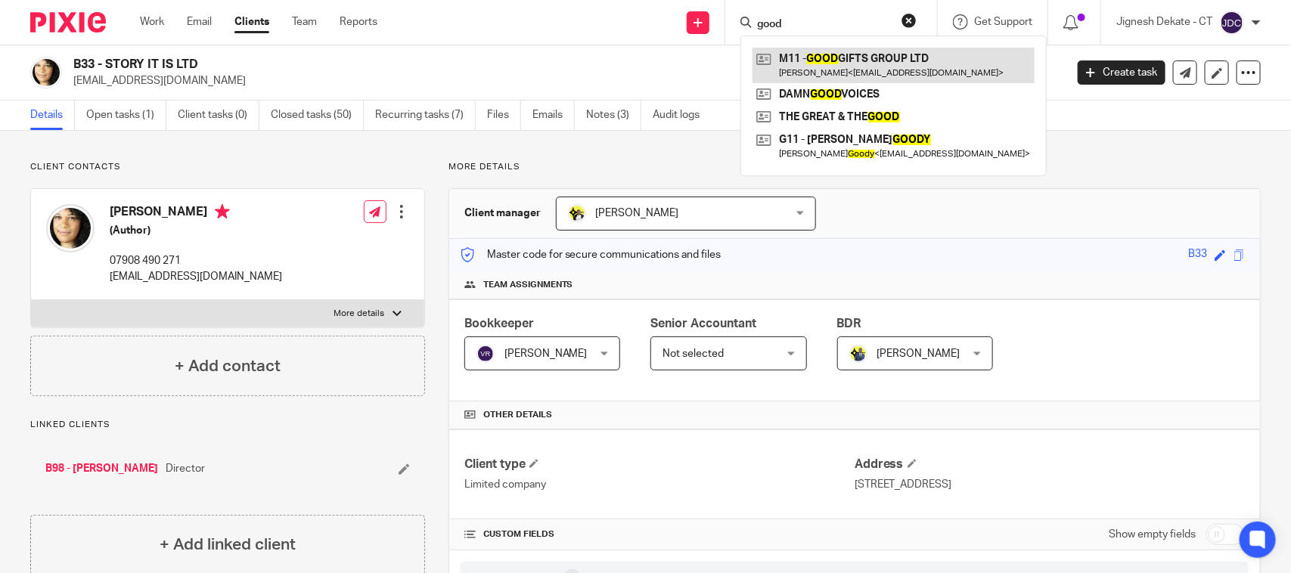
type input "good"
click at [814, 57] on link at bounding box center [893, 65] width 282 height 35
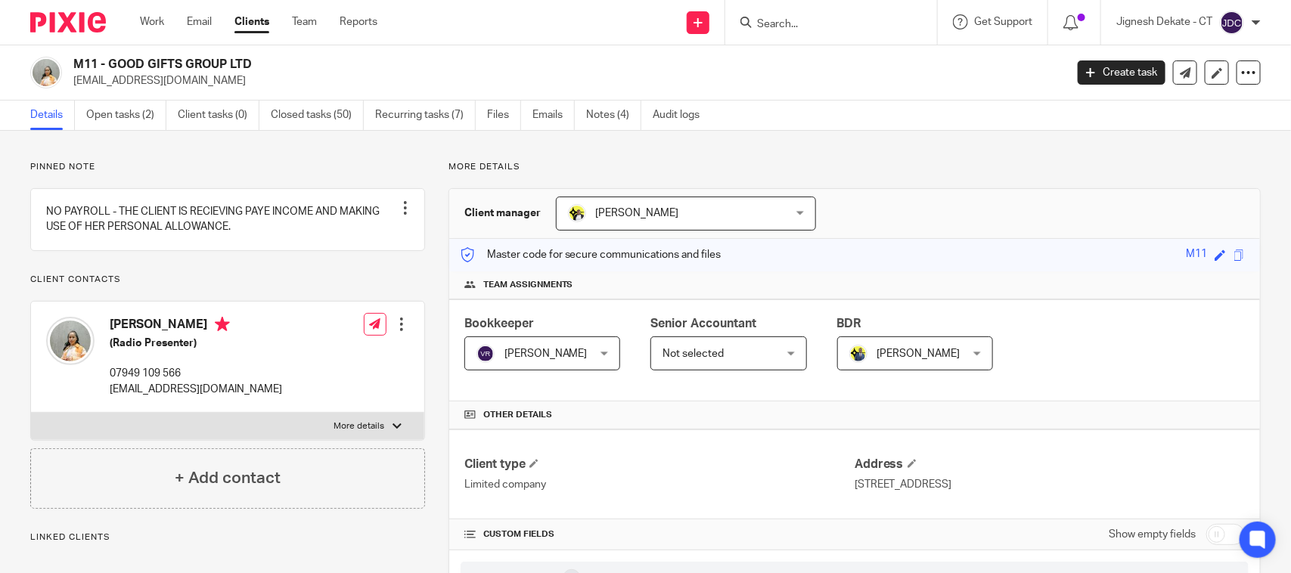
click at [225, 285] on div "Pinned note NO PAYROLL - THE CLIENT IS RECIEVING PAYE INCOME AND MAKING USE OF …" at bounding box center [227, 335] width 395 height 348
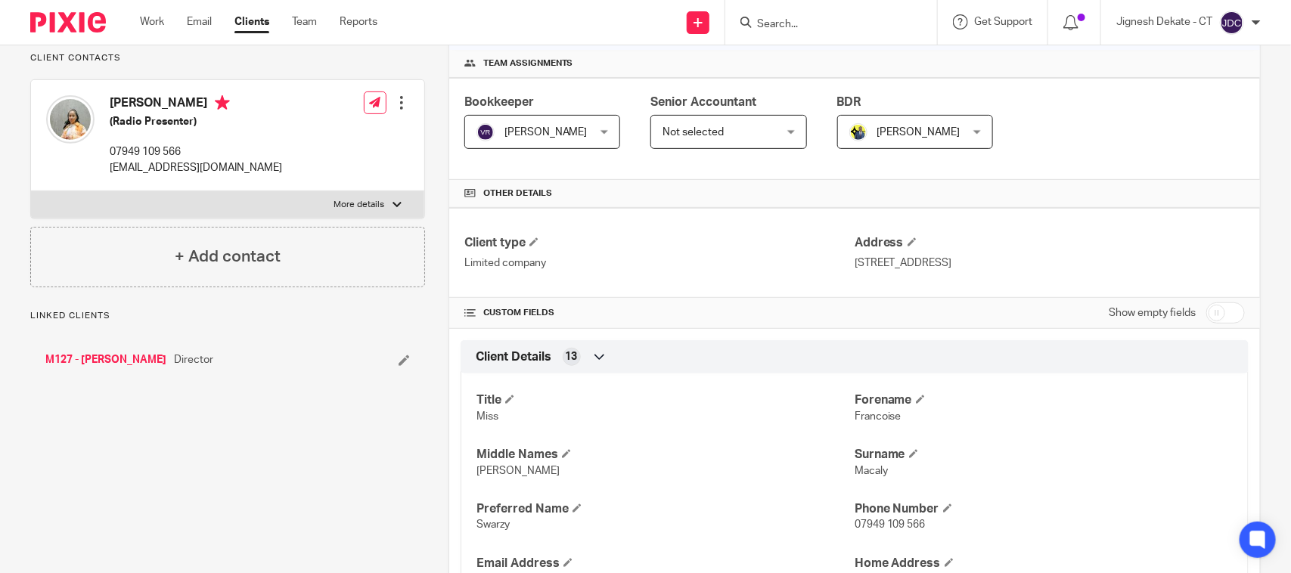
scroll to position [189, 0]
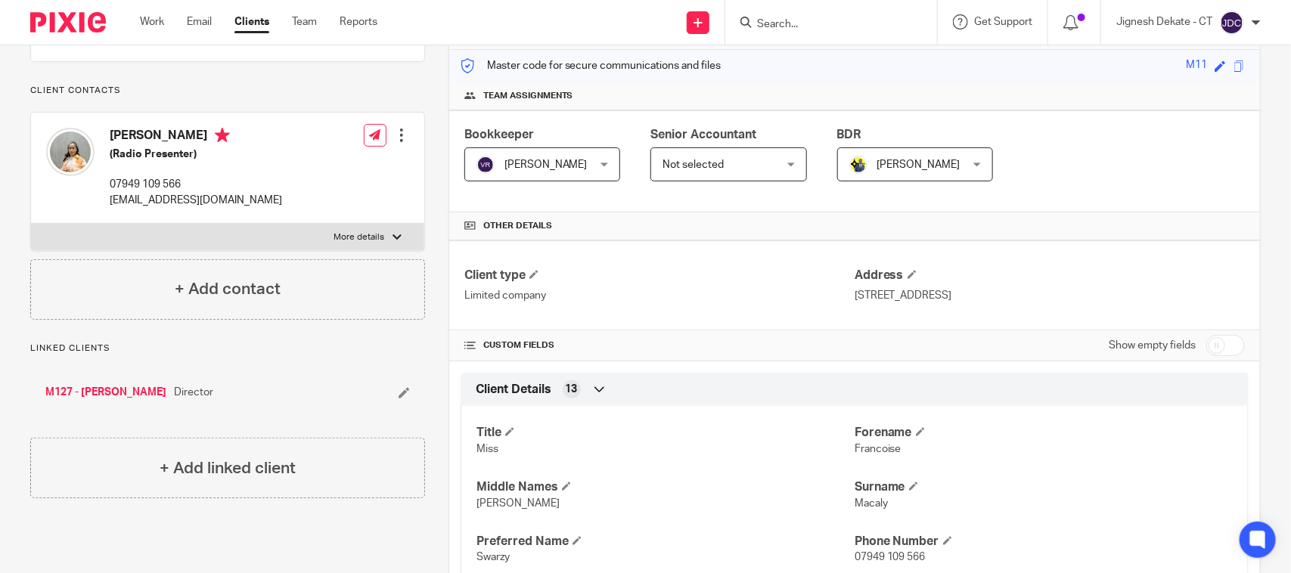
click at [764, 25] on input "Search" at bounding box center [823, 25] width 136 height 14
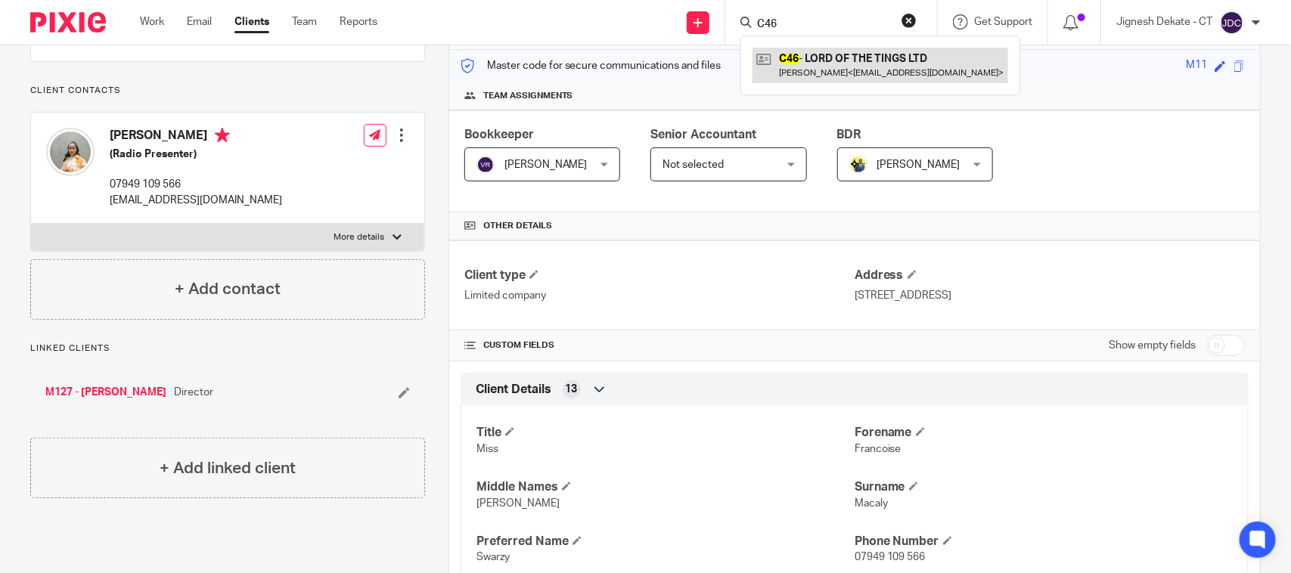
type input "C46"
click at [867, 66] on link at bounding box center [880, 65] width 256 height 35
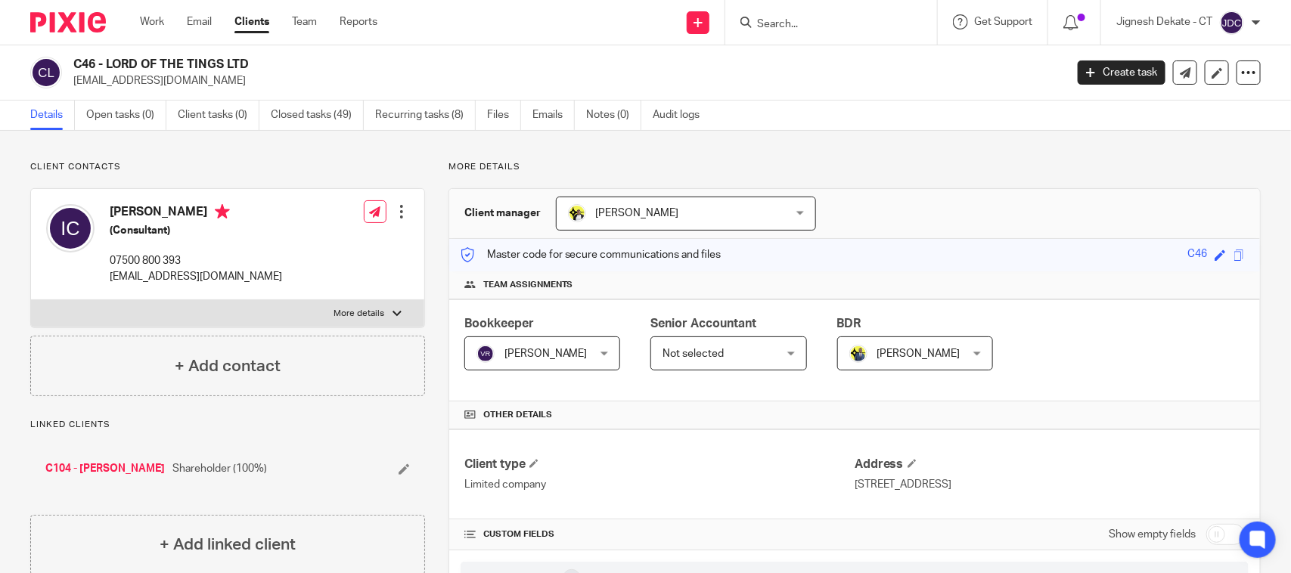
click at [383, 161] on p "Client contacts" at bounding box center [227, 167] width 395 height 12
click at [116, 470] on link "C104 - ISAAC CARTER-ALLEN" at bounding box center [104, 468] width 119 height 15
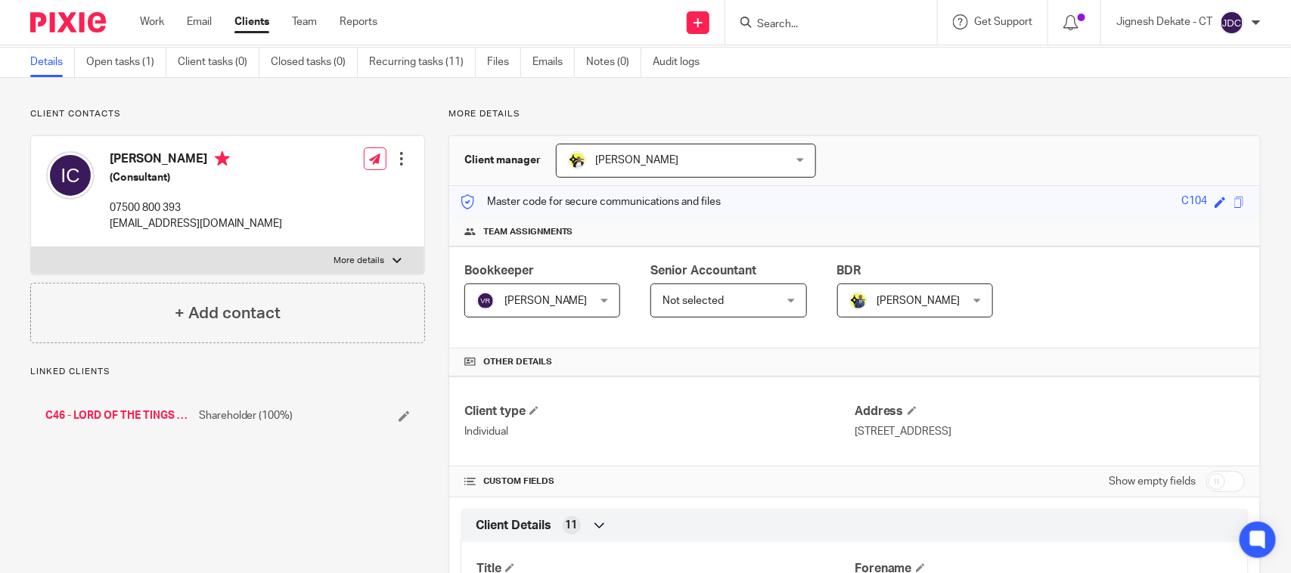
scroll to position [95, 0]
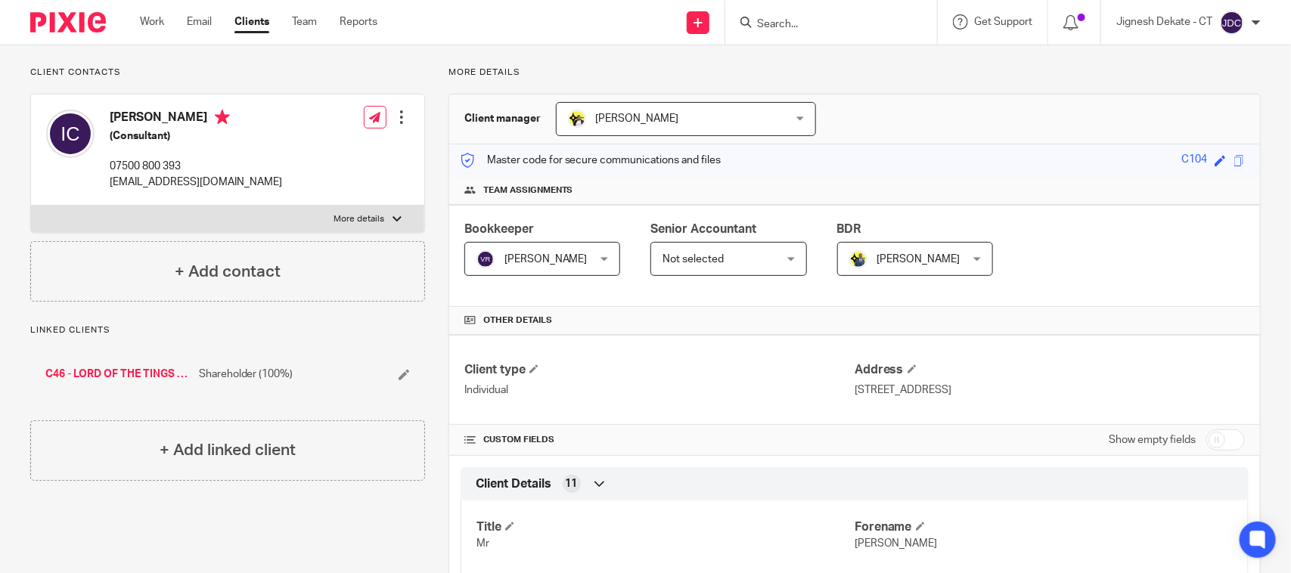
click at [803, 26] on input "Search" at bounding box center [823, 25] width 136 height 14
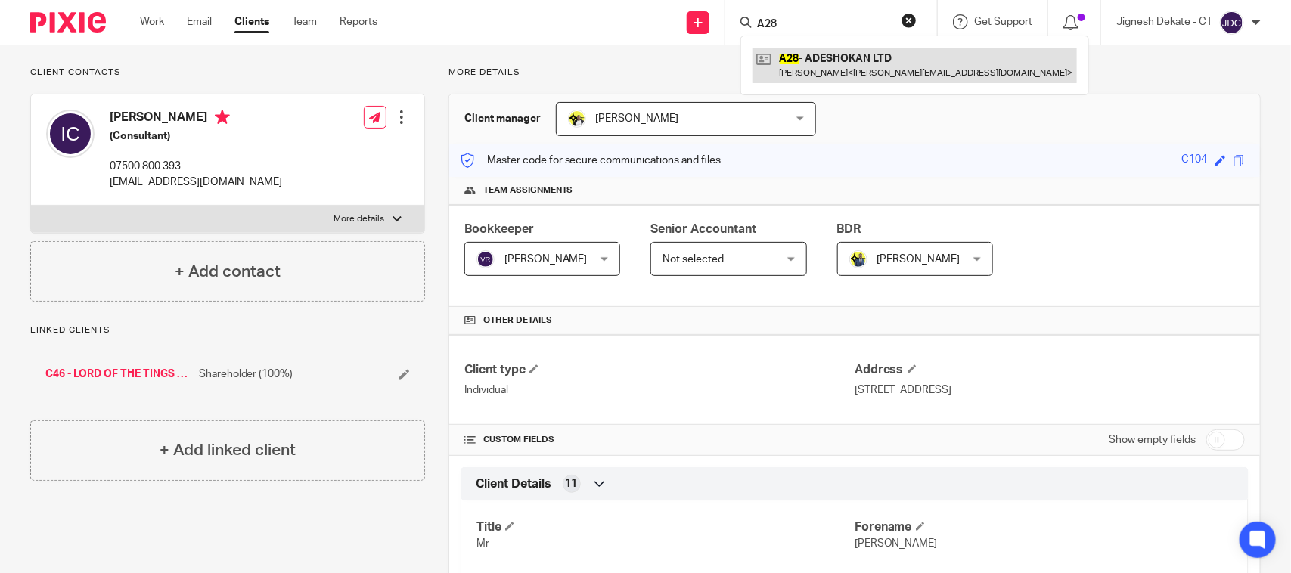
type input "A28"
click at [860, 54] on link at bounding box center [914, 65] width 324 height 35
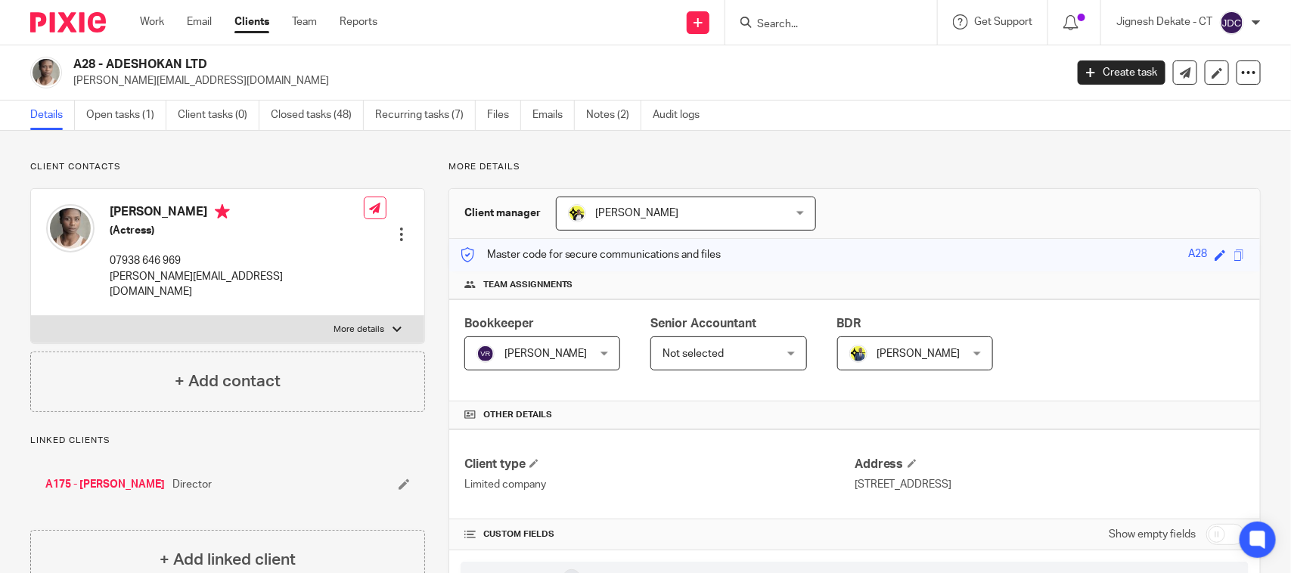
click at [764, 23] on input "Search" at bounding box center [823, 25] width 136 height 14
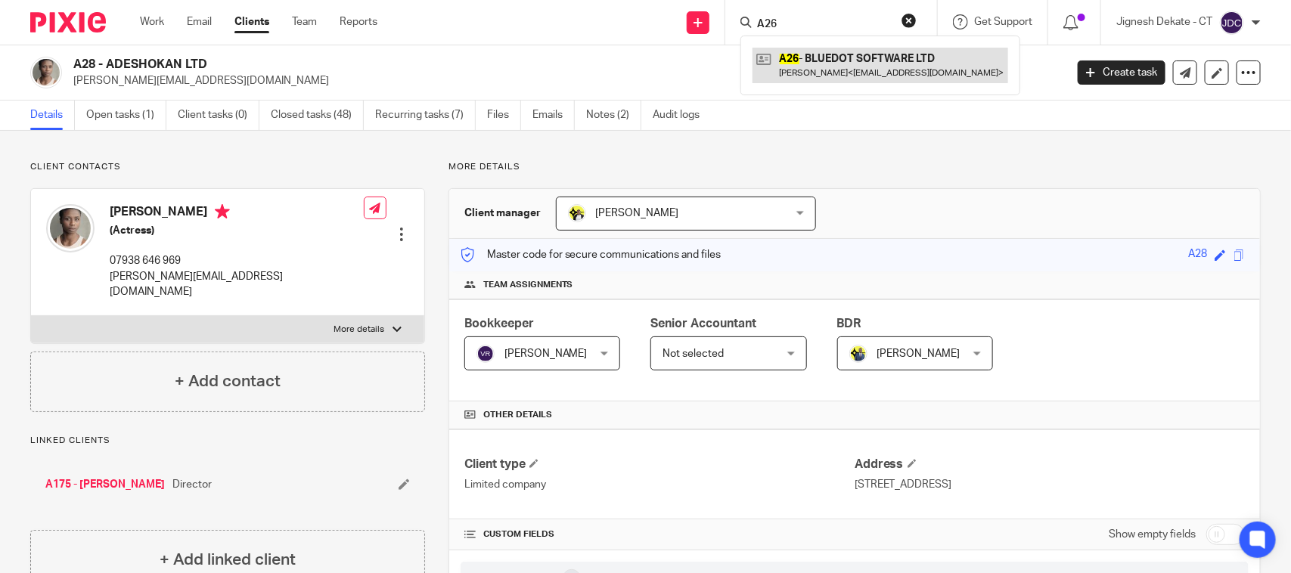
type input "A26"
click at [842, 68] on link at bounding box center [880, 65] width 256 height 35
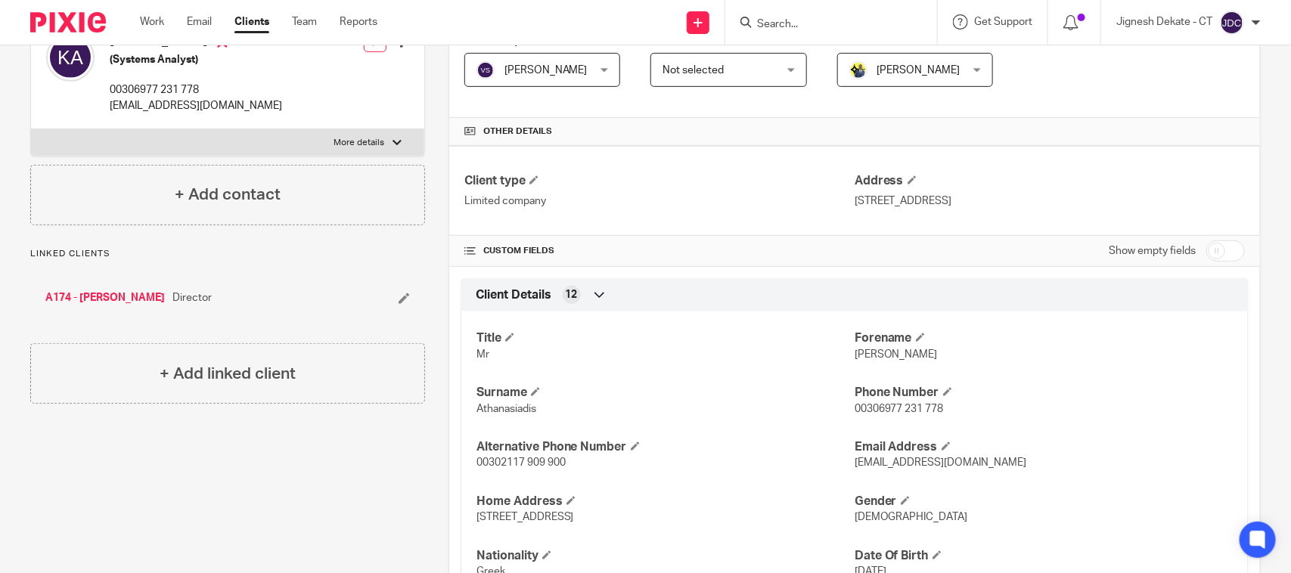
click at [125, 305] on link "A174 - [PERSON_NAME]" at bounding box center [104, 297] width 119 height 15
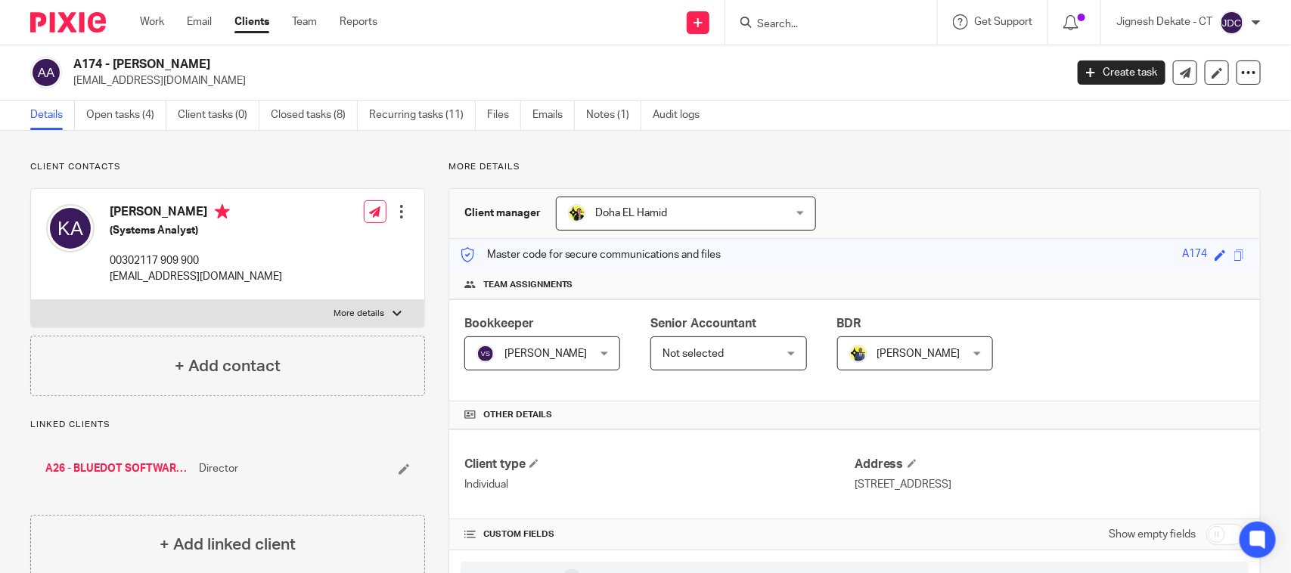
click at [769, 20] on input "Search" at bounding box center [823, 25] width 136 height 14
type input "S72"
click at [780, 30] on input "S72" at bounding box center [823, 25] width 136 height 14
drag, startPoint x: 787, startPoint y: 29, endPoint x: 716, endPoint y: 24, distance: 71.2
click at [716, 24] on div "Send new email Create task Add client Request signature S72 No results found. T…" at bounding box center [845, 22] width 891 height 45
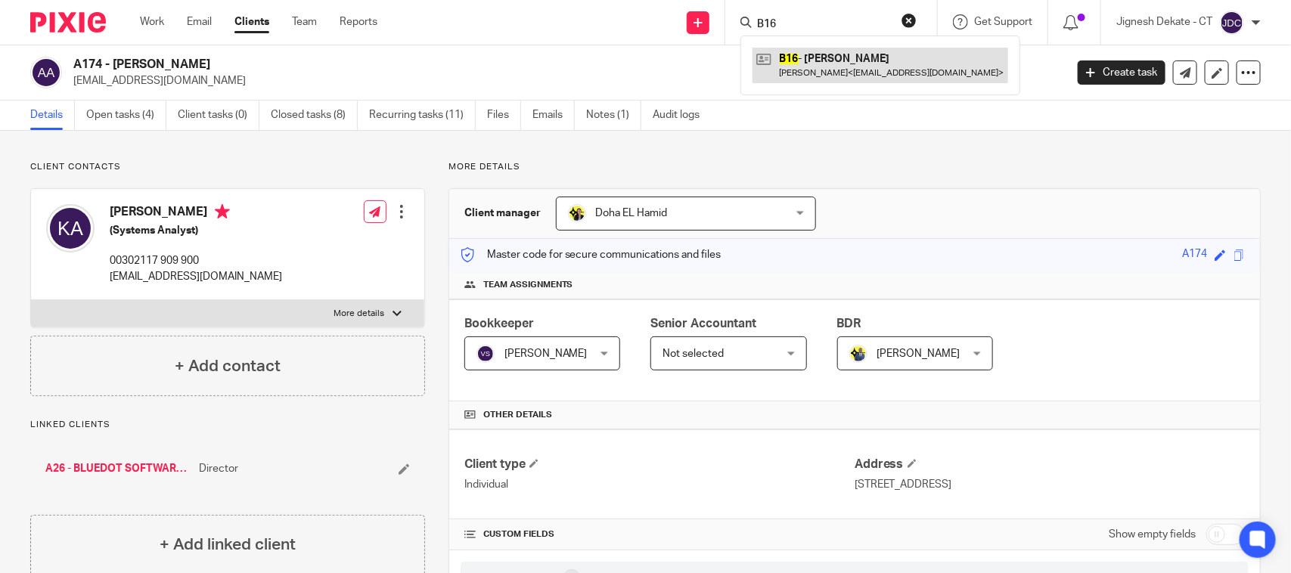
type input "B16"
click at [813, 61] on link at bounding box center [880, 65] width 256 height 35
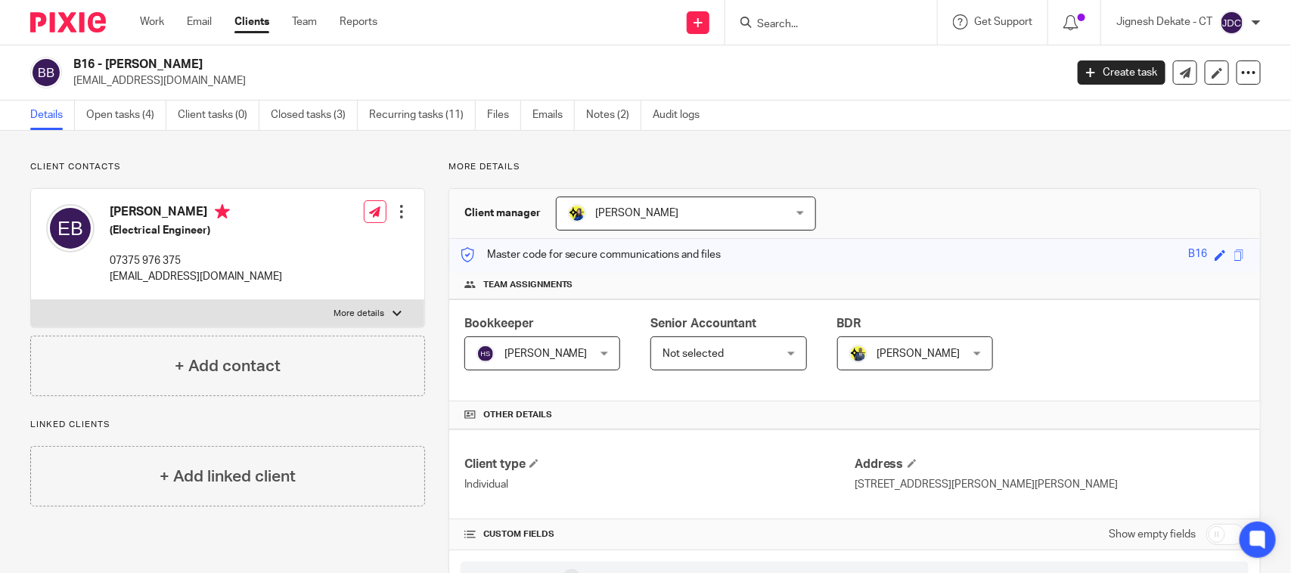
click at [783, 19] on input "Search" at bounding box center [823, 25] width 136 height 14
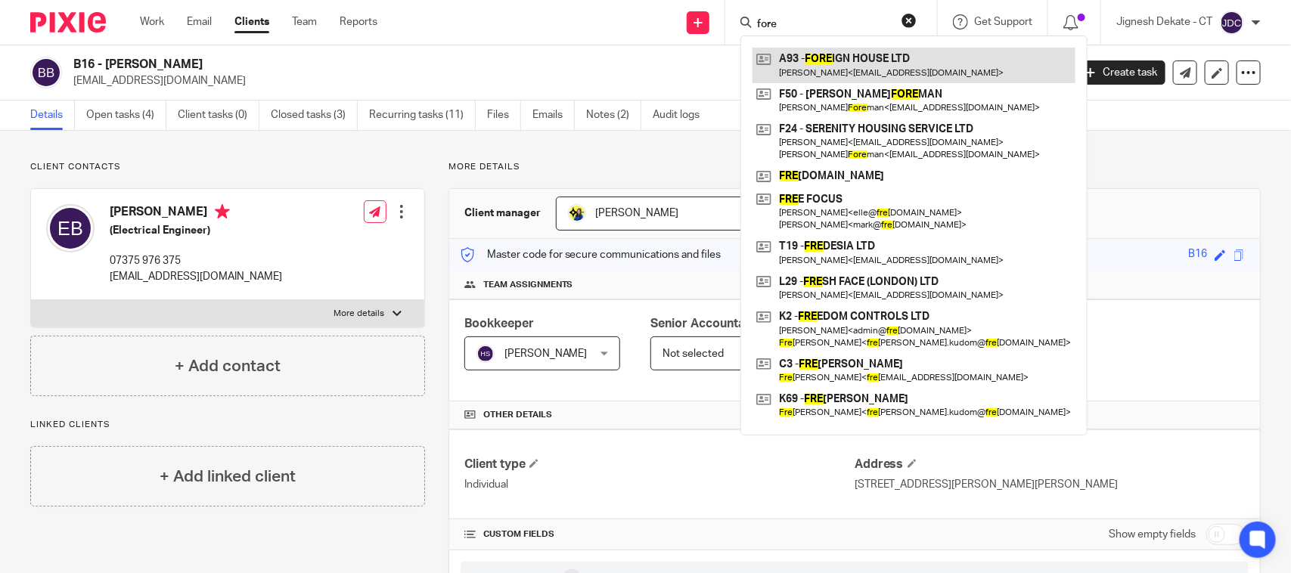
type input "fore"
click at [830, 54] on link at bounding box center [913, 65] width 323 height 35
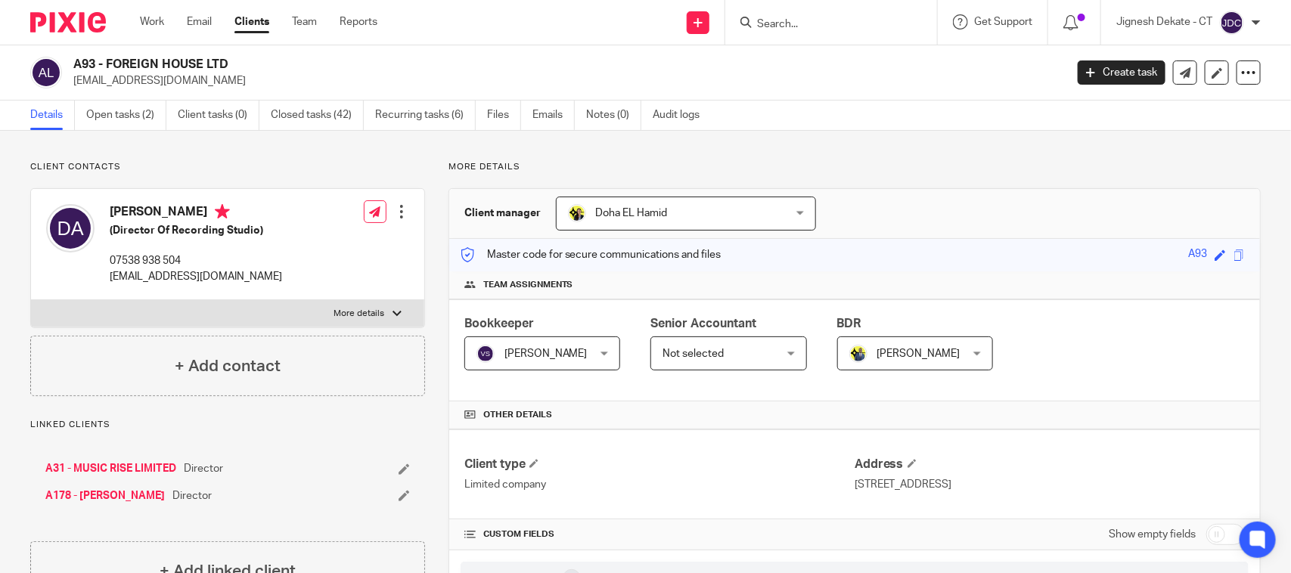
click at [785, 16] on form at bounding box center [835, 22] width 161 height 19
click at [781, 25] on input "Search" at bounding box center [823, 25] width 136 height 14
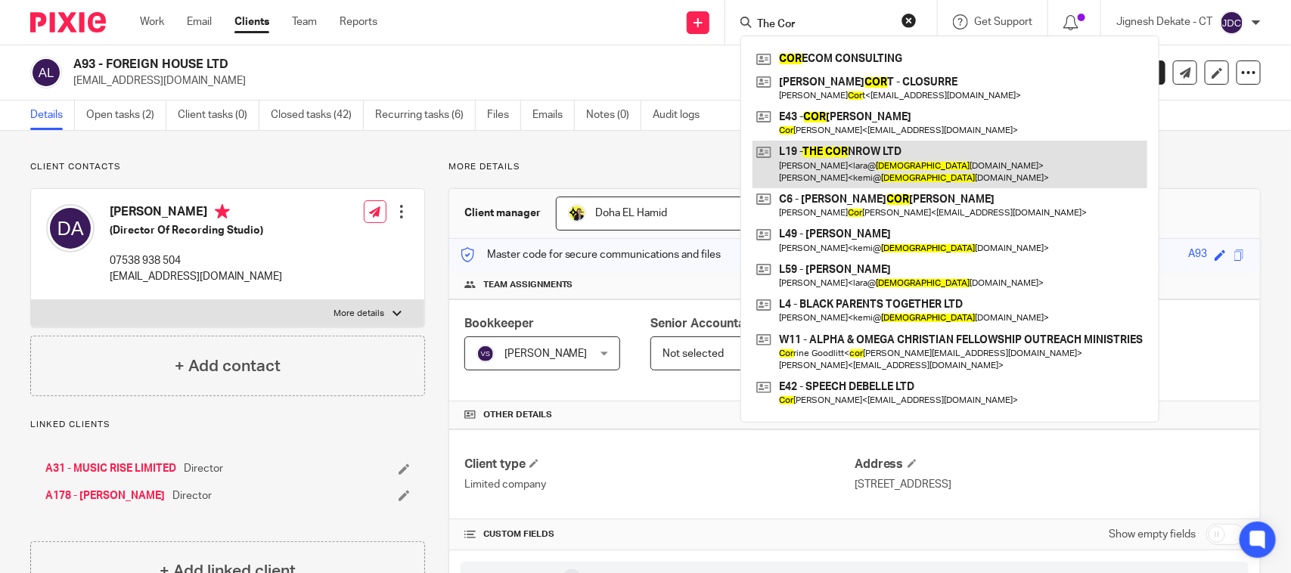
type input "The Cor"
click at [834, 150] on link at bounding box center [949, 164] width 395 height 47
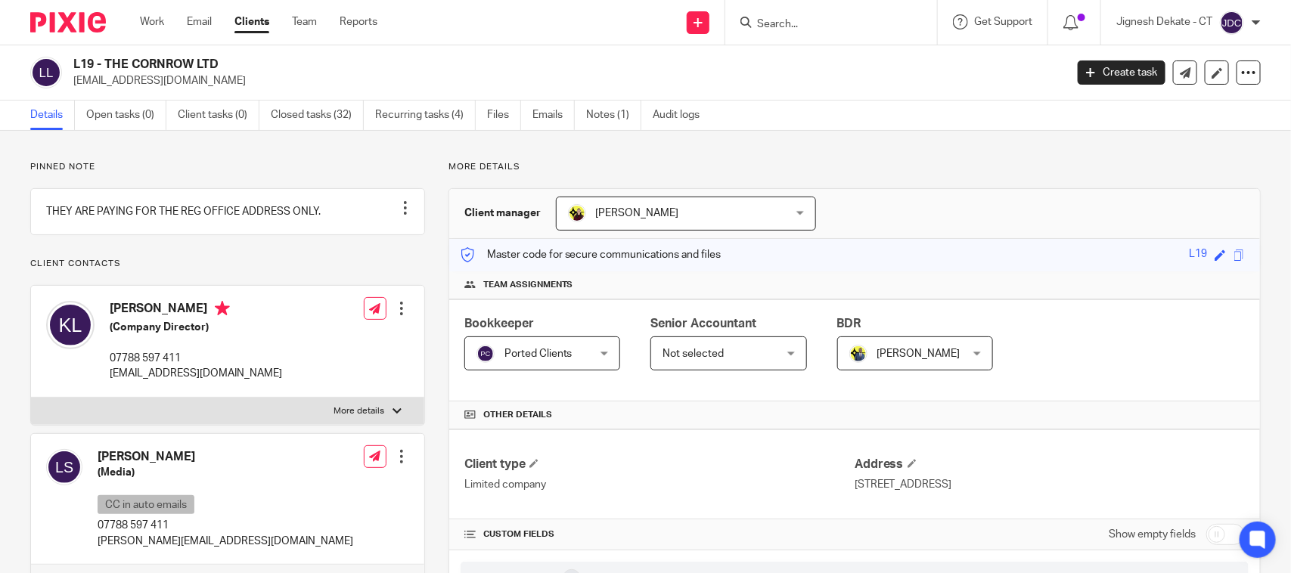
click at [330, 174] on div "Pinned note THEY ARE PAYING FOR THE REG OFFICE ADDRESS ONLY. Unpin note Edit no…" at bounding box center [227, 411] width 395 height 500
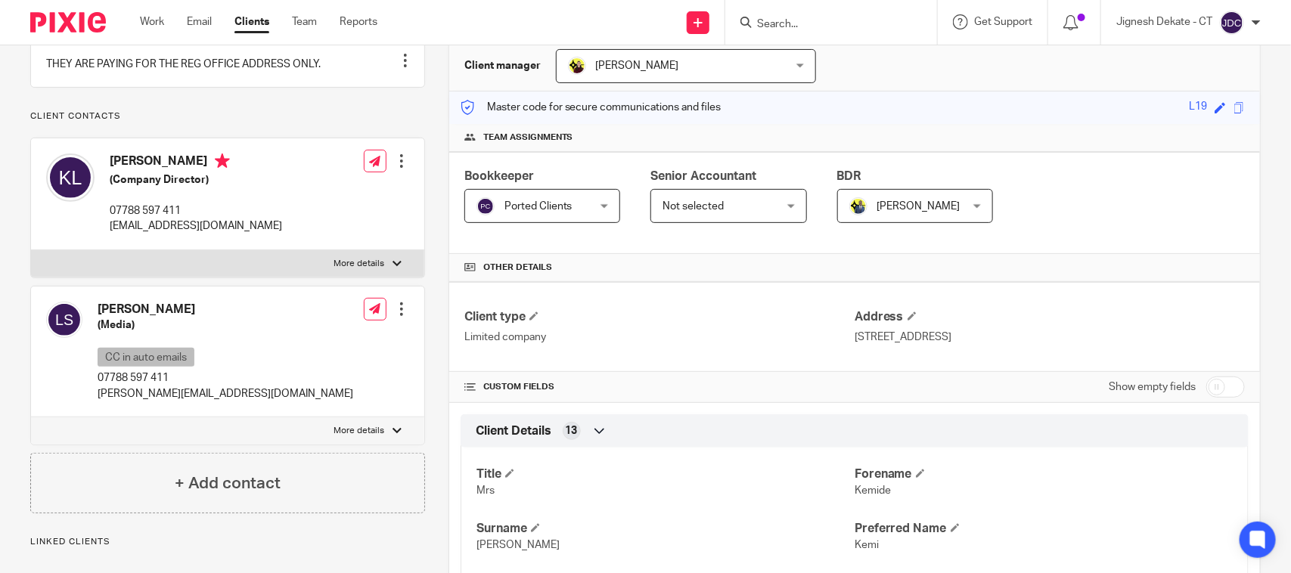
scroll to position [378, 0]
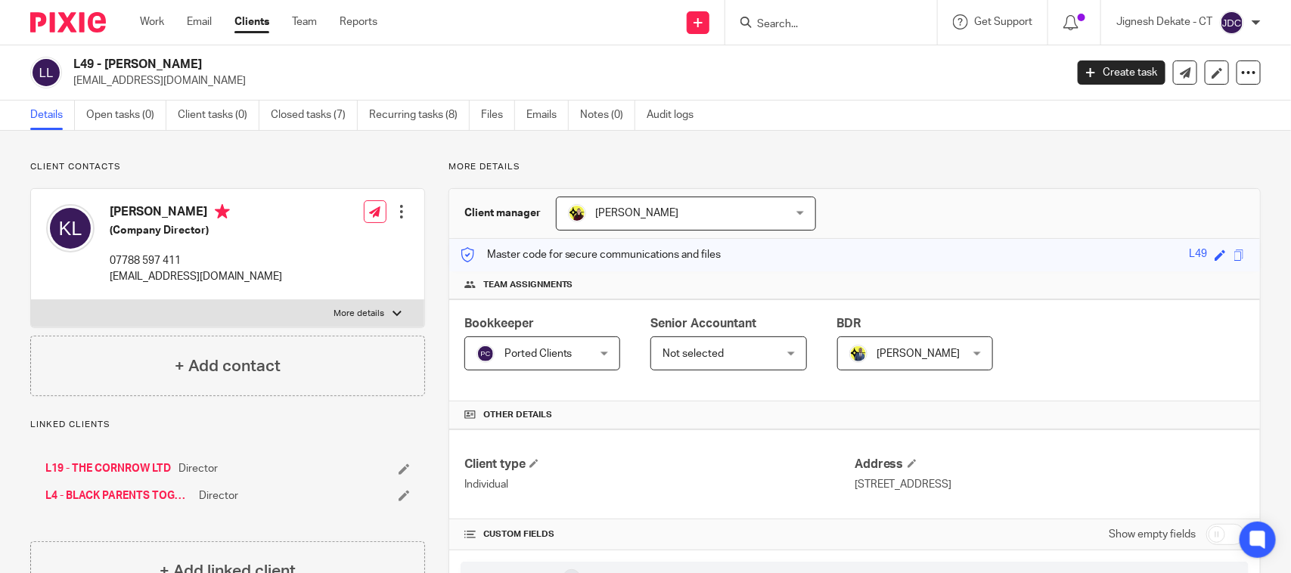
click at [783, 26] on input "Search" at bounding box center [823, 25] width 136 height 14
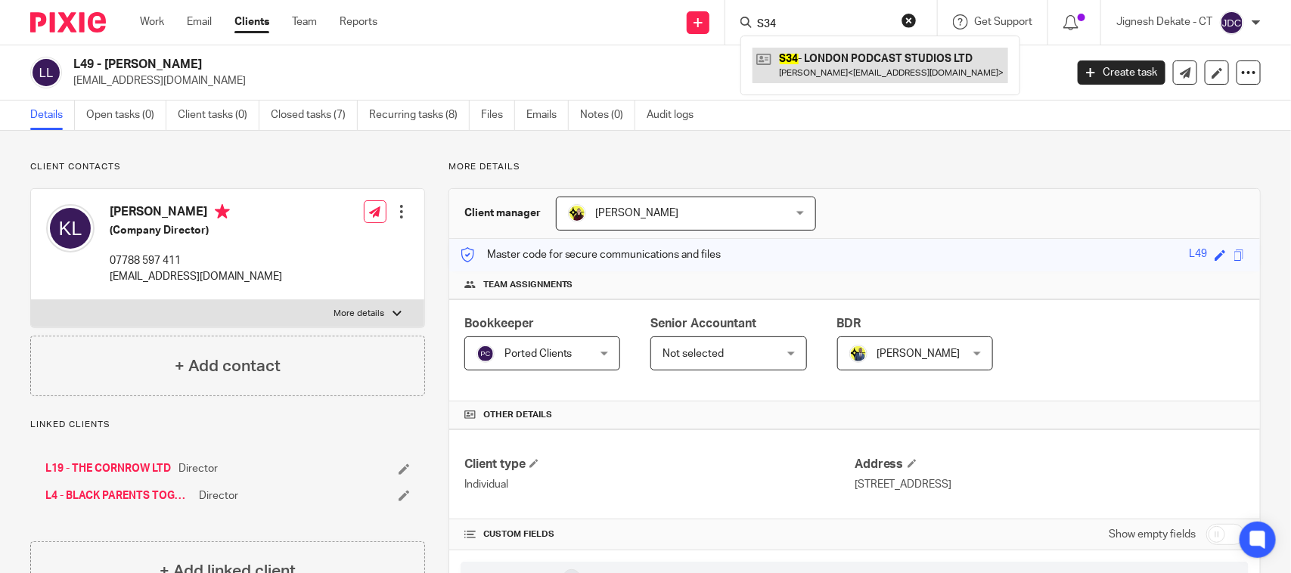
type input "S34"
drag, startPoint x: 811, startPoint y: 20, endPoint x: 647, endPoint y: 21, distance: 163.3
click at [647, 21] on div "Send new email Create task Add client Request signature S34 S34 - LONDON PODCAS…" at bounding box center [845, 22] width 891 height 45
type input "F2"
click at [811, 68] on link at bounding box center [880, 65] width 256 height 35
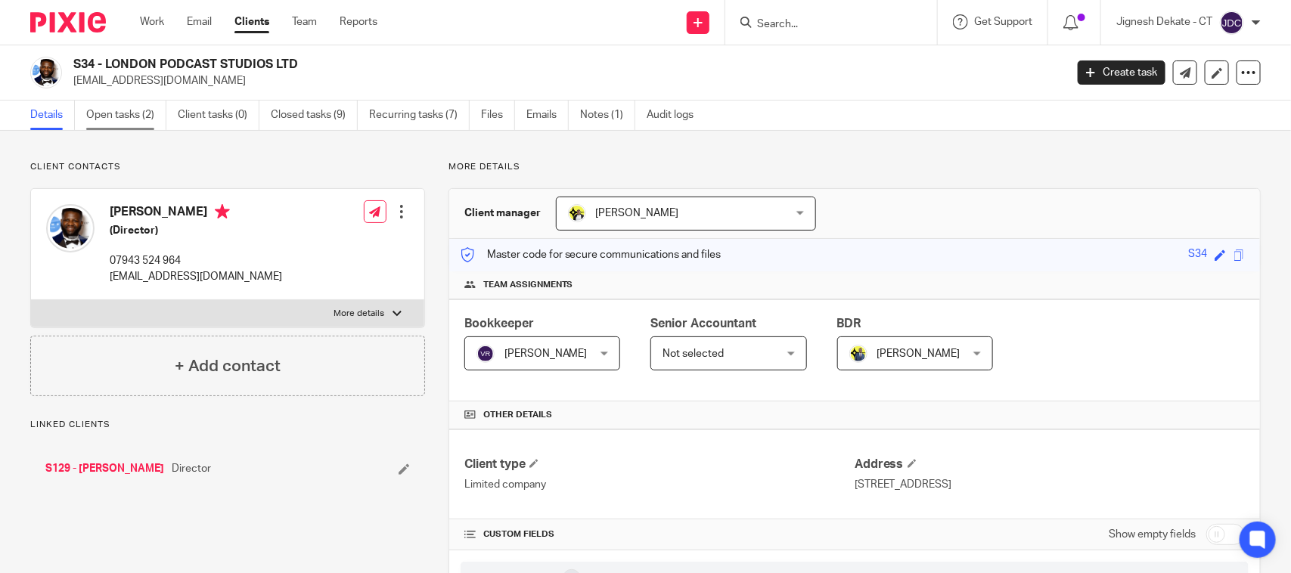
click at [126, 116] on link "Open tasks (2)" at bounding box center [126, 115] width 80 height 29
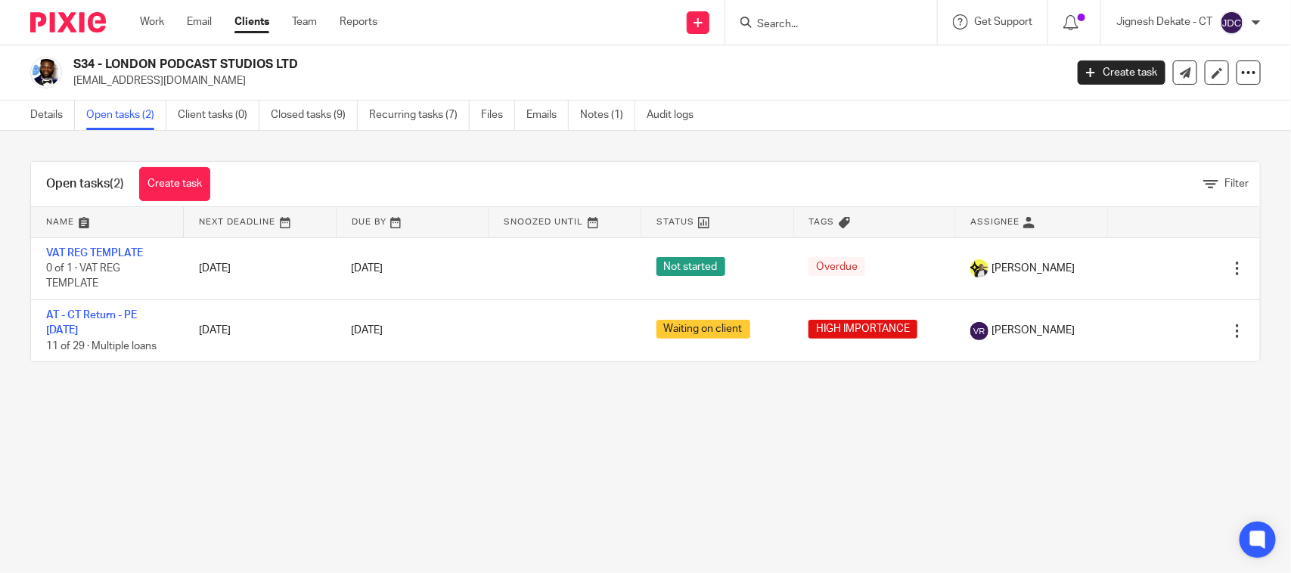
click at [513, 436] on main "S34 - LONDON PODCAST STUDIOS LTD [EMAIL_ADDRESS][DOMAIN_NAME] Create task Updat…" at bounding box center [645, 286] width 1291 height 573
click at [610, 114] on link "Notes (1)" at bounding box center [607, 115] width 55 height 29
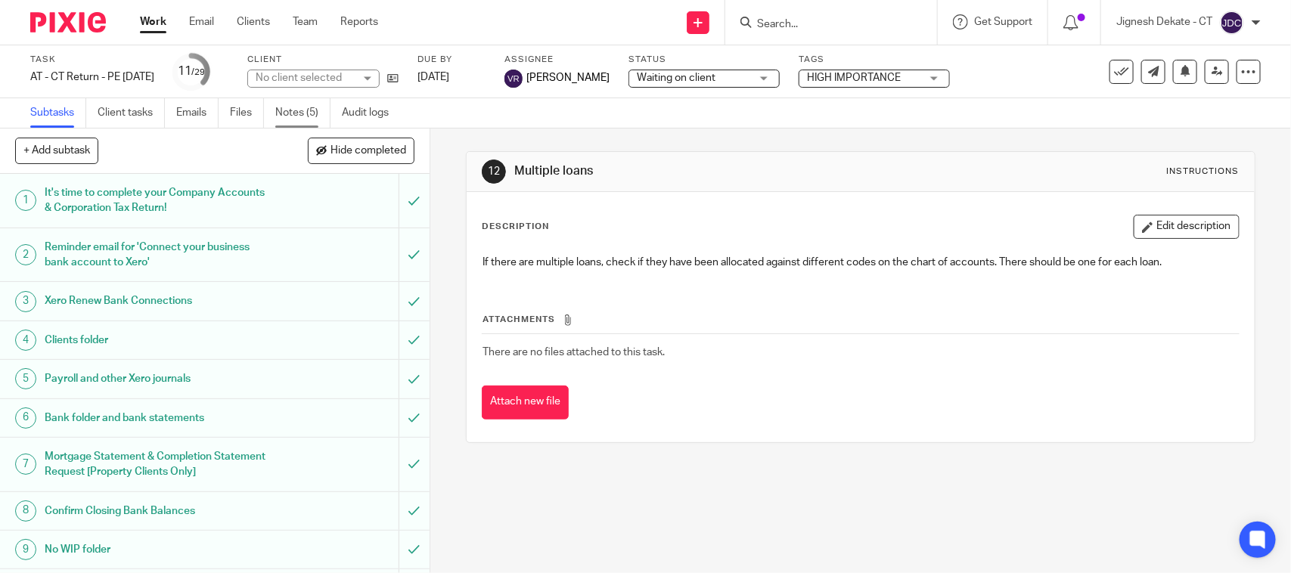
click at [307, 114] on link "Notes (5)" at bounding box center [302, 112] width 55 height 29
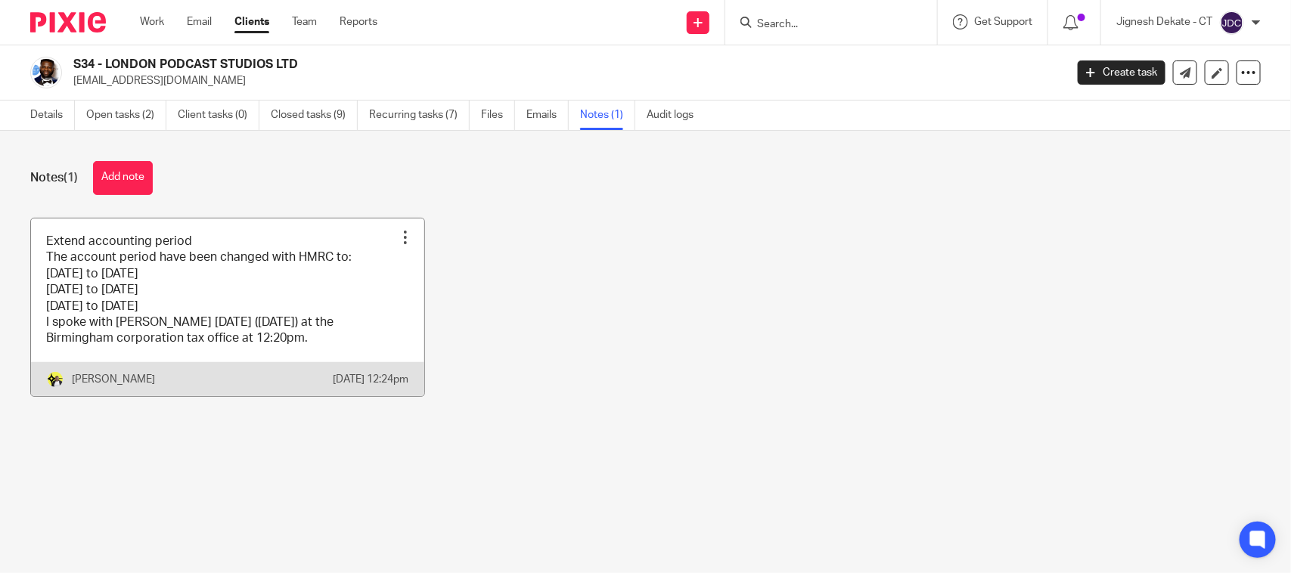
click at [104, 312] on link at bounding box center [227, 308] width 393 height 178
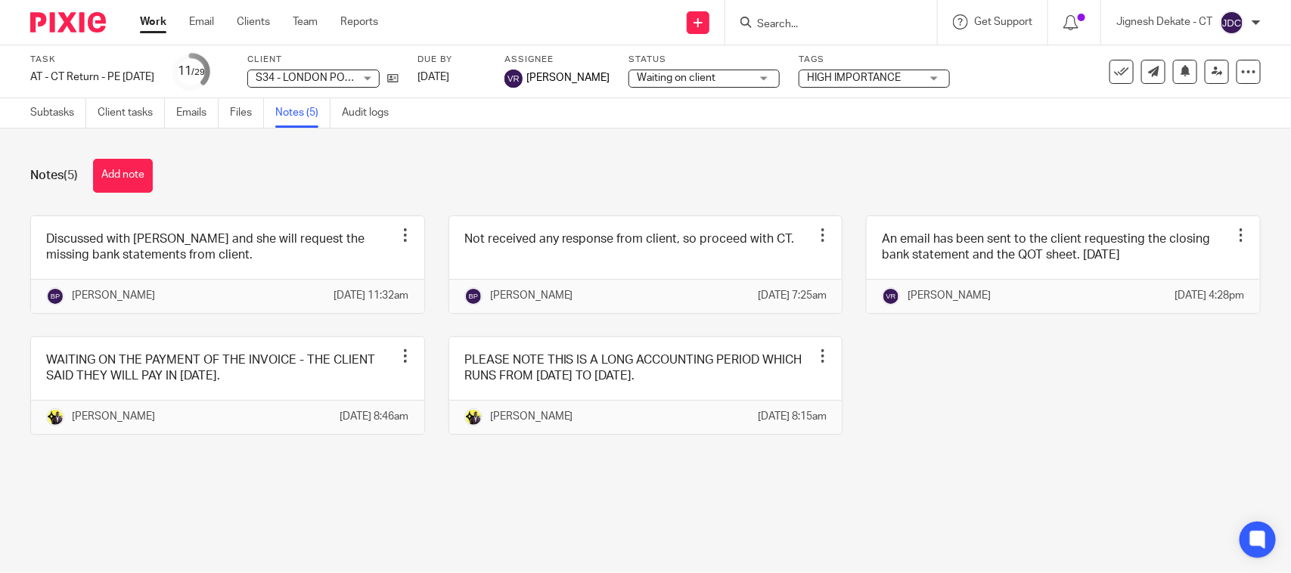
click at [783, 25] on input "Search" at bounding box center [823, 25] width 136 height 14
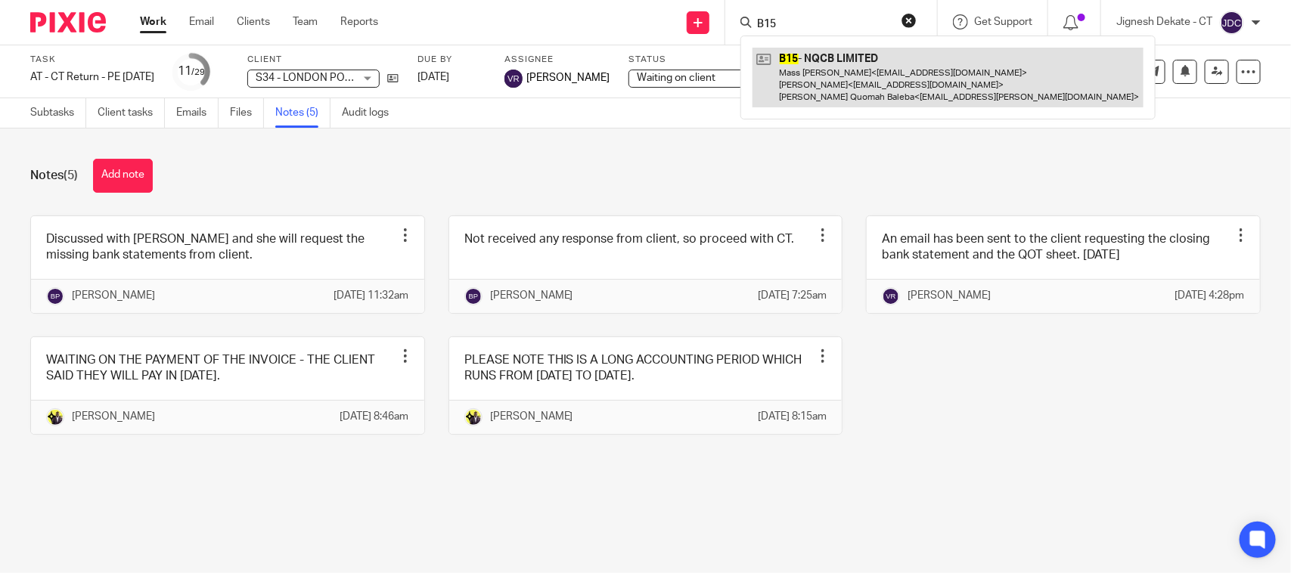
type input "B15"
click at [825, 62] on link at bounding box center [947, 78] width 391 height 60
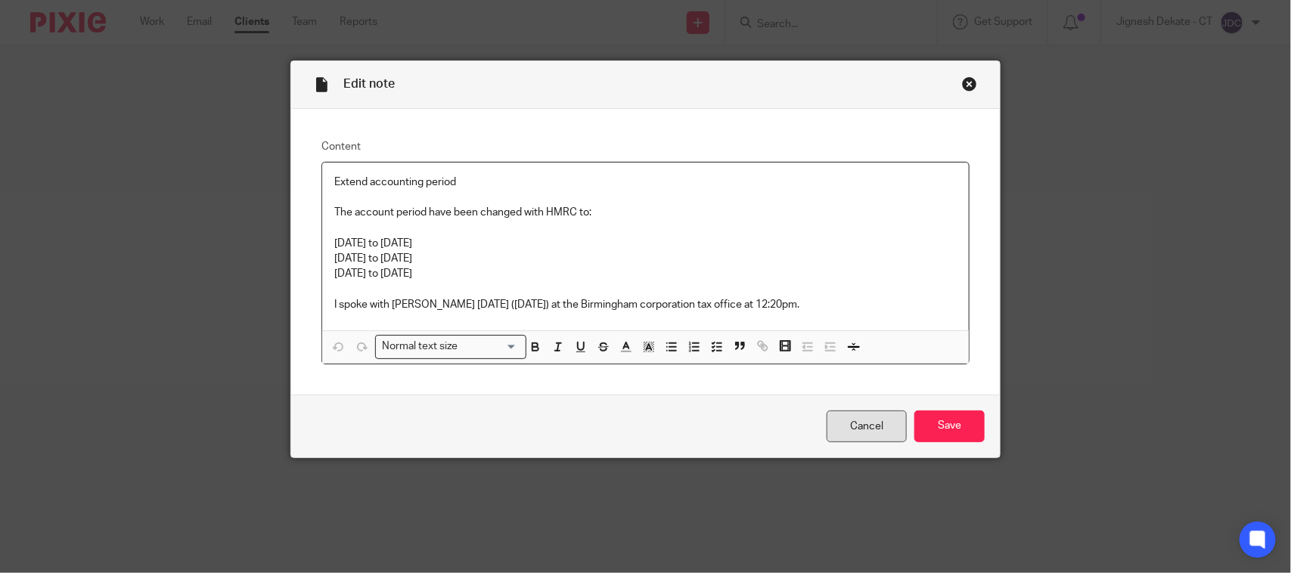
click at [832, 436] on link "Cancel" at bounding box center [867, 427] width 80 height 33
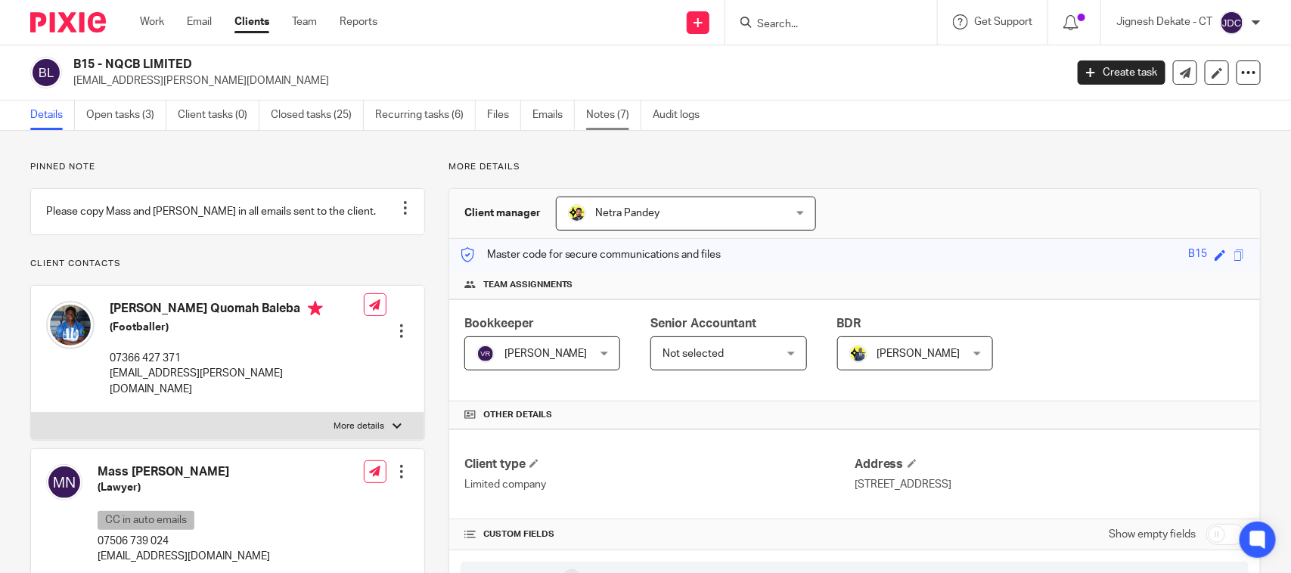
click at [598, 113] on link "Notes (7)" at bounding box center [613, 115] width 55 height 29
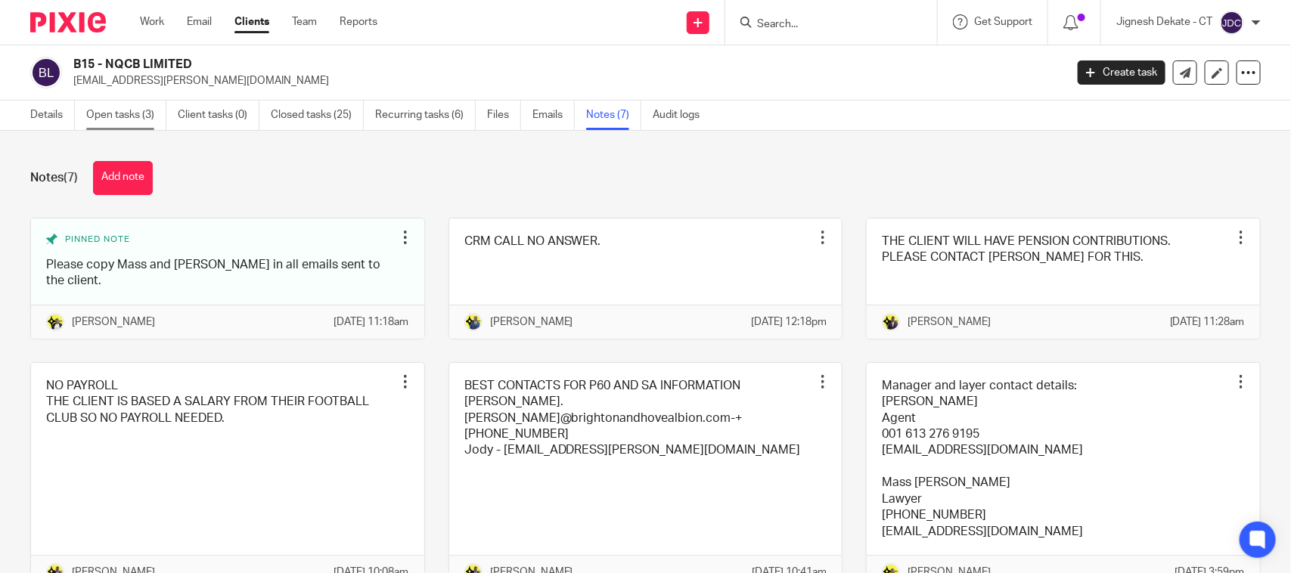
click at [140, 119] on link "Open tasks (3)" at bounding box center [126, 115] width 80 height 29
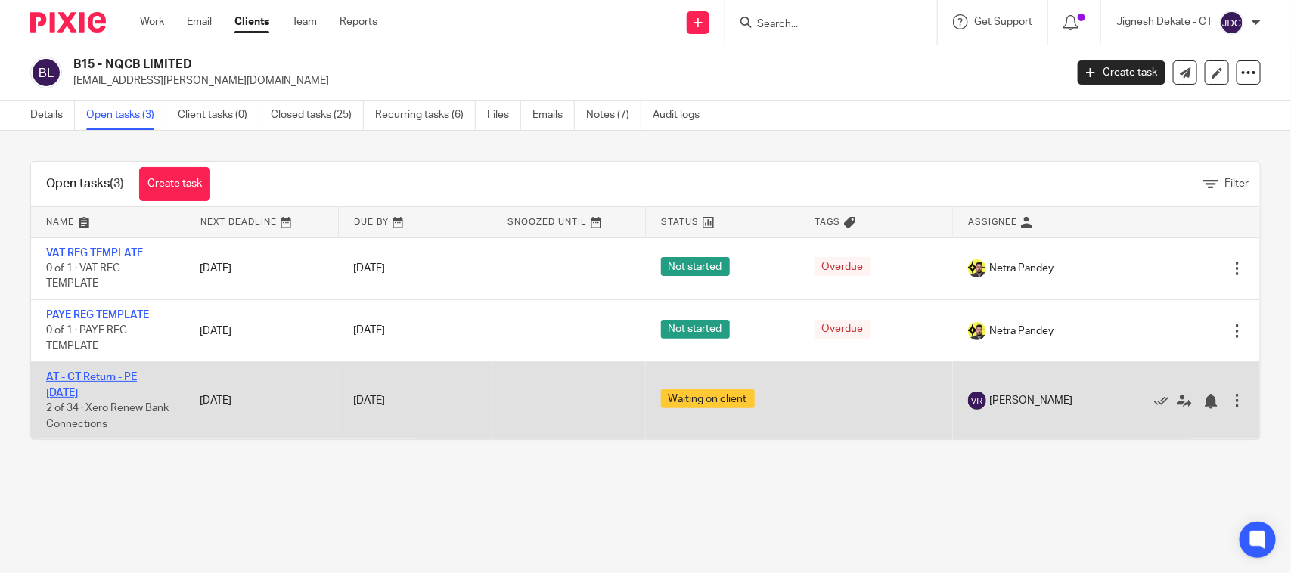
click at [91, 377] on link "AT - CT Return - PE [DATE]" at bounding box center [91, 385] width 91 height 26
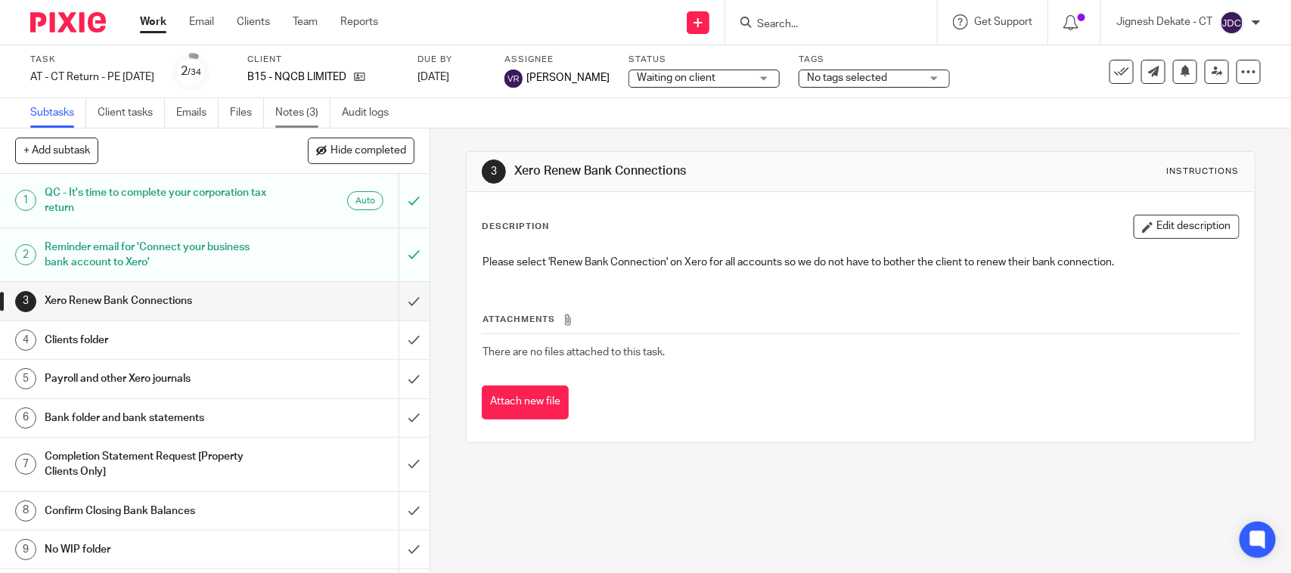
click at [303, 107] on link "Notes (3)" at bounding box center [302, 112] width 55 height 29
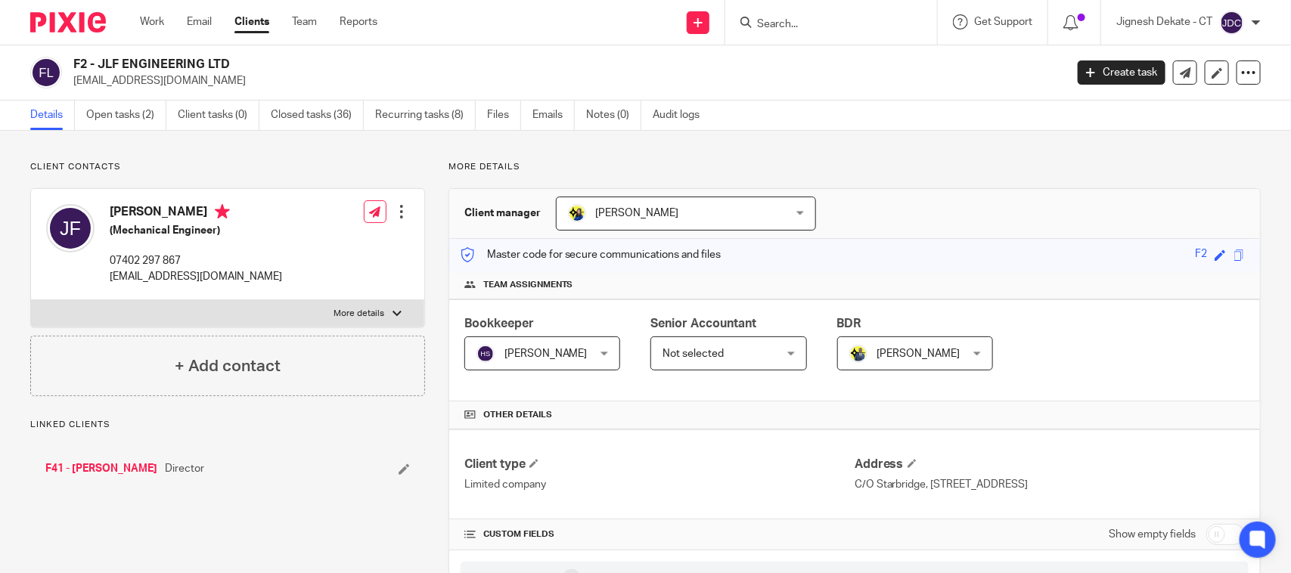
click at [91, 466] on link "F41 - [PERSON_NAME]" at bounding box center [101, 468] width 112 height 15
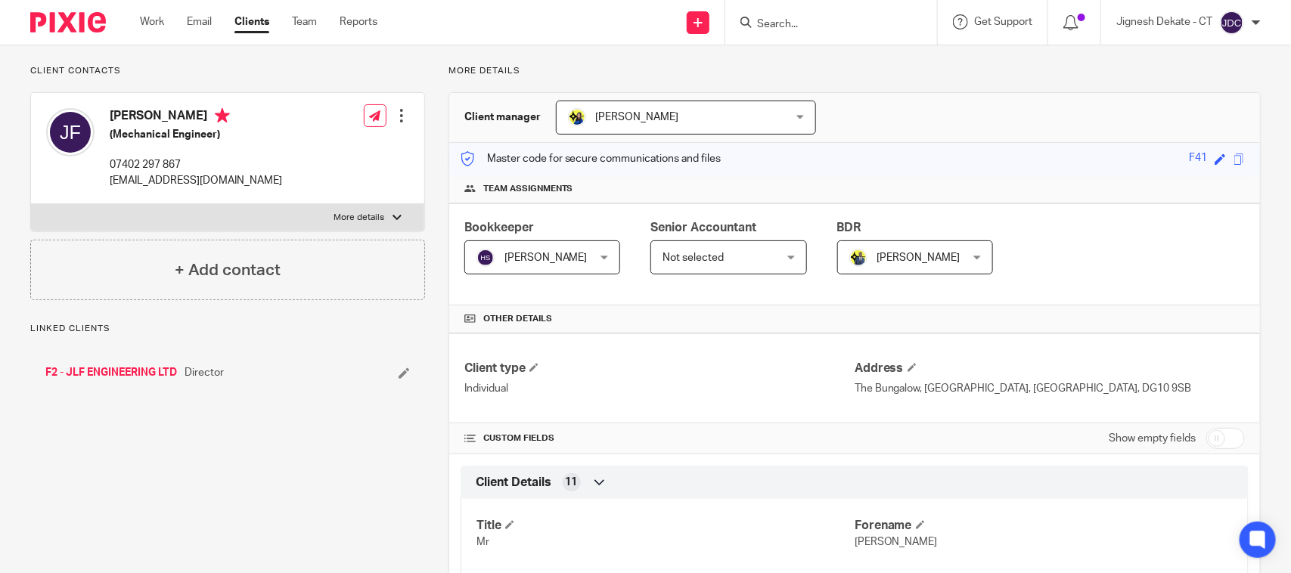
scroll to position [189, 0]
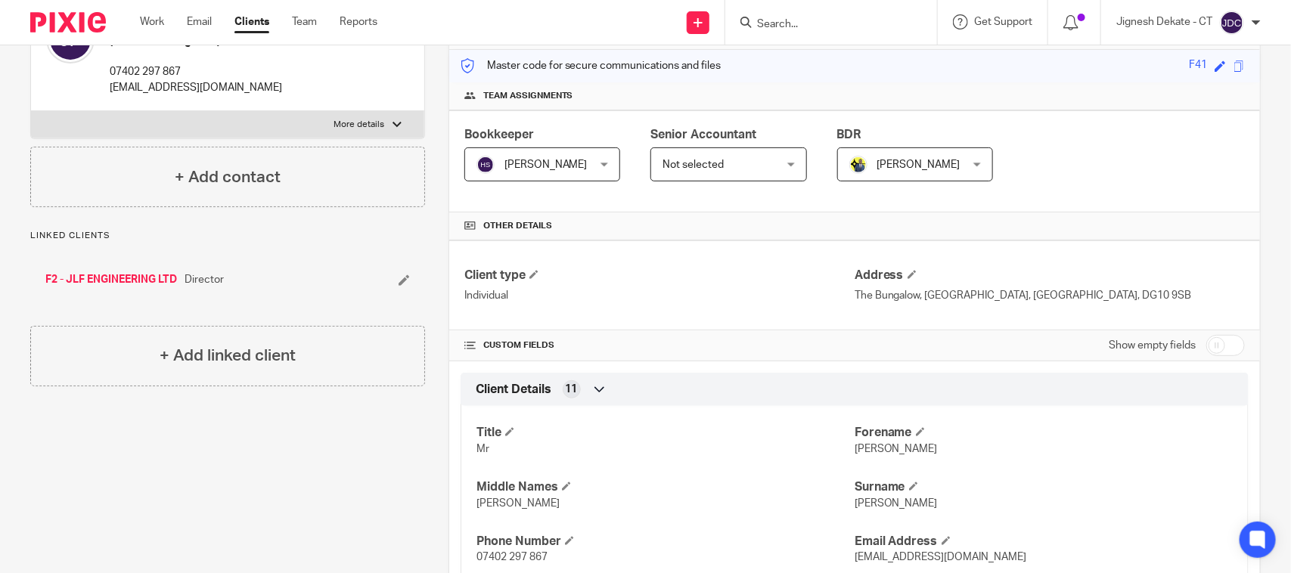
click at [774, 20] on input "Search" at bounding box center [823, 25] width 136 height 14
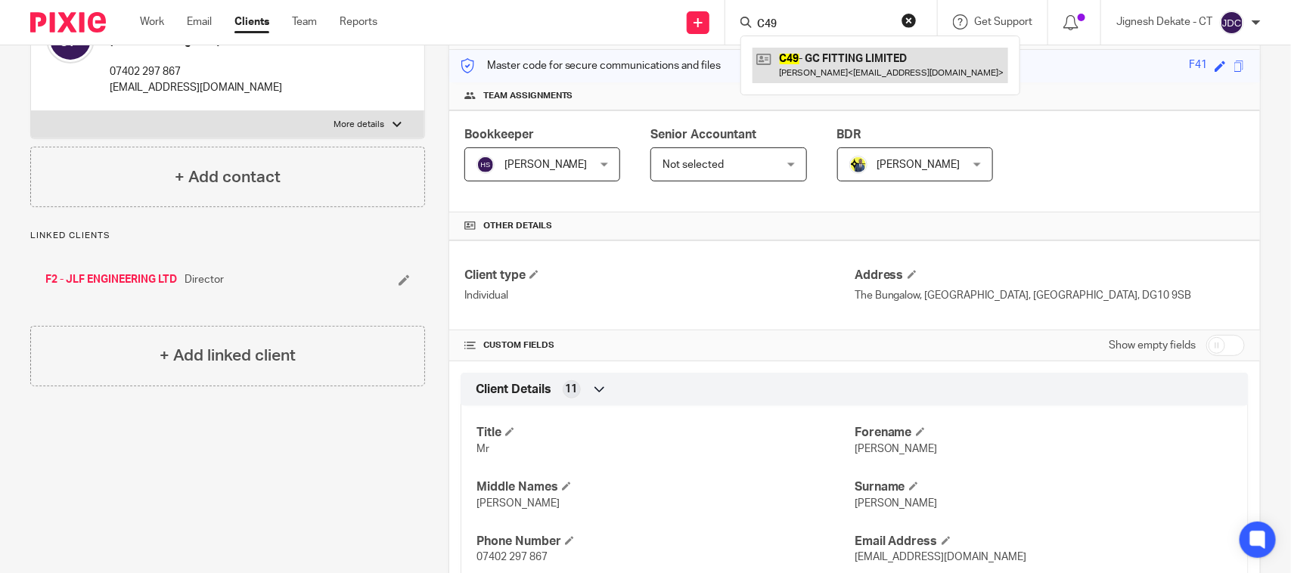
type input "C49"
click at [805, 55] on link at bounding box center [880, 65] width 256 height 35
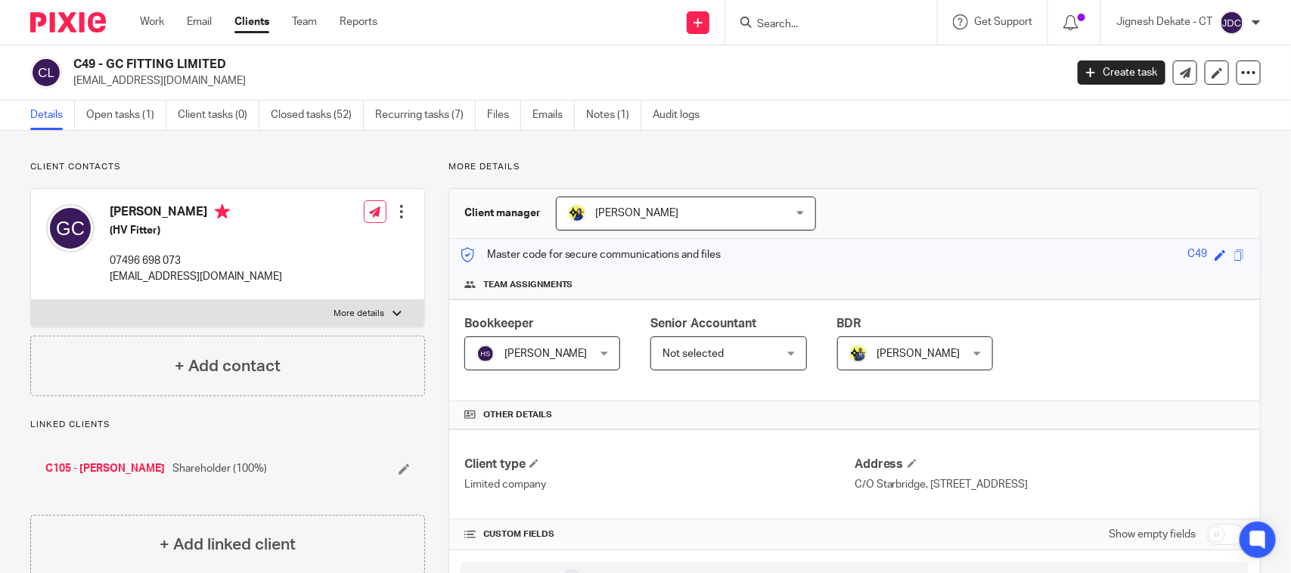
click at [758, 18] on input "Search" at bounding box center [823, 25] width 136 height 14
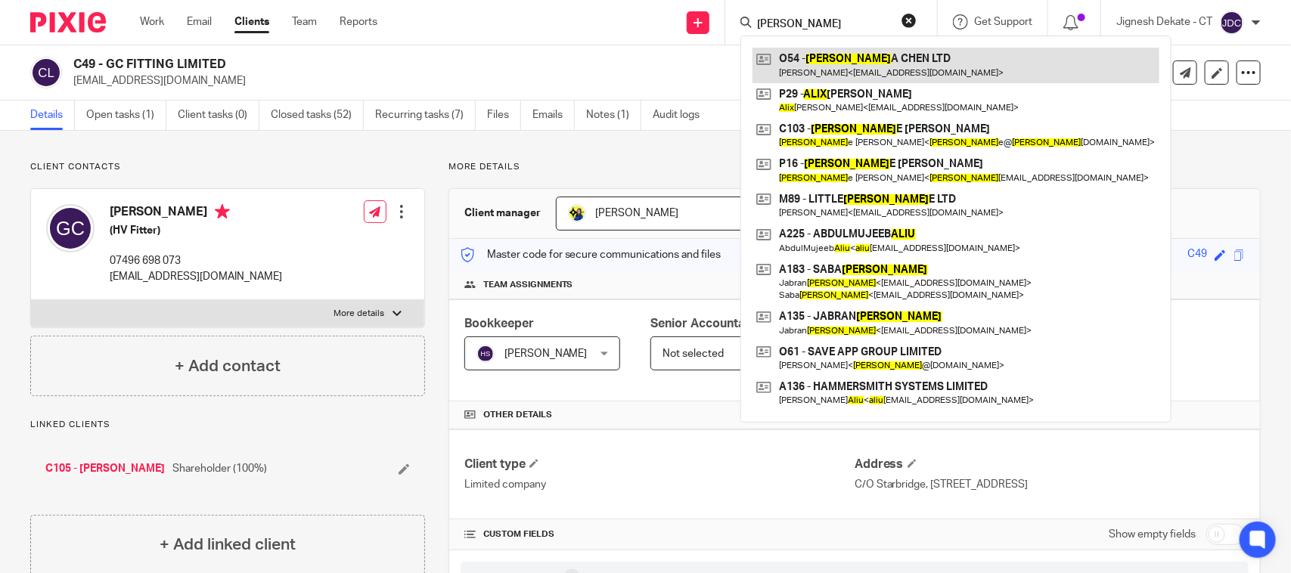
type input "[PERSON_NAME]"
click at [877, 60] on link at bounding box center [955, 65] width 407 height 35
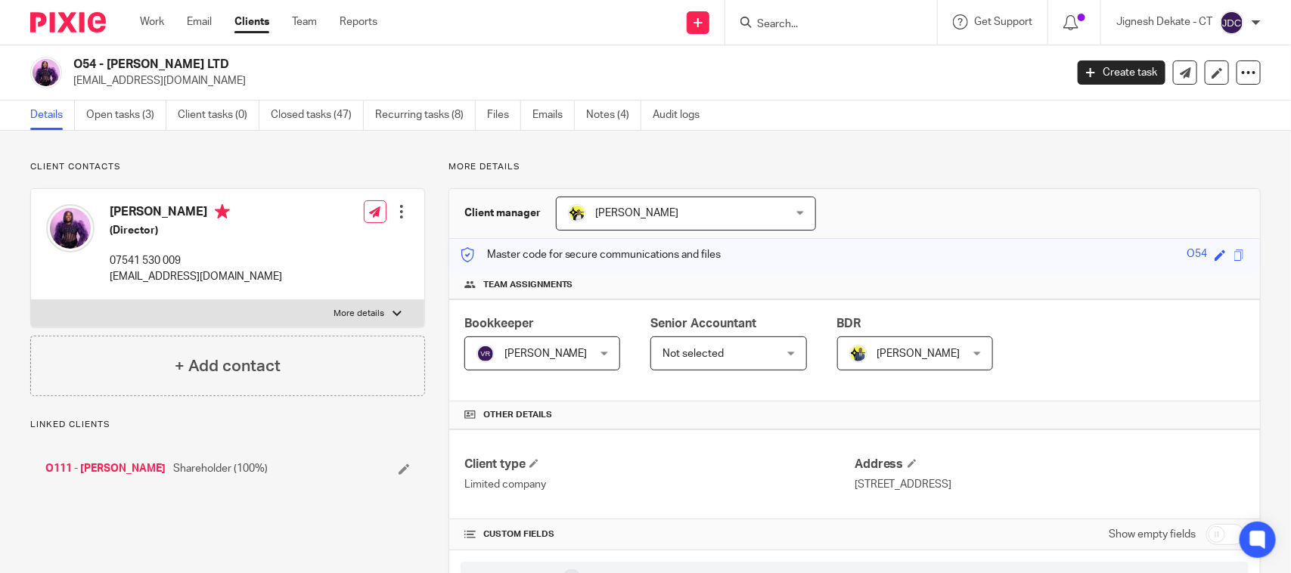
click at [122, 466] on link "O111 - JOYCE-ANNE OLADEJI" at bounding box center [105, 468] width 120 height 15
click at [791, 30] on input "Search" at bounding box center [823, 25] width 136 height 14
type input "C"
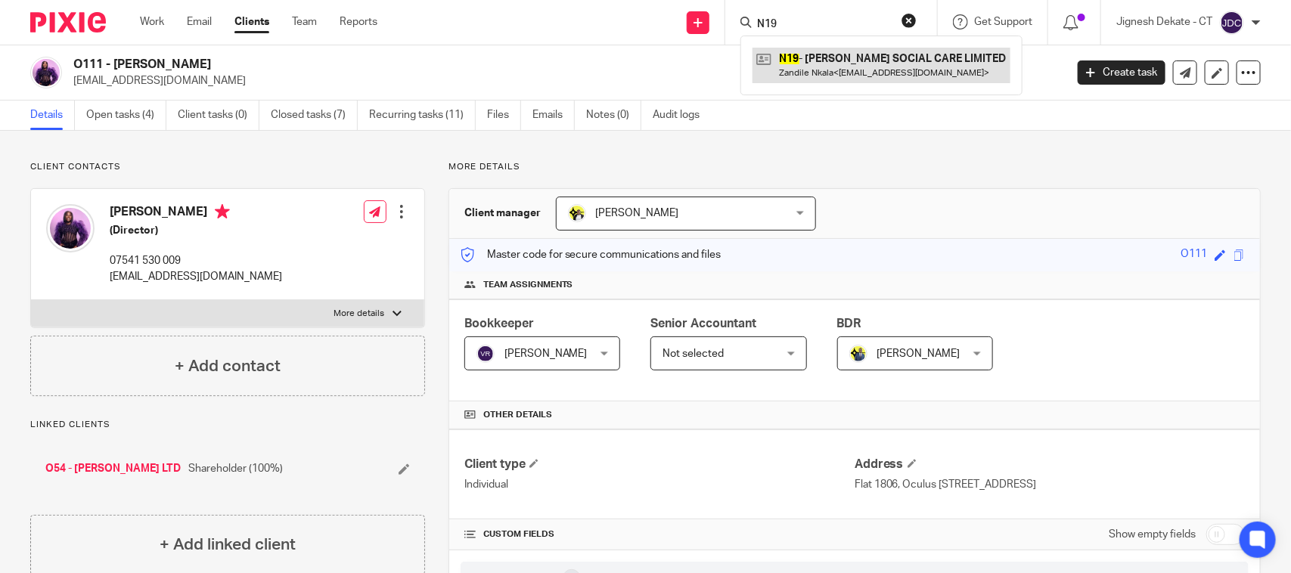
type input "N19"
click at [847, 65] on link at bounding box center [881, 65] width 258 height 35
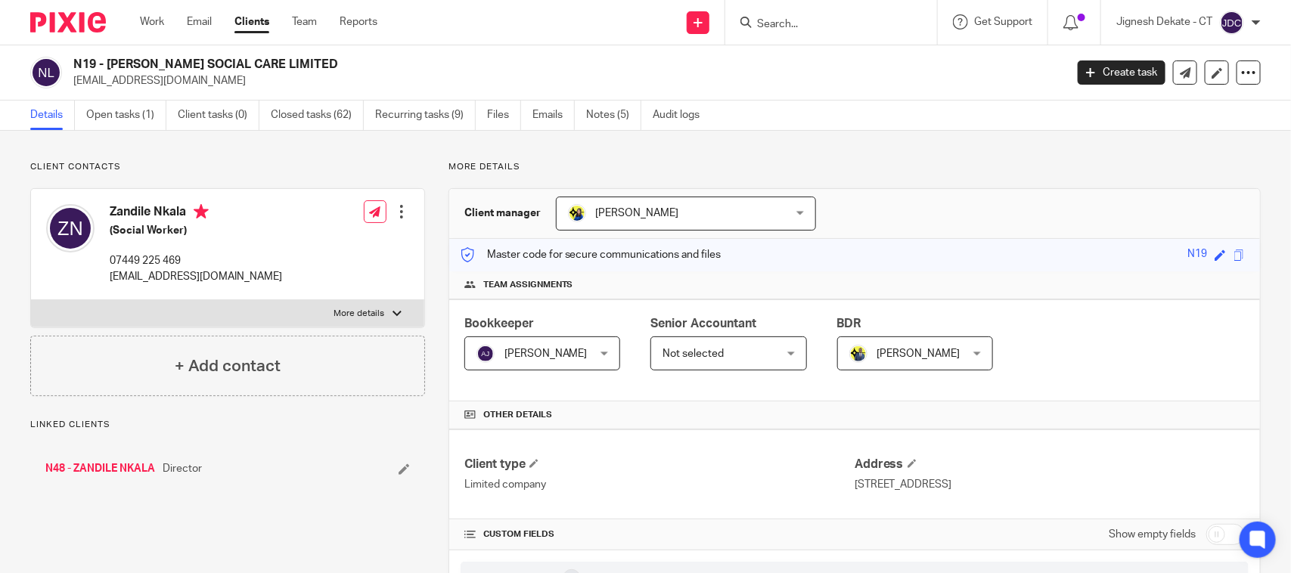
click at [85, 470] on link "N48 - ZANDILE NKALA" at bounding box center [100, 468] width 110 height 15
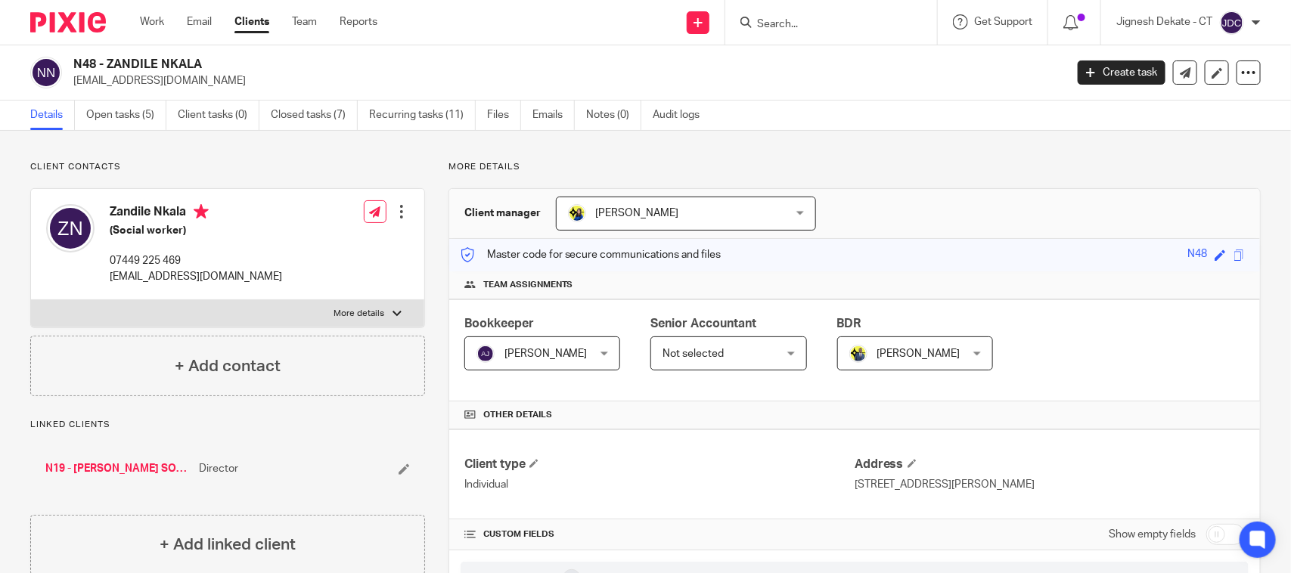
click at [848, 19] on input "Search" at bounding box center [823, 25] width 136 height 14
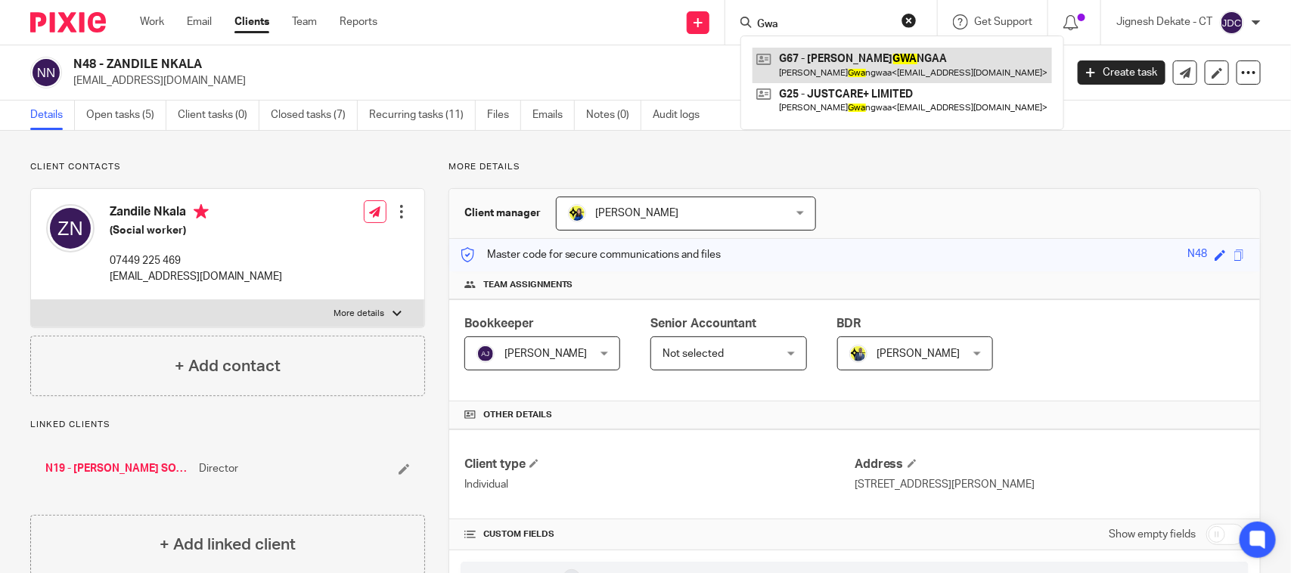
type input "Gwa"
click at [858, 62] on link at bounding box center [901, 65] width 299 height 35
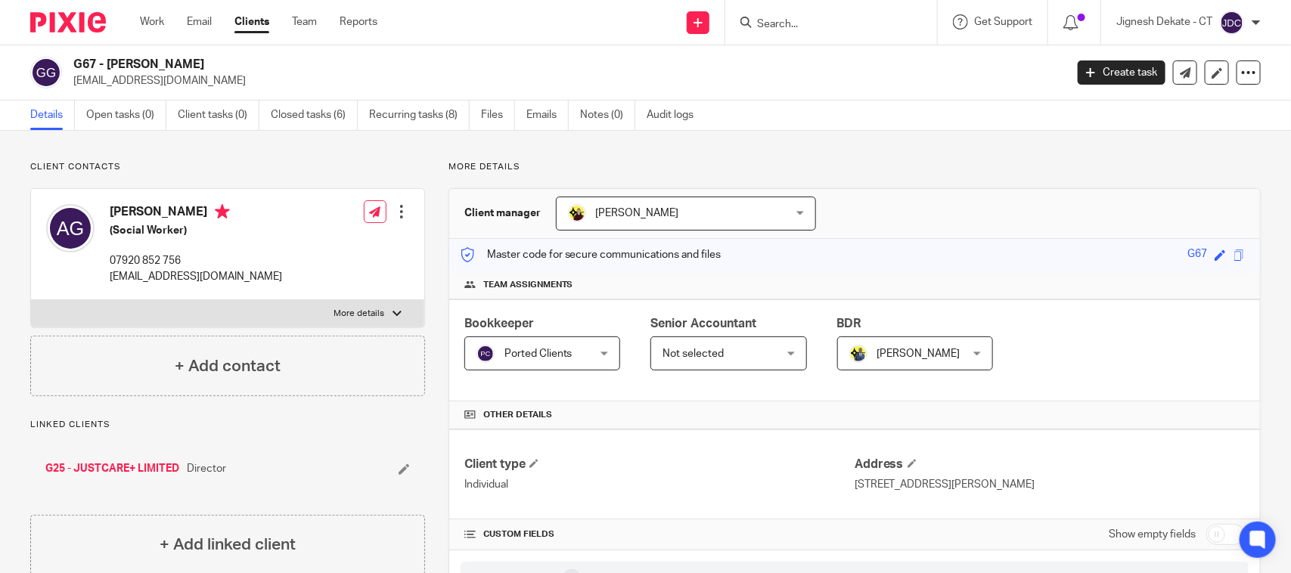
click at [798, 23] on input "Search" at bounding box center [823, 25] width 136 height 14
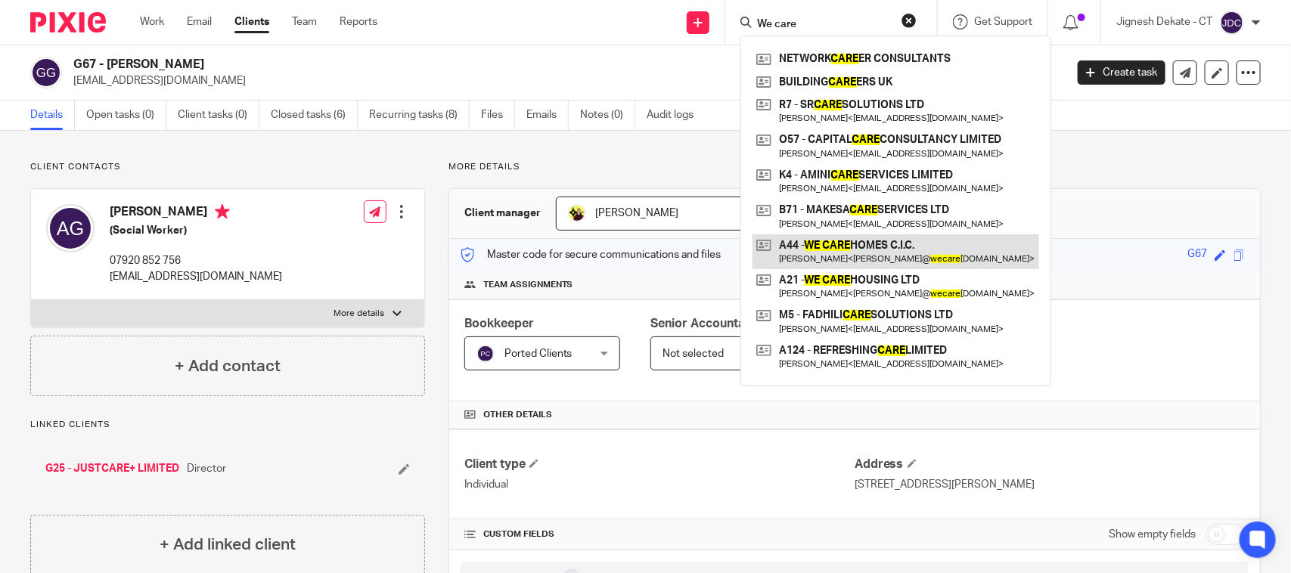
type input "We care"
click at [847, 246] on link at bounding box center [895, 251] width 287 height 35
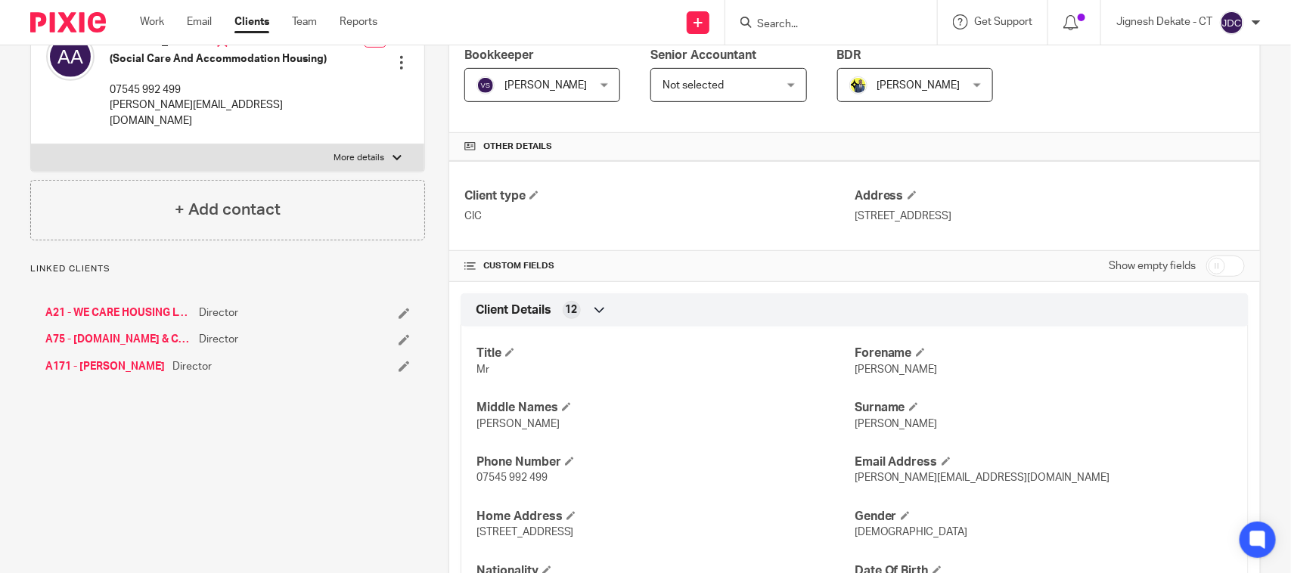
scroll to position [284, 0]
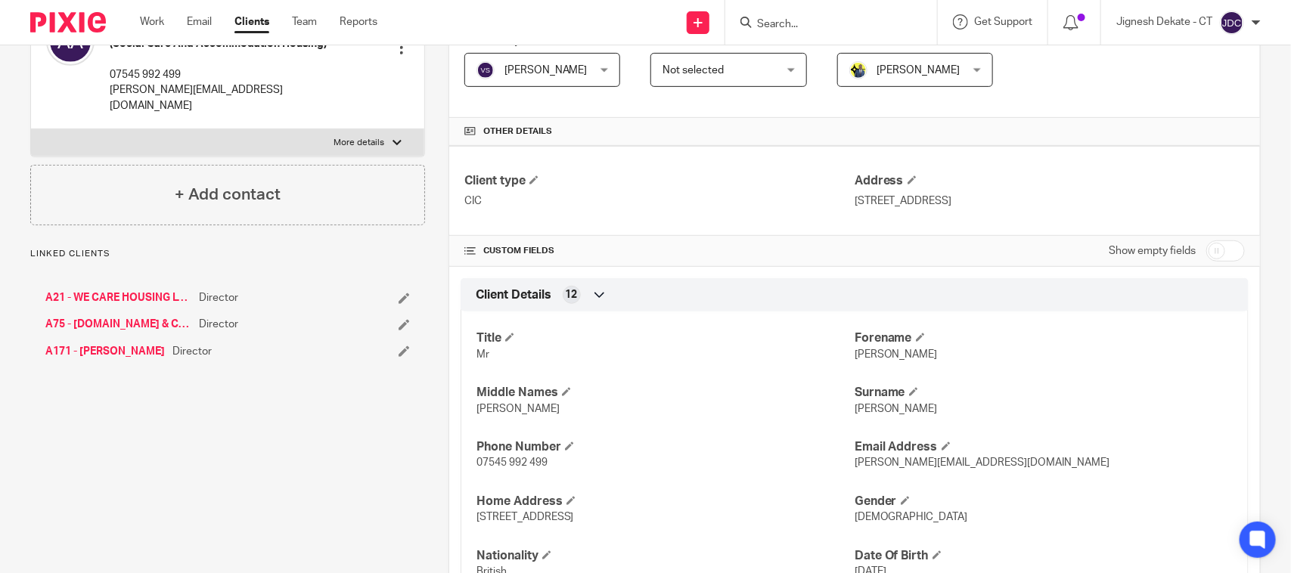
click at [121, 356] on link "A171 - [PERSON_NAME]" at bounding box center [104, 351] width 119 height 15
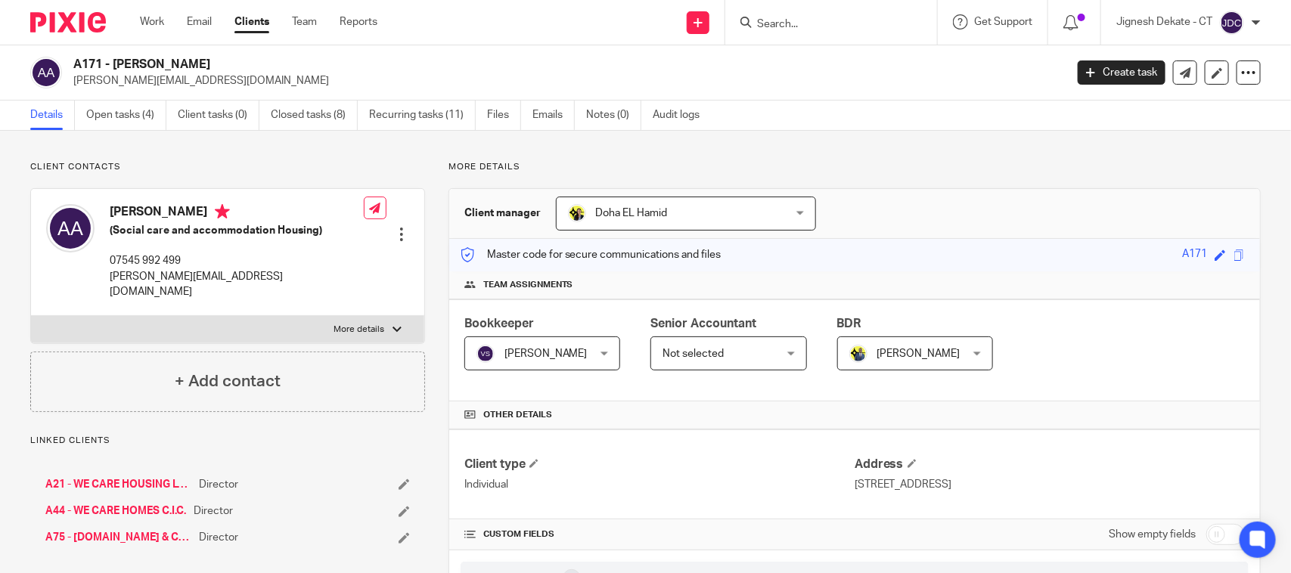
click at [805, 23] on input "Search" at bounding box center [823, 25] width 136 height 14
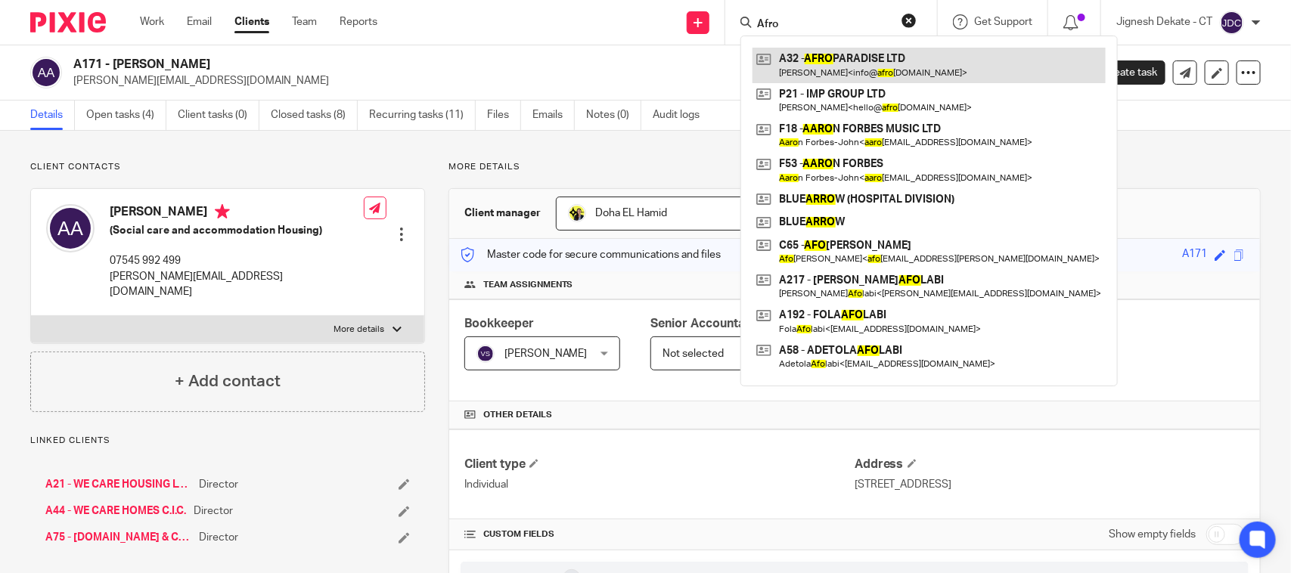
type input "Afro"
click at [845, 53] on link at bounding box center [928, 65] width 353 height 35
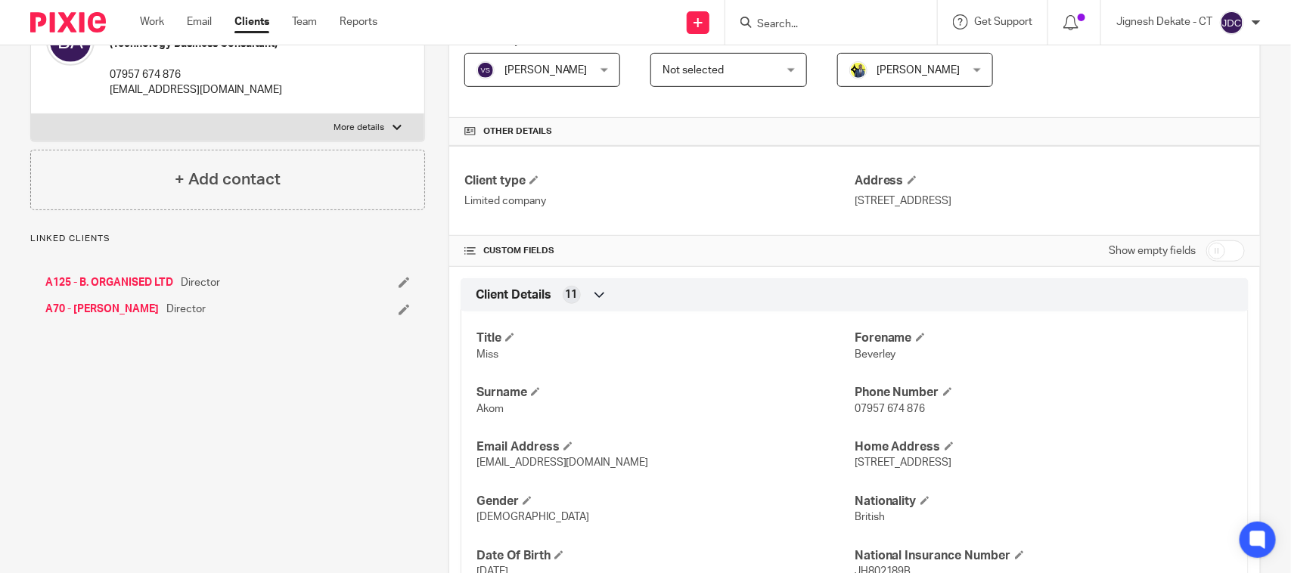
scroll to position [189, 0]
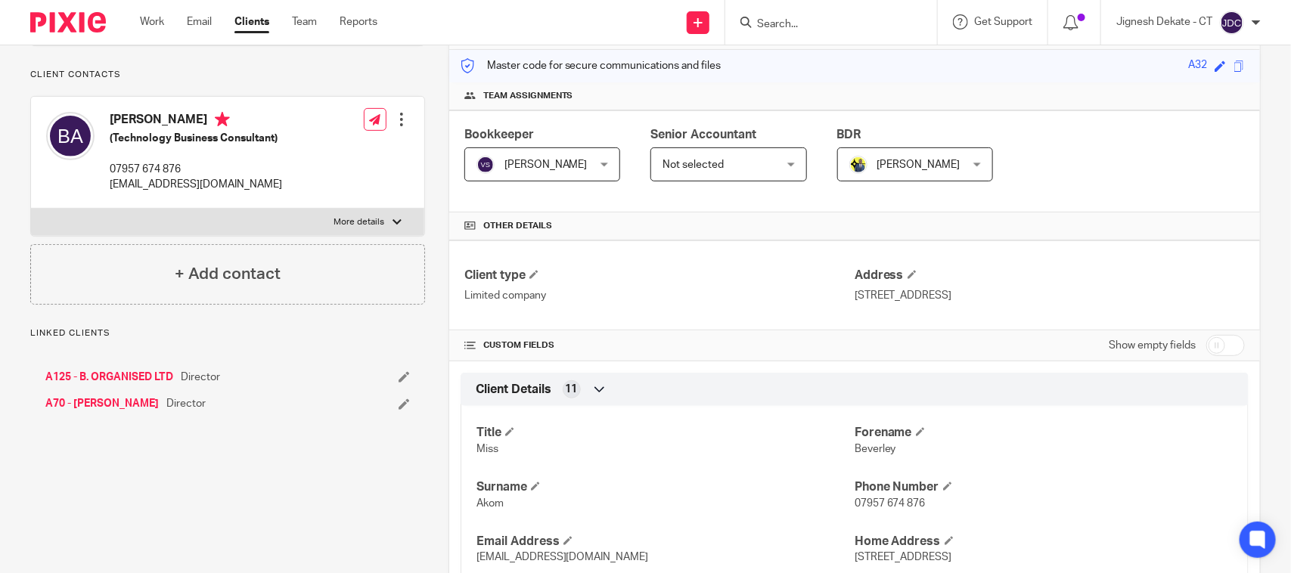
click at [792, 32] on div at bounding box center [831, 22] width 212 height 45
click at [786, 18] on input "Search" at bounding box center [823, 25] width 136 height 14
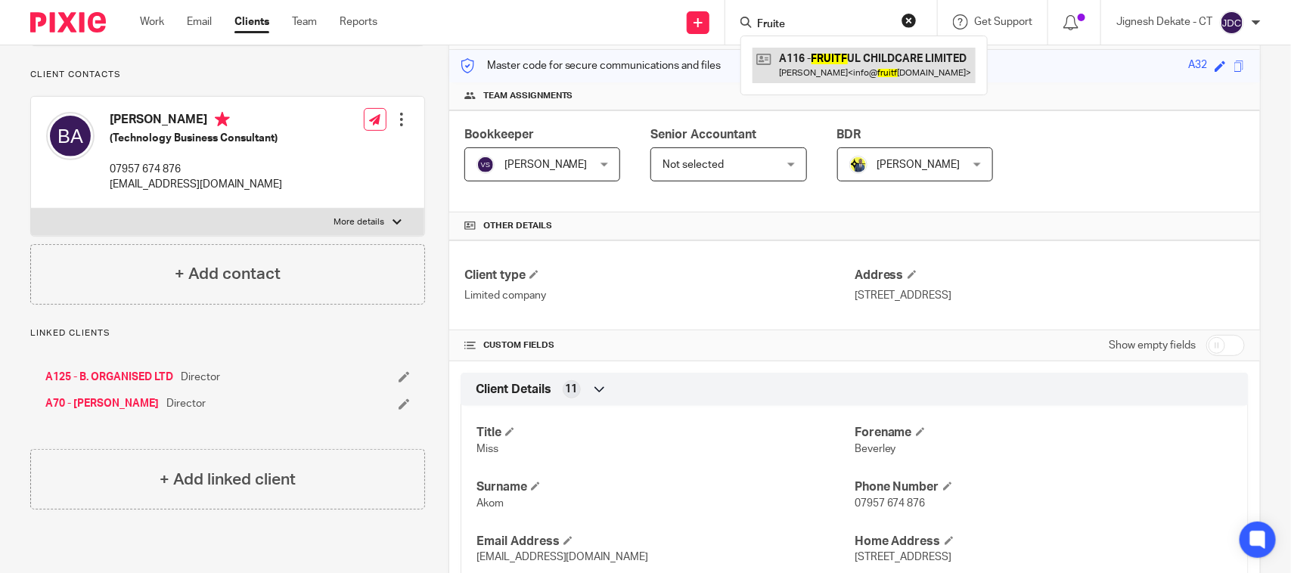
type input "Fruite"
click at [851, 59] on link at bounding box center [863, 65] width 223 height 35
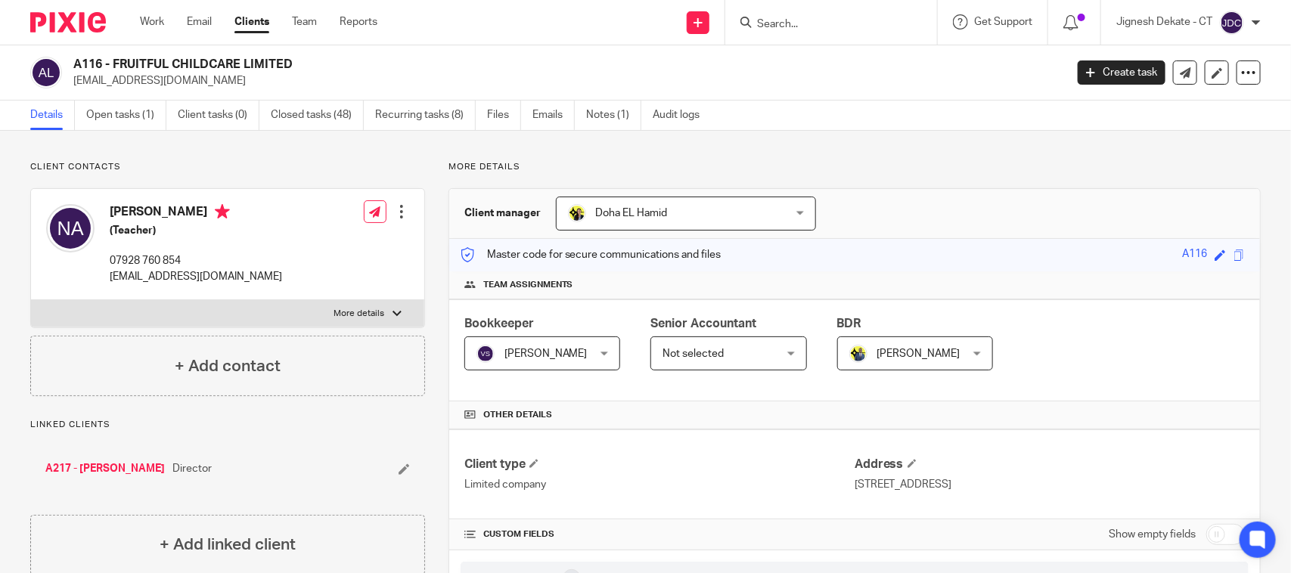
click at [89, 464] on link "A217 - NICOLE AFOLABI" at bounding box center [104, 468] width 119 height 15
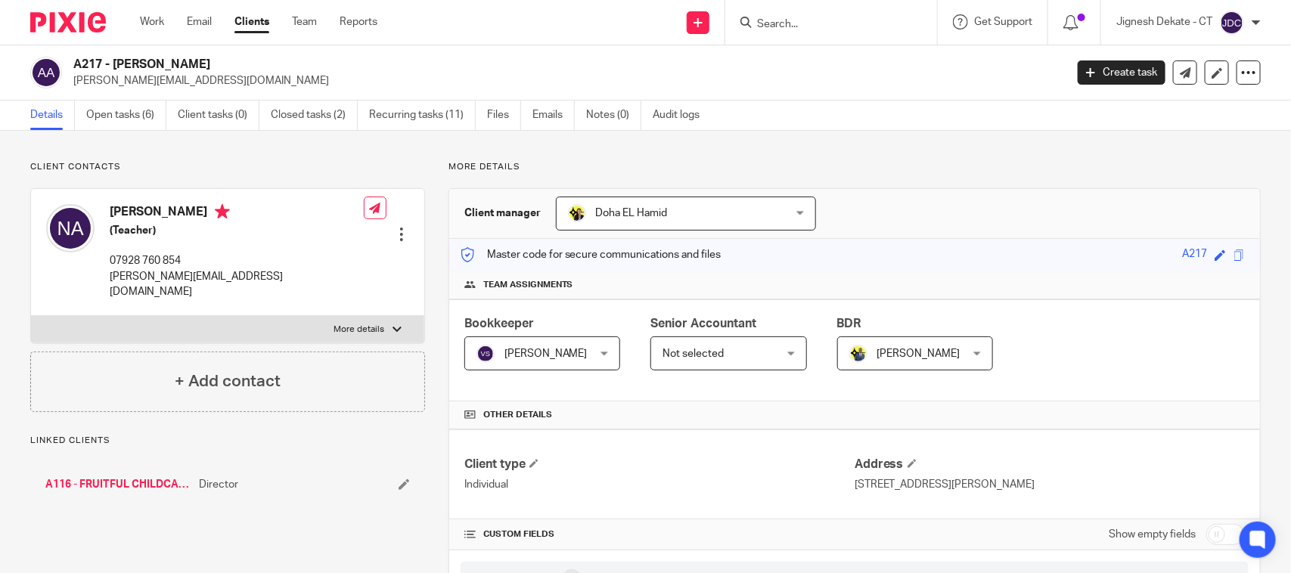
click at [772, 25] on input "Search" at bounding box center [823, 25] width 136 height 14
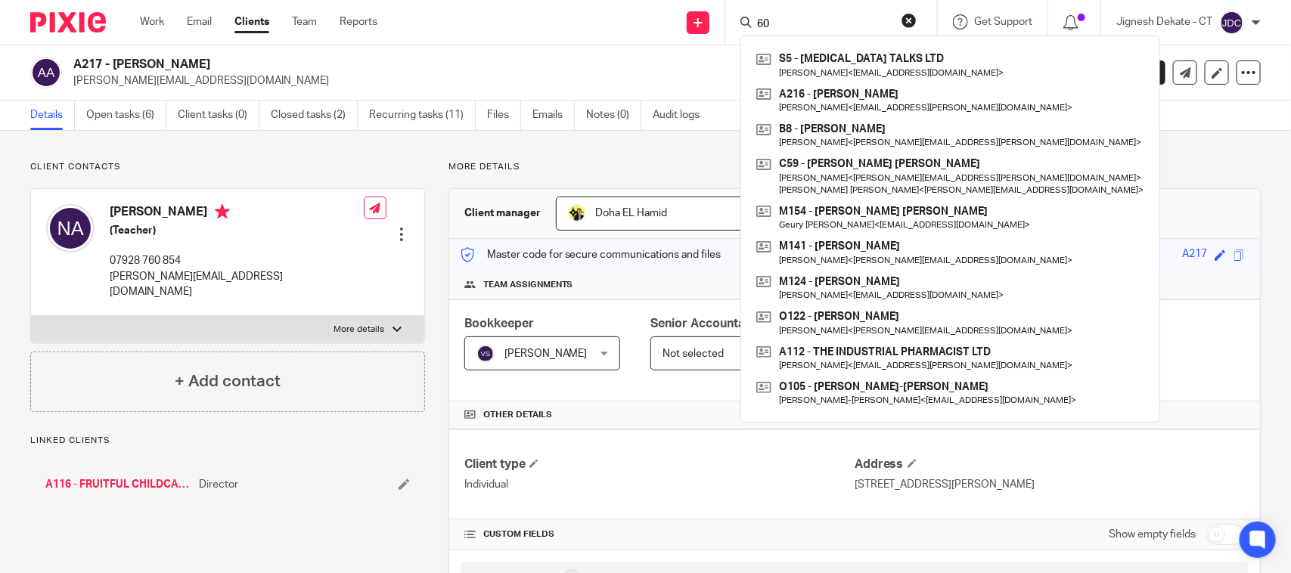
type input "6"
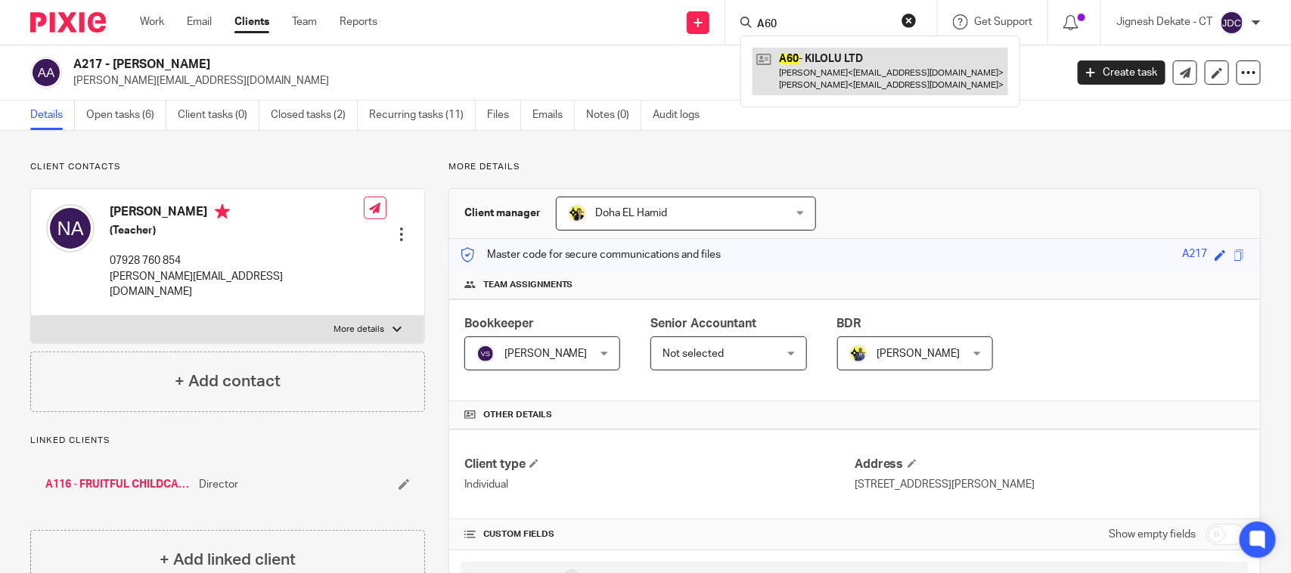
type input "A60"
click at [839, 78] on link at bounding box center [880, 71] width 256 height 47
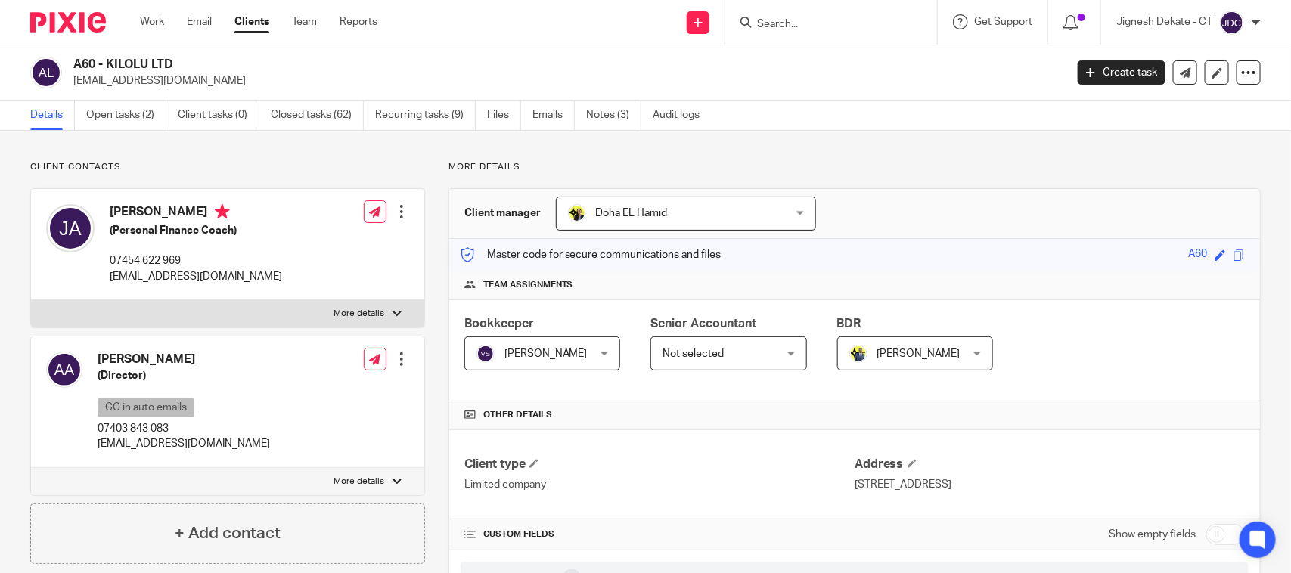
click at [265, 171] on p "Client contacts" at bounding box center [227, 167] width 395 height 12
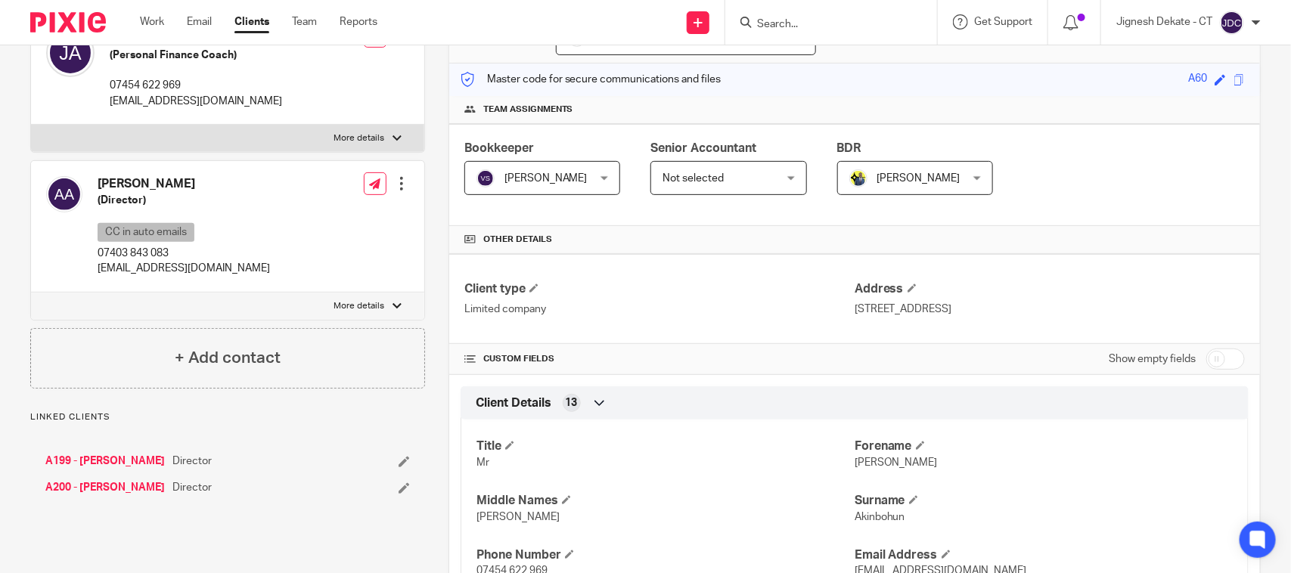
scroll to position [378, 0]
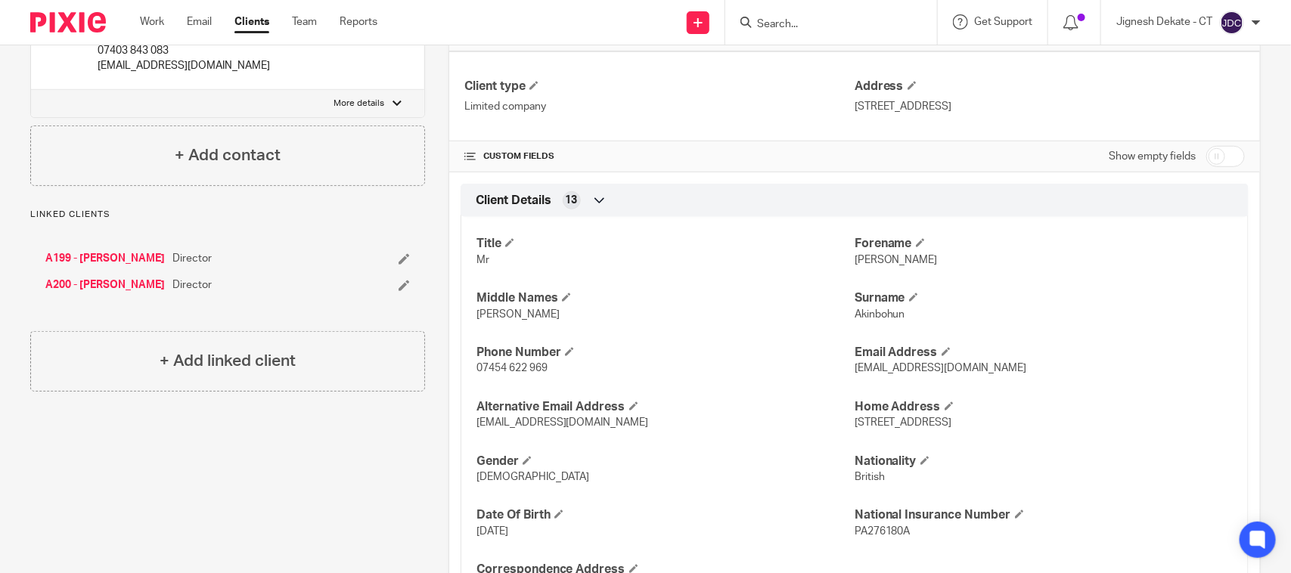
click at [875, 28] on input "Search" at bounding box center [823, 25] width 136 height 14
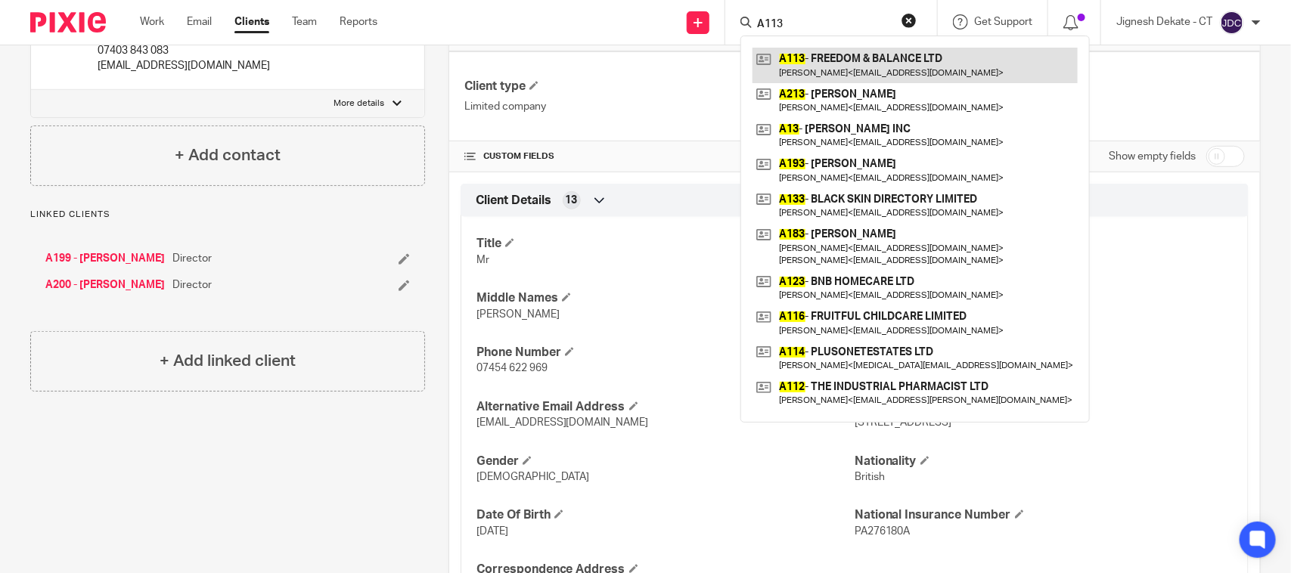
type input "A113"
click at [828, 67] on link at bounding box center [914, 65] width 325 height 35
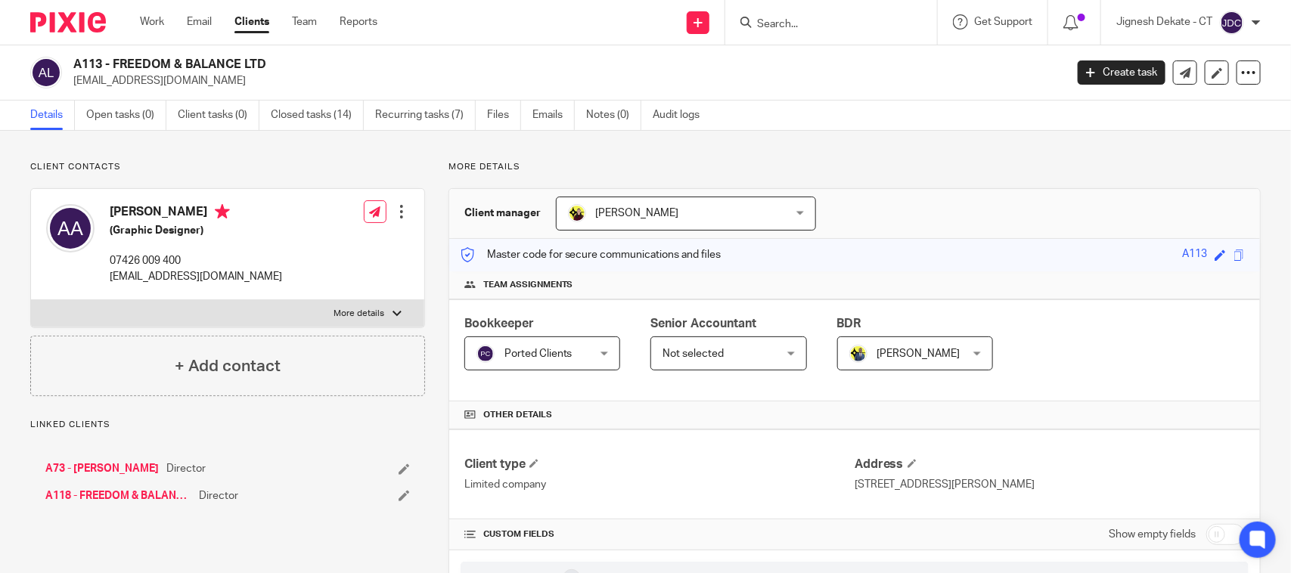
click at [125, 473] on link "A73 - [PERSON_NAME]" at bounding box center [101, 468] width 113 height 15
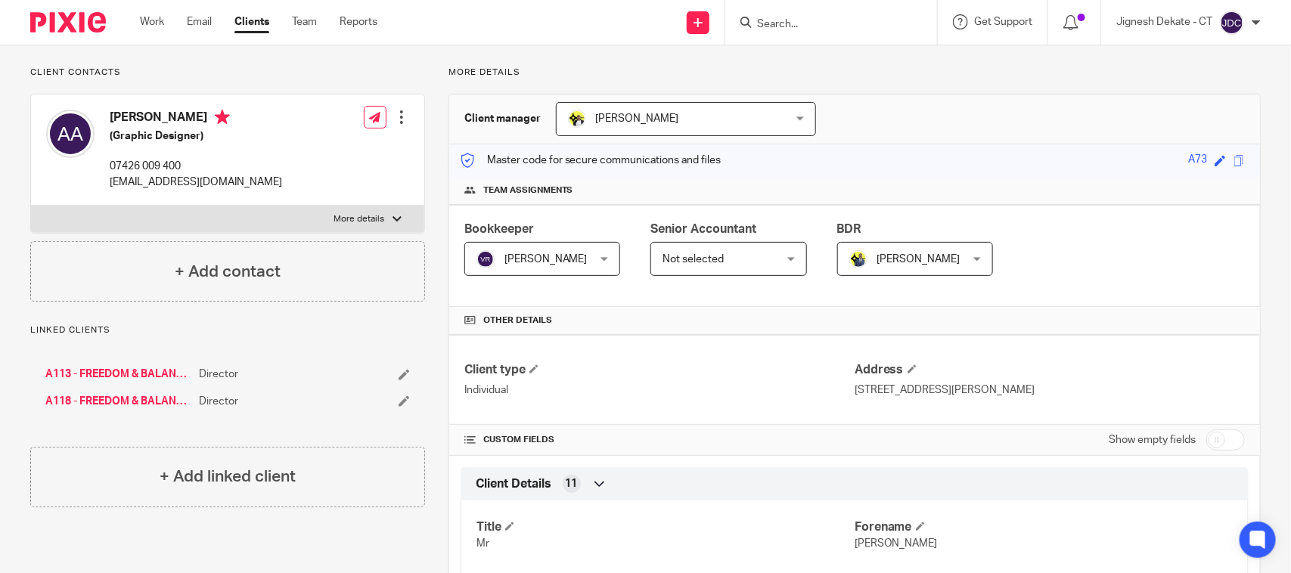
click at [781, 27] on input "Search" at bounding box center [823, 25] width 136 height 14
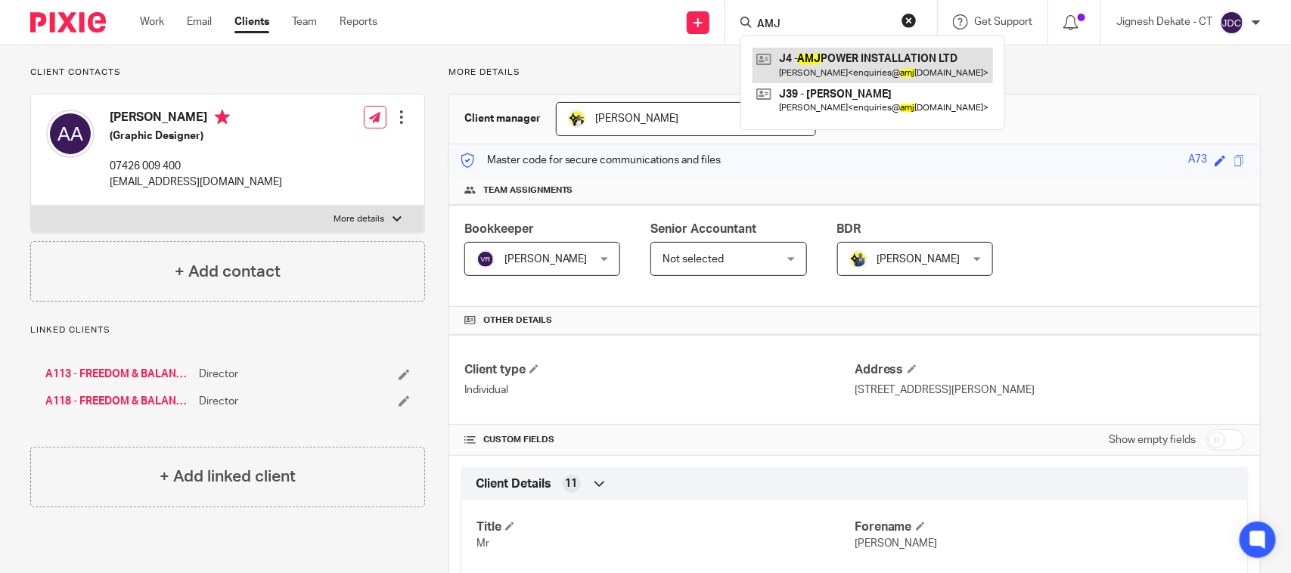
type input "AMJ"
click at [840, 55] on link at bounding box center [872, 65] width 240 height 35
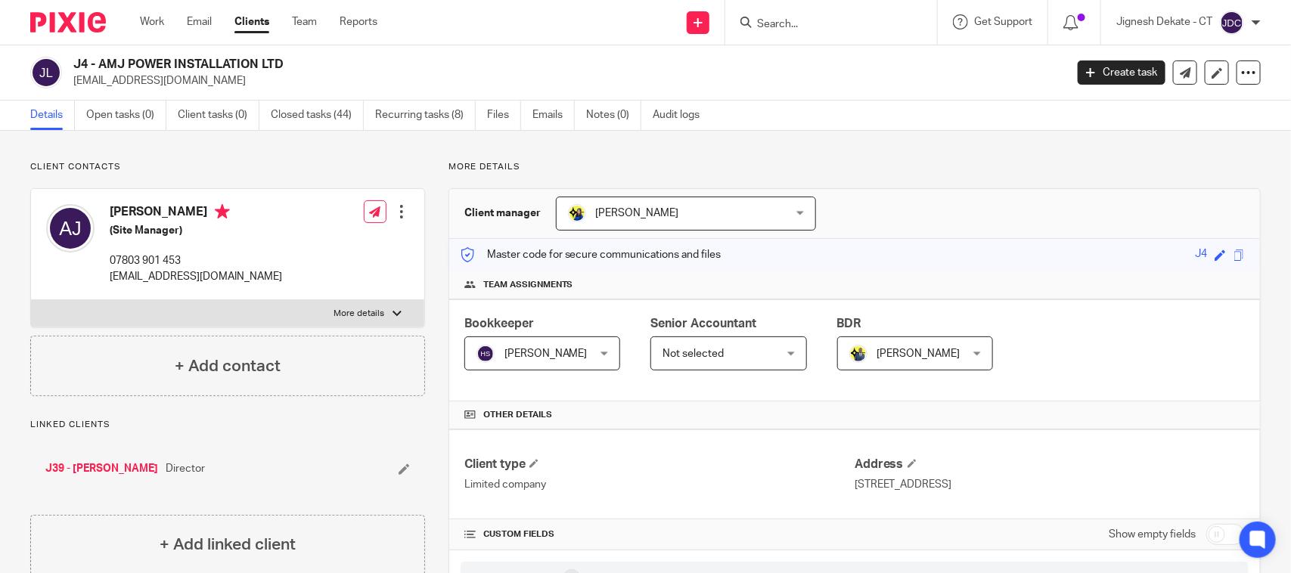
click at [779, 8] on div at bounding box center [831, 22] width 212 height 45
click at [773, 24] on input "Search" at bounding box center [823, 25] width 136 height 14
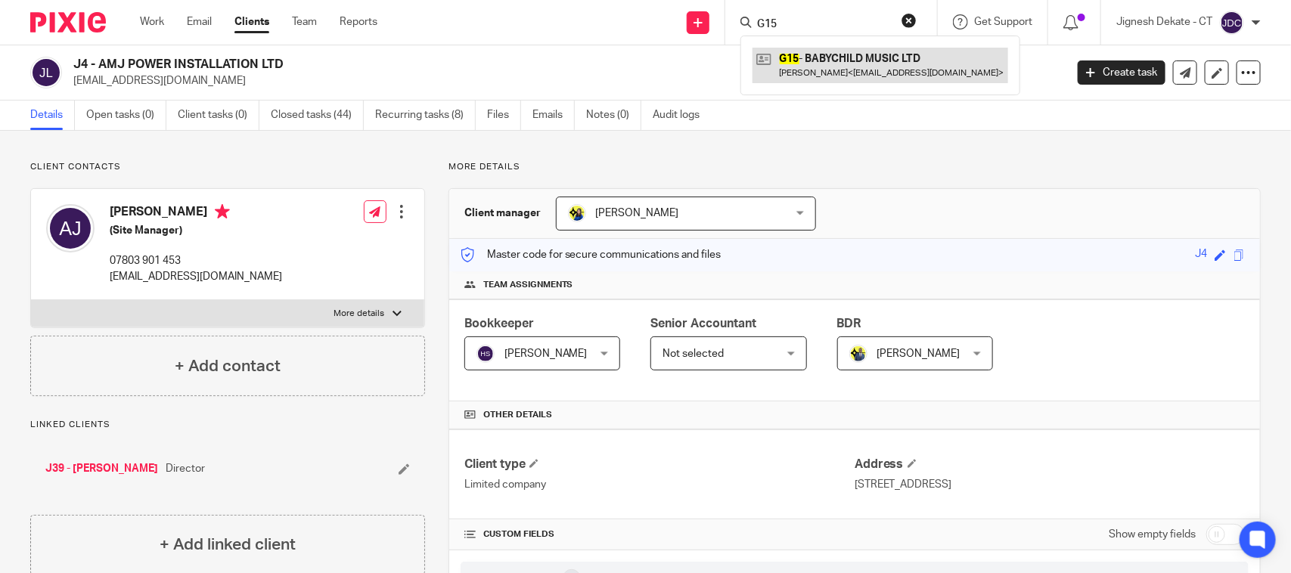
type input "G15"
click at [811, 66] on link at bounding box center [880, 65] width 256 height 35
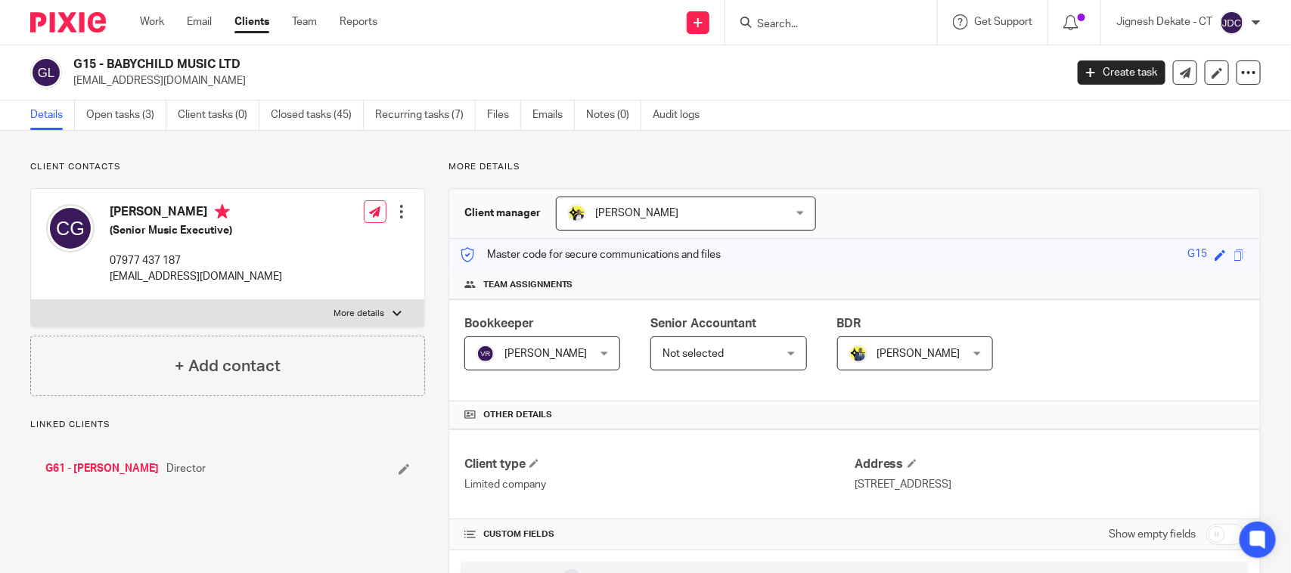
click at [123, 467] on link "G61 - [PERSON_NAME]" at bounding box center [101, 468] width 113 height 15
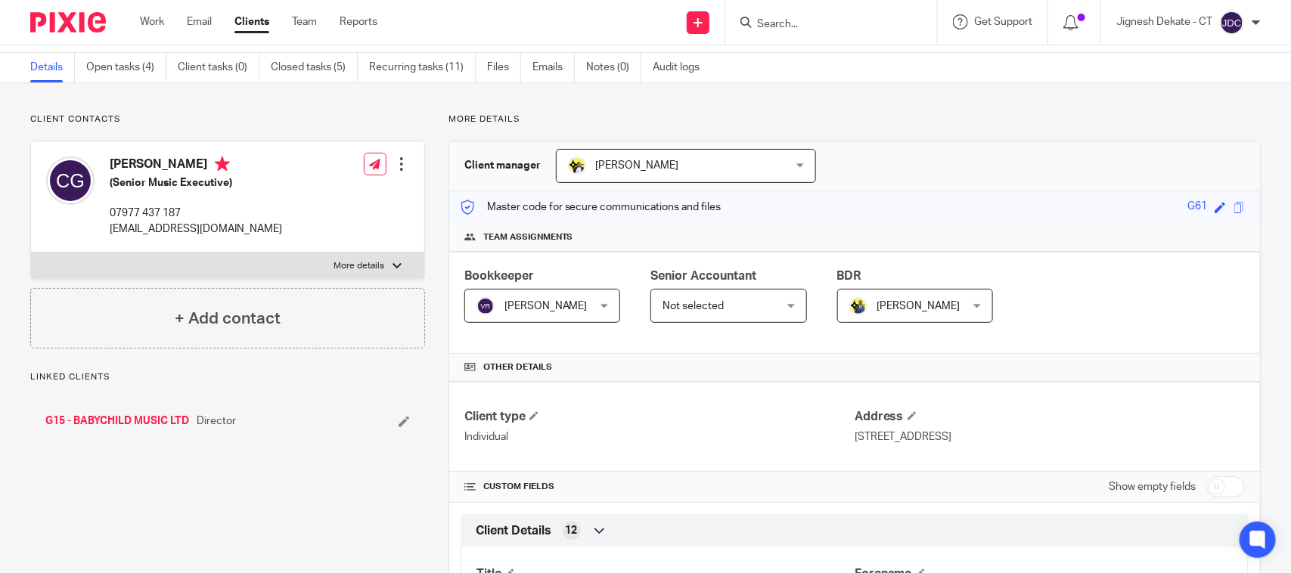
scroll to position [95, 0]
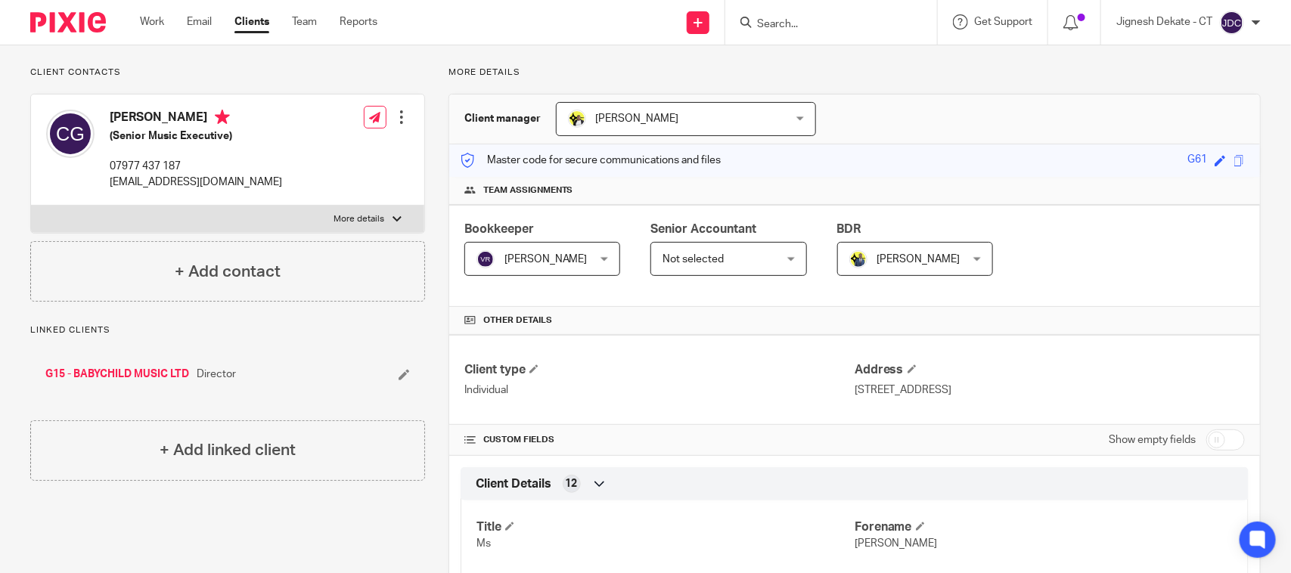
click at [804, 24] on input "Search" at bounding box center [823, 25] width 136 height 14
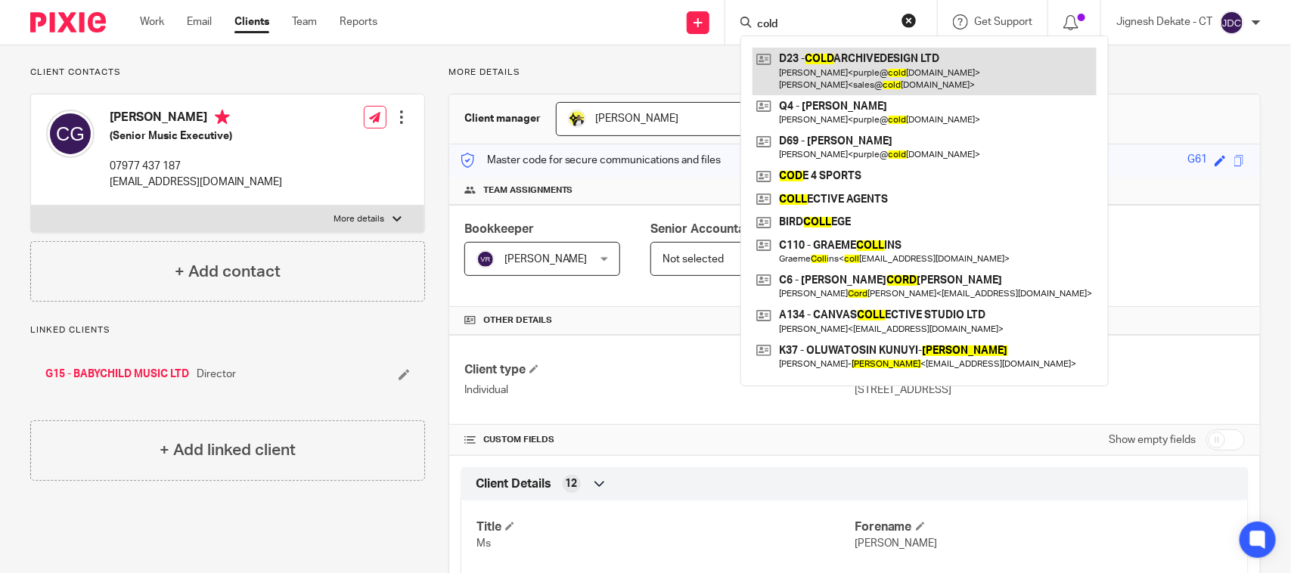
type input "cold"
click at [830, 54] on link at bounding box center [924, 71] width 344 height 47
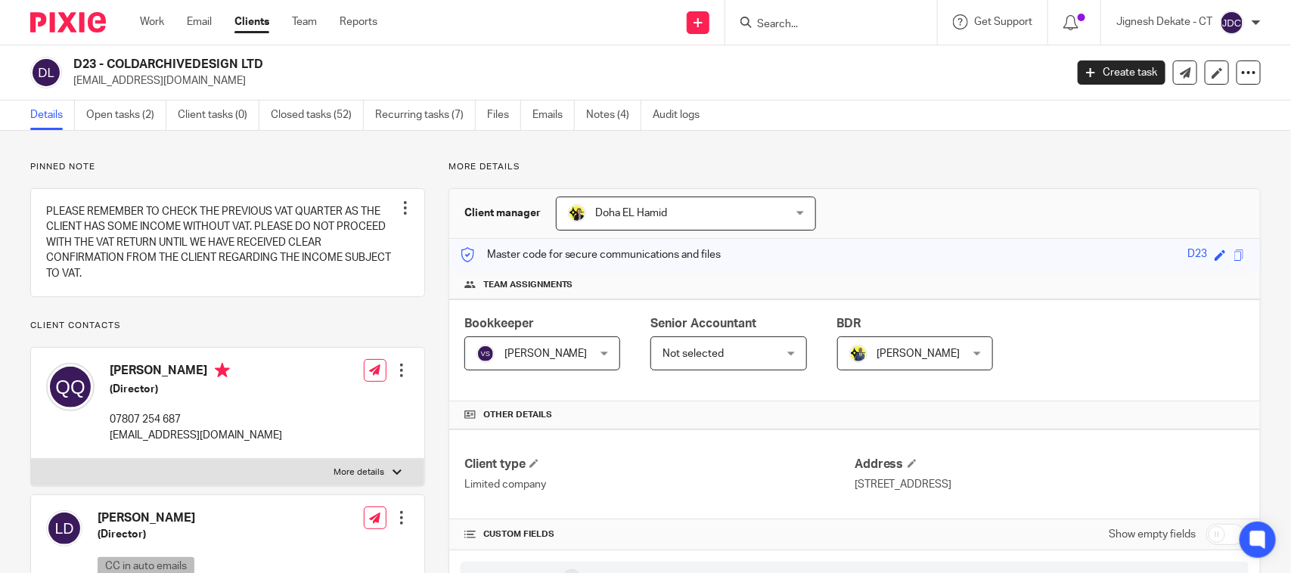
click at [247, 170] on p "Pinned note" at bounding box center [227, 167] width 395 height 12
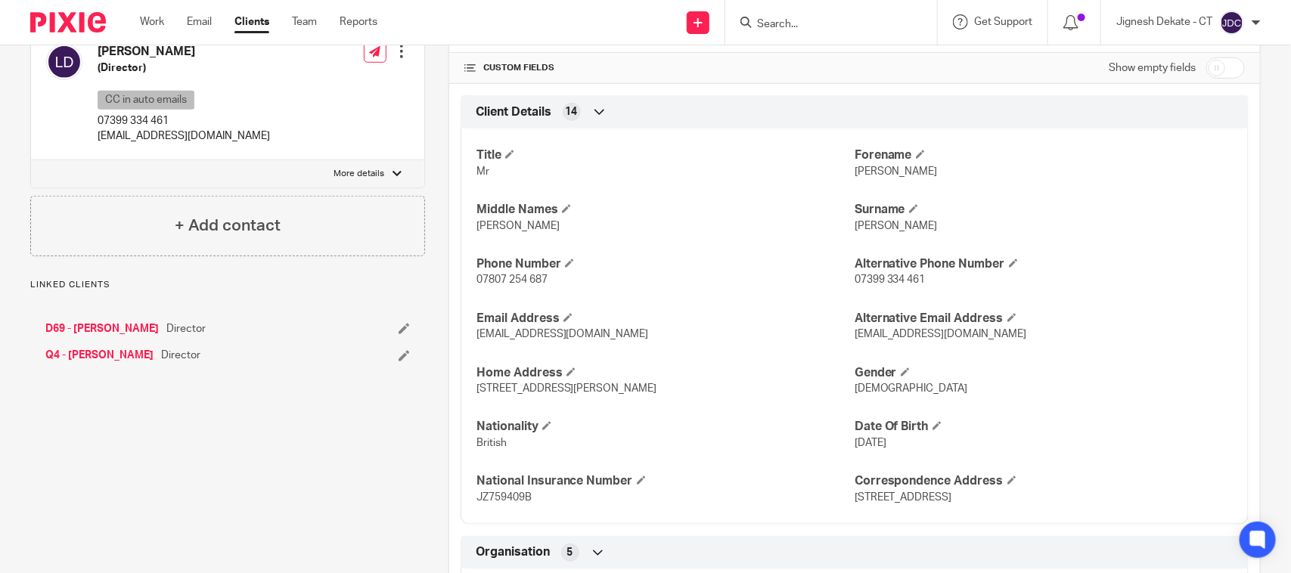
scroll to position [473, 0]
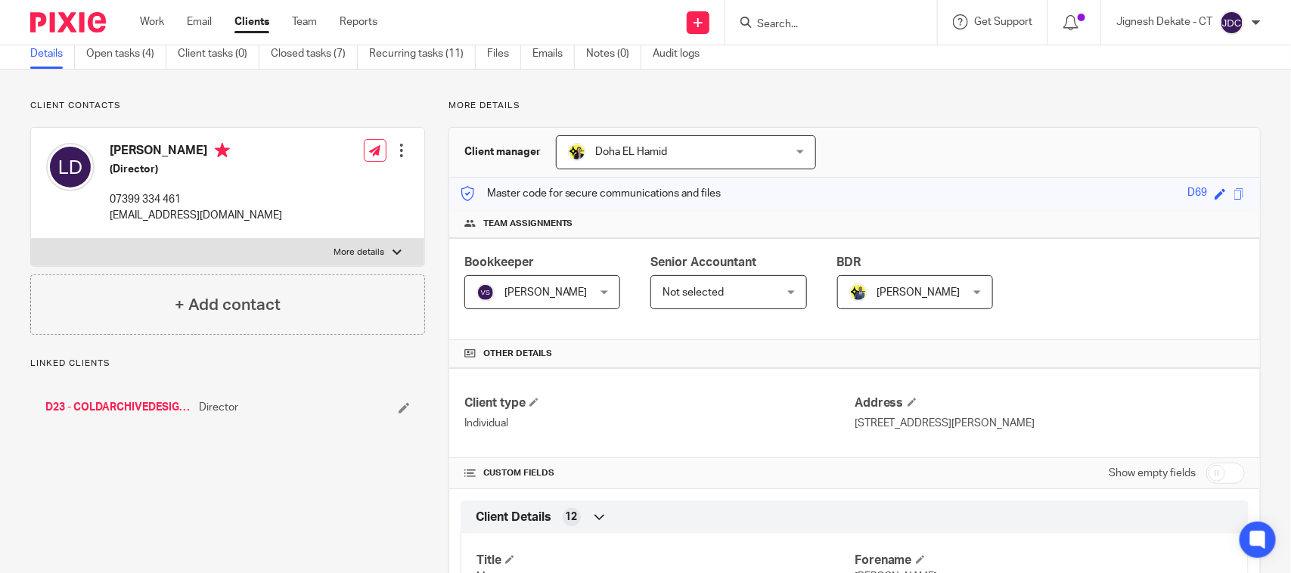
scroll to position [95, 0]
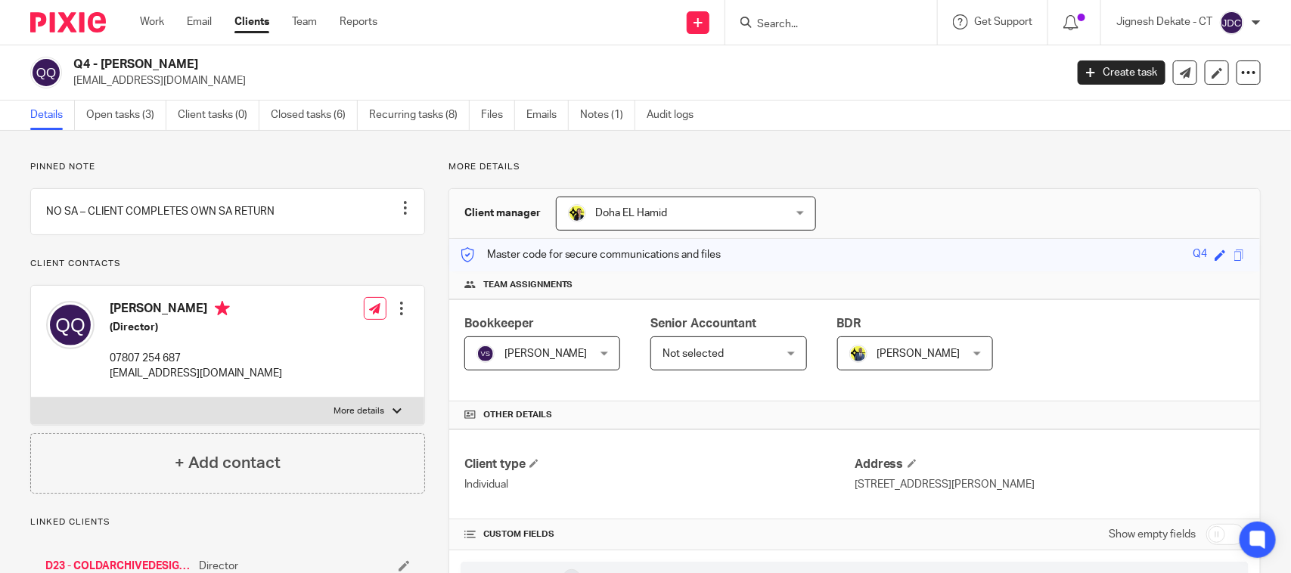
scroll to position [284, 0]
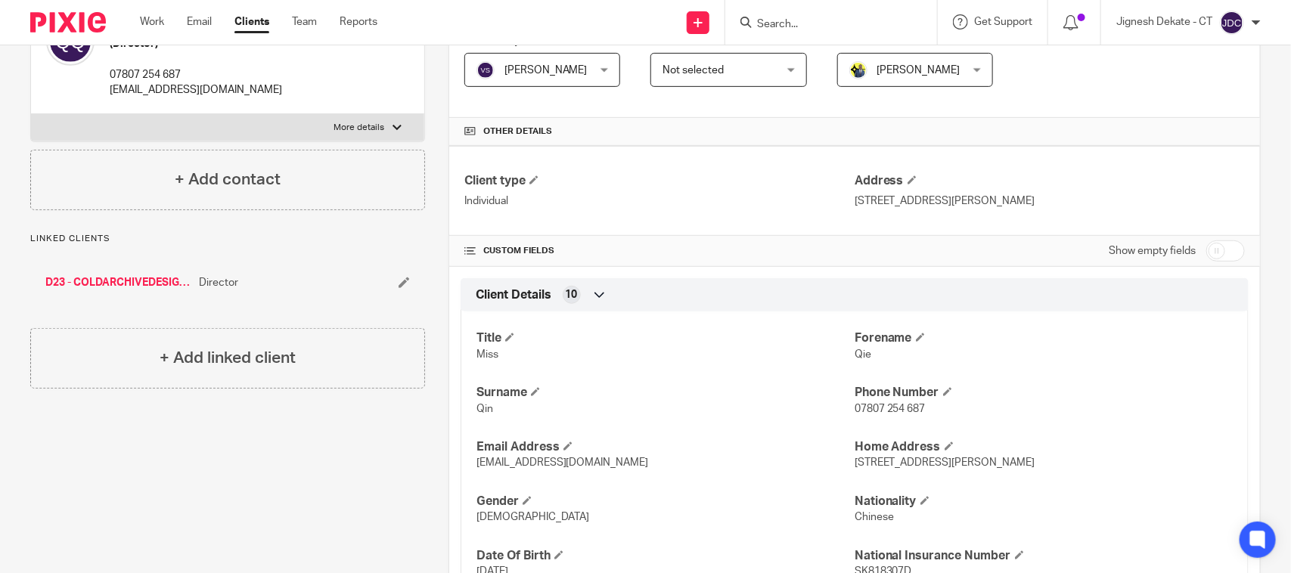
click at [810, 28] on input "Search" at bounding box center [823, 25] width 136 height 14
type input "A19"
click at [781, 26] on input "A19" at bounding box center [823, 25] width 136 height 14
drag, startPoint x: 786, startPoint y: 23, endPoint x: 701, endPoint y: 14, distance: 86.0
click at [701, 14] on div "Send new email Create task Add client Request signature A19 A19 - FAA SOLUTIONS…" at bounding box center [845, 22] width 891 height 45
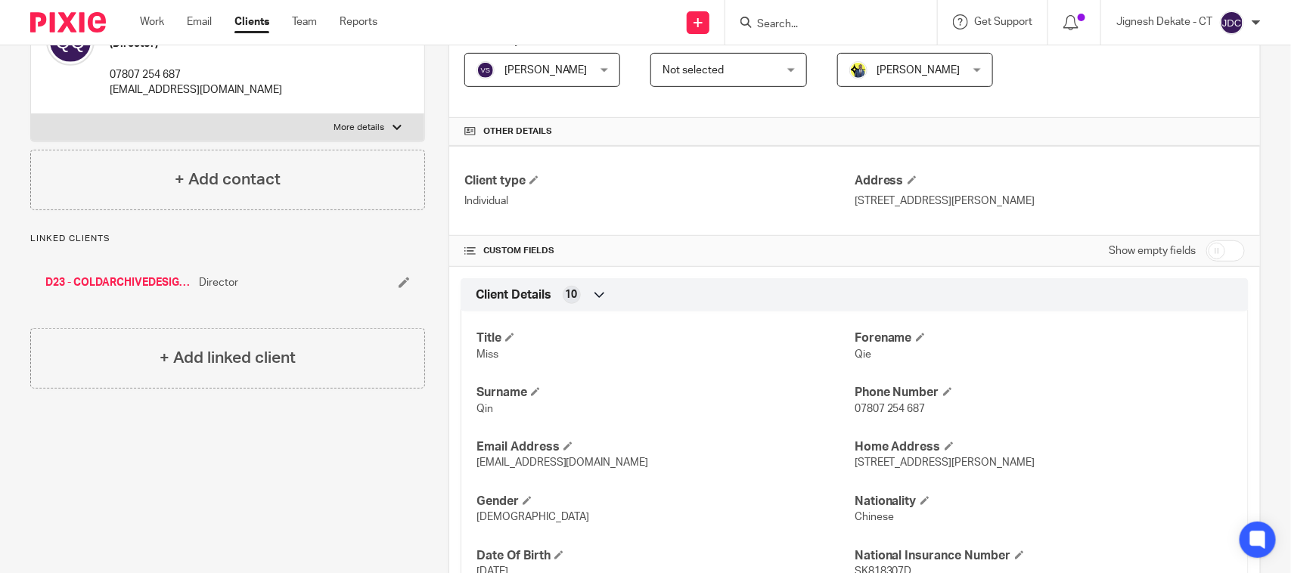
click at [755, 24] on input "Search" at bounding box center [823, 25] width 136 height 14
click at [765, 21] on input "Search" at bounding box center [823, 25] width 136 height 14
drag, startPoint x: 791, startPoint y: 23, endPoint x: 754, endPoint y: 23, distance: 37.1
click at [755, 23] on input "E19" at bounding box center [823, 25] width 136 height 14
drag, startPoint x: 792, startPoint y: 12, endPoint x: 752, endPoint y: 20, distance: 40.8
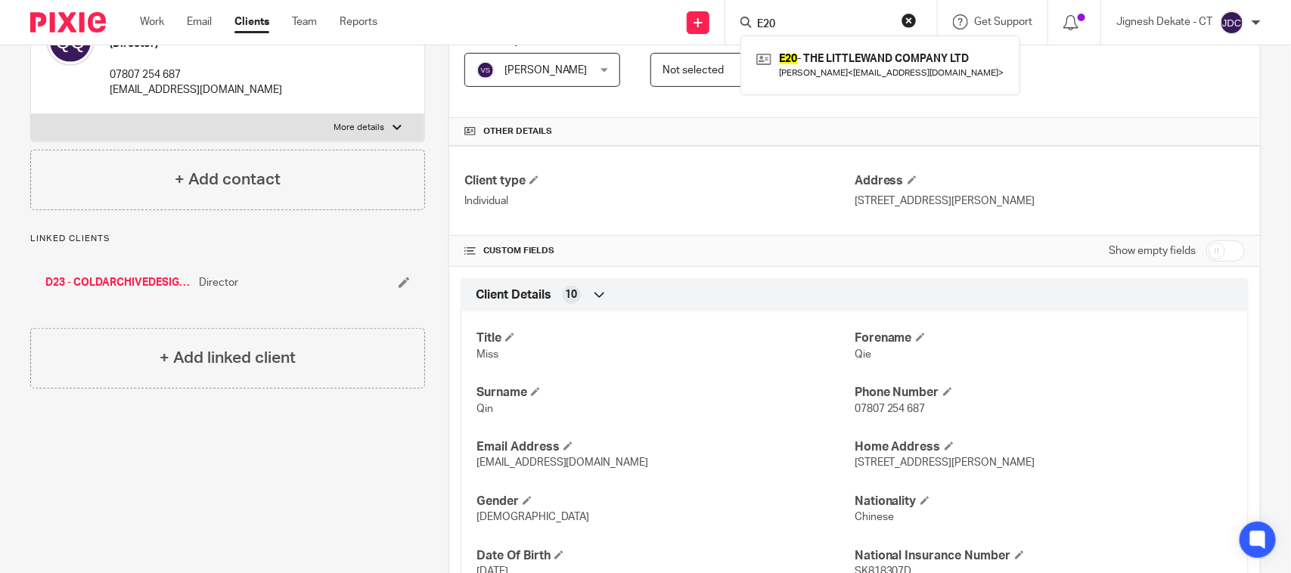
click at [752, 20] on div "E20" at bounding box center [828, 22] width 176 height 19
click at [780, 23] on input "E20" at bounding box center [823, 25] width 136 height 14
drag, startPoint x: 787, startPoint y: 23, endPoint x: 746, endPoint y: 23, distance: 40.8
click at [746, 23] on div "E20" at bounding box center [828, 22] width 176 height 19
click at [789, 18] on input "E21" at bounding box center [823, 25] width 136 height 14
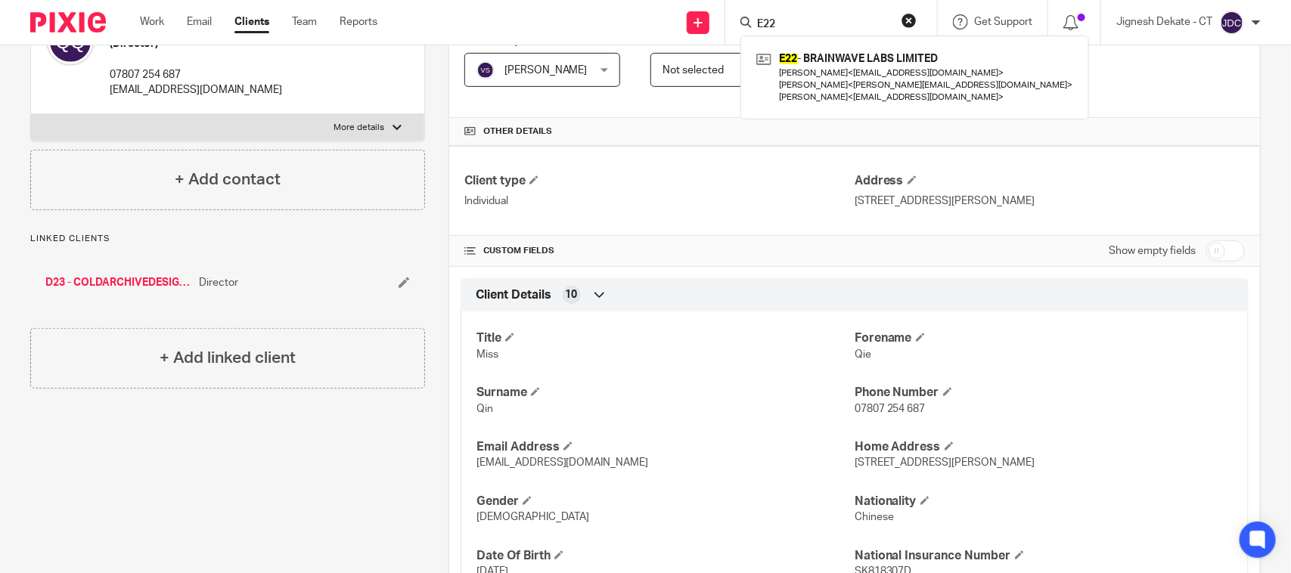
click button "submit" at bounding box center [0, 0] width 0 height 0
click at [810, 18] on input "E22" at bounding box center [823, 25] width 136 height 14
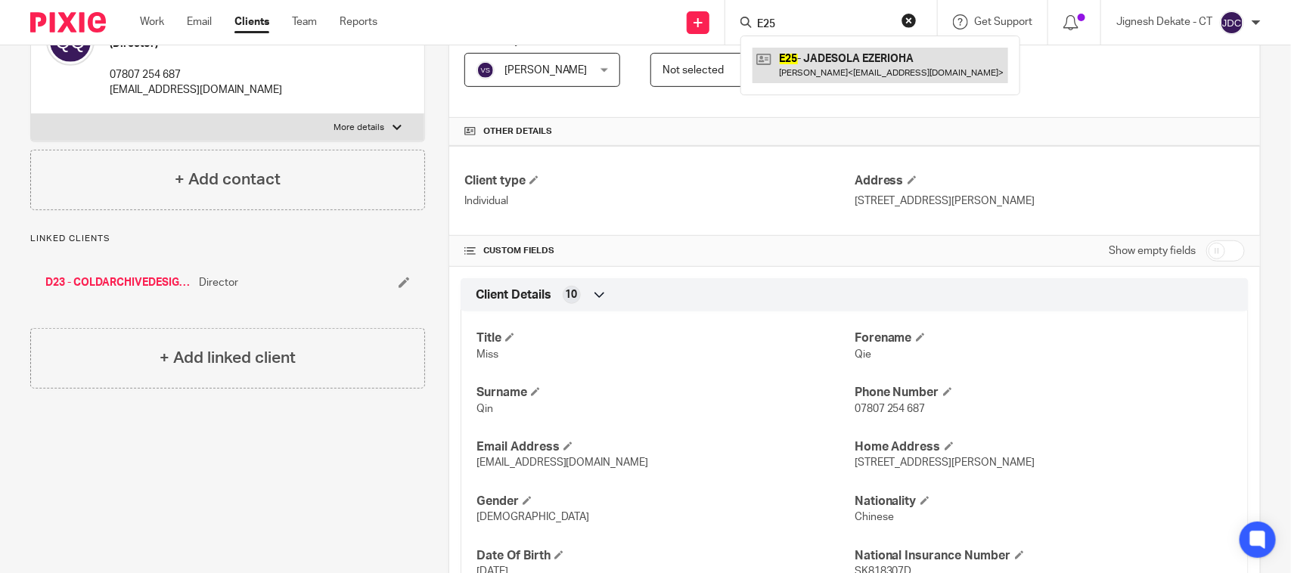
type input "E25"
click at [795, 23] on input "E25" at bounding box center [823, 25] width 136 height 14
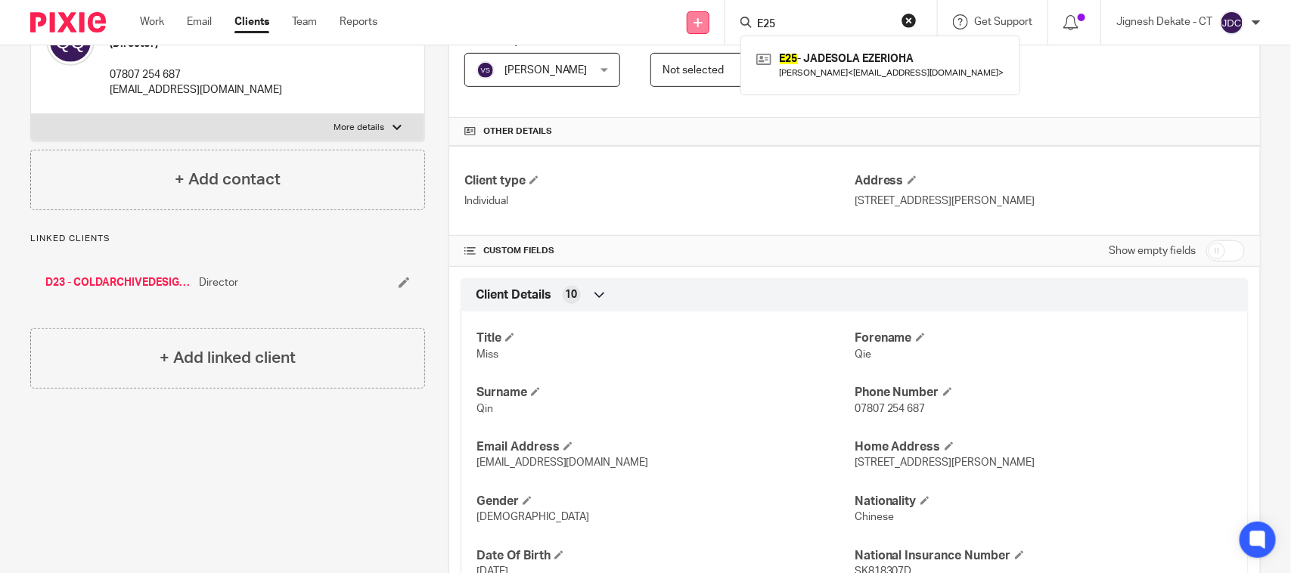
drag, startPoint x: 799, startPoint y: 24, endPoint x: 684, endPoint y: 20, distance: 114.2
click at [684, 20] on div "Send new email Create task Add client Request signature E25 E25 - JADESOLA EZER…" at bounding box center [845, 22] width 891 height 45
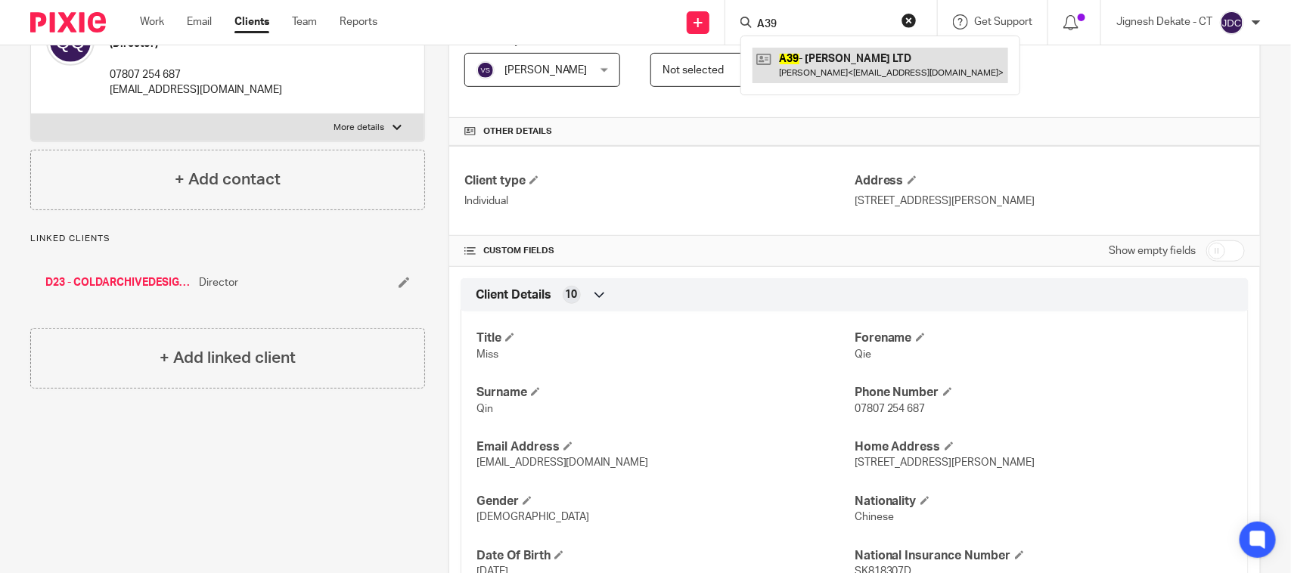
type input "A39"
click at [866, 67] on link at bounding box center [880, 65] width 256 height 35
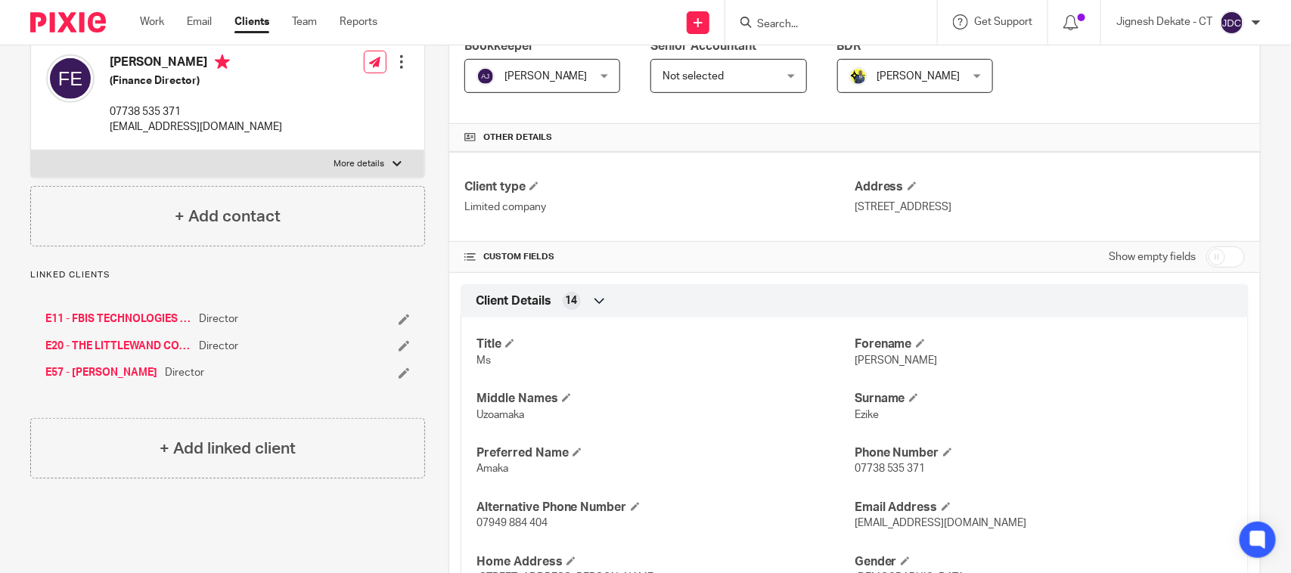
scroll to position [284, 0]
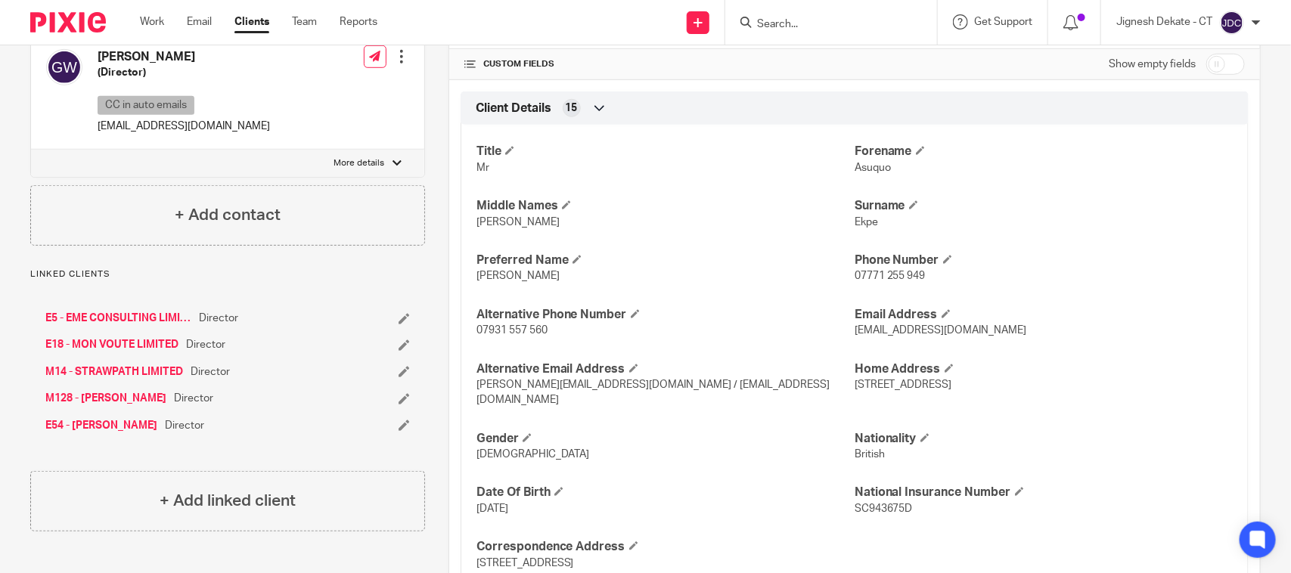
scroll to position [473, 0]
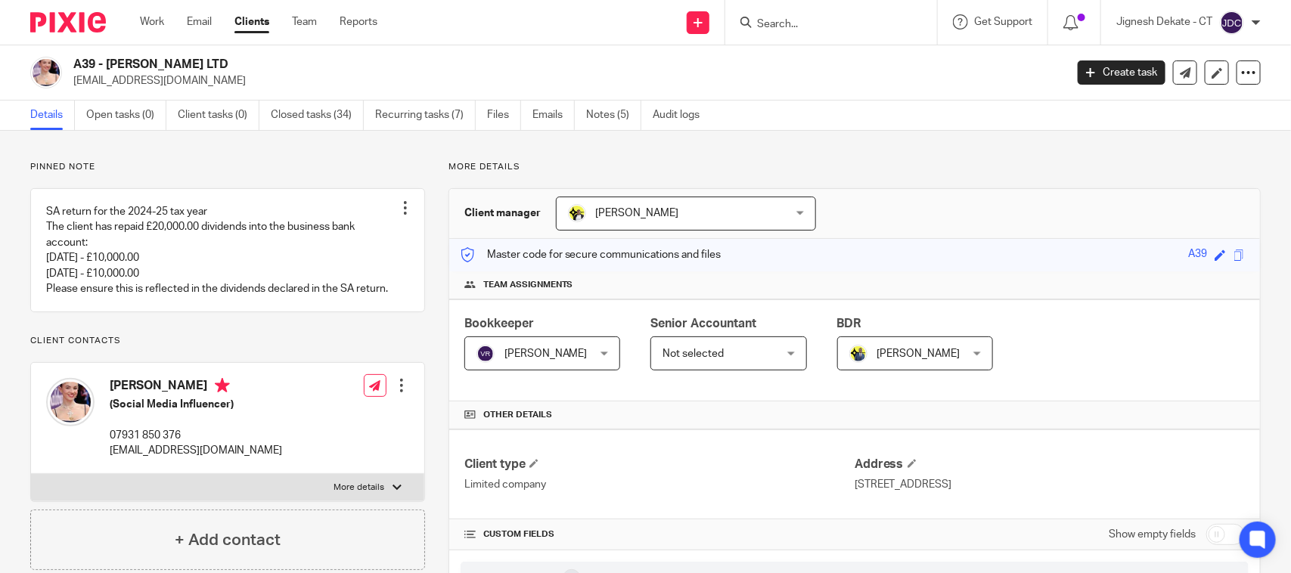
click at [312, 163] on p "Pinned note" at bounding box center [227, 167] width 395 height 12
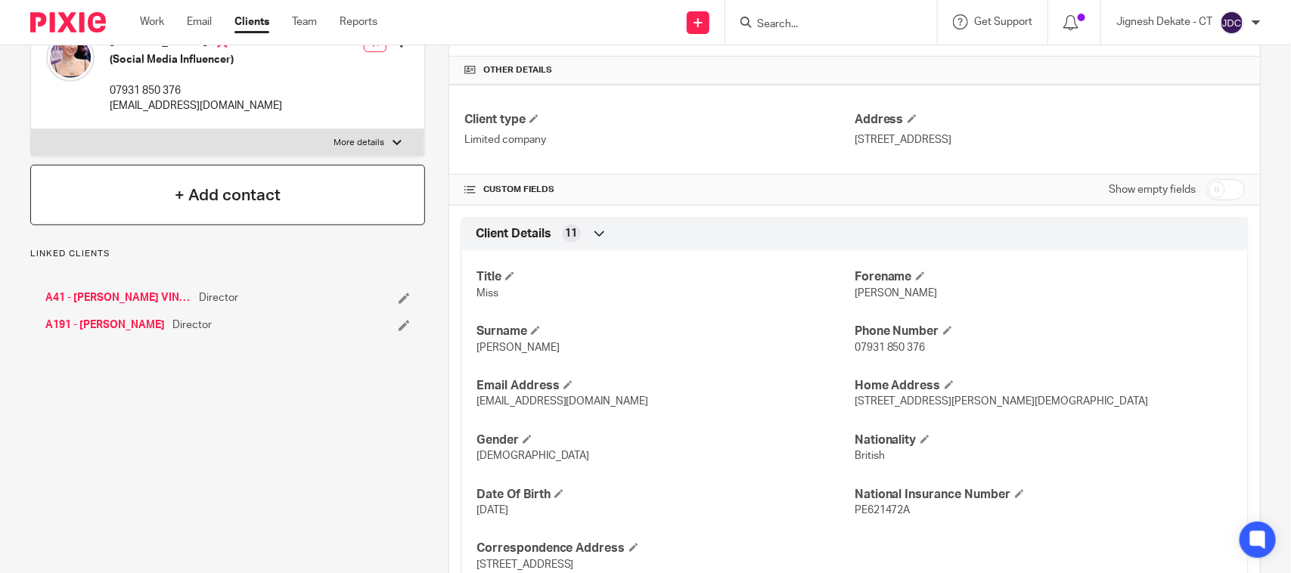
scroll to position [378, 0]
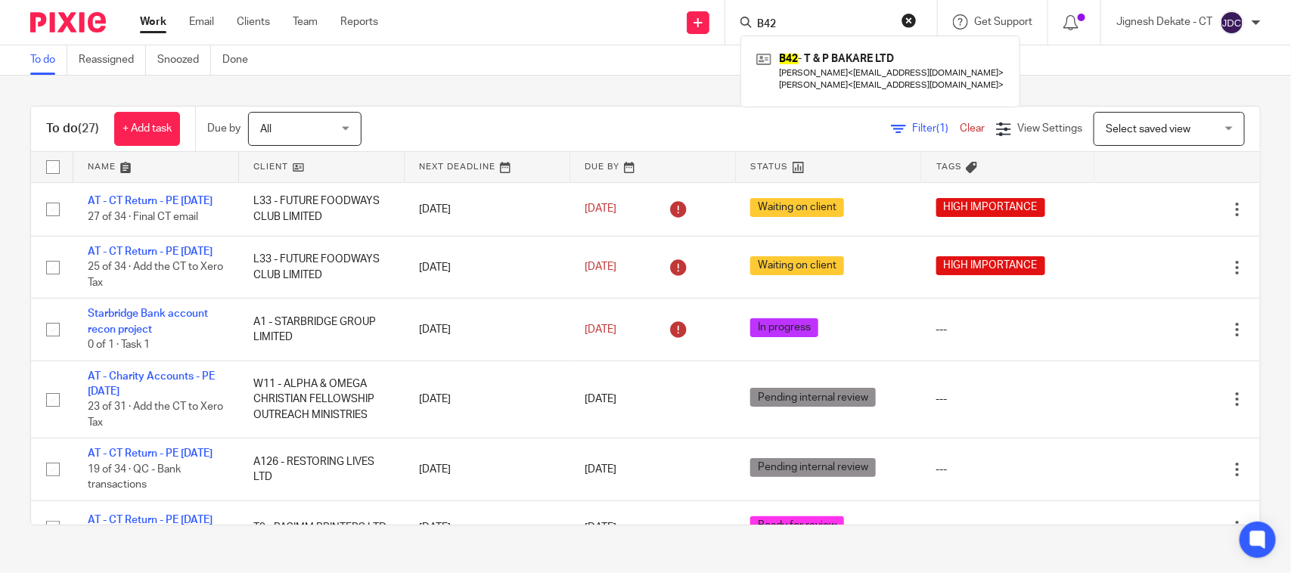
scroll to position [1612, 0]
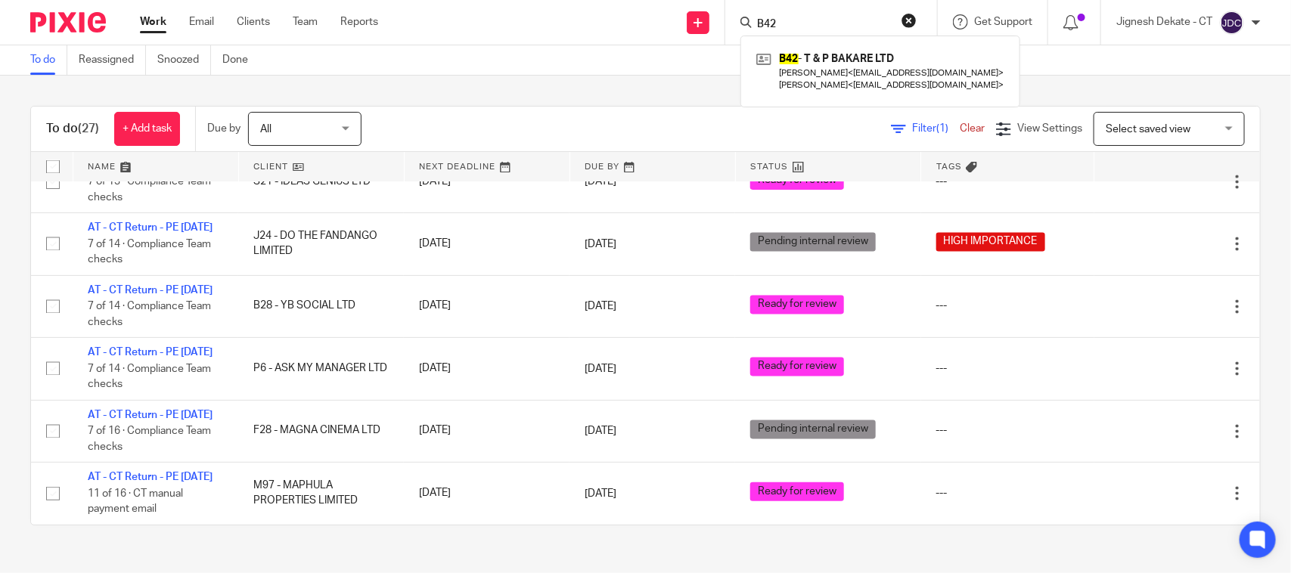
click at [507, 100] on div "To do (27) + Add task Due by All All [DATE] [DATE] This week Next week This mon…" at bounding box center [645, 316] width 1291 height 480
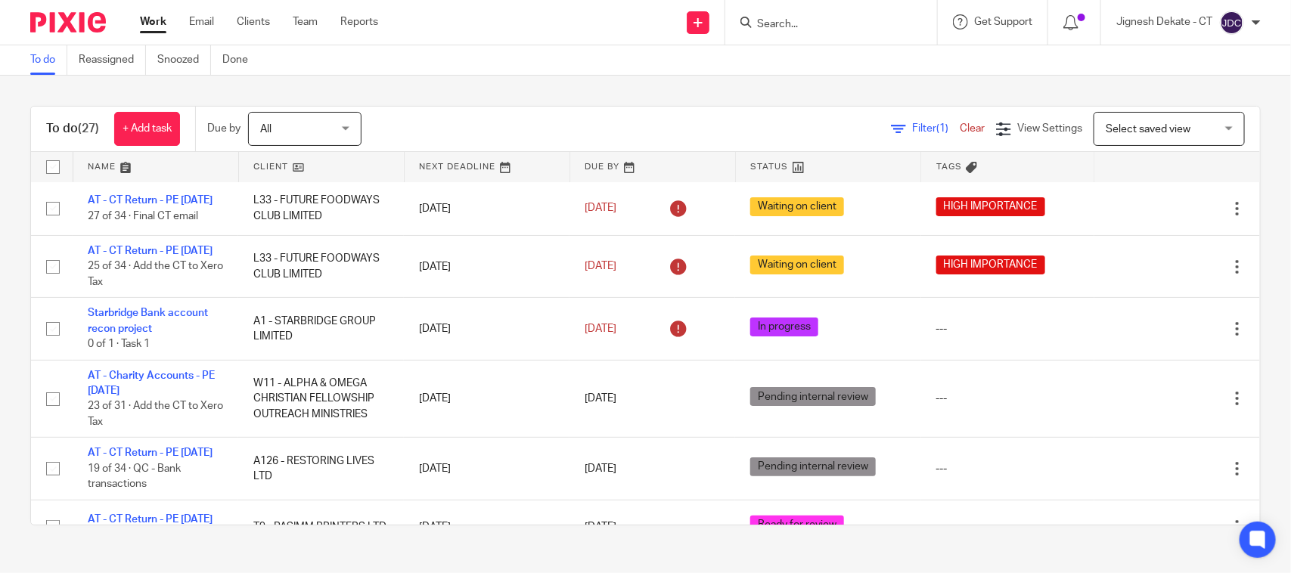
scroll to position [0, 0]
click at [39, 57] on link "To do" at bounding box center [48, 59] width 37 height 29
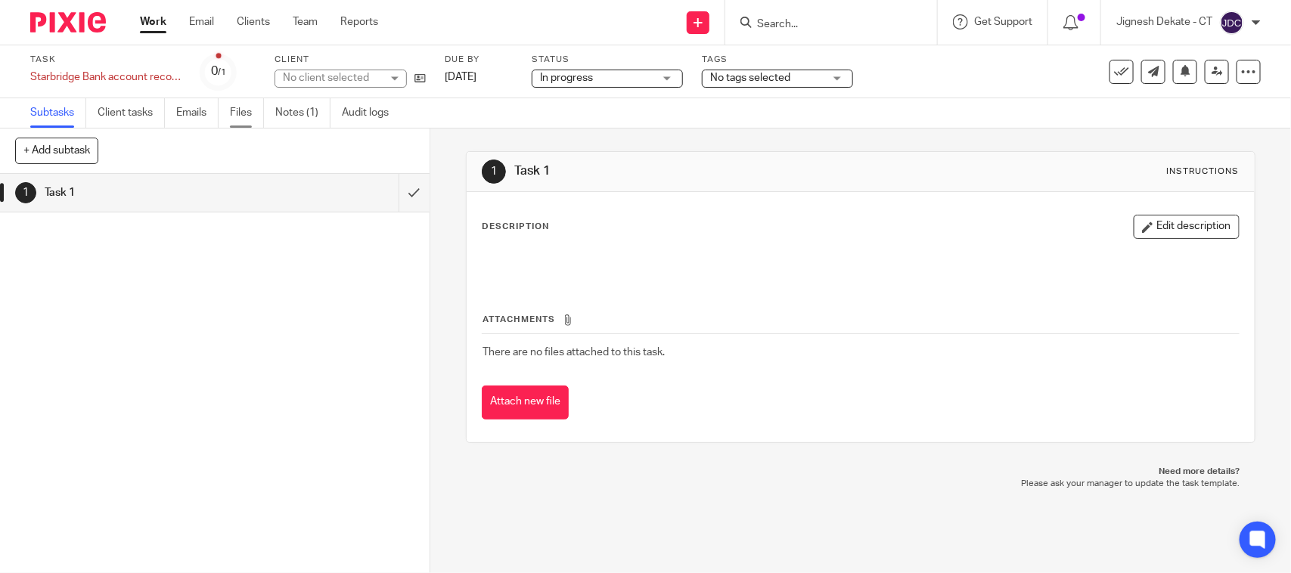
click at [246, 111] on link "Files" at bounding box center [247, 112] width 34 height 29
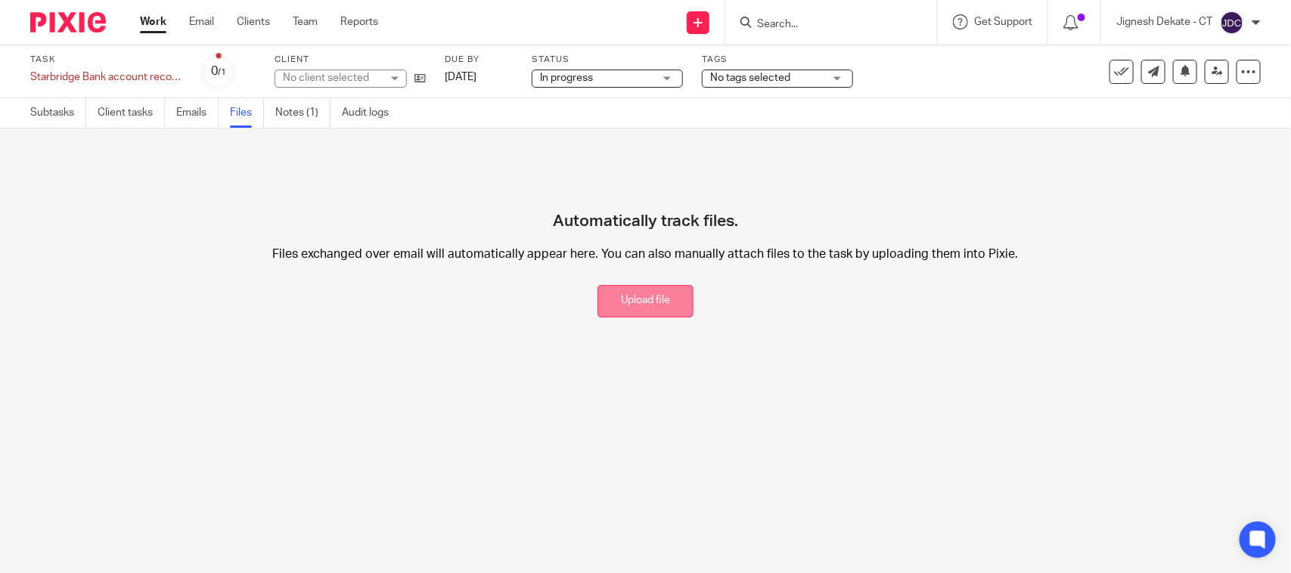
click at [609, 309] on button "Upload file" at bounding box center [645, 301] width 96 height 33
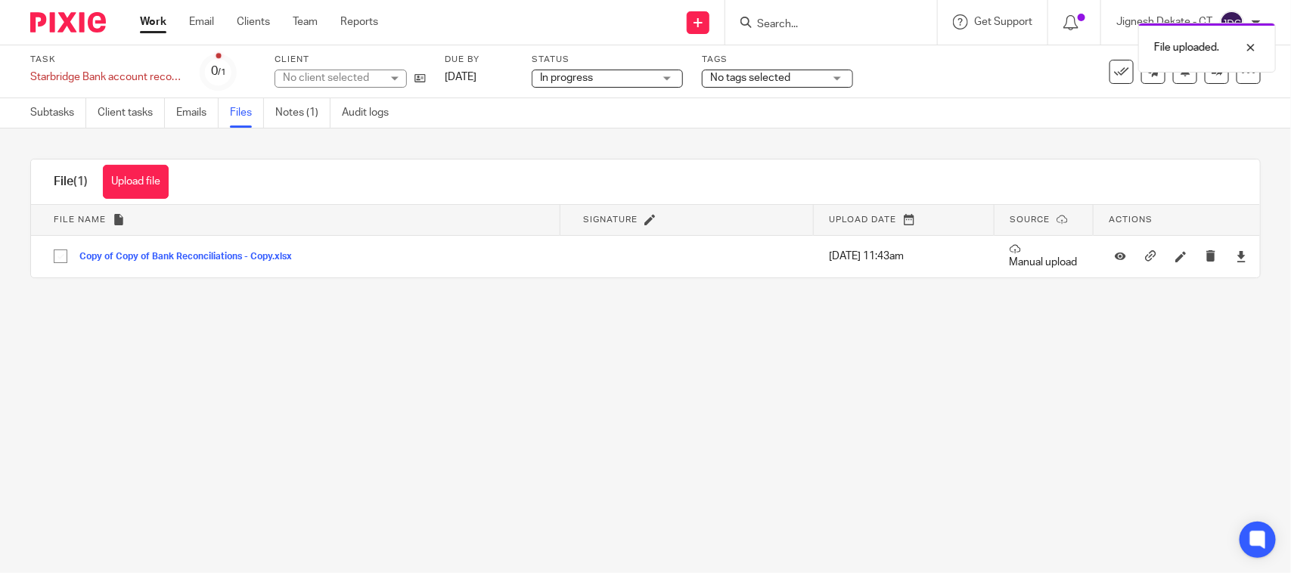
click at [277, 349] on main "Task Starbridge Bank account recon project Save Starbridge Bank account recon p…" at bounding box center [645, 286] width 1291 height 573
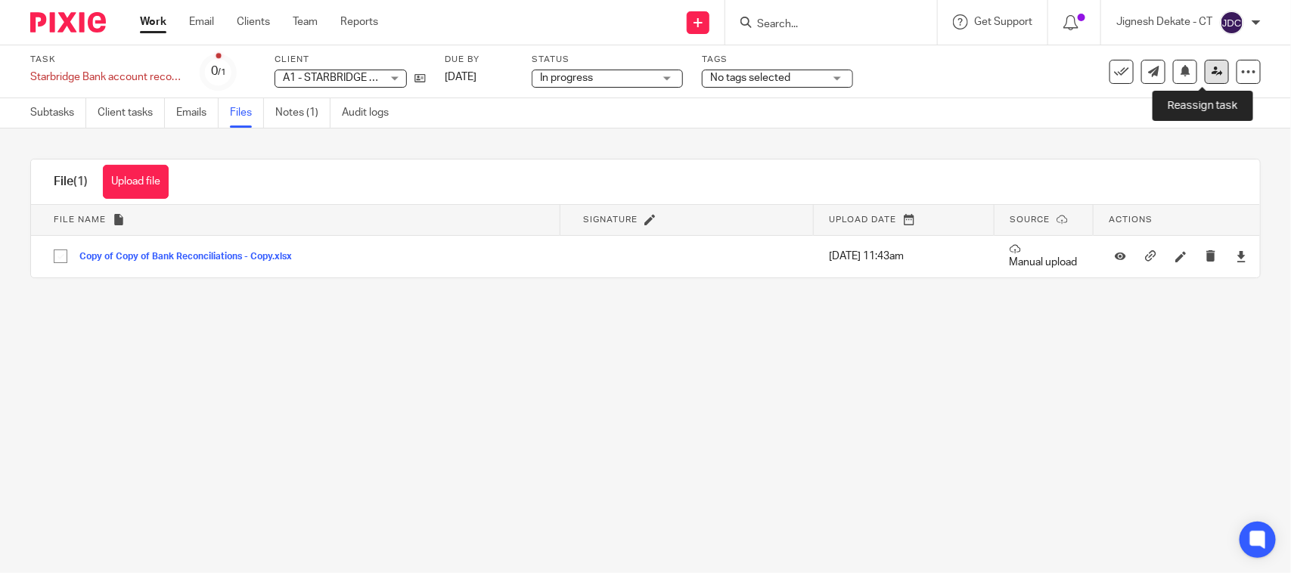
click at [1211, 70] on icon at bounding box center [1216, 71] width 11 height 11
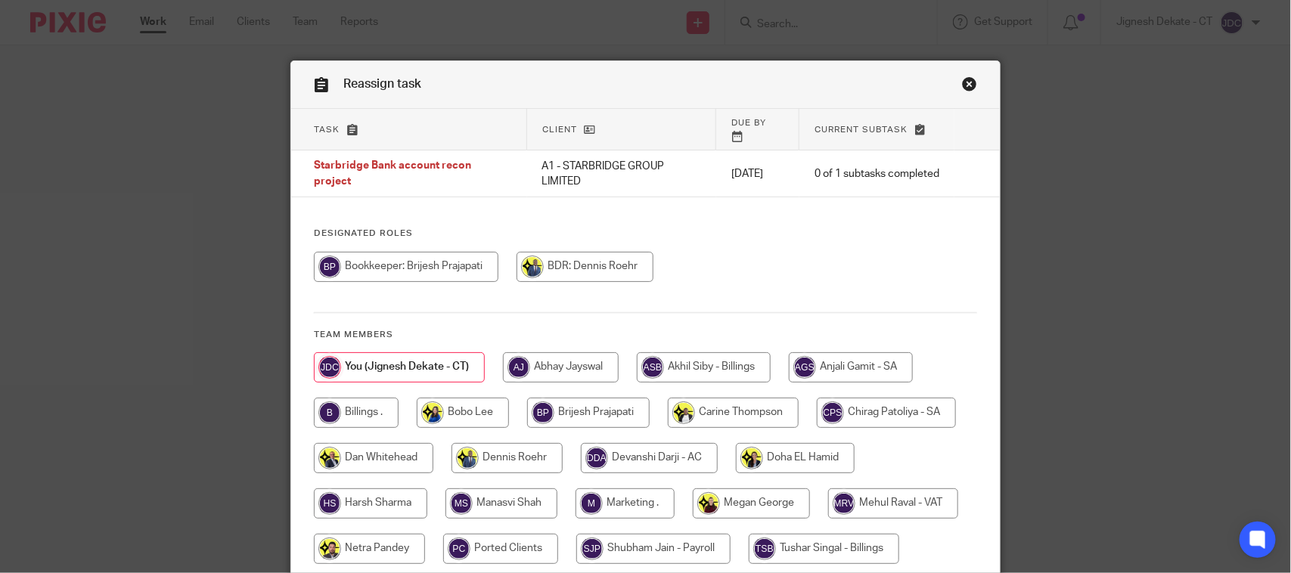
click at [443, 276] on input "radio" at bounding box center [406, 267] width 185 height 30
radio input "true"
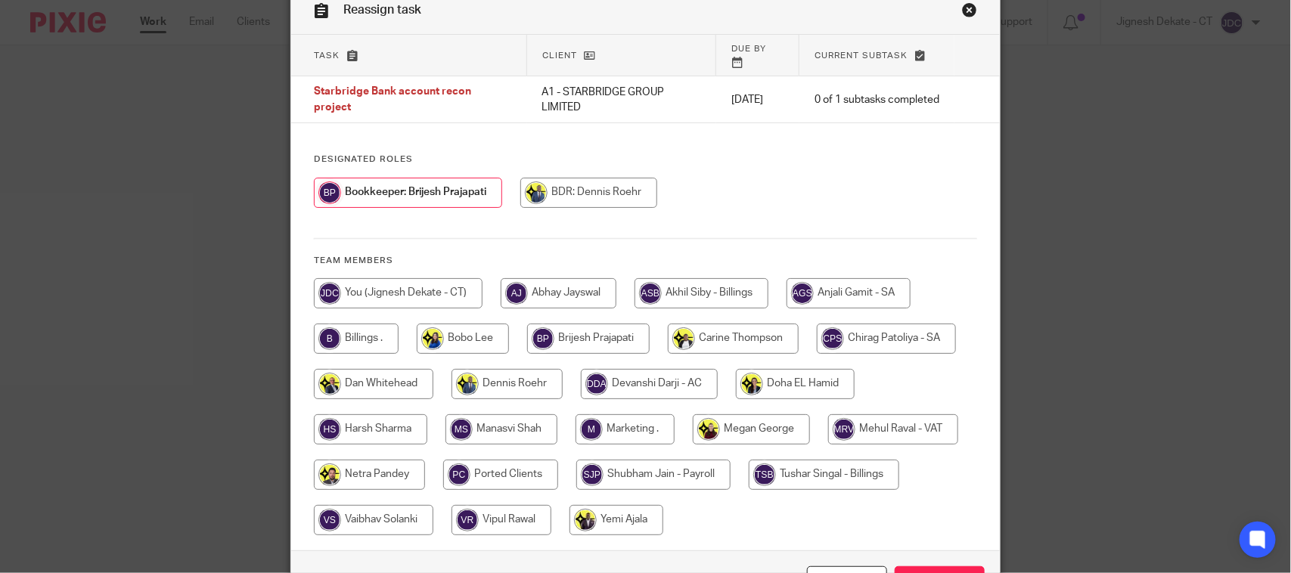
scroll to position [175, 0]
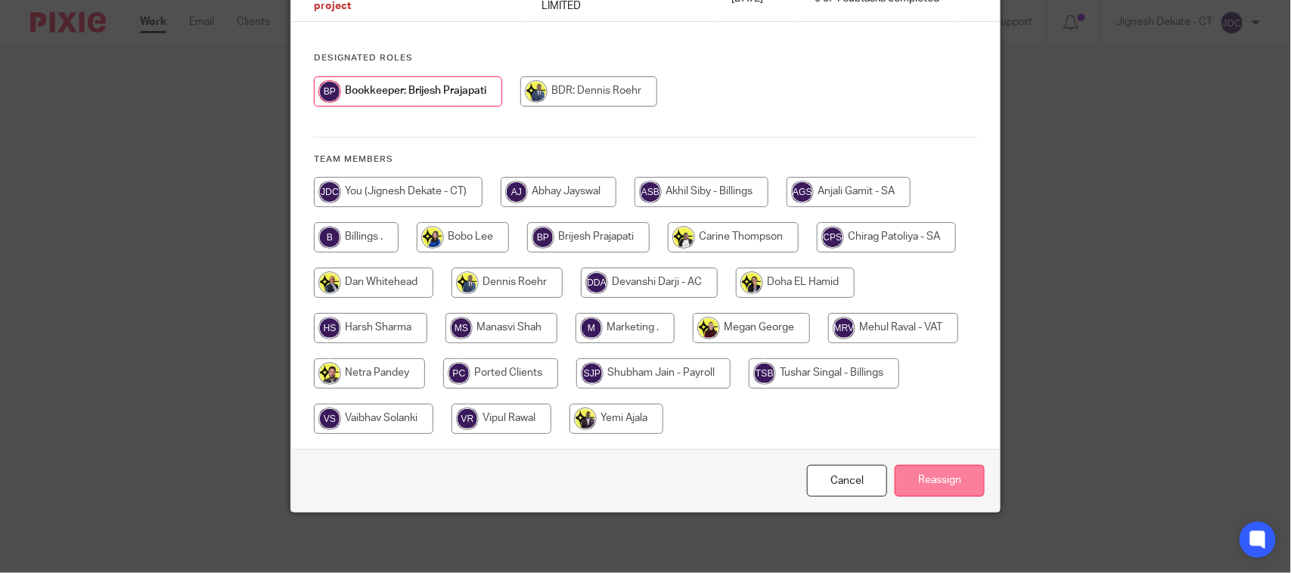
click at [949, 480] on input "Reassign" at bounding box center [940, 481] width 90 height 33
